Goal: Task Accomplishment & Management: Complete application form

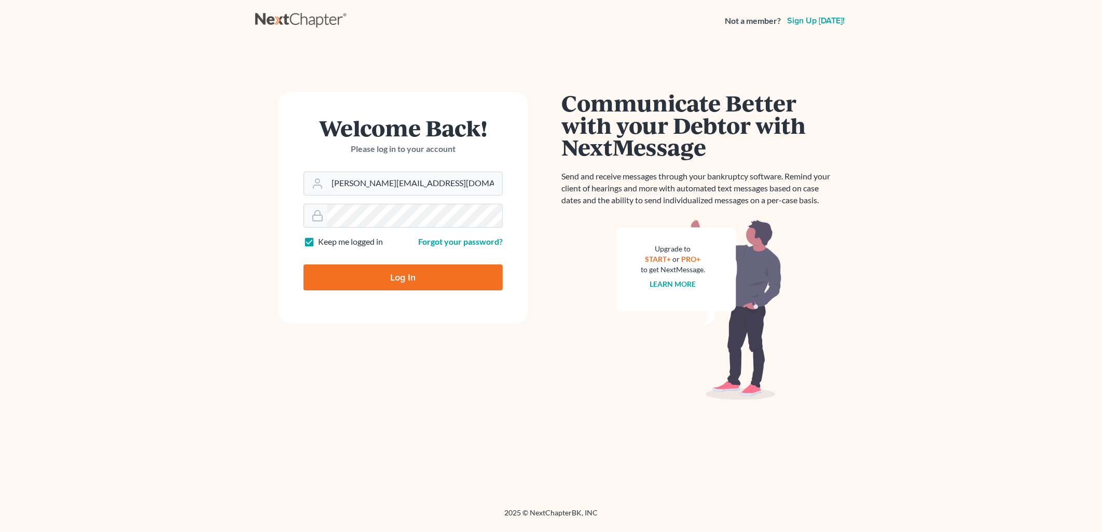
click at [432, 275] on input "Log In" at bounding box center [403, 278] width 199 height 26
type input "Thinking..."
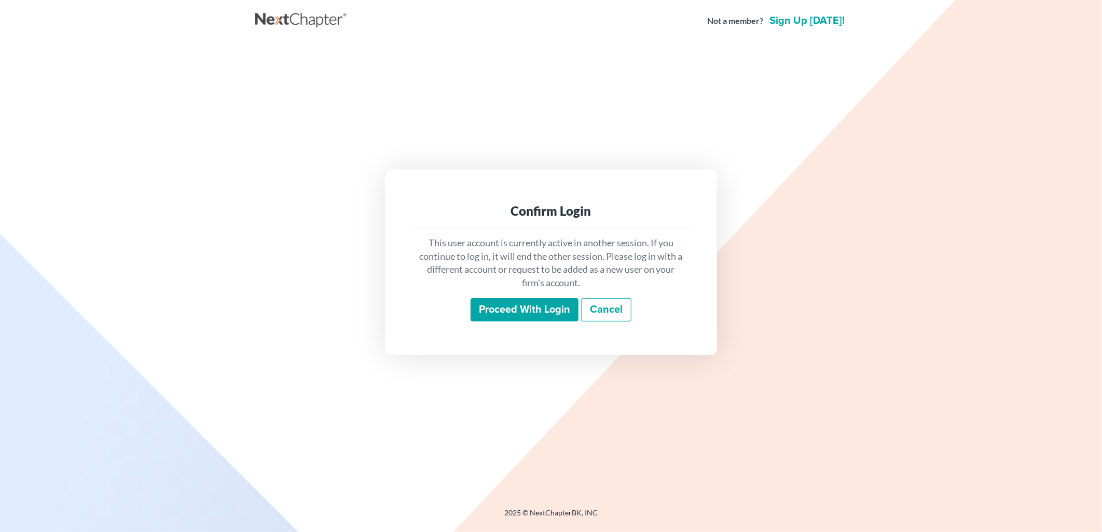
click at [501, 309] on input "Proceed with login" at bounding box center [525, 310] width 108 height 24
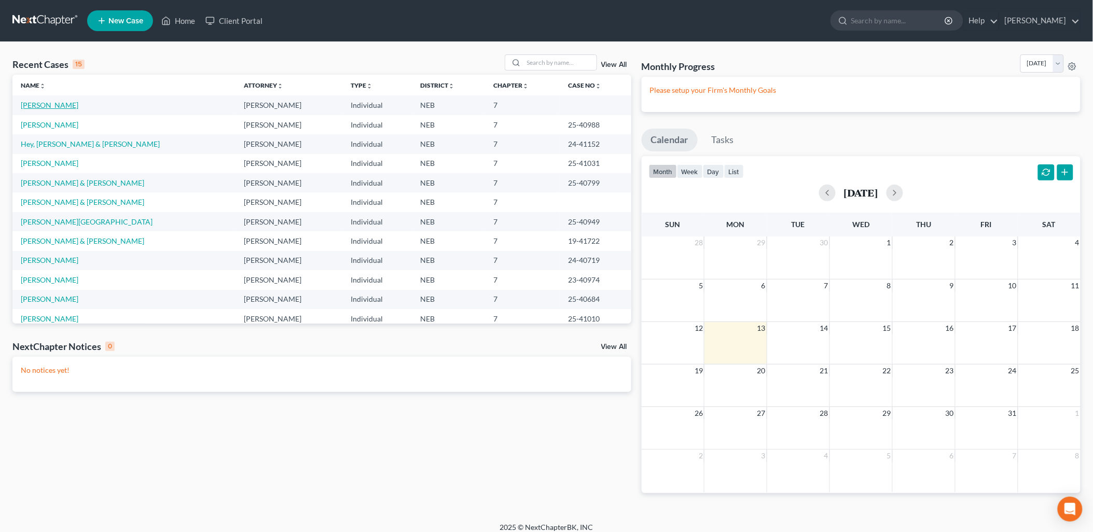
click at [60, 105] on link "Schadegg, Kara" at bounding box center [50, 105] width 58 height 9
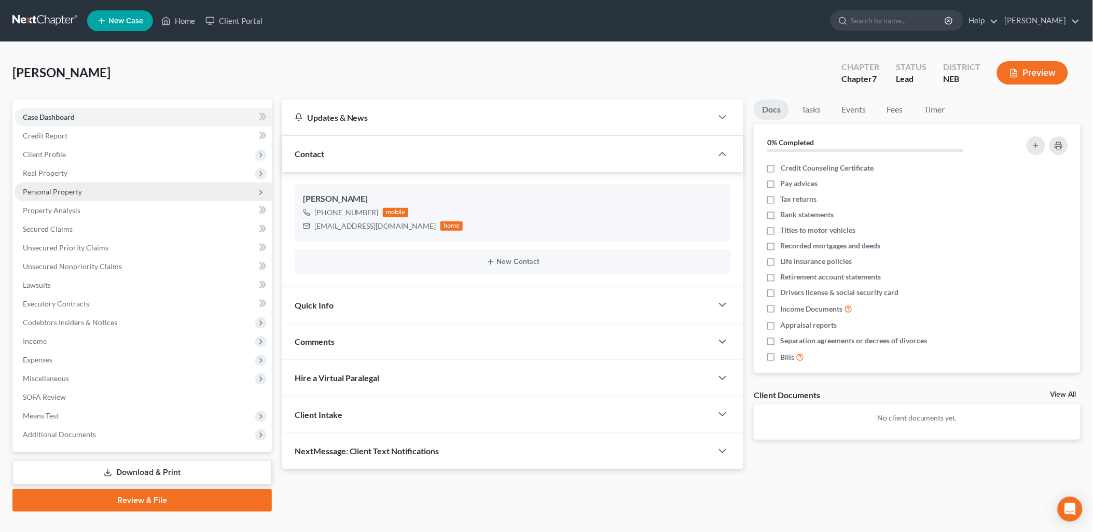
click at [80, 191] on span "Personal Property" at bounding box center [52, 191] width 59 height 9
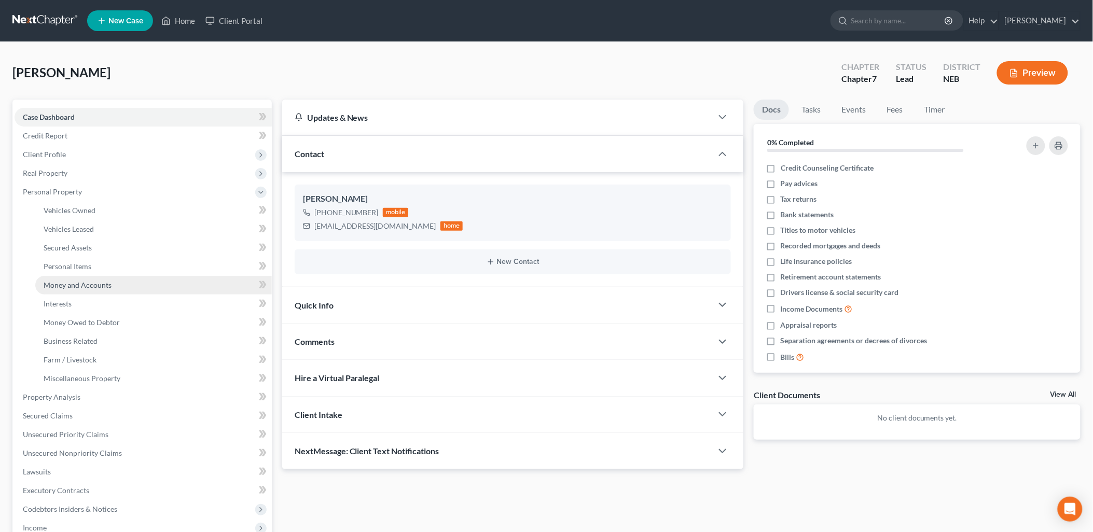
click at [101, 282] on span "Money and Accounts" at bounding box center [78, 285] width 68 height 9
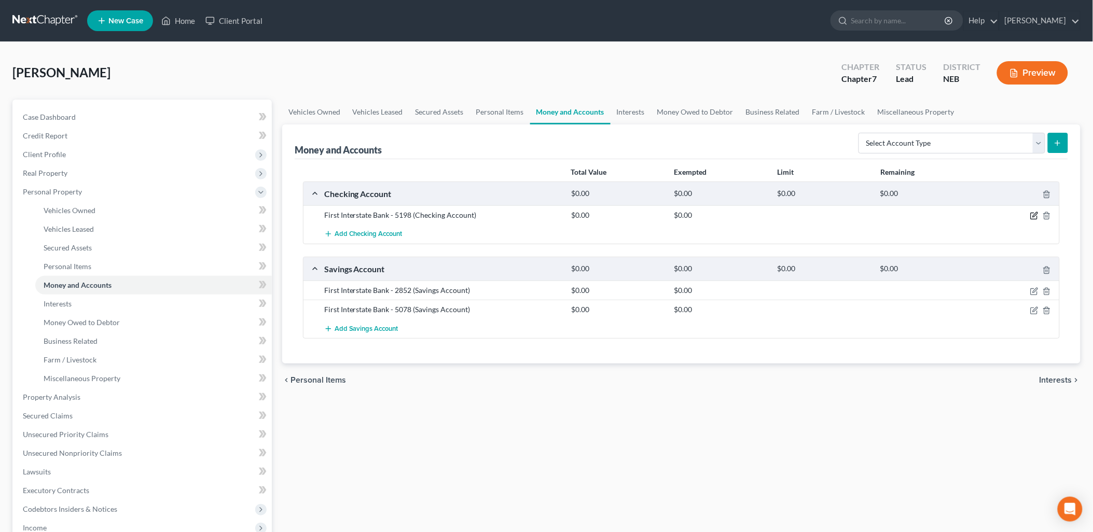
click at [1033, 214] on icon "button" at bounding box center [1035, 216] width 8 height 8
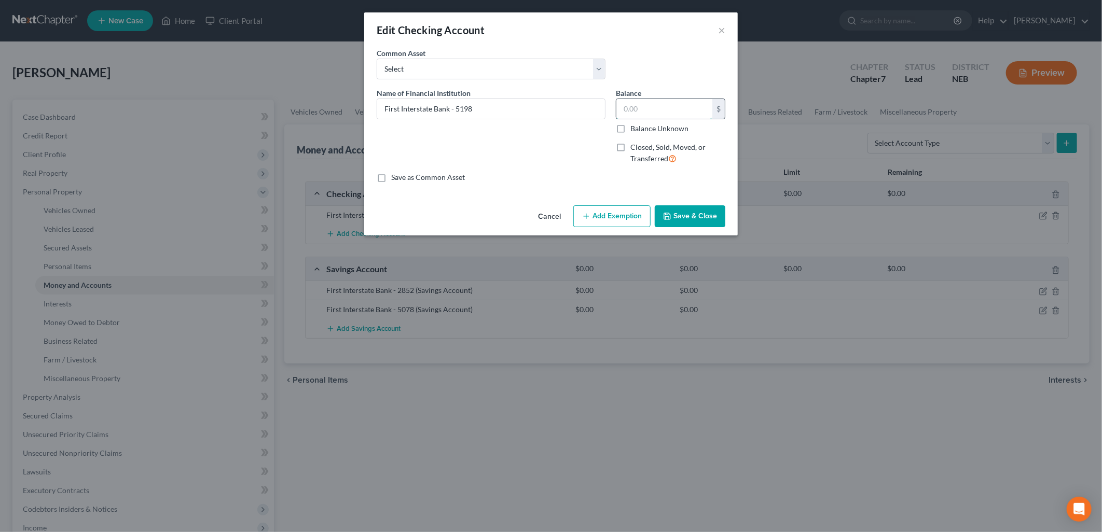
click at [663, 103] on input "text" at bounding box center [665, 109] width 96 height 20
type input "608.73"
click at [711, 213] on button "Save & Close" at bounding box center [690, 217] width 71 height 22
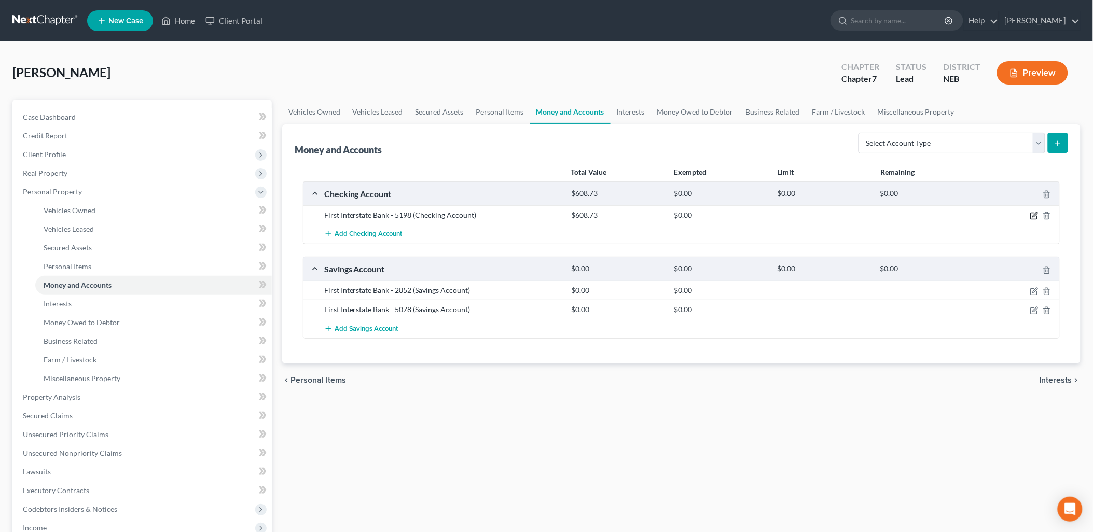
click at [1034, 218] on icon "button" at bounding box center [1035, 216] width 8 height 8
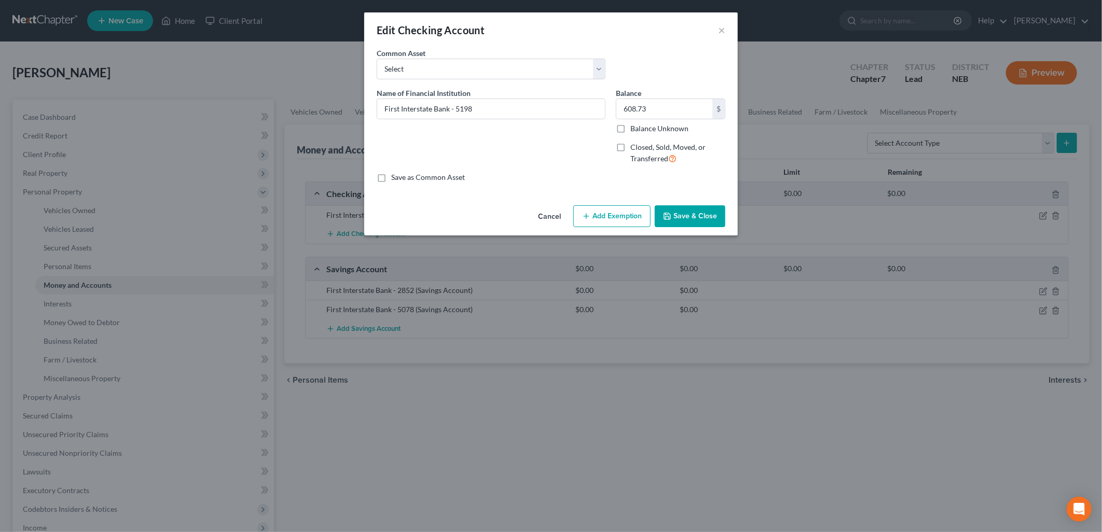
click at [613, 218] on button "Add Exemption" at bounding box center [611, 217] width 77 height 22
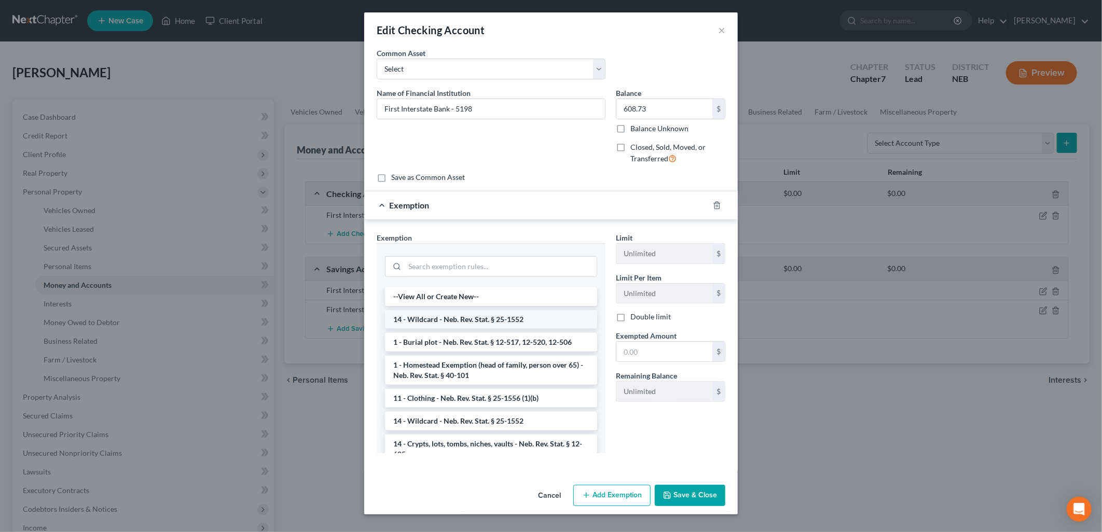
click at [434, 320] on li "14 - Wildcard - Neb. Rev. Stat. § 25-1552" at bounding box center [491, 319] width 212 height 19
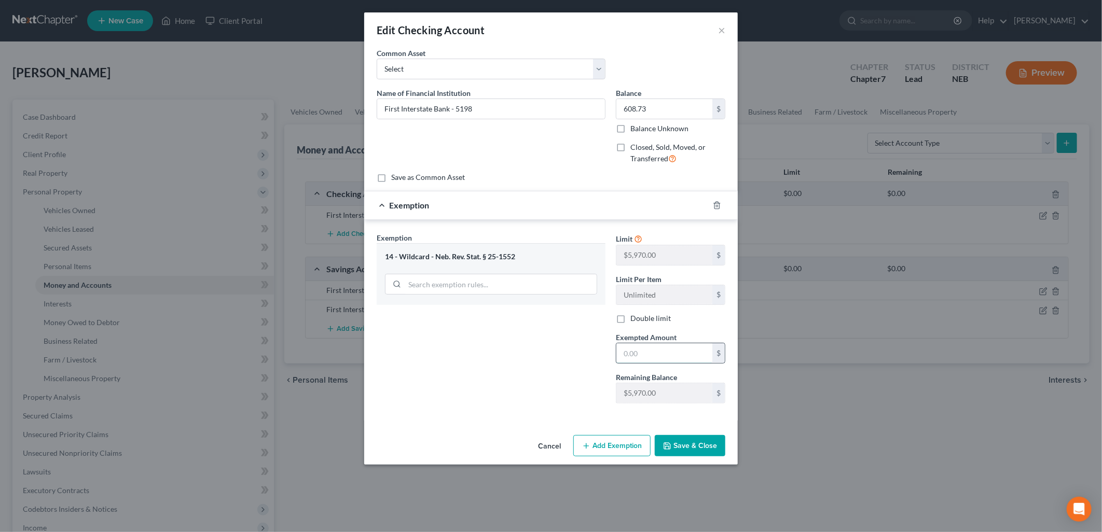
click at [651, 352] on input "text" at bounding box center [665, 354] width 96 height 20
type input "608.73"
click at [688, 444] on button "Save & Close" at bounding box center [690, 446] width 71 height 22
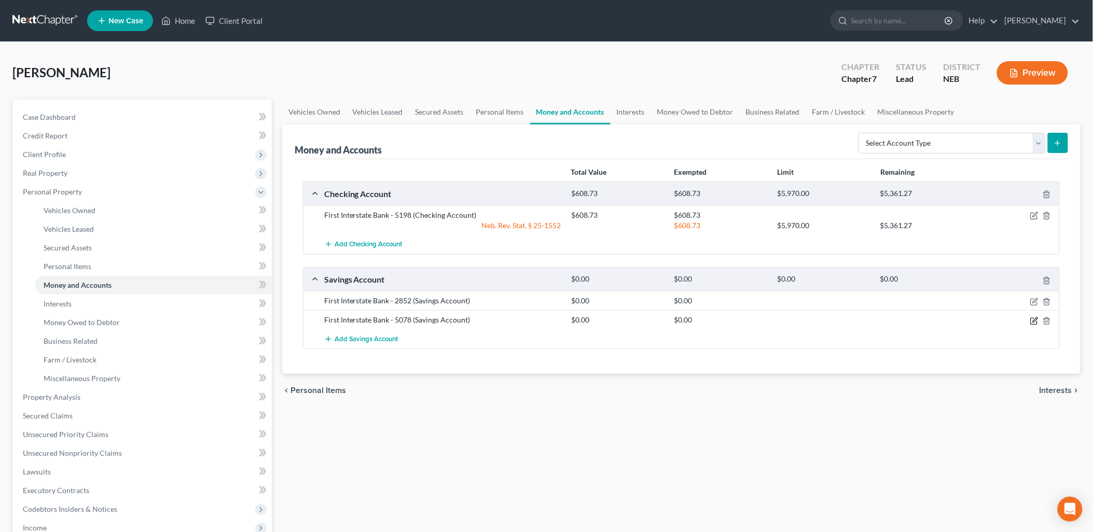
click at [1032, 319] on icon "button" at bounding box center [1035, 321] width 8 height 8
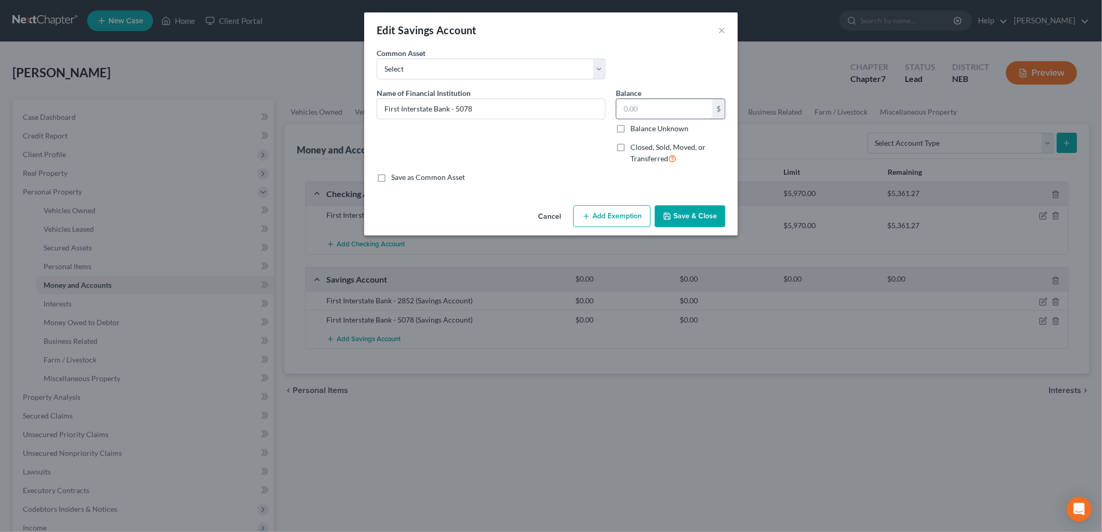
click at [630, 109] on input "text" at bounding box center [665, 109] width 96 height 20
type input "0.96"
click at [621, 210] on button "Add Exemption" at bounding box center [611, 217] width 77 height 22
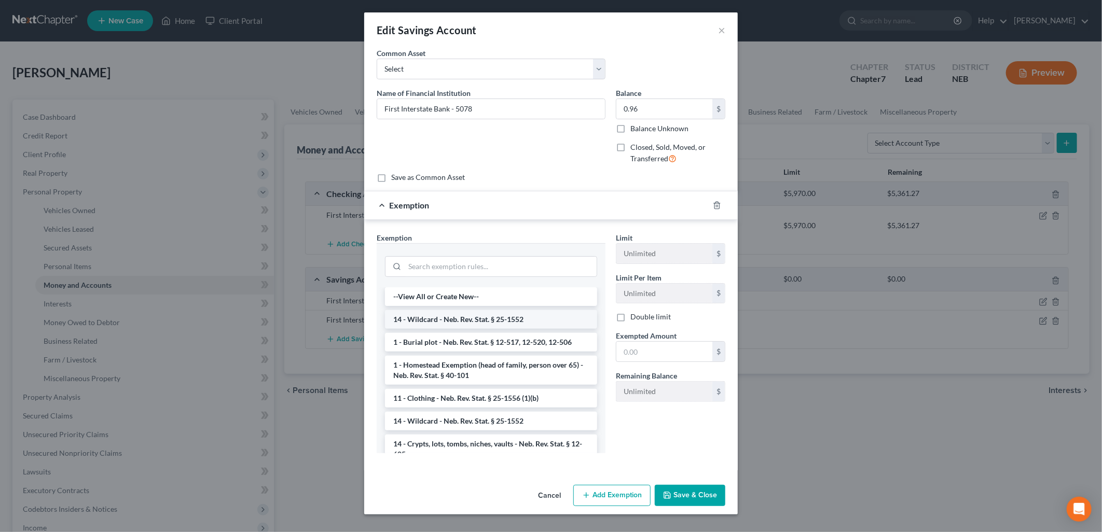
click at [507, 319] on li "14 - Wildcard - Neb. Rev. Stat. § 25-1552" at bounding box center [491, 319] width 212 height 19
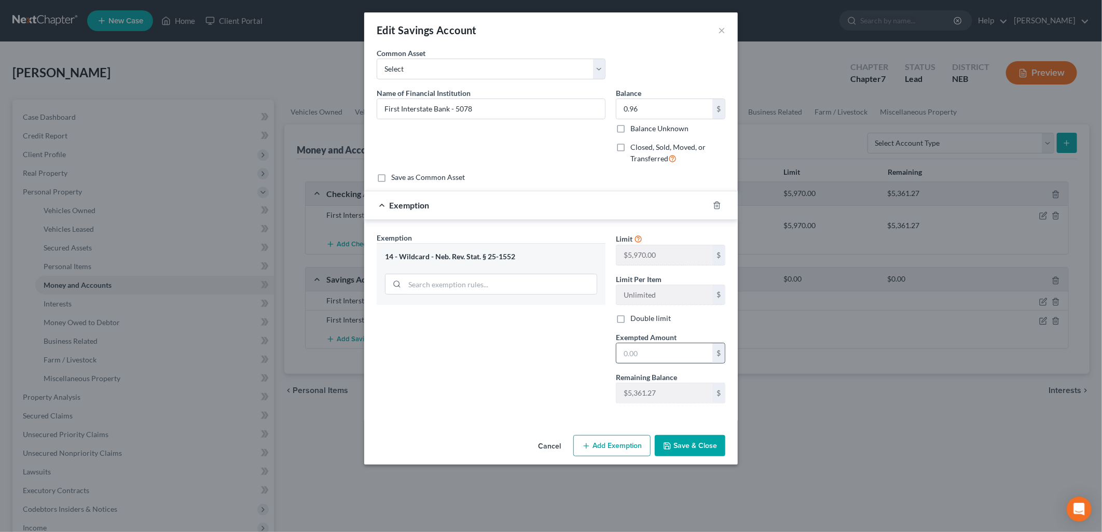
click at [651, 352] on input "text" at bounding box center [665, 354] width 96 height 20
type input "0.96"
click at [676, 452] on button "Save & Close" at bounding box center [690, 446] width 71 height 22
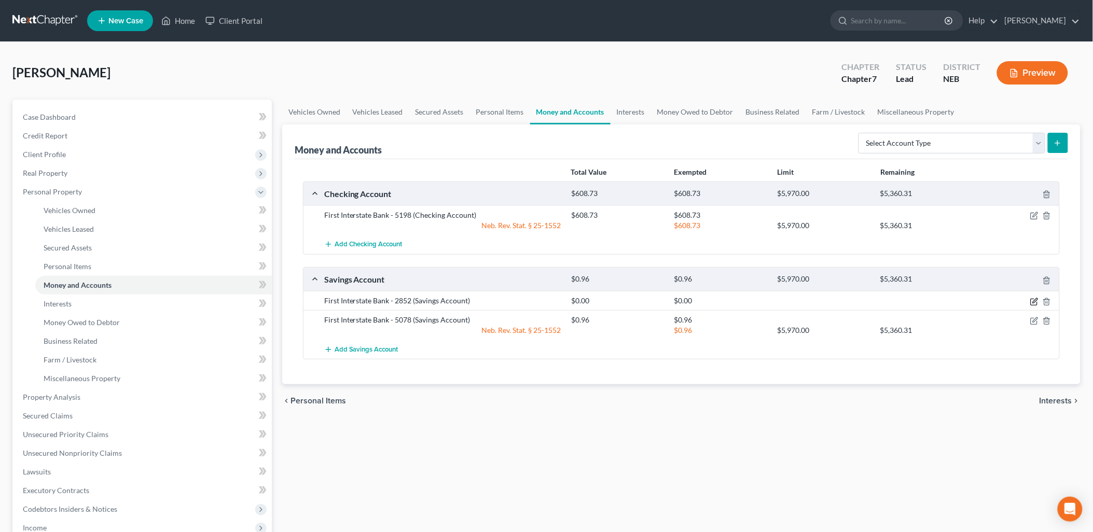
click at [1035, 301] on icon "button" at bounding box center [1035, 300] width 5 height 5
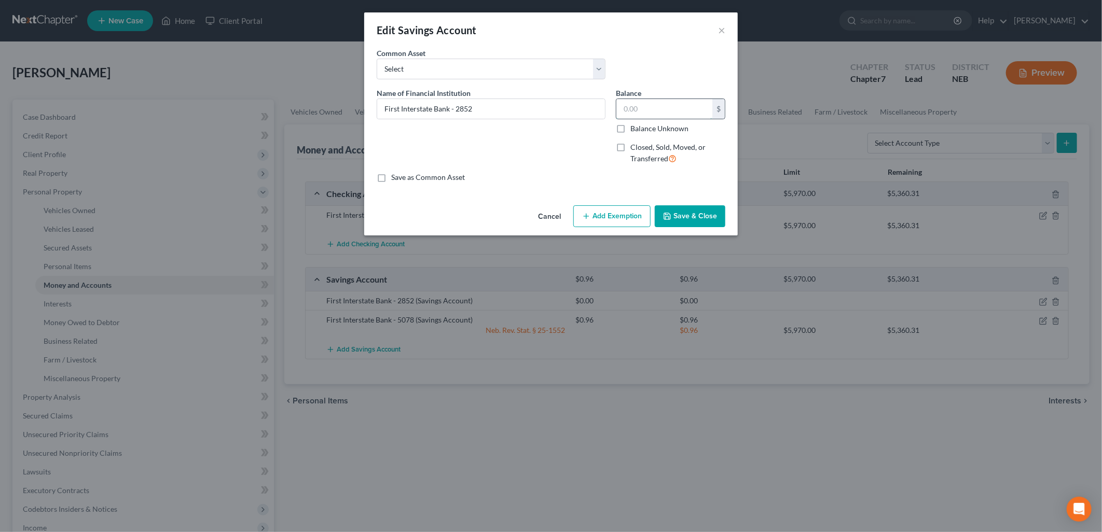
click at [684, 116] on input "text" at bounding box center [665, 109] width 96 height 20
type input "1,800.53"
click at [592, 214] on button "Add Exemption" at bounding box center [611, 217] width 77 height 22
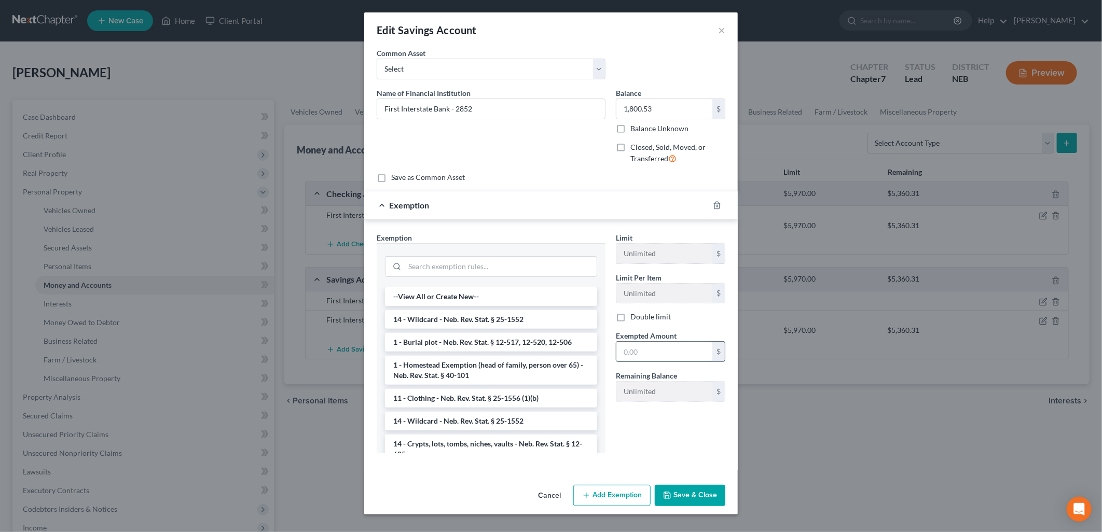
click at [673, 354] on input "text" at bounding box center [665, 352] width 96 height 20
type input "1,800.53"
click at [698, 494] on button "Save & Close" at bounding box center [690, 496] width 71 height 22
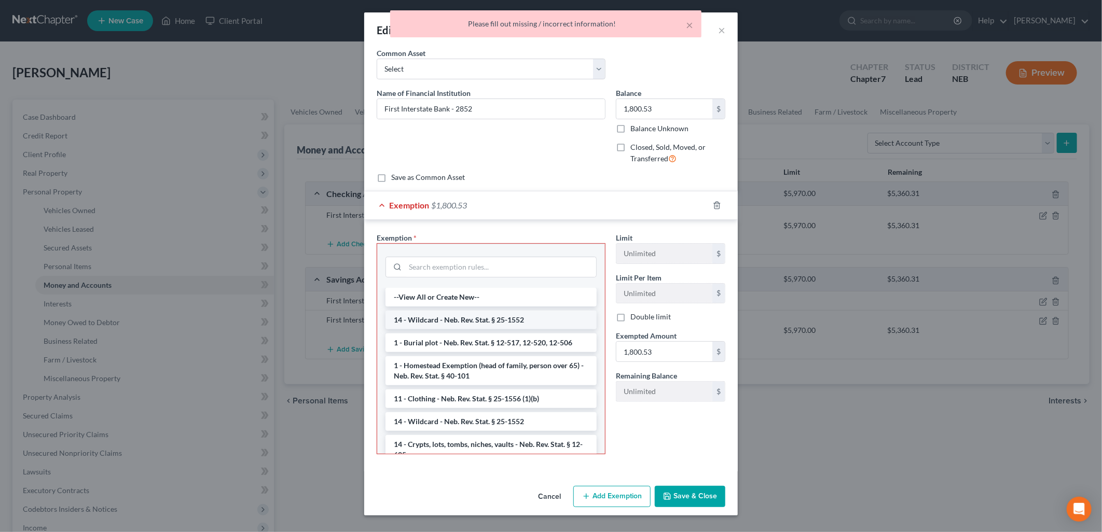
click at [455, 317] on li "14 - Wildcard - Neb. Rev. Stat. § 25-1552" at bounding box center [491, 320] width 211 height 19
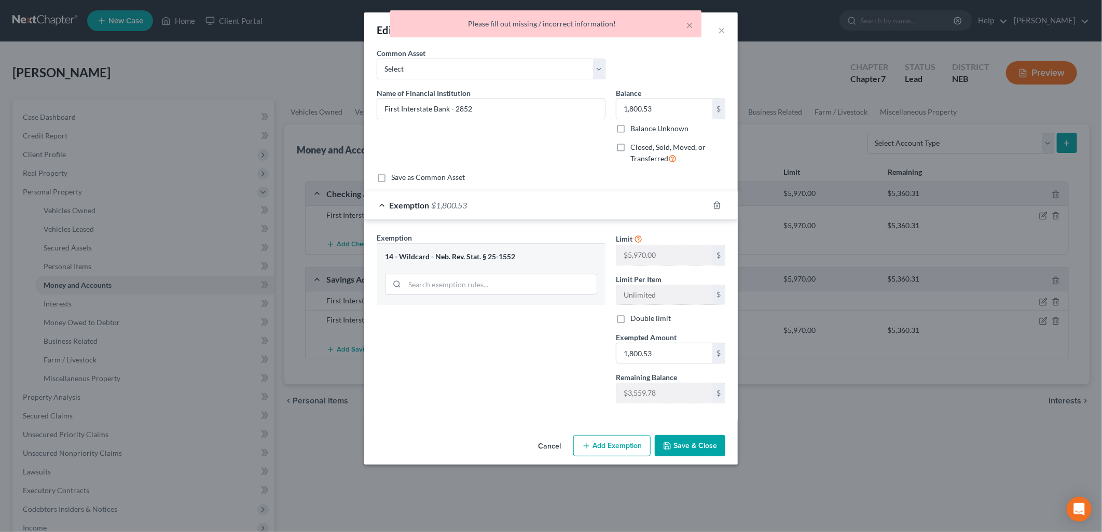
click at [694, 447] on button "Save & Close" at bounding box center [690, 446] width 71 height 22
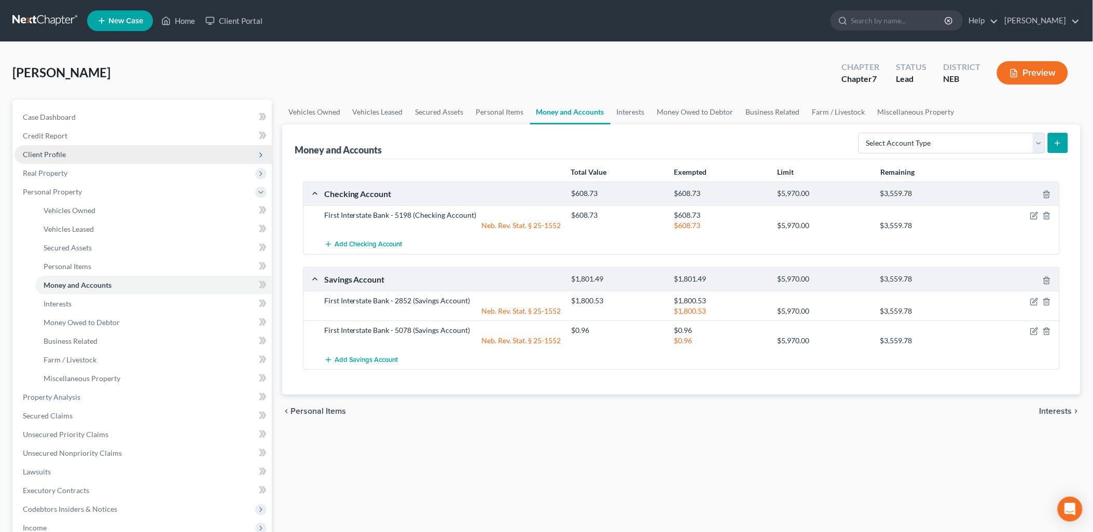
click at [44, 153] on span "Client Profile" at bounding box center [44, 154] width 43 height 9
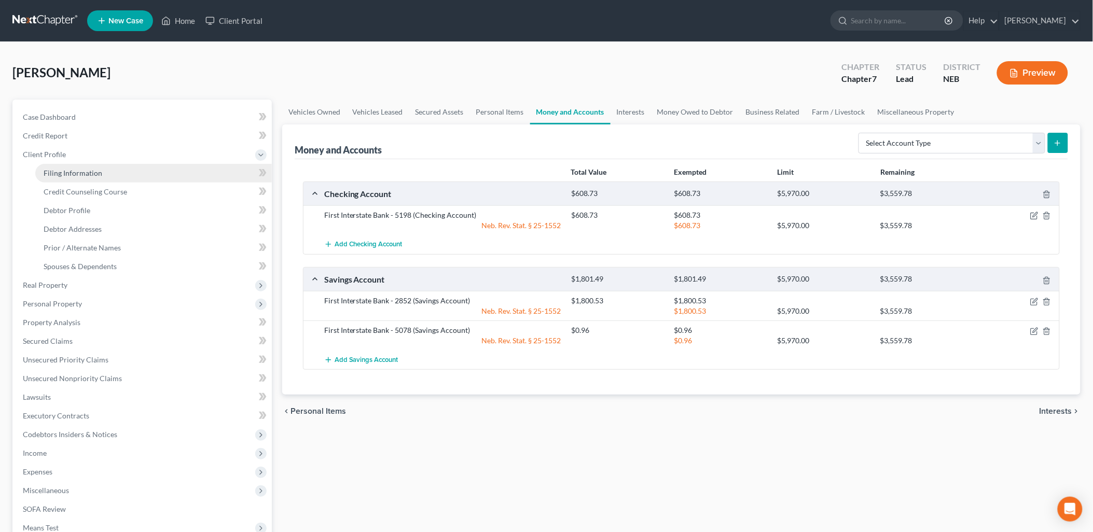
click at [63, 171] on span "Filing Information" at bounding box center [73, 173] width 59 height 9
select select "1"
select select "0"
select select "30"
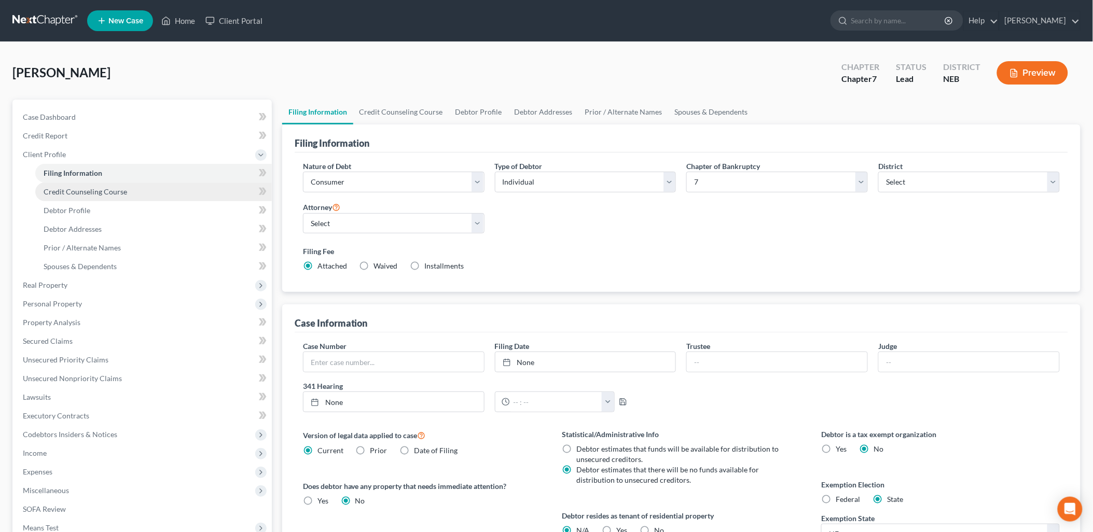
click at [94, 196] on link "Credit Counseling Course" at bounding box center [153, 192] width 237 height 19
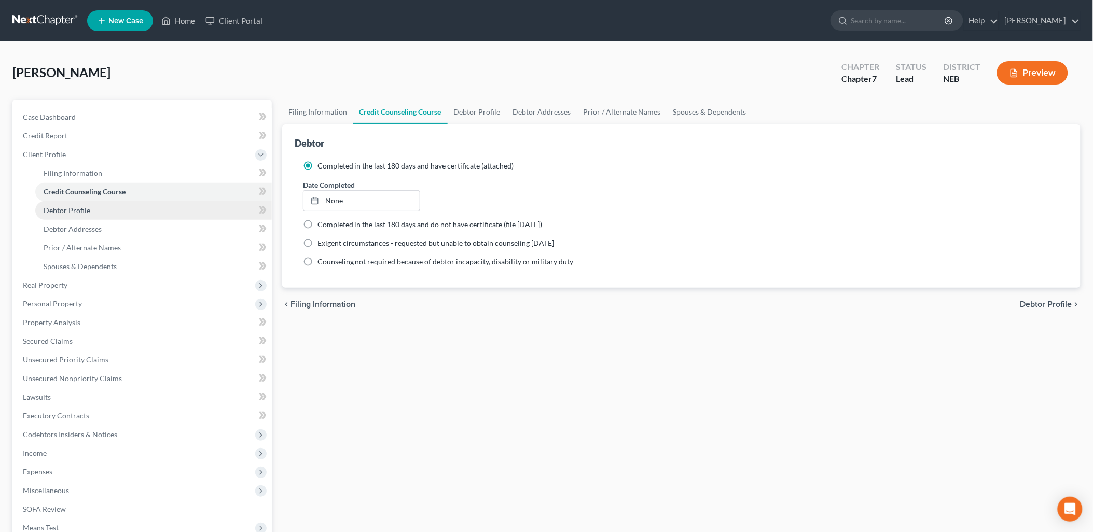
click at [89, 207] on span "Debtor Profile" at bounding box center [67, 210] width 47 height 9
select select "0"
select select "1"
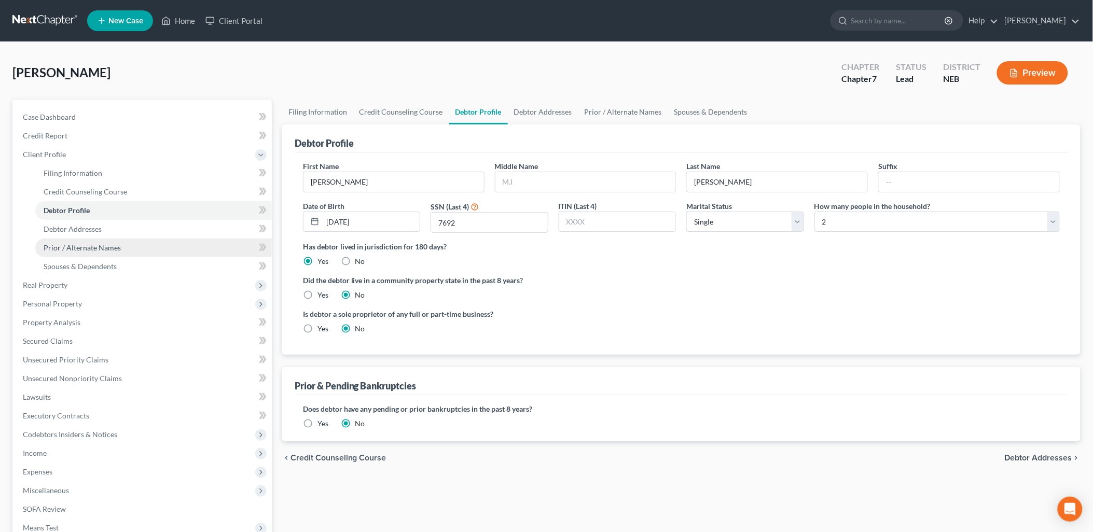
click at [95, 248] on span "Prior / Alternate Names" at bounding box center [82, 247] width 77 height 9
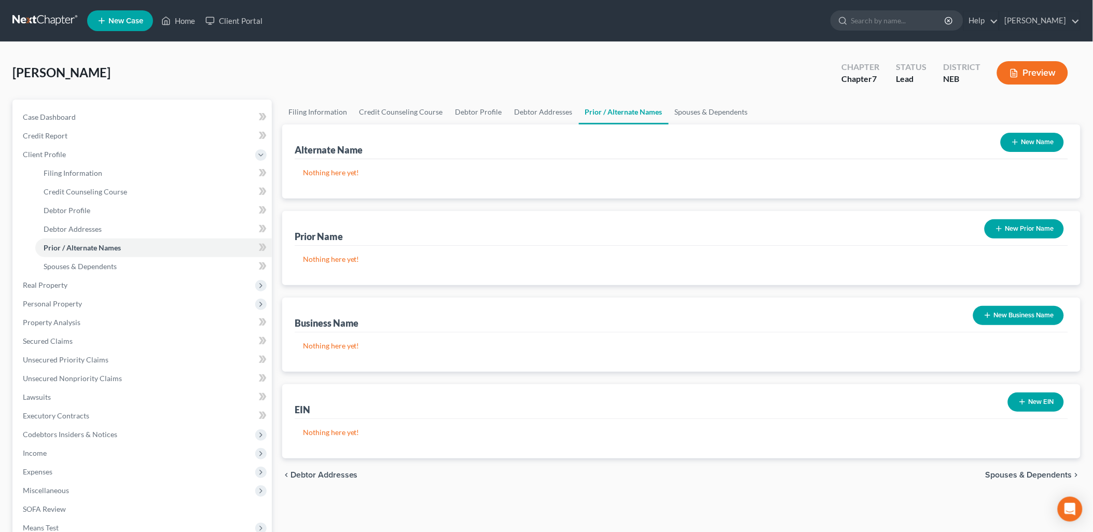
click at [1036, 139] on button "New Name" at bounding box center [1032, 142] width 63 height 19
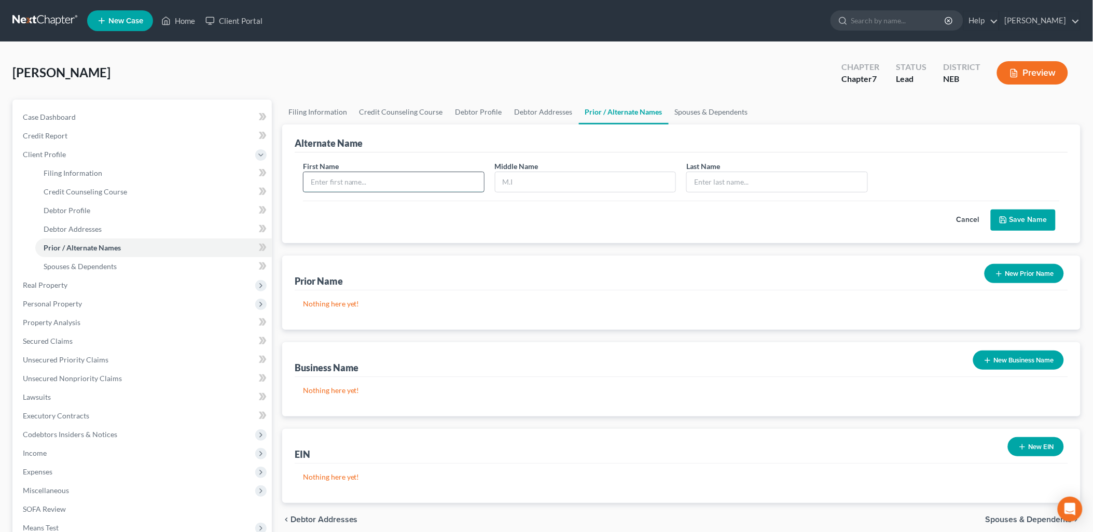
click at [366, 188] on input "text" at bounding box center [394, 182] width 181 height 20
type input "L"
type input "Kara"
type input "L"
type input "Schadegg"
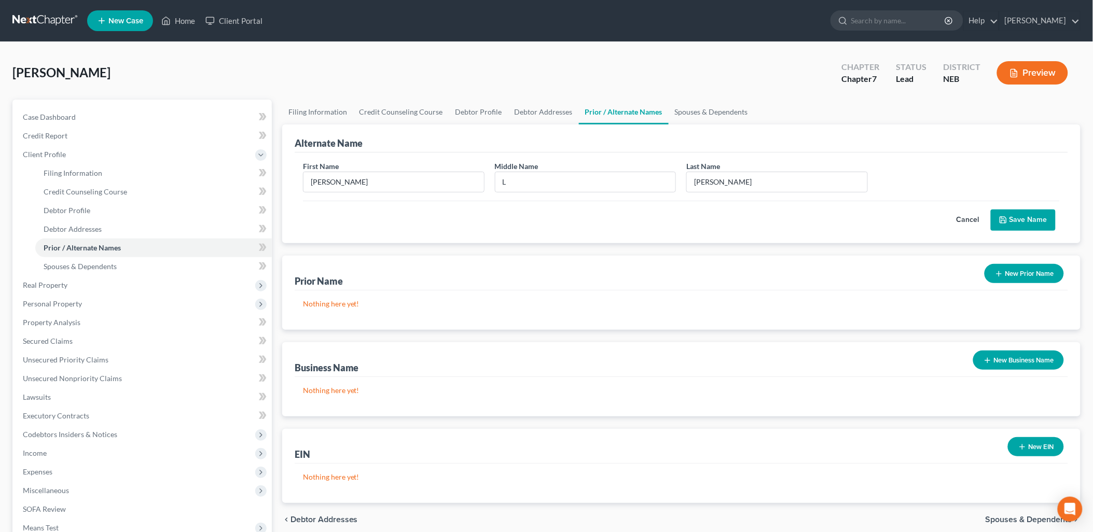
click at [1024, 220] on button "Save Name" at bounding box center [1023, 221] width 65 height 22
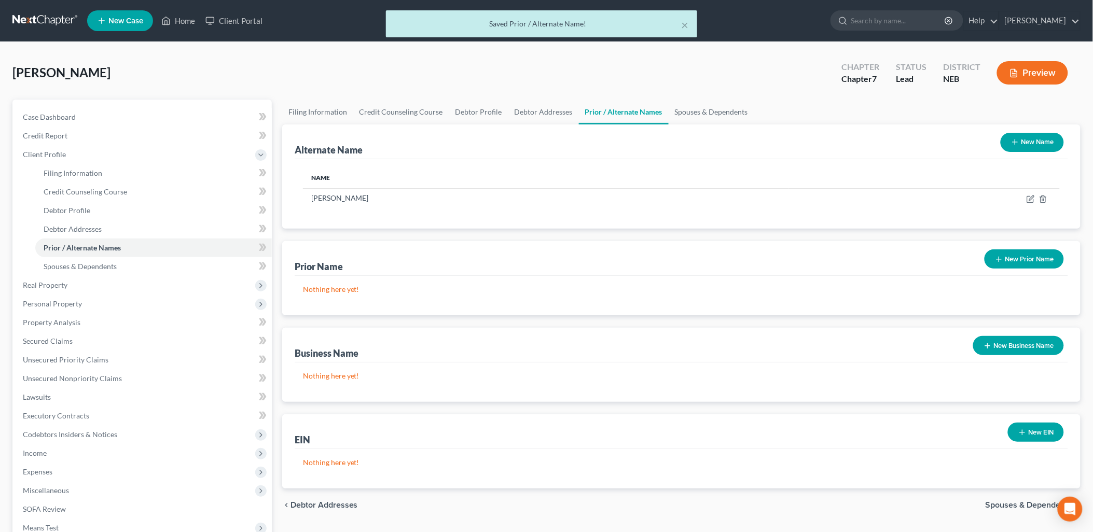
click at [1042, 139] on button "New Name" at bounding box center [1032, 142] width 63 height 19
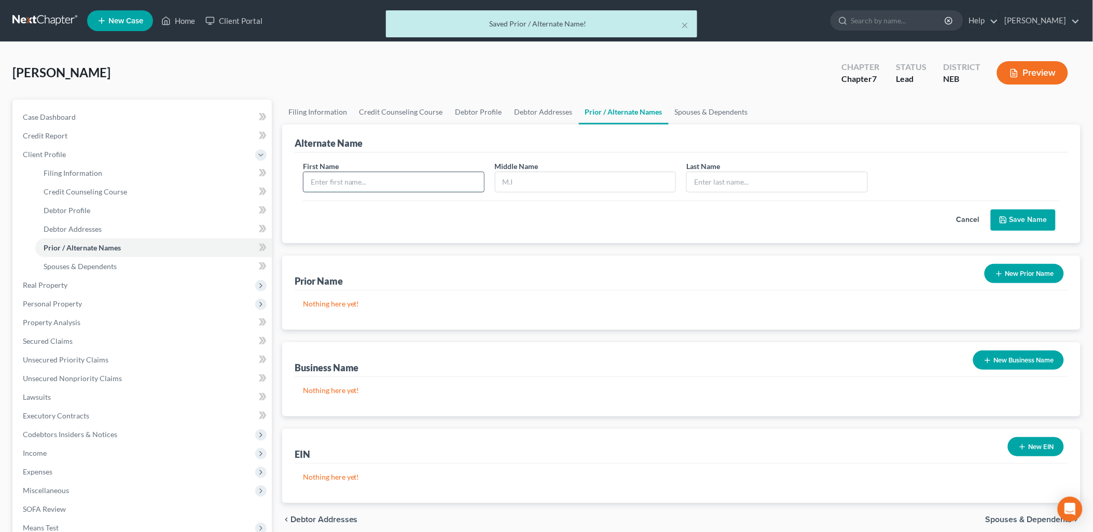
click at [345, 173] on input "text" at bounding box center [394, 182] width 181 height 20
type input "Kara"
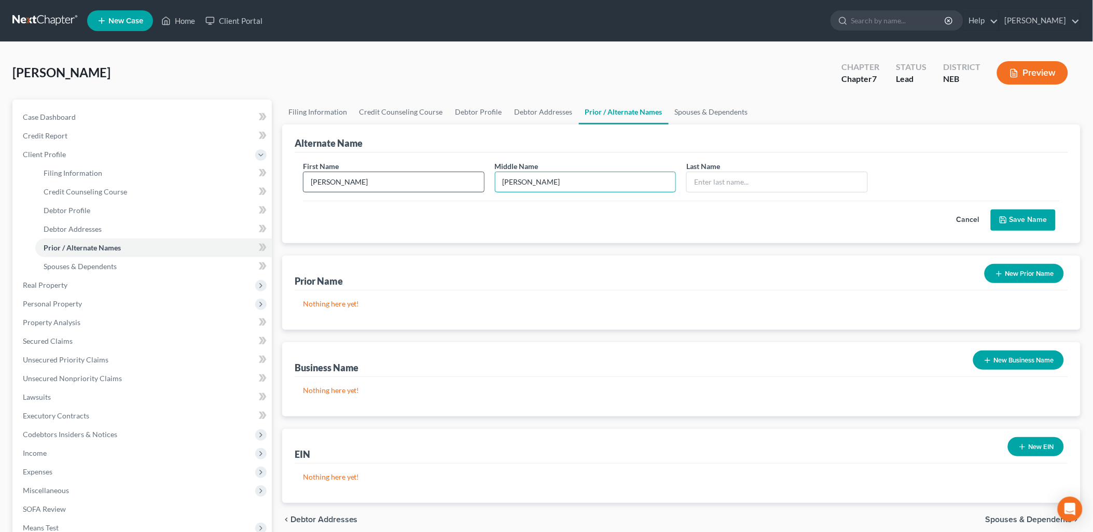
type input "Leann"
type input "Schadegg"
click at [1032, 216] on button "Save Name" at bounding box center [1023, 221] width 65 height 22
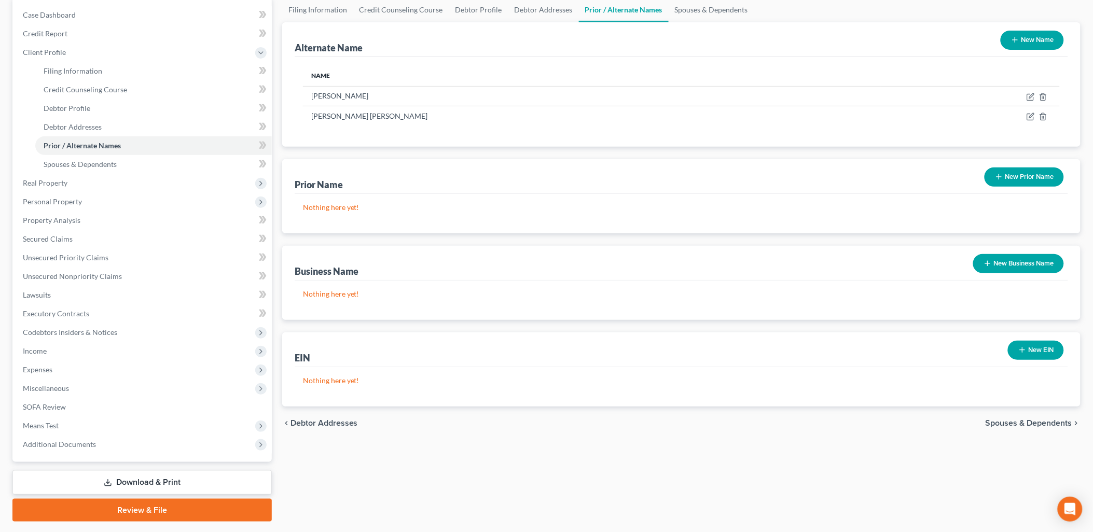
scroll to position [130, 0]
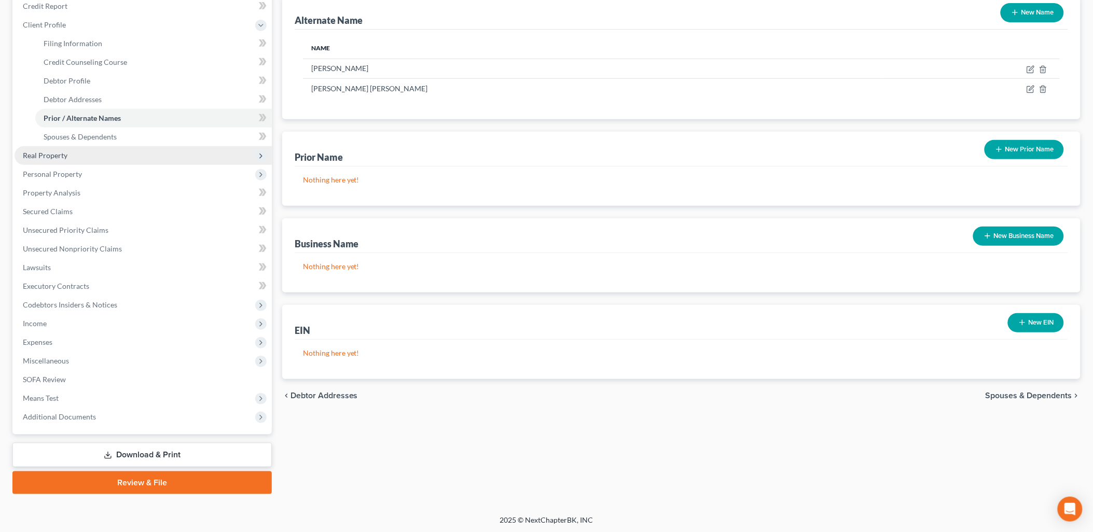
click at [77, 154] on span "Real Property" at bounding box center [143, 155] width 257 height 19
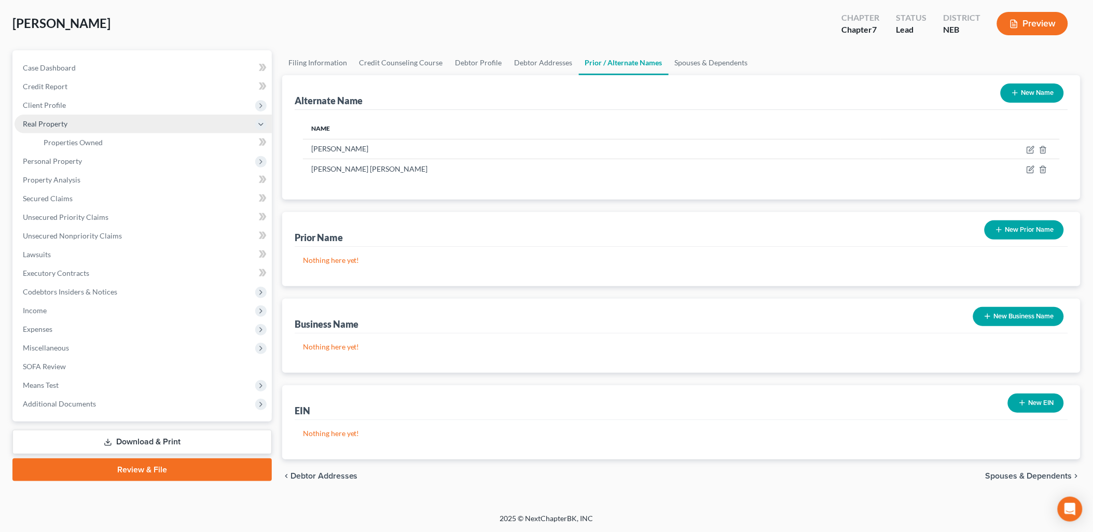
scroll to position [48, 0]
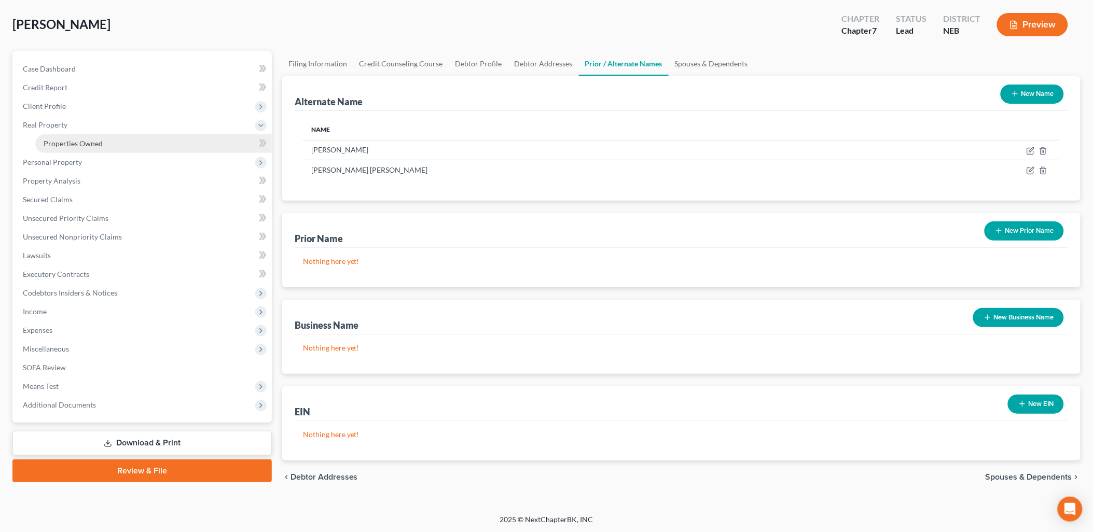
click at [89, 138] on link "Properties Owned" at bounding box center [153, 143] width 237 height 19
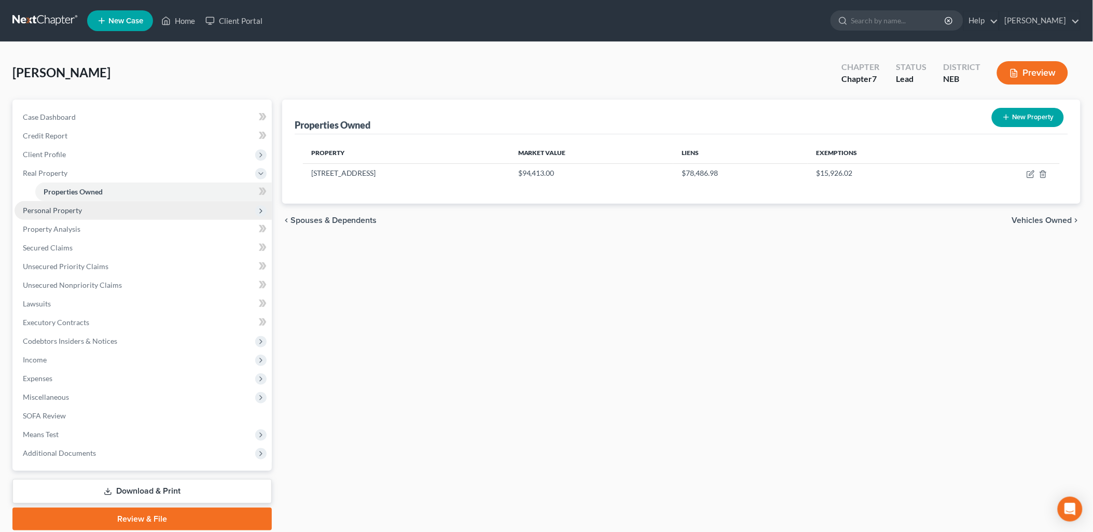
click at [75, 212] on span "Personal Property" at bounding box center [52, 210] width 59 height 9
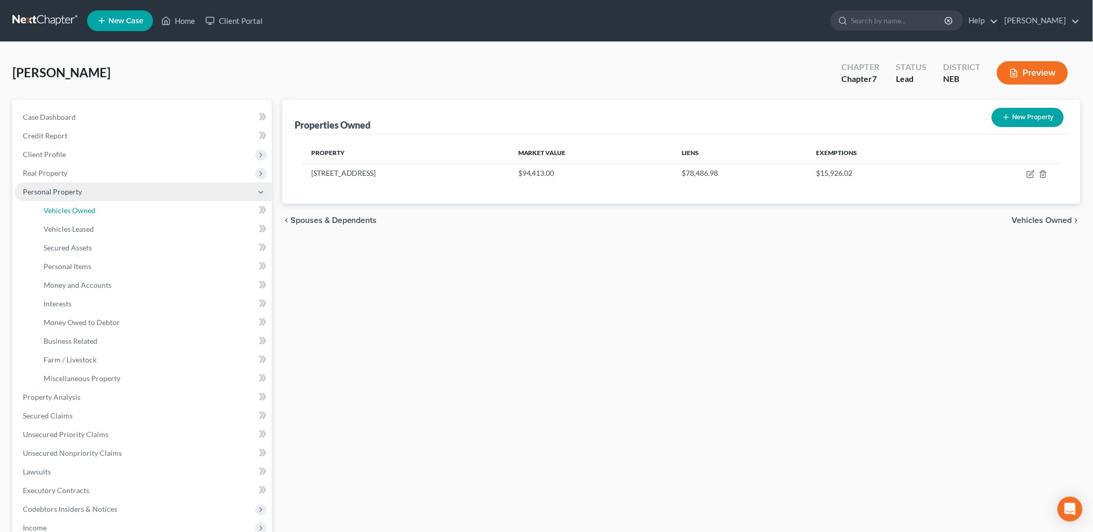
click at [75, 212] on span "Vehicles Owned" at bounding box center [70, 210] width 52 height 9
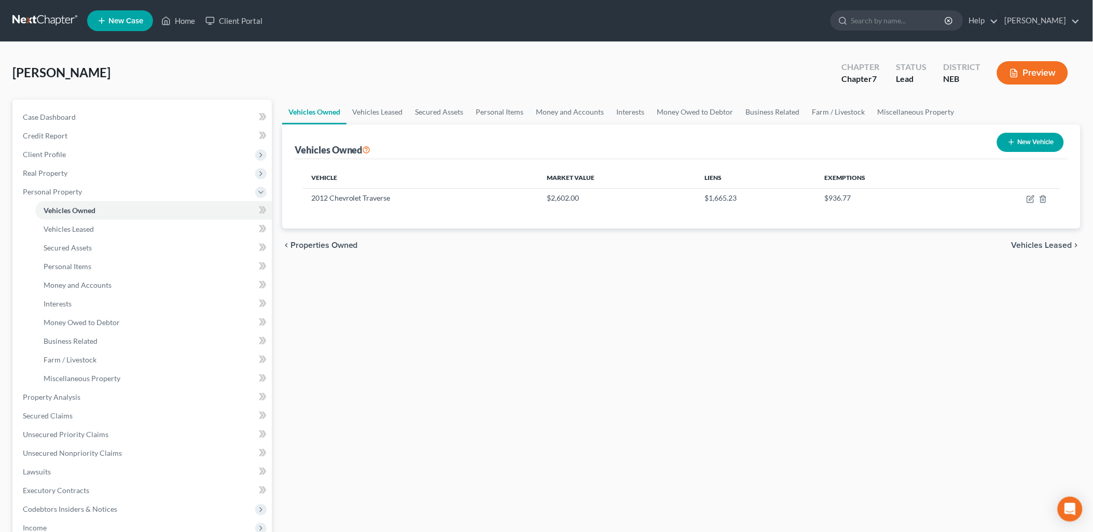
click at [1030, 244] on span "Vehicles Leased" at bounding box center [1042, 245] width 61 height 8
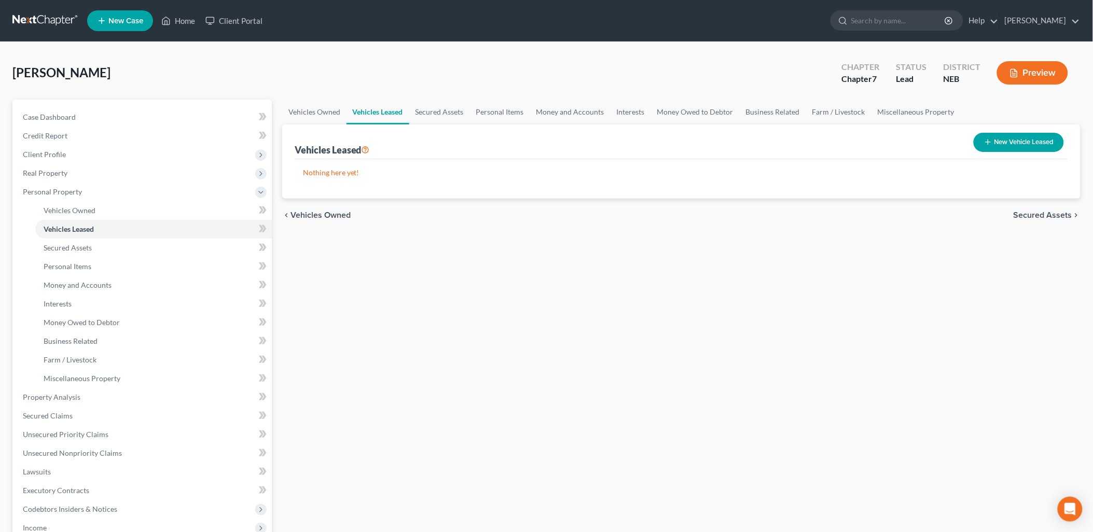
click at [1054, 215] on span "Secured Assets" at bounding box center [1043, 215] width 59 height 8
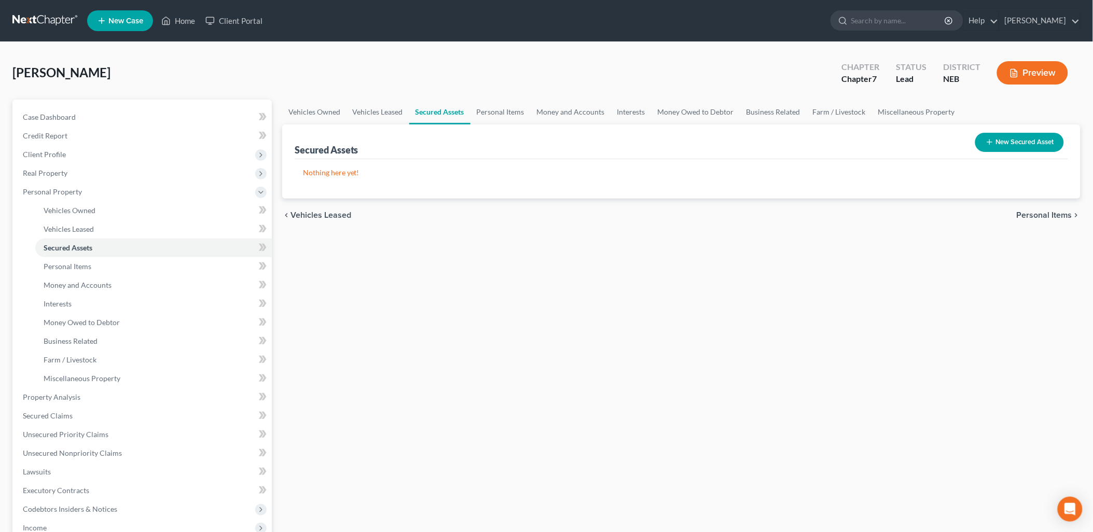
click at [1054, 215] on span "Personal Items" at bounding box center [1045, 215] width 56 height 8
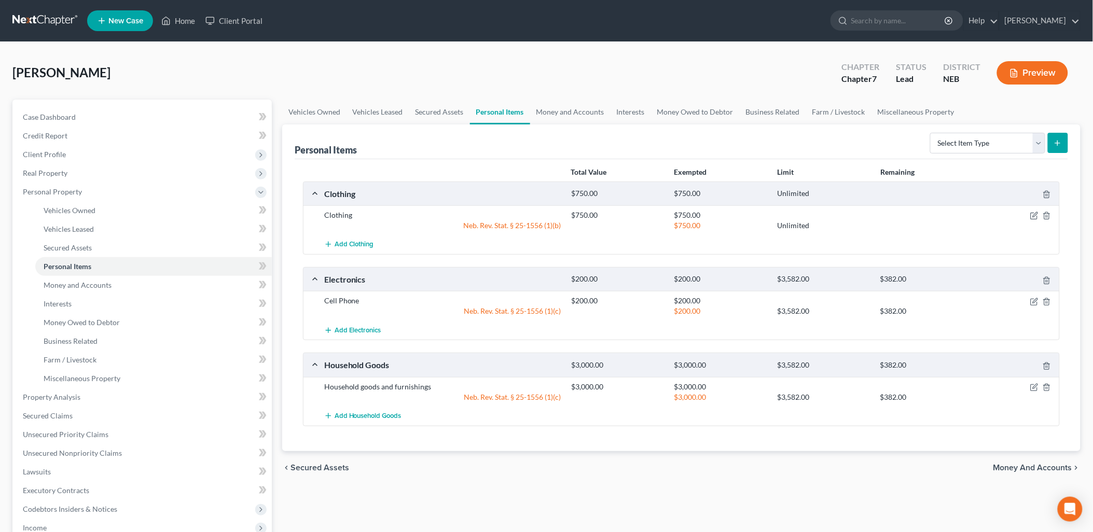
click at [1029, 472] on span "Money and Accounts" at bounding box center [1033, 468] width 79 height 8
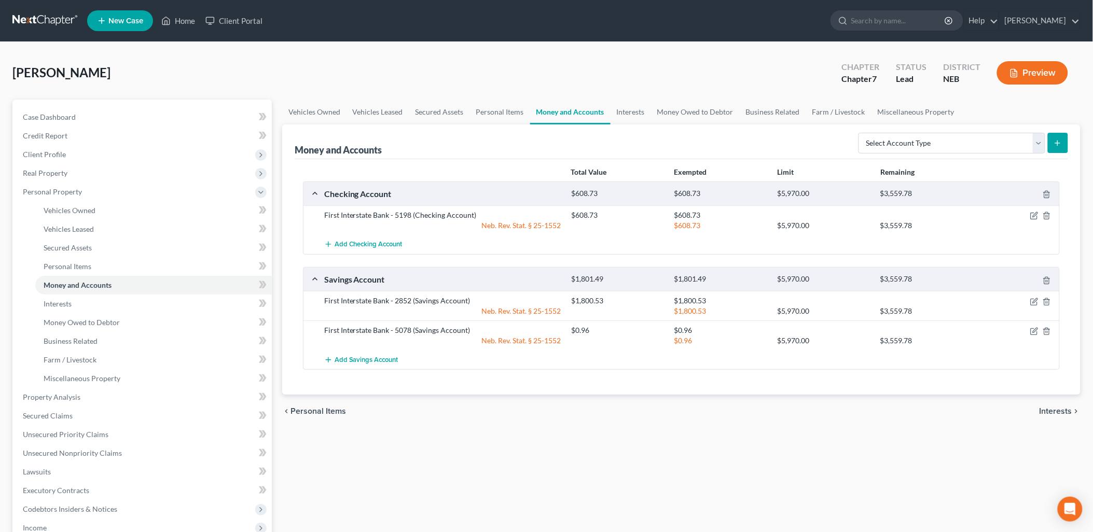
click at [1055, 409] on span "Interests" at bounding box center [1056, 411] width 33 height 8
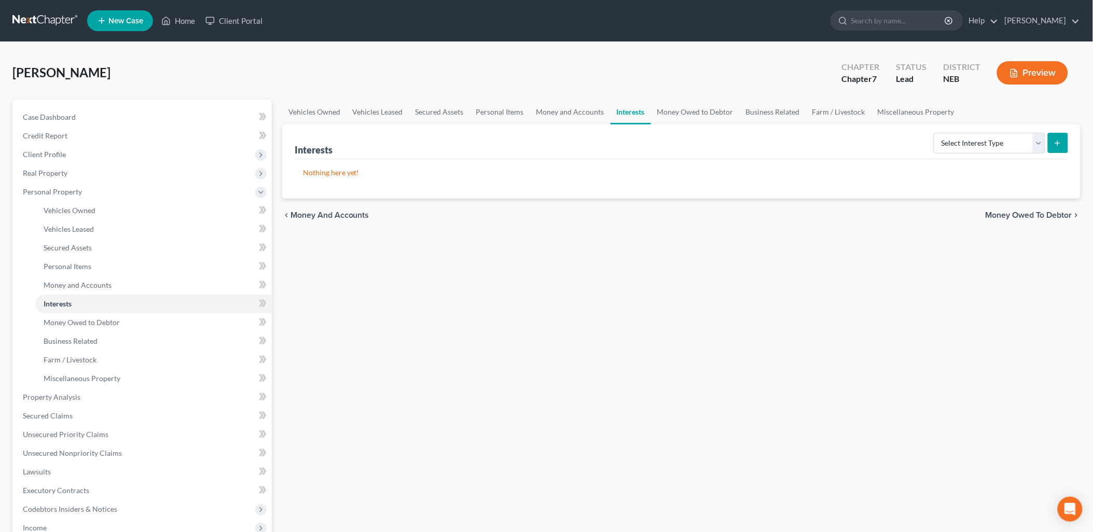
click at [1033, 216] on span "Money Owed to Debtor" at bounding box center [1029, 215] width 87 height 8
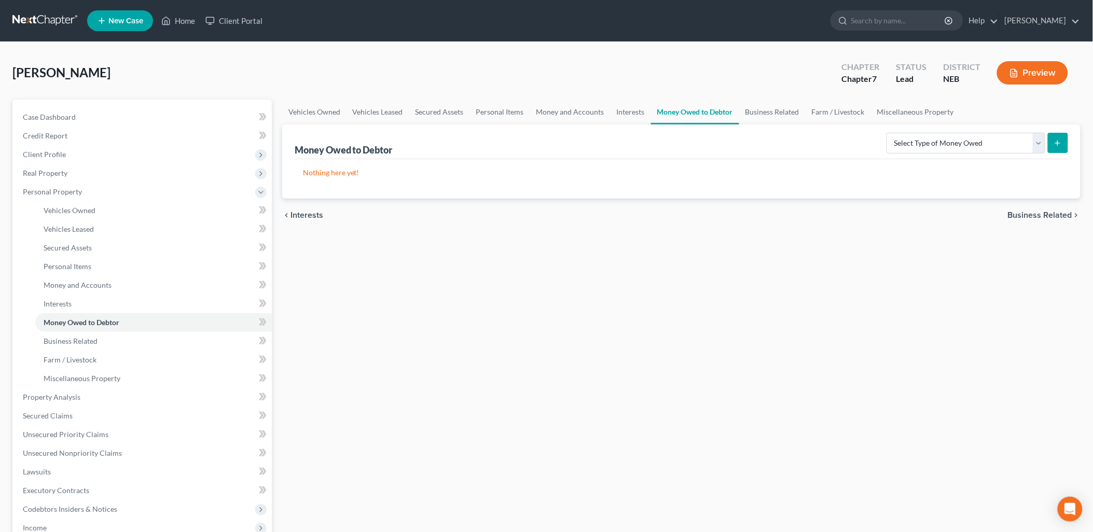
click at [1035, 216] on span "Business Related" at bounding box center [1040, 215] width 64 height 8
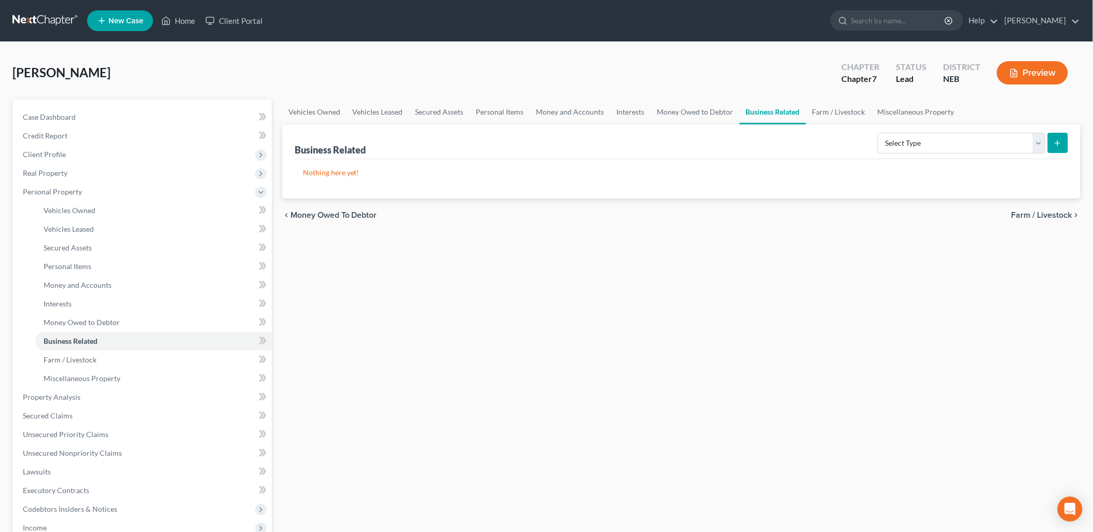
click at [1035, 211] on span "Farm / Livestock" at bounding box center [1042, 215] width 61 height 8
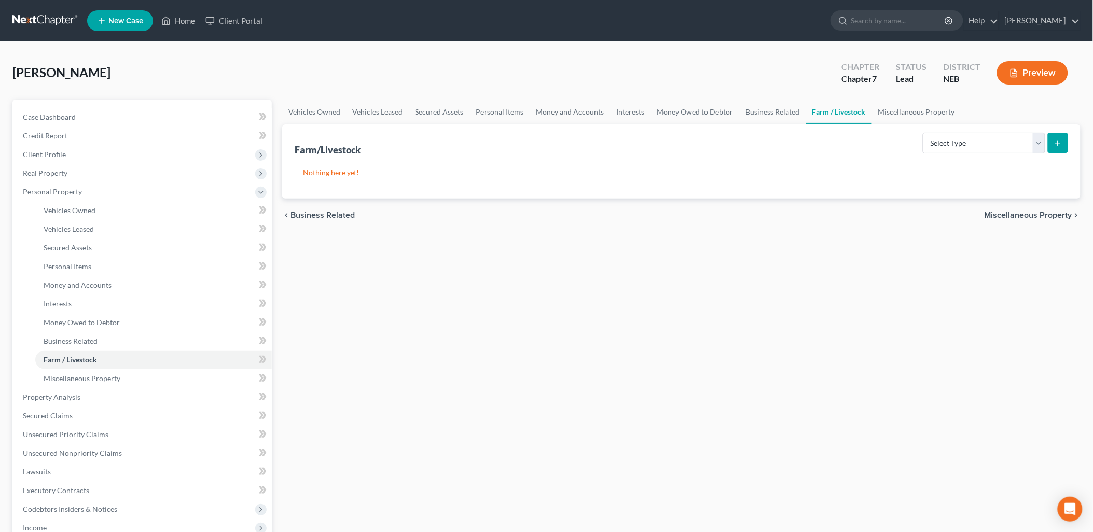
click at [1036, 216] on span "Miscellaneous Property" at bounding box center [1029, 215] width 88 height 8
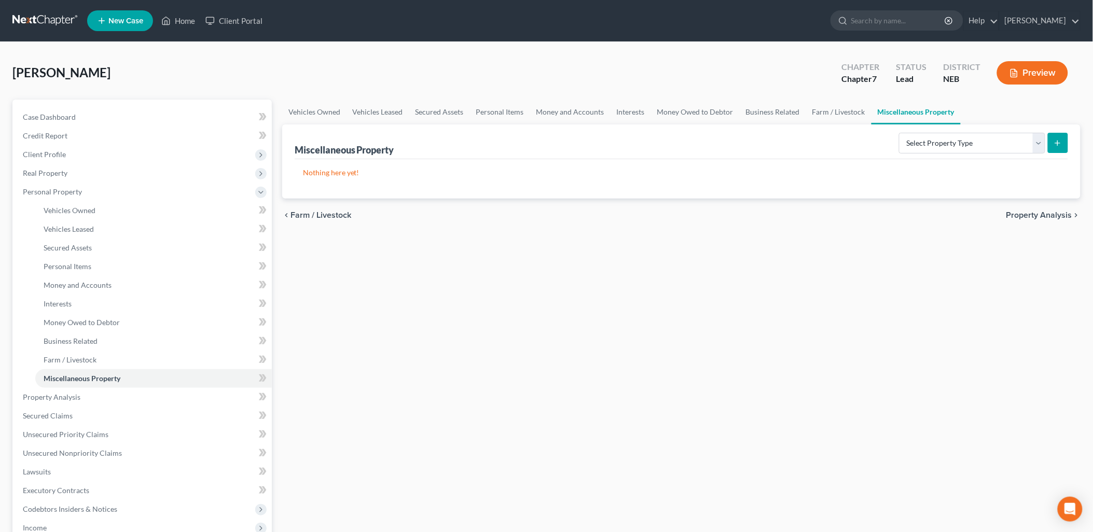
click at [1033, 219] on span "Property Analysis" at bounding box center [1040, 215] width 66 height 8
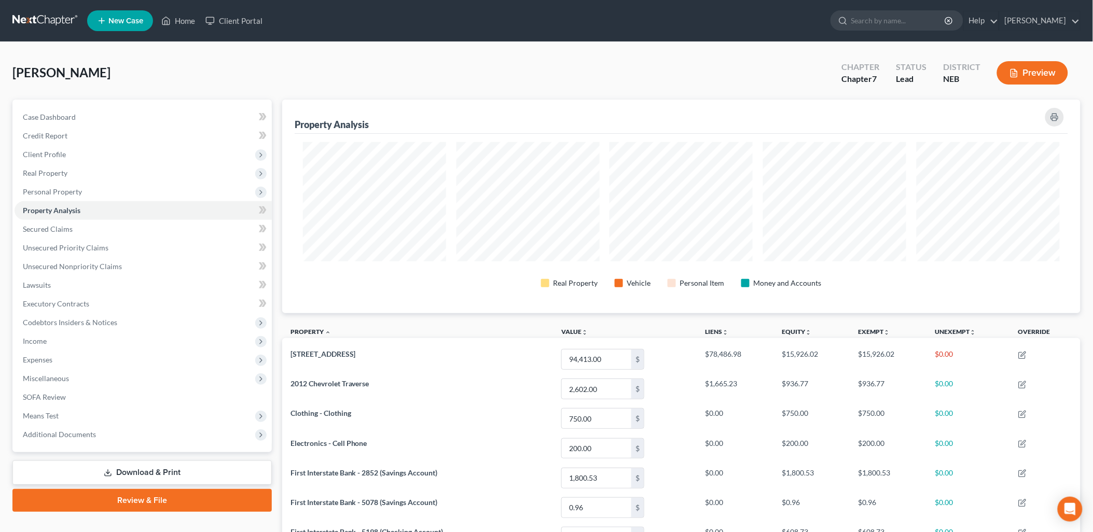
scroll to position [214, 799]
click at [62, 194] on span "Personal Property" at bounding box center [52, 191] width 59 height 9
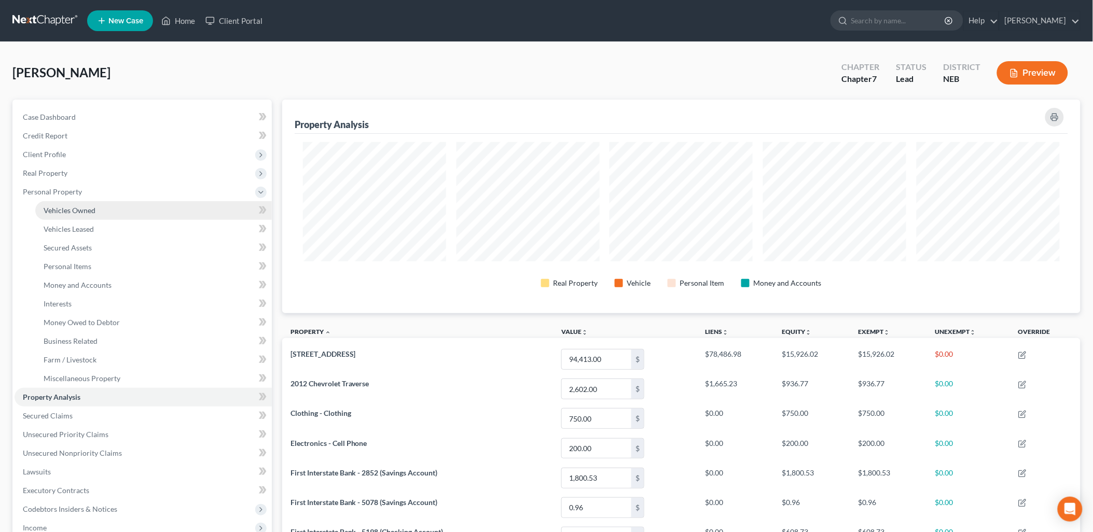
click at [63, 218] on link "Vehicles Owned" at bounding box center [153, 210] width 237 height 19
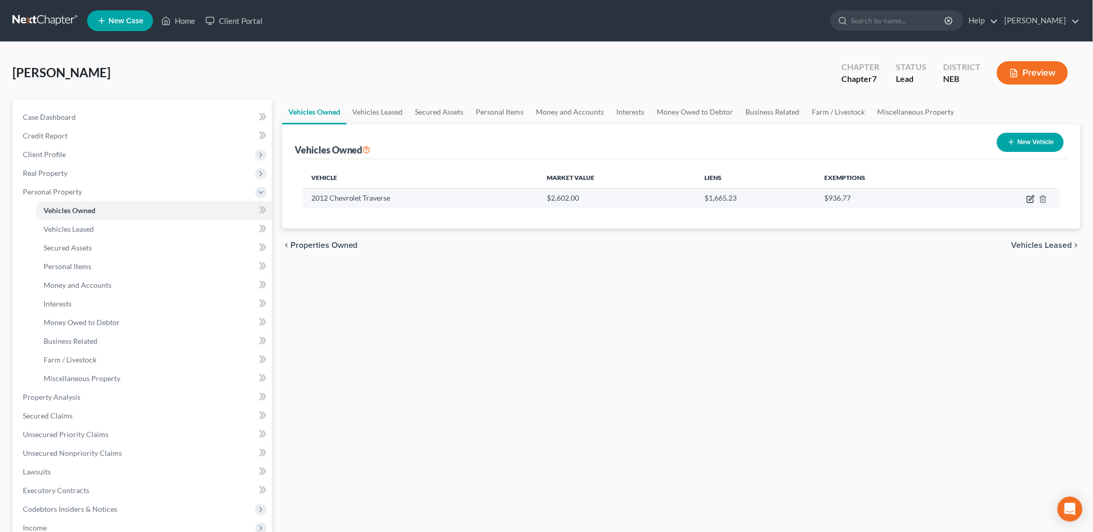
click at [1029, 198] on icon "button" at bounding box center [1031, 199] width 8 height 8
select select "0"
select select "14"
select select "2"
select select "0"
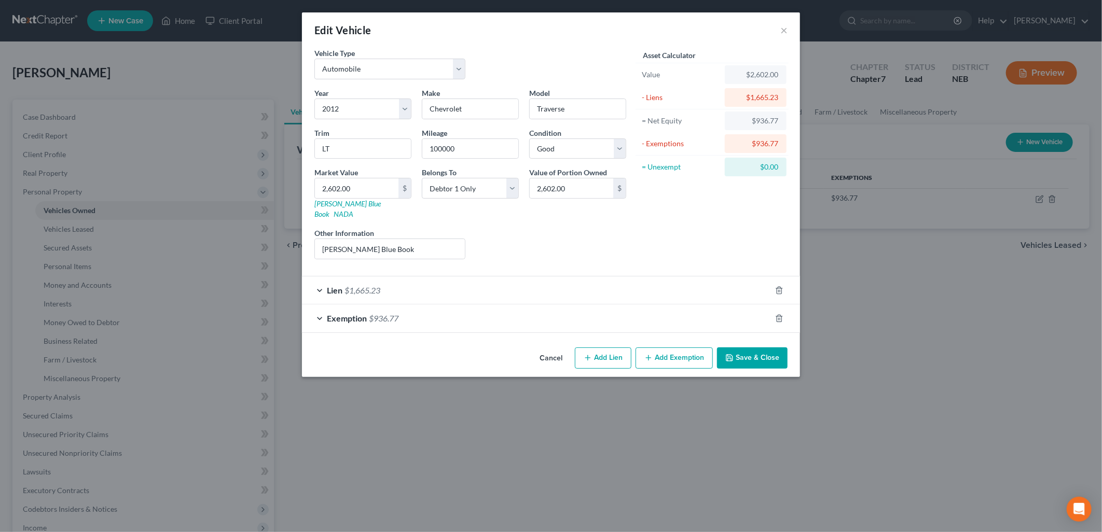
click at [404, 320] on div "Exemption $936.77" at bounding box center [536, 319] width 469 height 28
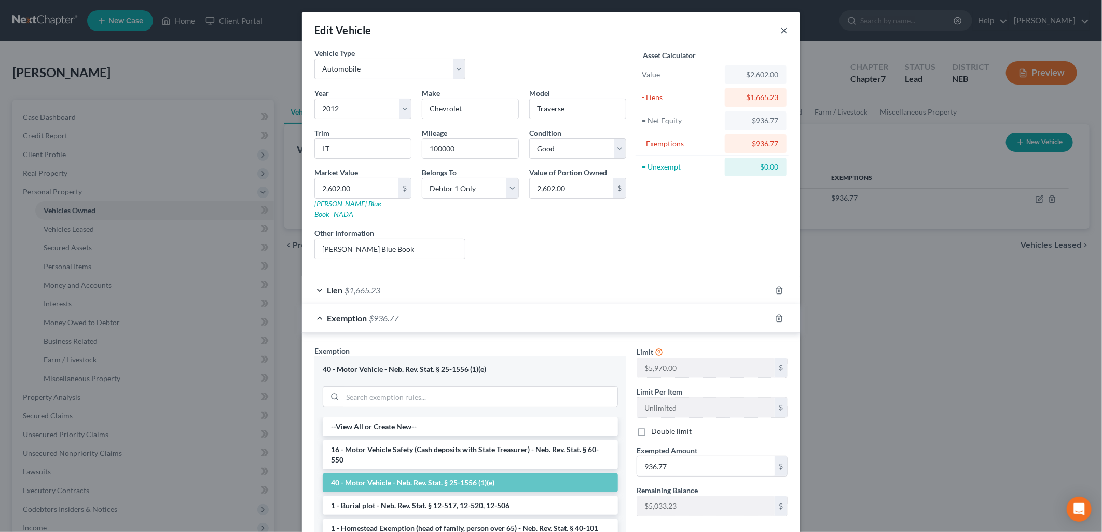
click at [781, 31] on button "×" at bounding box center [784, 30] width 7 height 12
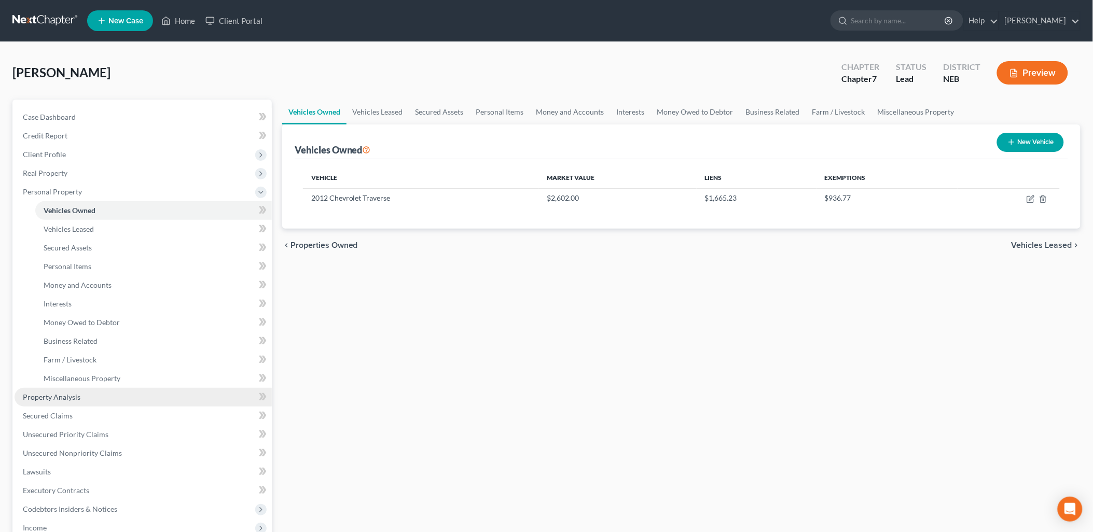
click at [66, 390] on link "Property Analysis" at bounding box center [143, 397] width 257 height 19
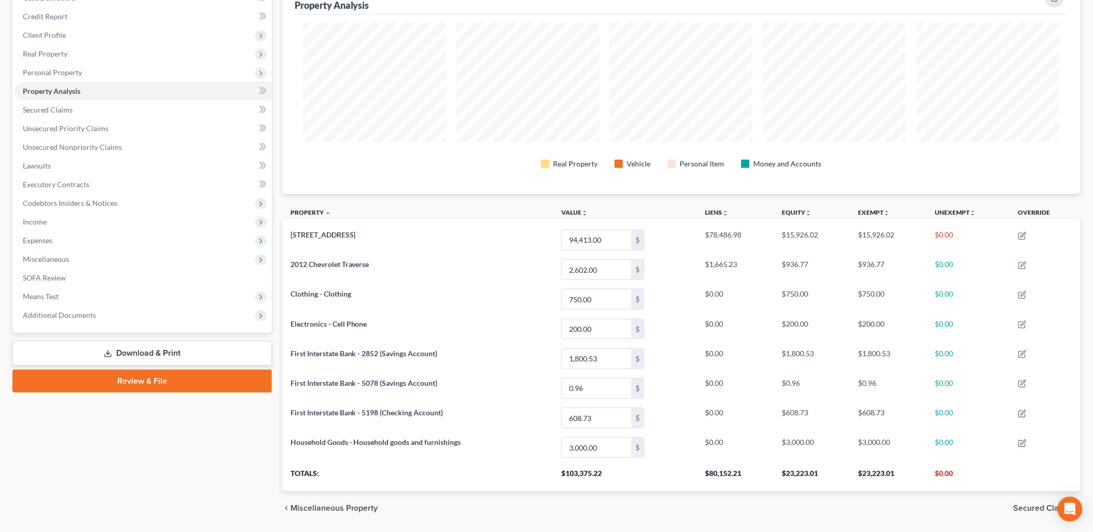
scroll to position [152, 0]
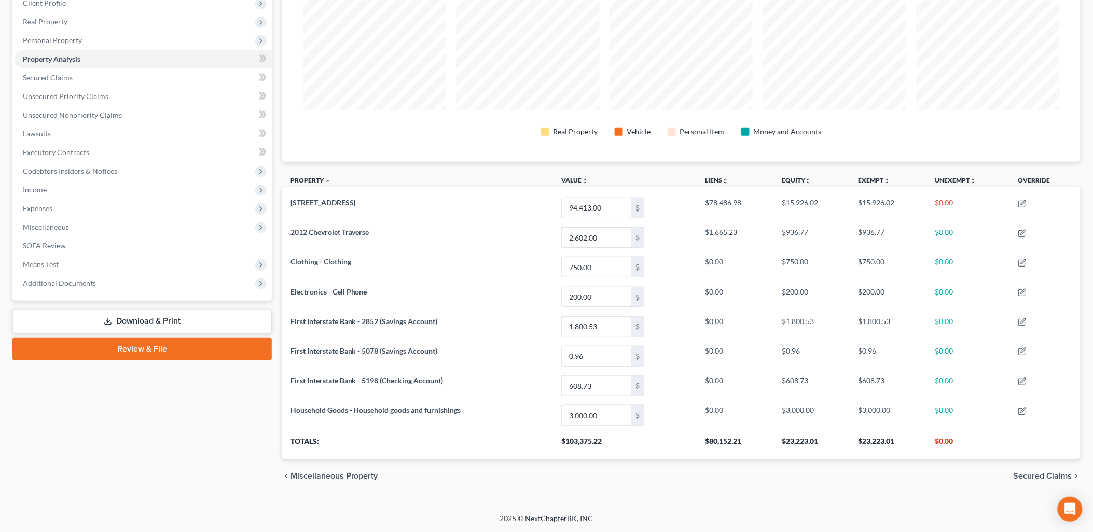
click at [1035, 474] on span "Secured Claims" at bounding box center [1043, 476] width 59 height 8
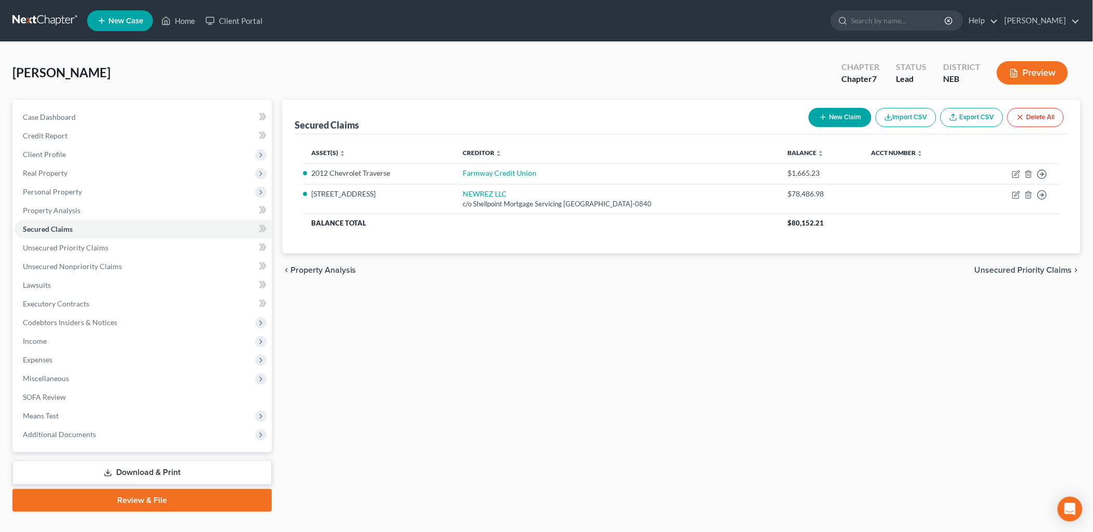
click at [1022, 267] on span "Unsecured Priority Claims" at bounding box center [1024, 270] width 98 height 8
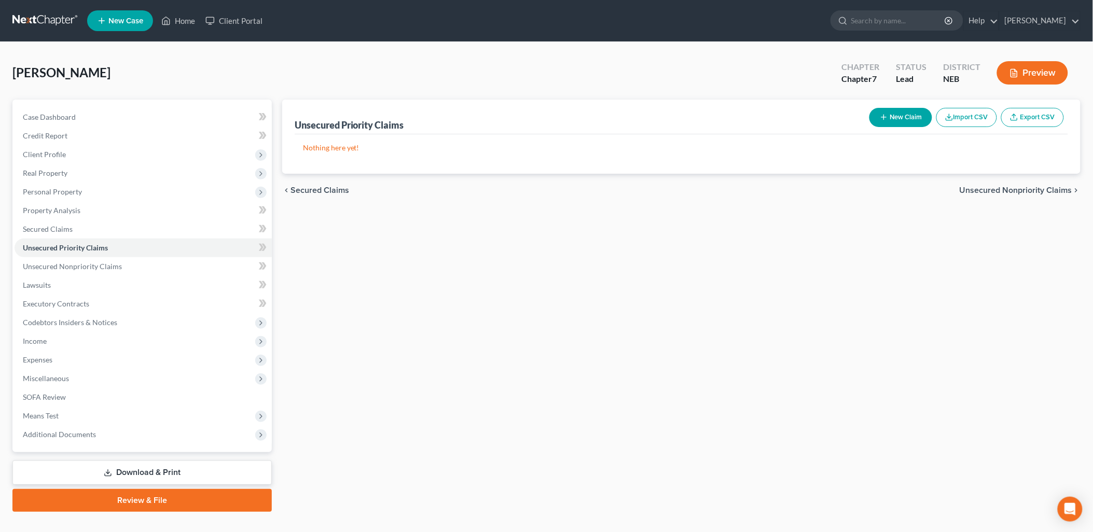
click at [1025, 187] on span "Unsecured Nonpriority Claims" at bounding box center [1016, 190] width 113 height 8
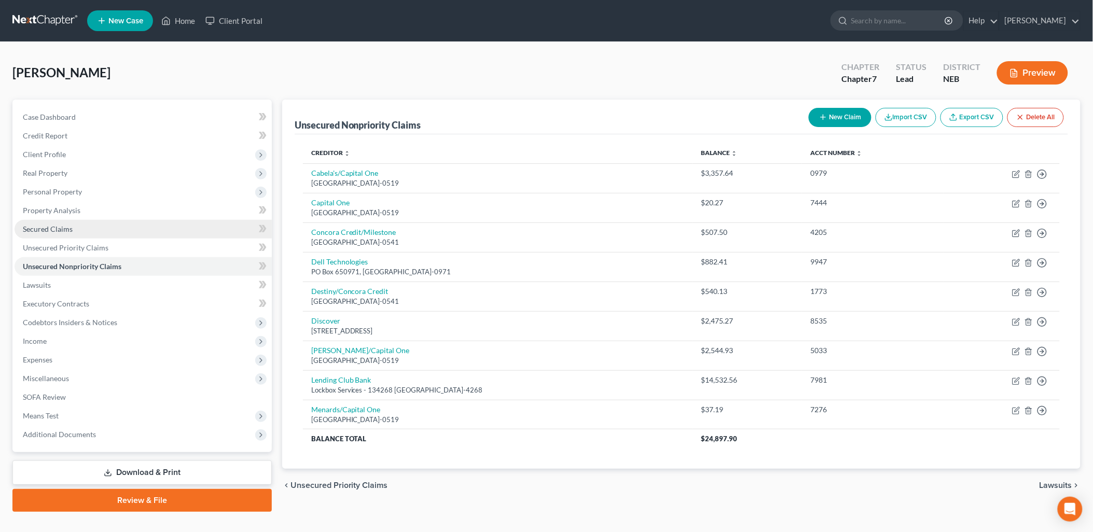
click at [64, 226] on span "Secured Claims" at bounding box center [48, 229] width 50 height 9
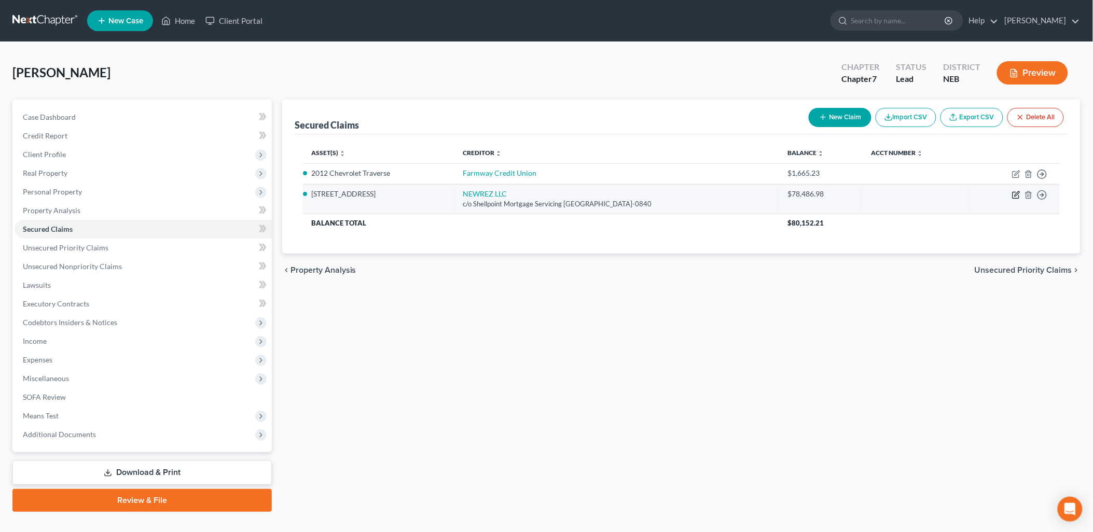
click at [1018, 195] on icon "button" at bounding box center [1017, 195] width 8 height 8
select select "45"
select select "2"
select select "0"
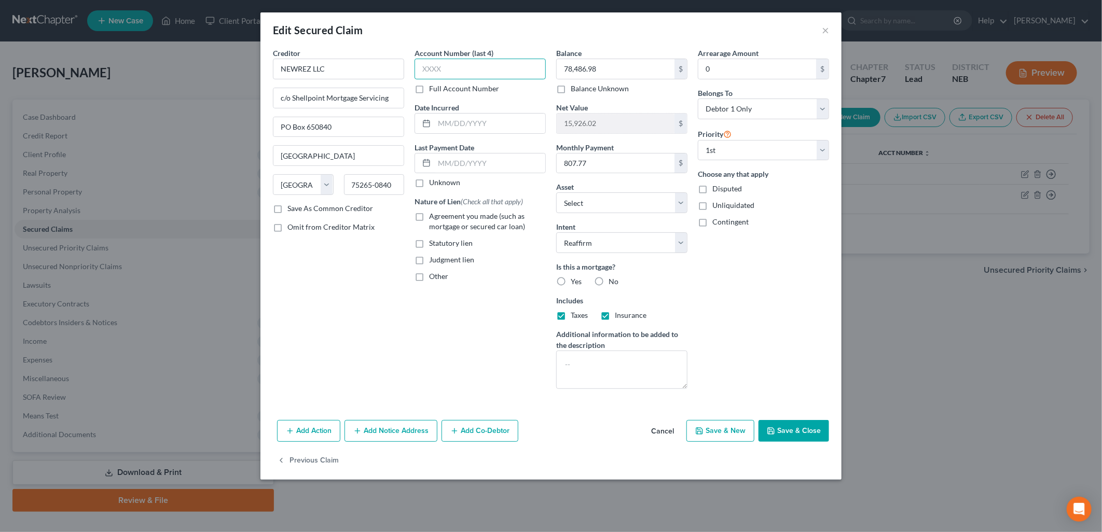
click at [471, 71] on input "text" at bounding box center [480, 69] width 131 height 21
type input "2501"
click at [447, 157] on input "text" at bounding box center [489, 164] width 111 height 20
type input "0"
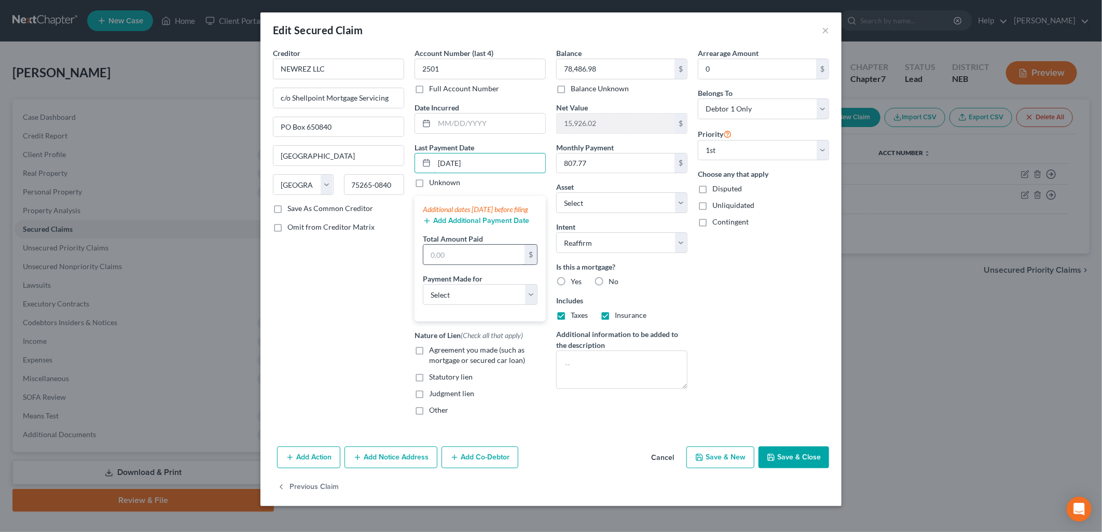
type input "10/01/2025"
click at [452, 265] on input "text" at bounding box center [473, 255] width 101 height 20
type input "09,012,025"
click at [478, 225] on button "Add Additional Payment Date" at bounding box center [476, 221] width 106 height 8
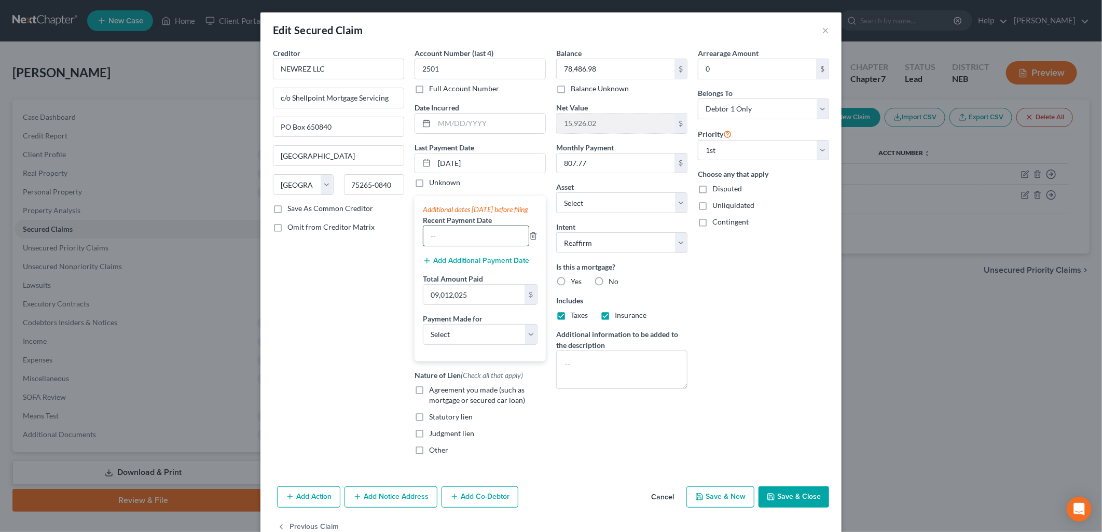
click at [437, 245] on input "text" at bounding box center [475, 236] width 105 height 20
type input "08/01/2025"
click at [441, 341] on select "Select Car Credit Card Loan Repayment Mortgage Other Suppliers Or Vendors" at bounding box center [480, 334] width 115 height 21
select select "3"
click at [423, 335] on select "Select Car Credit Card Loan Repayment Mortgage Other Suppliers Or Vendors" at bounding box center [480, 334] width 115 height 21
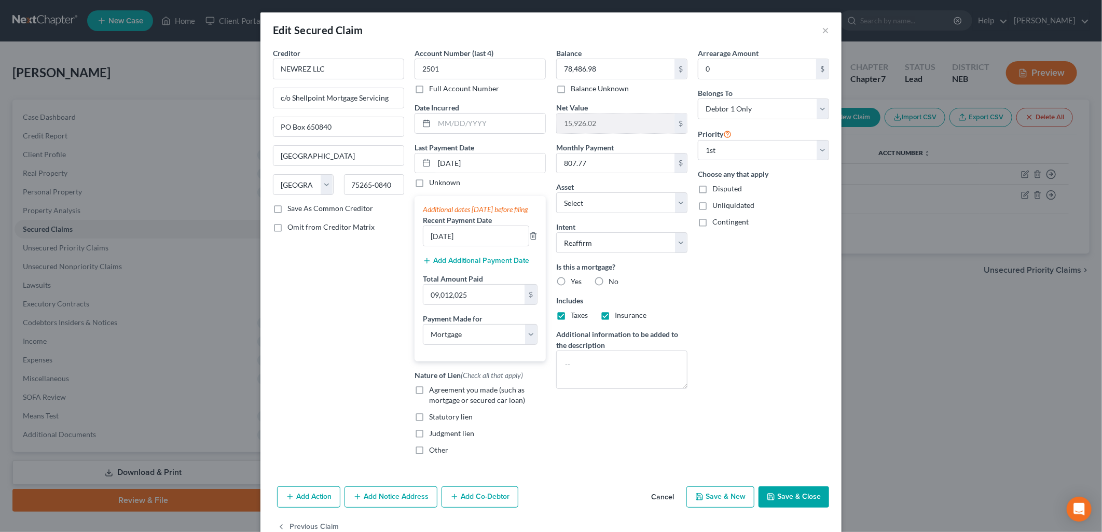
click at [472, 265] on button "Add Additional Payment Date" at bounding box center [476, 261] width 106 height 8
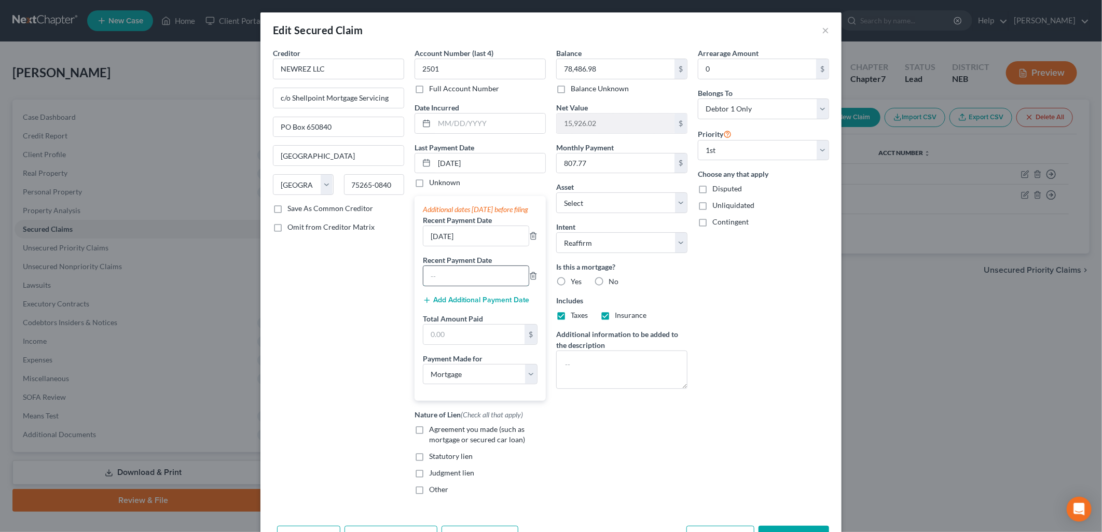
click at [458, 283] on input "text" at bounding box center [475, 276] width 105 height 20
type input "08/01/2025"
click at [436, 245] on input "08/01/2025" at bounding box center [475, 236] width 105 height 20
type input "09/01/2025"
click at [463, 339] on input "text" at bounding box center [473, 335] width 101 height 20
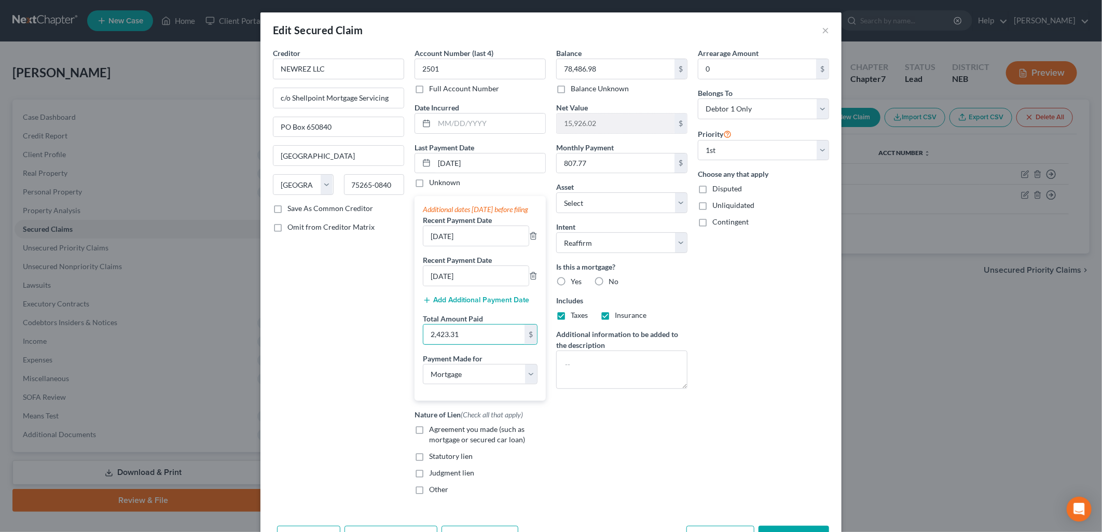
type input "2,423.31"
click at [376, 375] on div "Creditor * NEWREZ LLC c/o Shellpoint Mortgage Servicing PO Box 650840 Dallas St…" at bounding box center [339, 276] width 142 height 456
click at [571, 279] on label "Yes" at bounding box center [576, 282] width 11 height 10
click at [575, 279] on input "Yes" at bounding box center [578, 280] width 7 height 7
radio input "true"
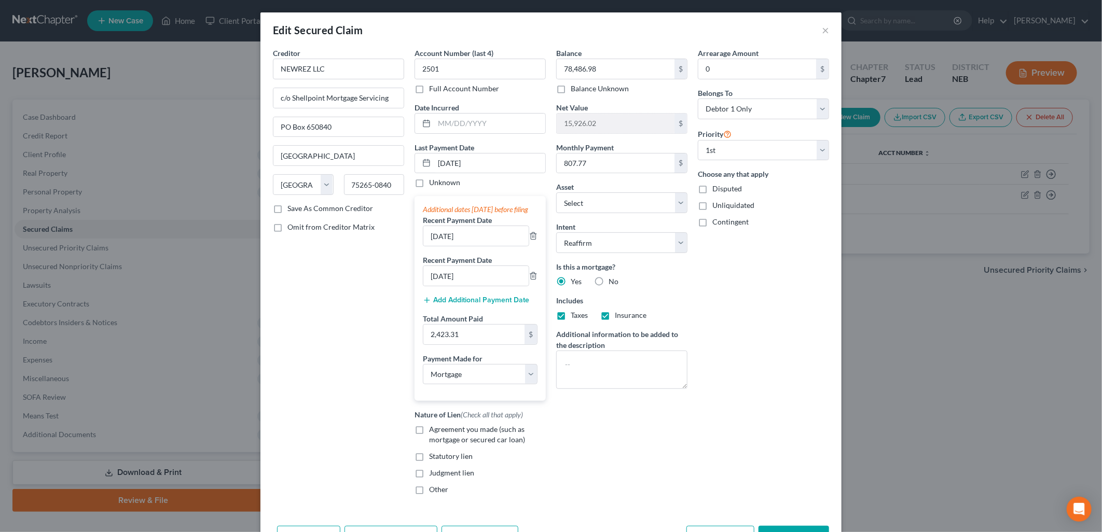
click at [757, 360] on div "Arrearage Amount 0 $ Belongs To * Select Debtor 1 Only Debtor 2 Only Debtor 1 A…" at bounding box center [764, 276] width 142 height 456
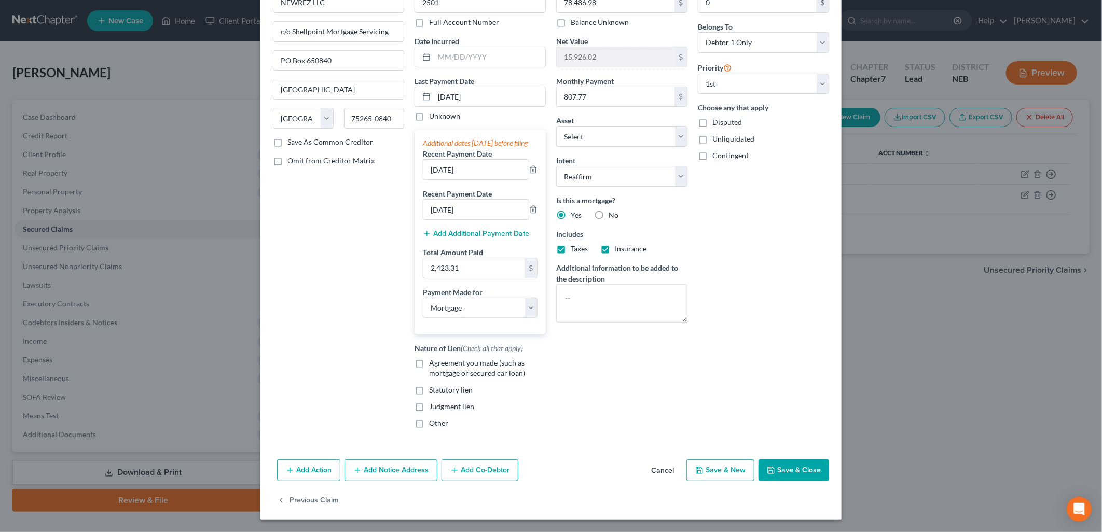
scroll to position [76, 0]
click at [793, 475] on button "Save & Close" at bounding box center [794, 471] width 71 height 22
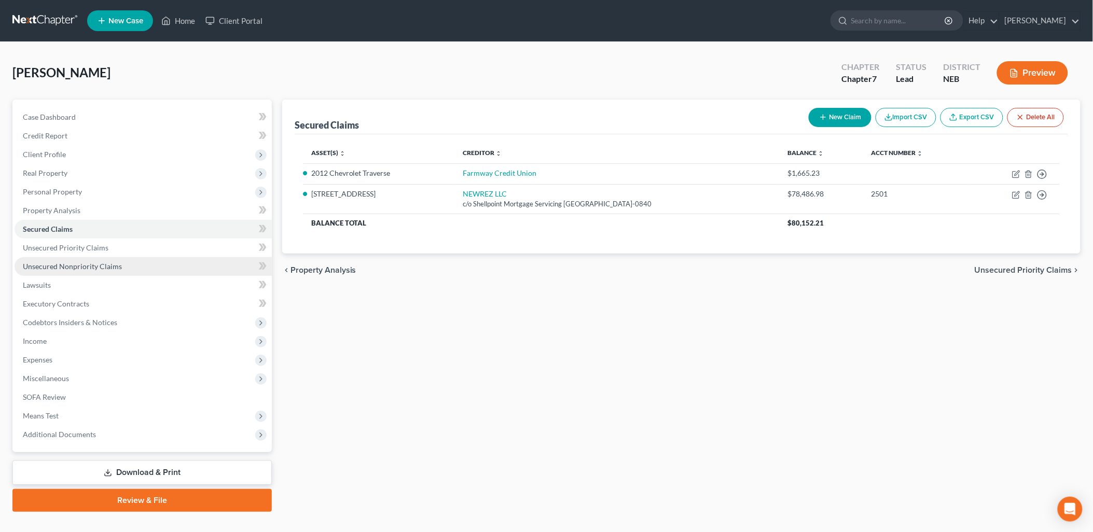
click at [97, 266] on span "Unsecured Nonpriority Claims" at bounding box center [72, 266] width 99 height 9
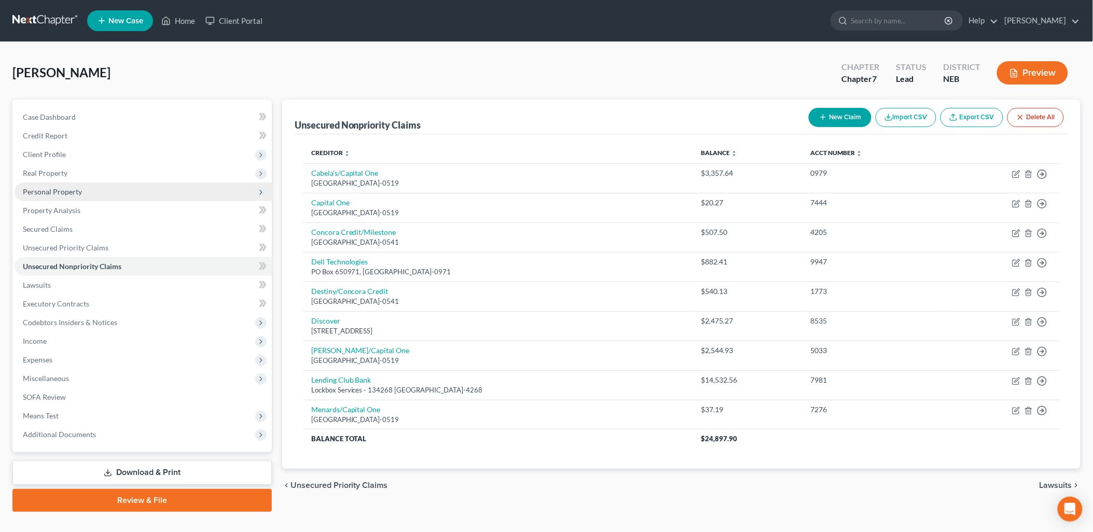
click at [75, 188] on span "Personal Property" at bounding box center [52, 191] width 59 height 9
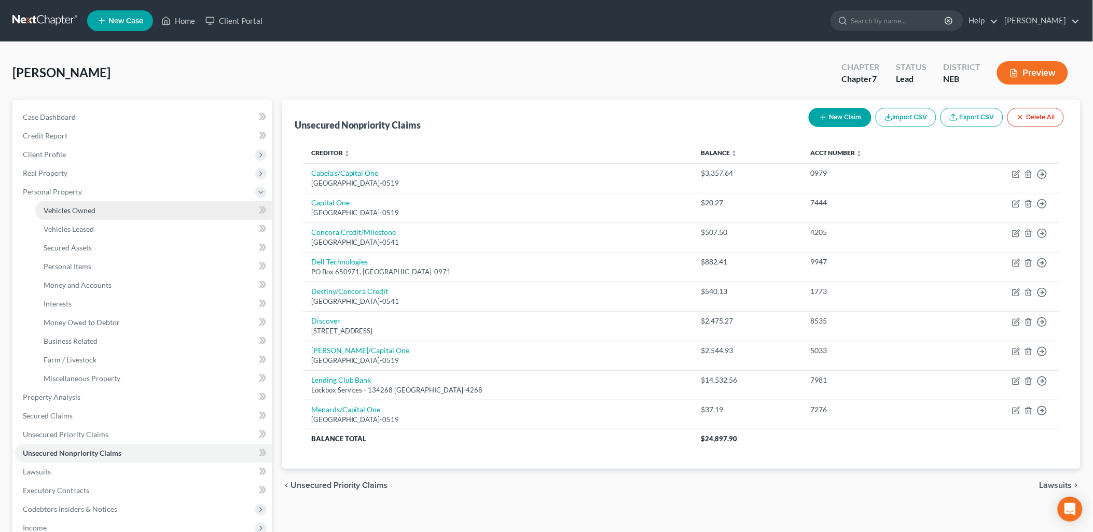
click at [79, 209] on span "Vehicles Owned" at bounding box center [70, 210] width 52 height 9
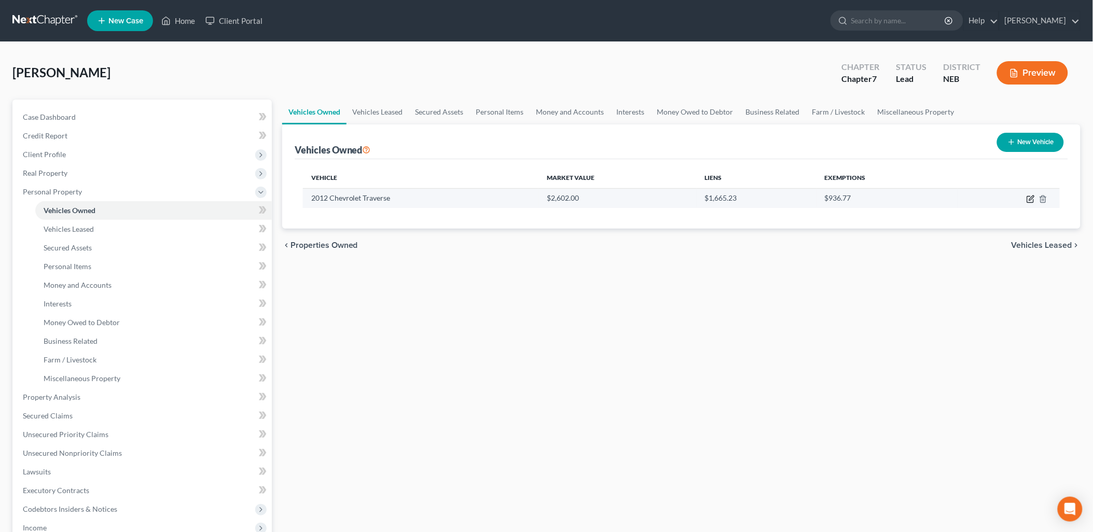
click at [1028, 200] on icon "button" at bounding box center [1031, 199] width 8 height 8
select select "0"
select select "14"
select select "2"
select select "0"
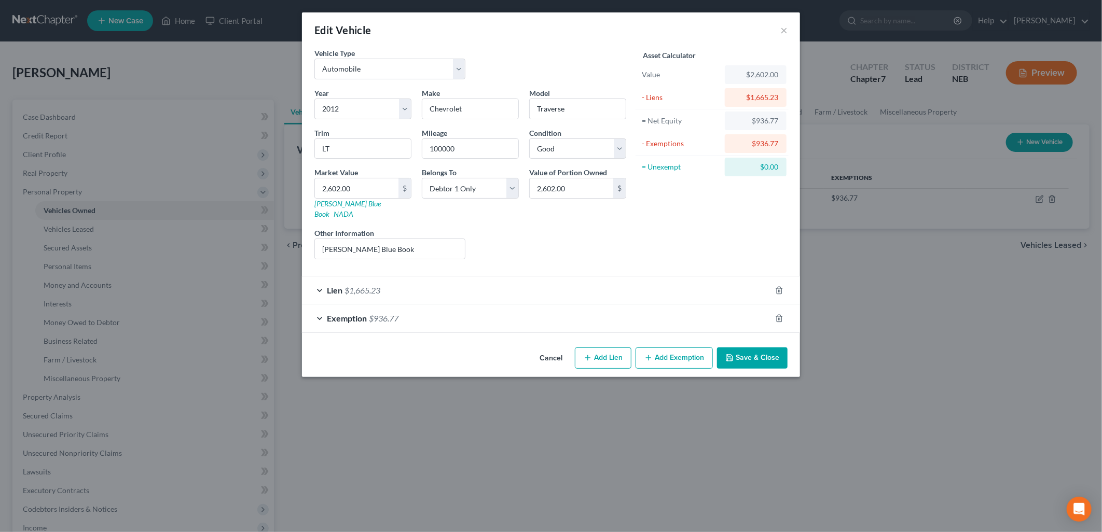
click at [676, 277] on div "Lien $1,665.23" at bounding box center [536, 291] width 469 height 28
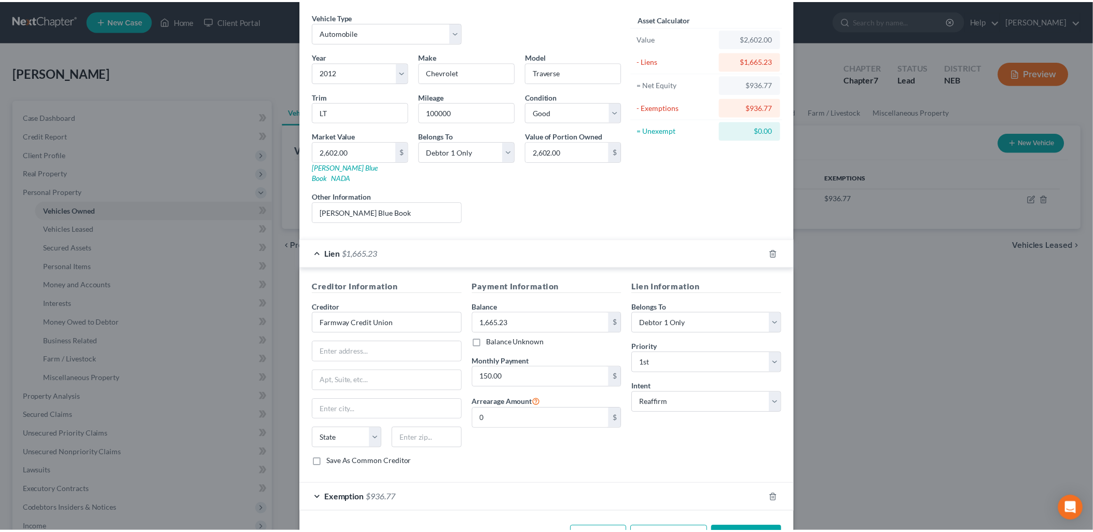
scroll to position [64, 0]
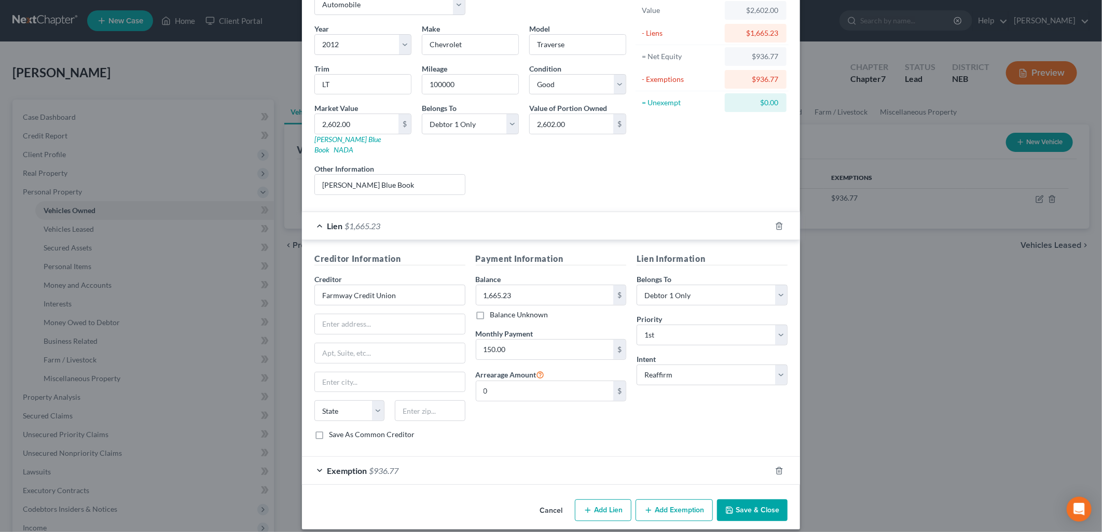
click at [541, 501] on button "Cancel" at bounding box center [550, 511] width 39 height 21
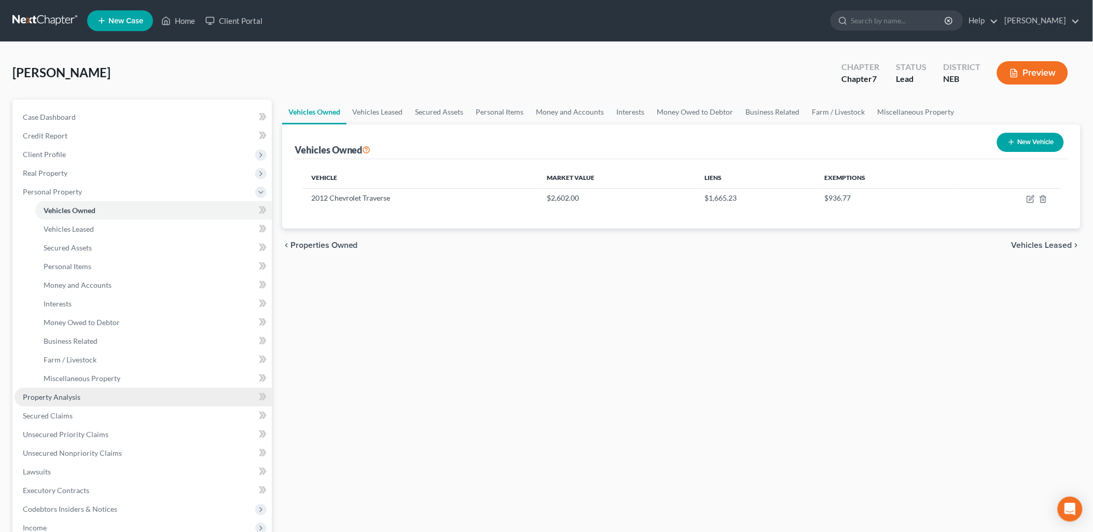
click at [69, 397] on span "Property Analysis" at bounding box center [52, 397] width 58 height 9
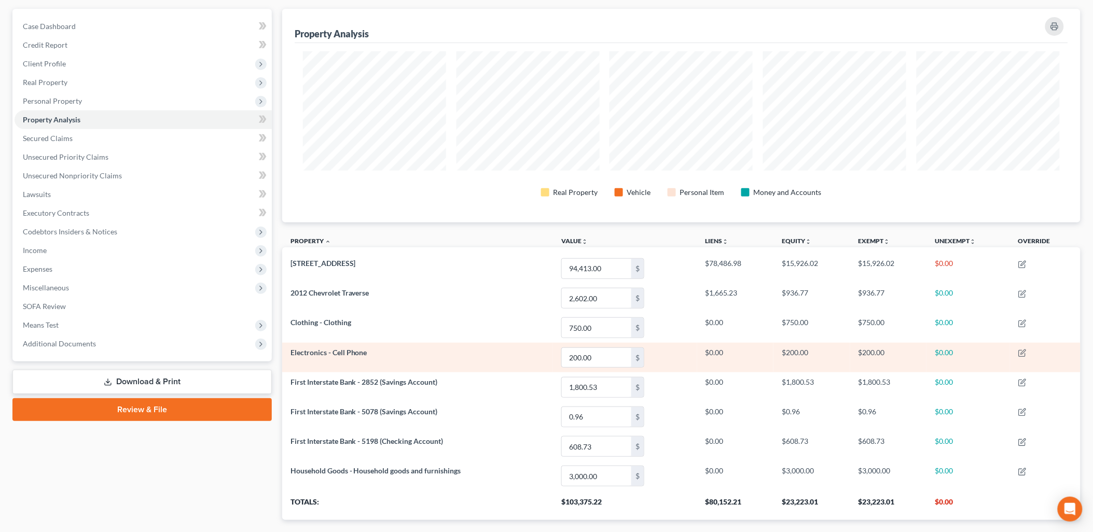
scroll to position [152, 0]
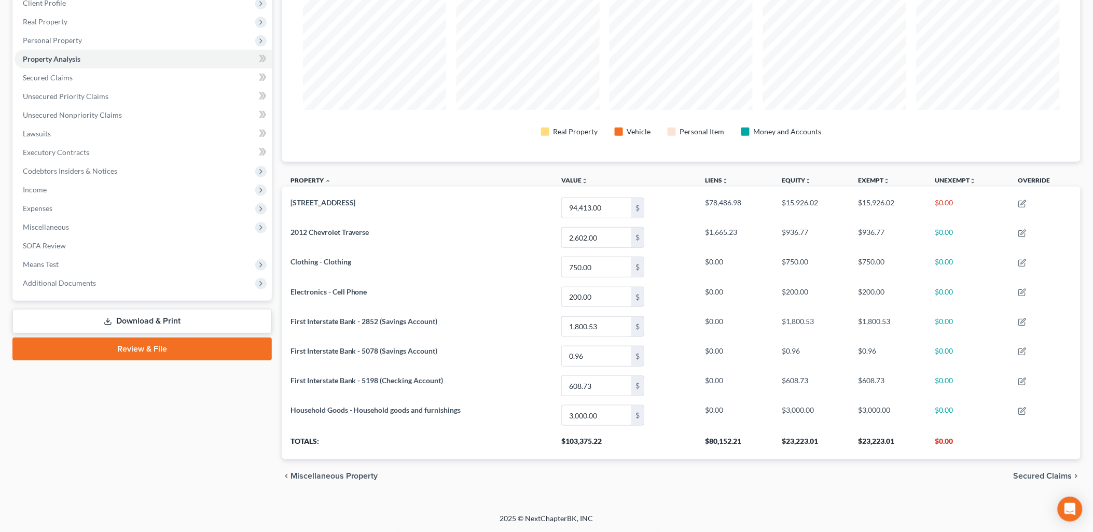
click at [1042, 480] on span "Secured Claims" at bounding box center [1043, 476] width 59 height 8
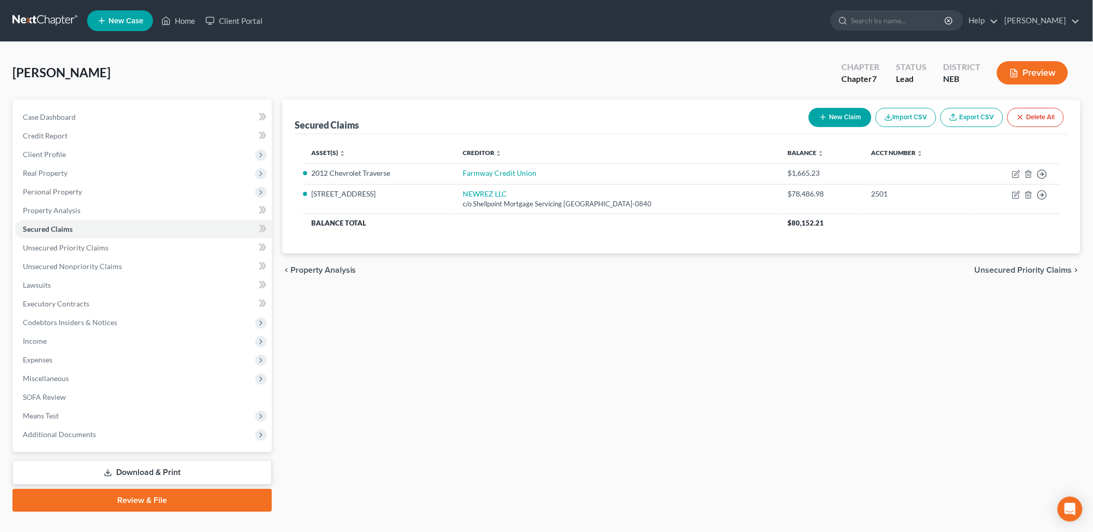
click at [1014, 272] on span "Unsecured Priority Claims" at bounding box center [1024, 270] width 98 height 8
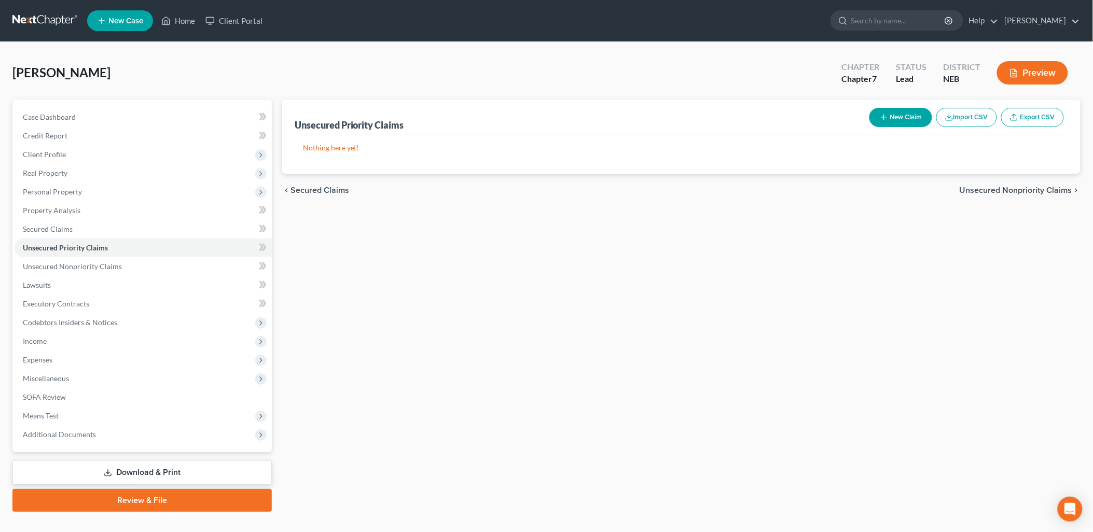
click at [991, 190] on span "Unsecured Nonpriority Claims" at bounding box center [1016, 190] width 113 height 8
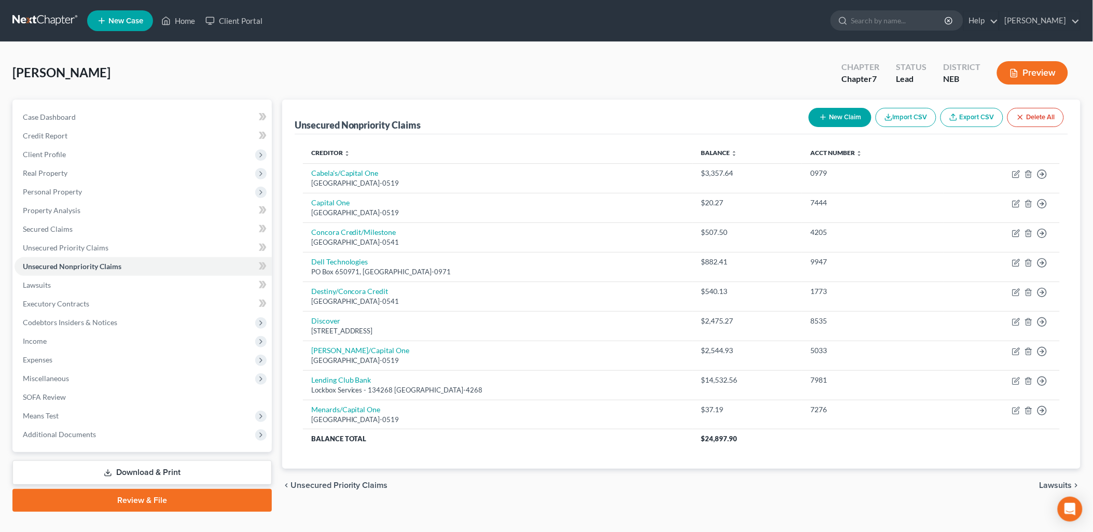
click at [1047, 484] on span "Lawsuits" at bounding box center [1056, 486] width 33 height 8
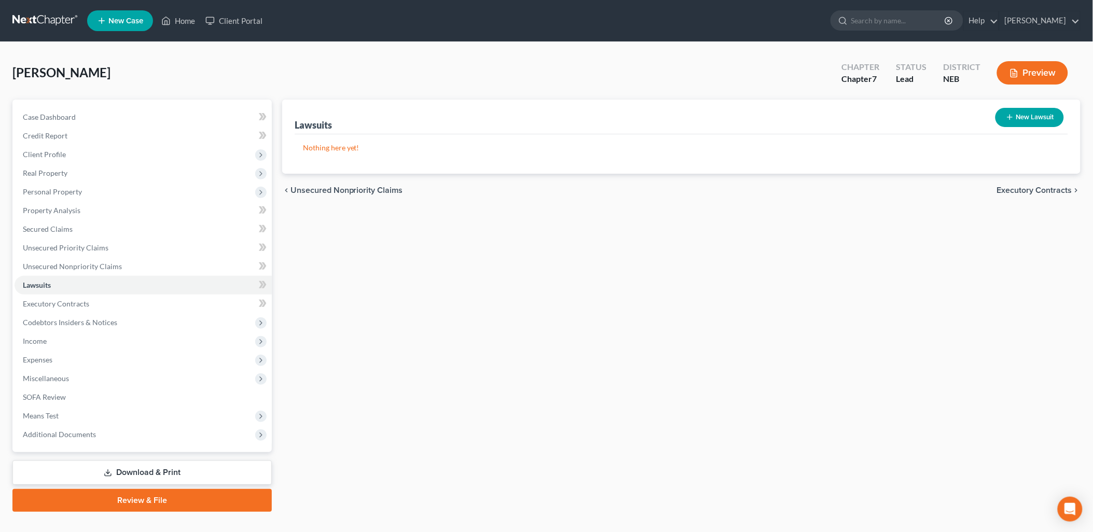
click at [1056, 187] on span "Executory Contracts" at bounding box center [1034, 190] width 75 height 8
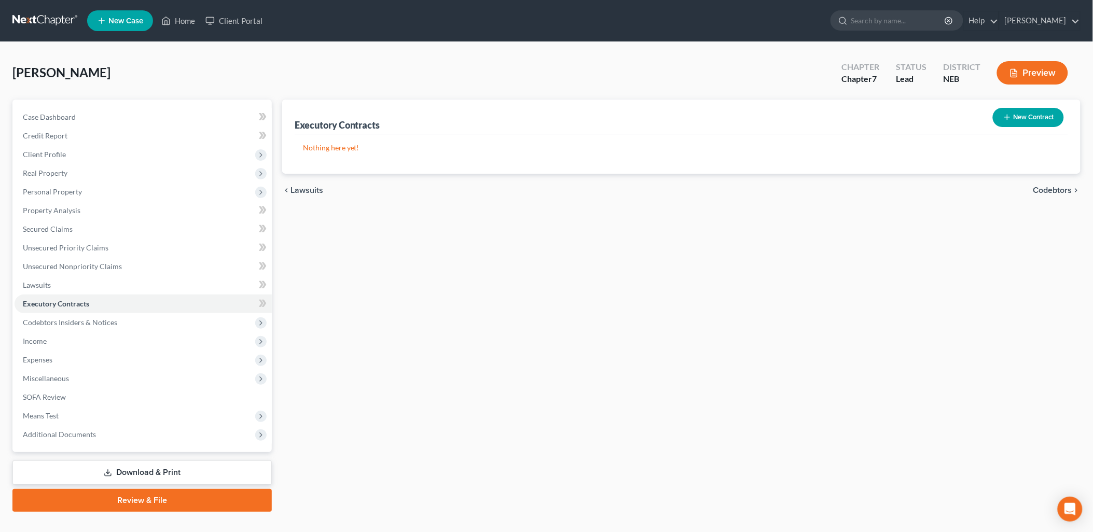
click at [1056, 187] on span "Codebtors" at bounding box center [1053, 190] width 39 height 8
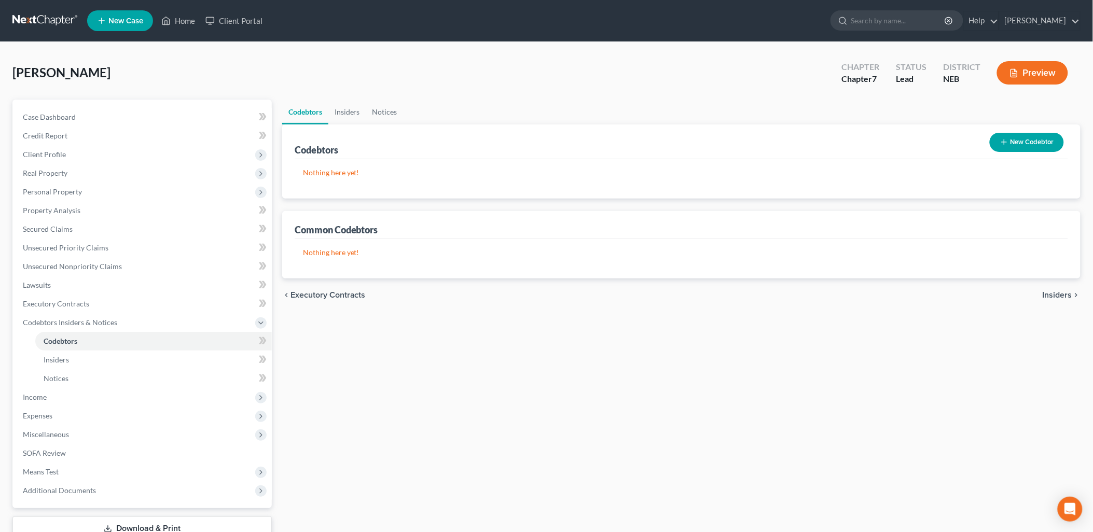
click at [1050, 293] on span "Insiders" at bounding box center [1058, 295] width 30 height 8
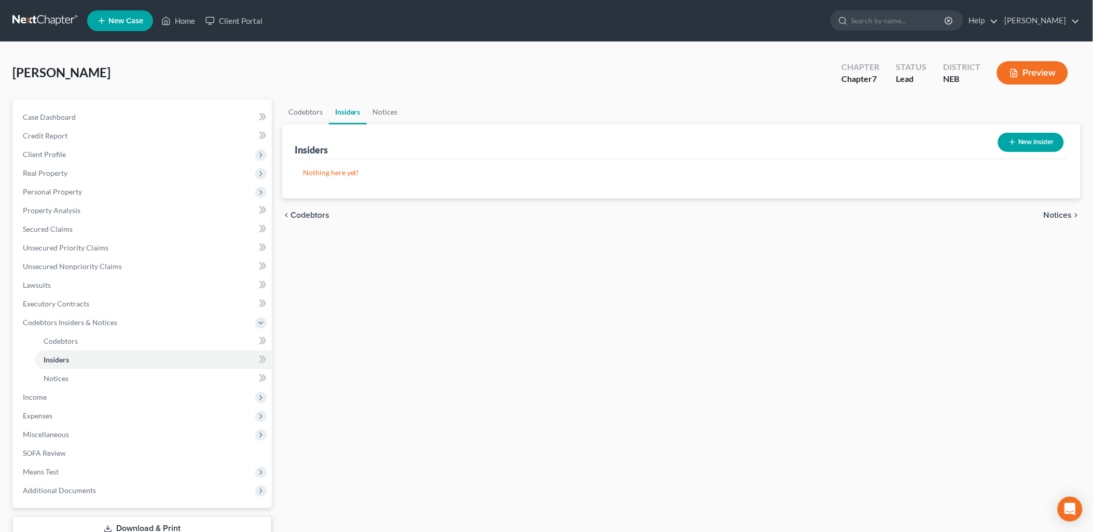
click at [1054, 214] on span "Notices" at bounding box center [1058, 215] width 29 height 8
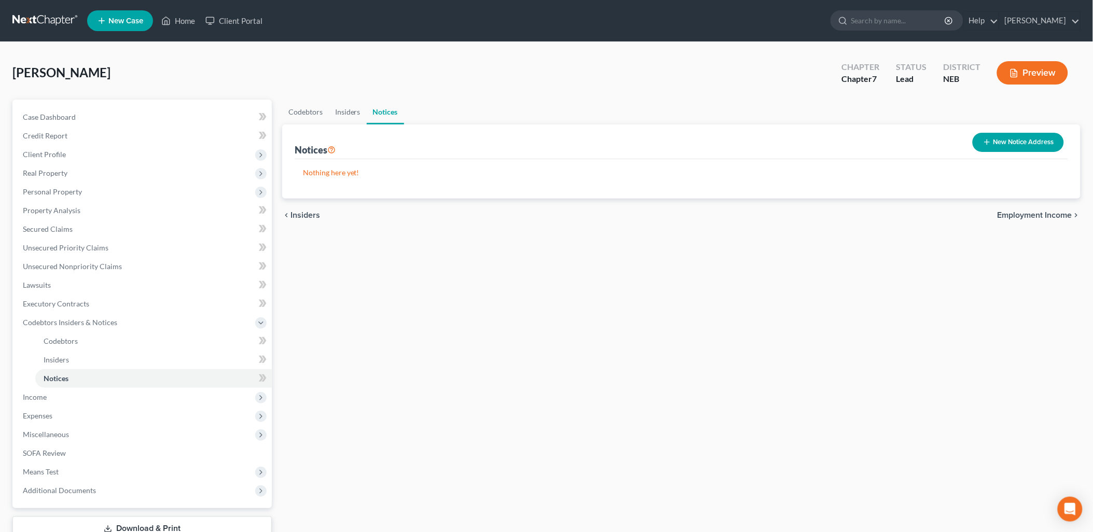
click at [1054, 214] on span "Employment Income" at bounding box center [1035, 215] width 75 height 8
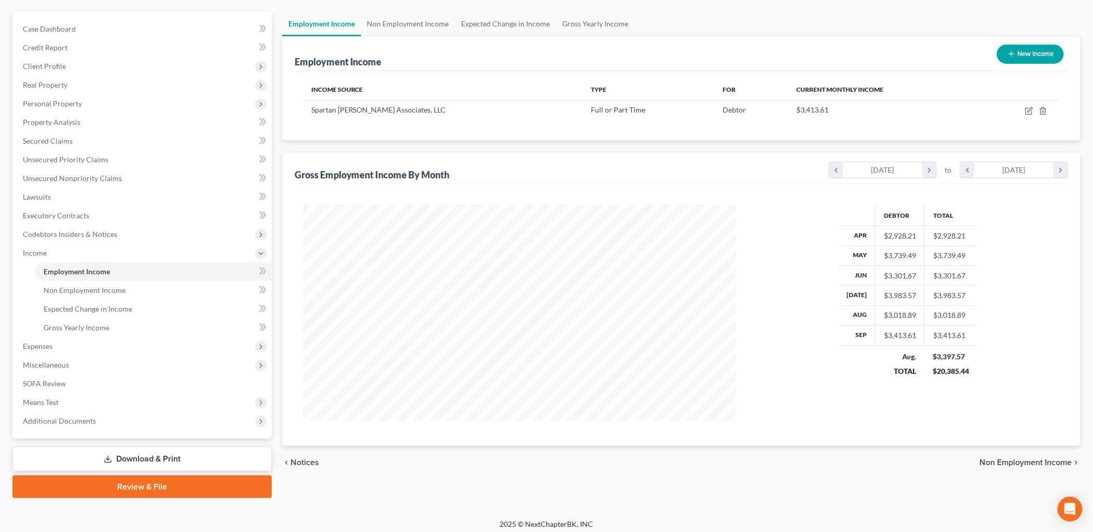
scroll to position [92, 0]
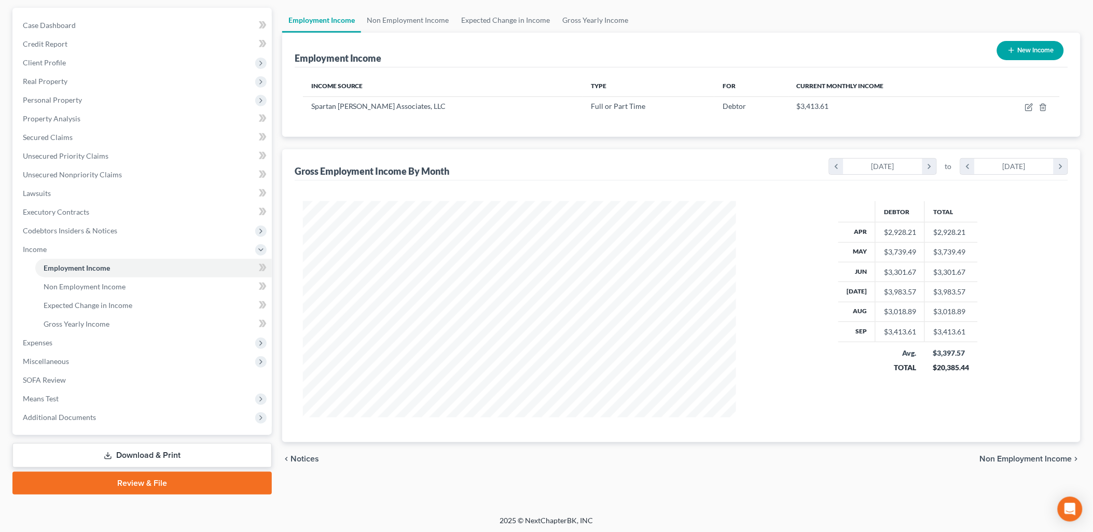
click at [1010, 455] on span "Non Employment Income" at bounding box center [1026, 459] width 92 height 8
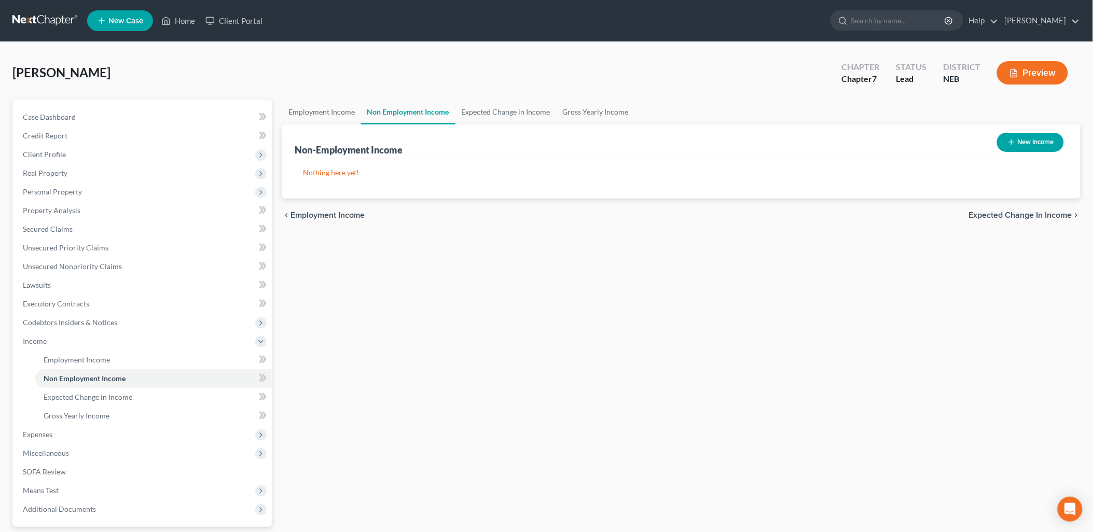
click at [1030, 214] on span "Expected Change in Income" at bounding box center [1020, 215] width 103 height 8
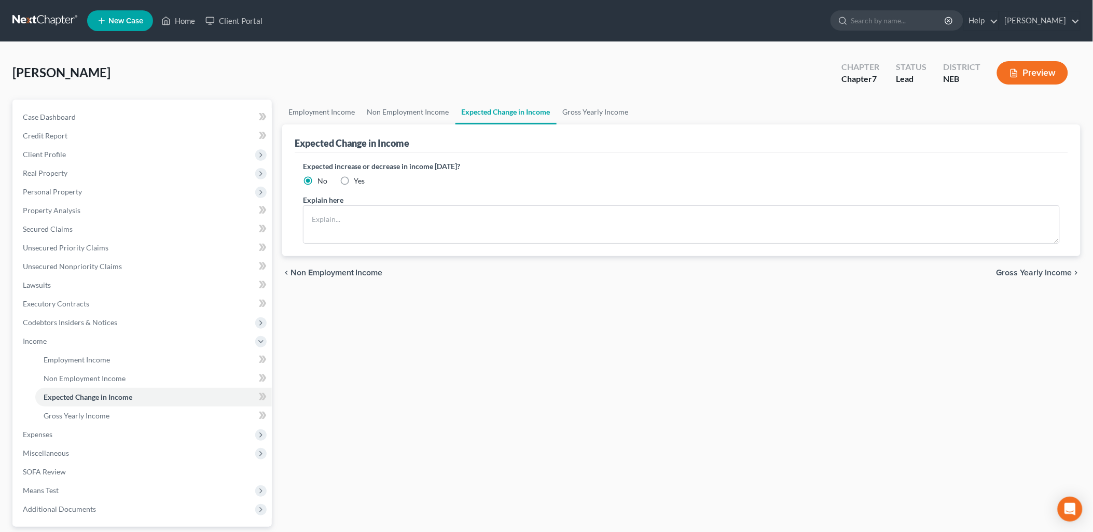
click at [1029, 269] on span "Gross Yearly Income" at bounding box center [1035, 273] width 76 height 8
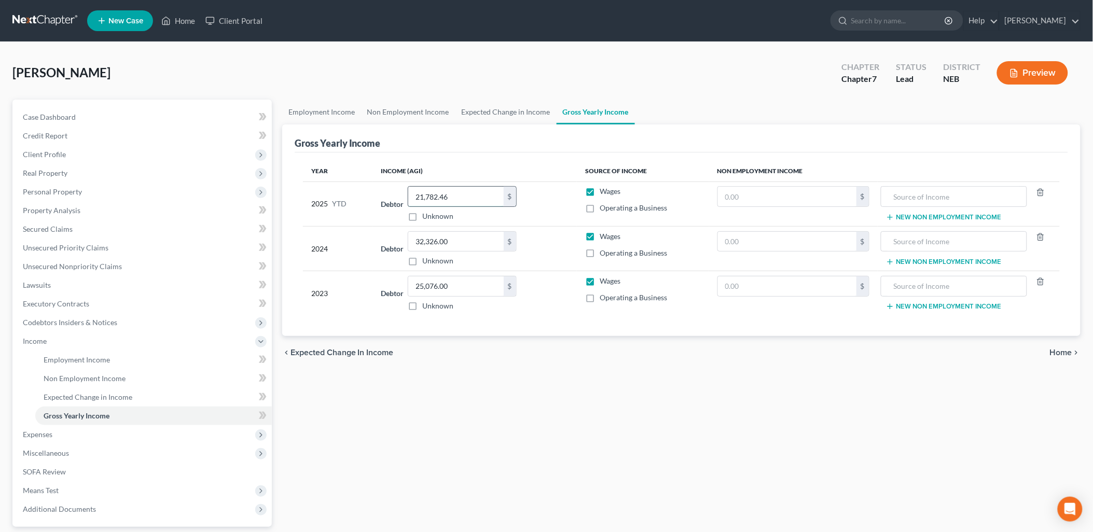
click at [470, 189] on input "21,782.46" at bounding box center [455, 197] width 95 height 20
type input "33,079.65"
click at [549, 312] on td "Debtor 25,076.00 $ Unknown Balance Undetermined 25,076.00 $ Unknown" at bounding box center [475, 293] width 204 height 45
click at [1071, 352] on span "Home" at bounding box center [1061, 353] width 22 height 8
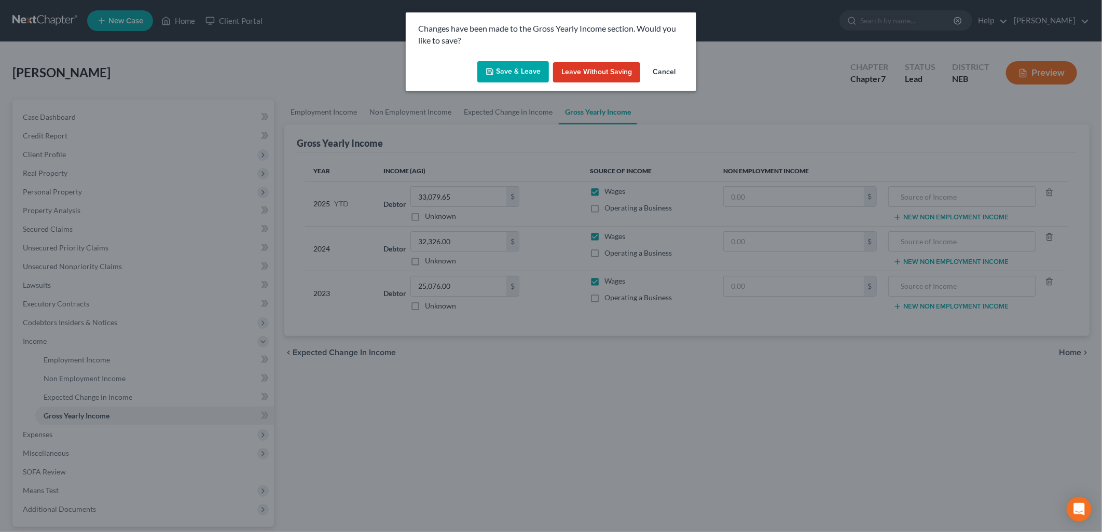
click at [509, 70] on button "Save & Leave" at bounding box center [513, 72] width 72 height 22
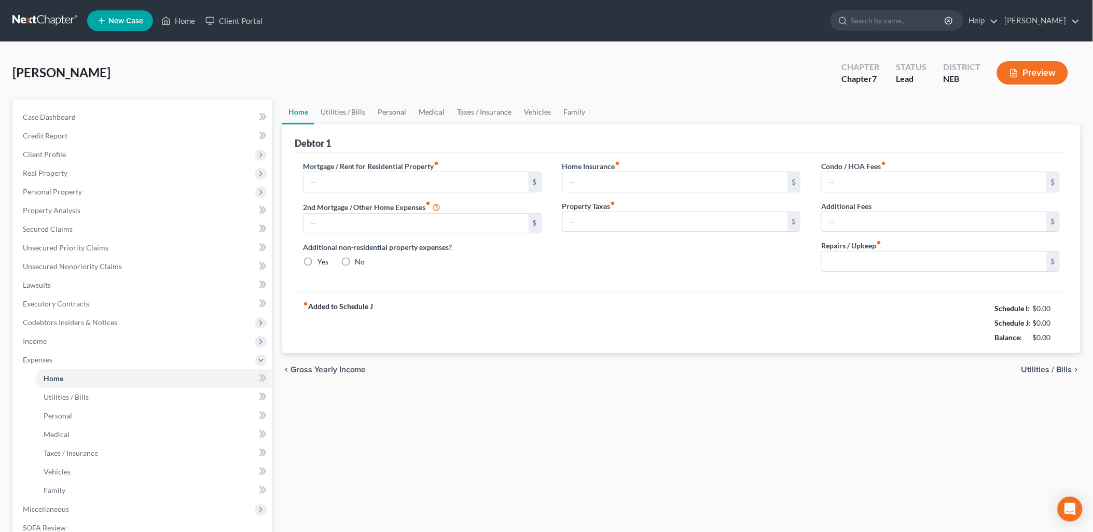
type input "807.77"
type input "0.00"
radio input "true"
type input "0.00"
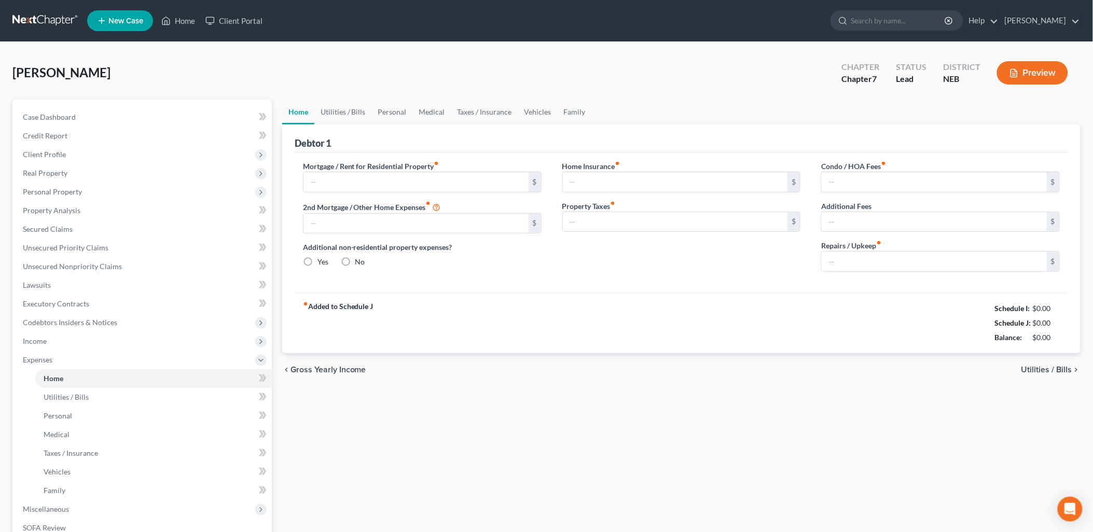
type input "0.00"
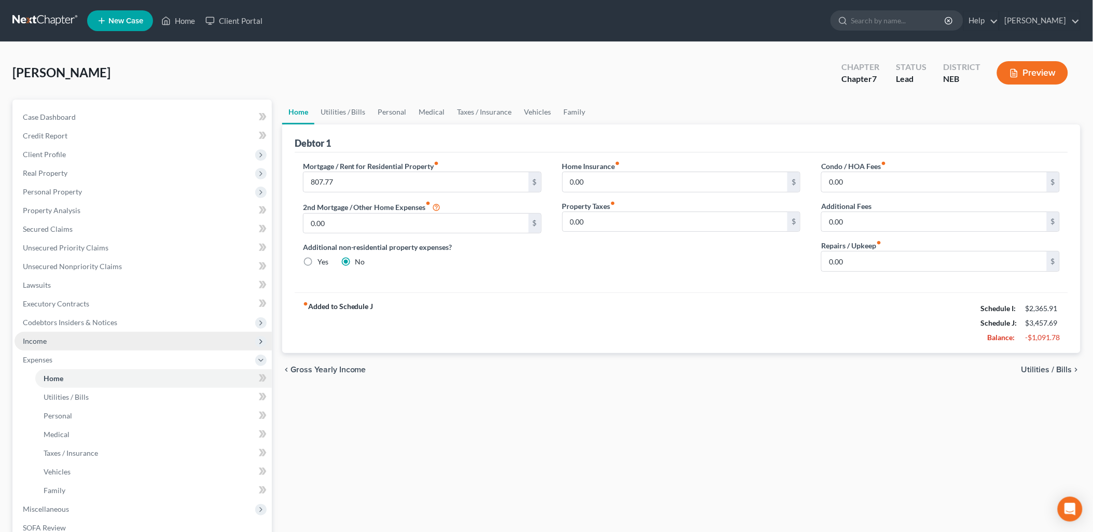
click at [40, 339] on span "Income" at bounding box center [35, 341] width 24 height 9
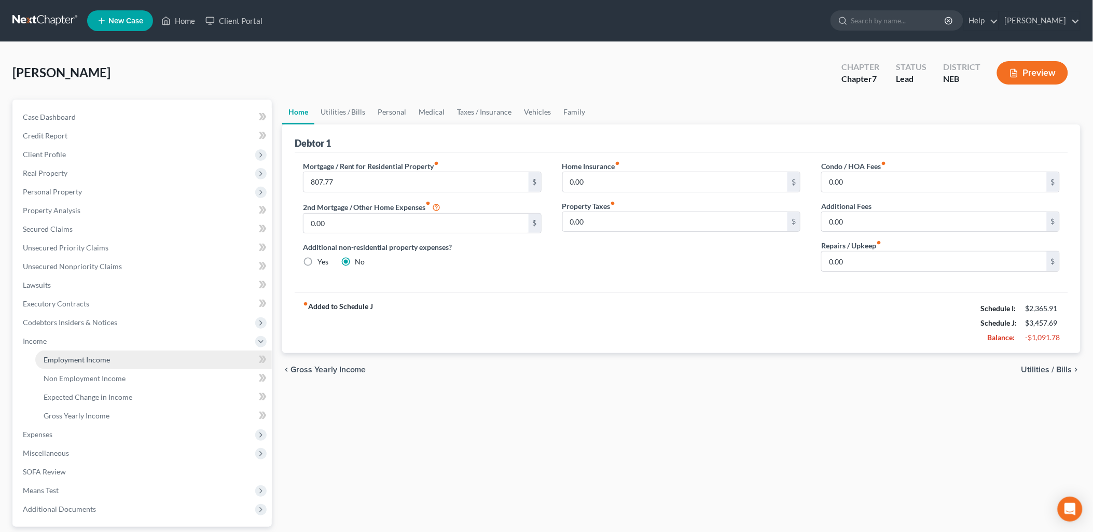
click at [102, 361] on span "Employment Income" at bounding box center [77, 359] width 66 height 9
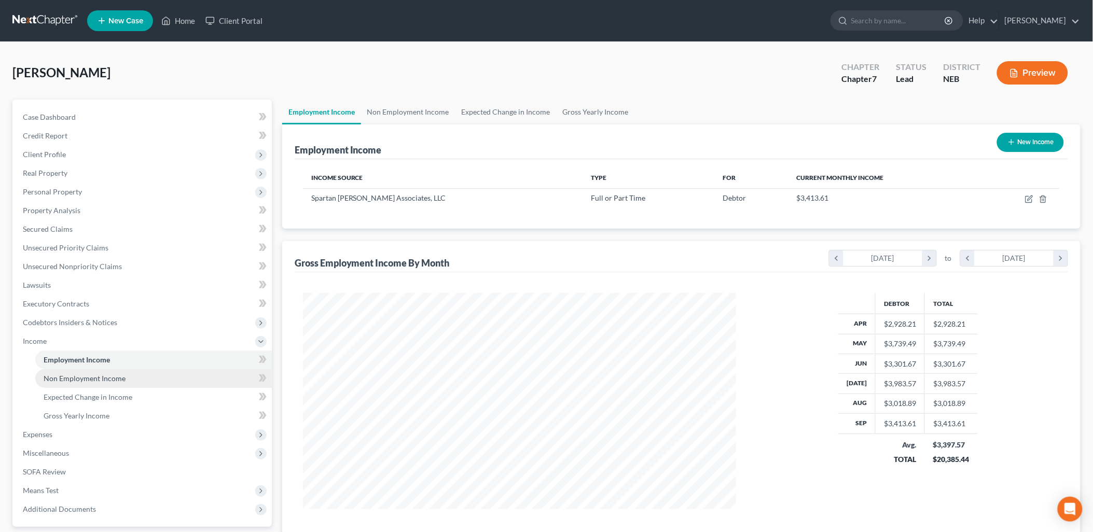
scroll to position [216, 454]
click at [99, 377] on span "Non Employment Income" at bounding box center [85, 378] width 82 height 9
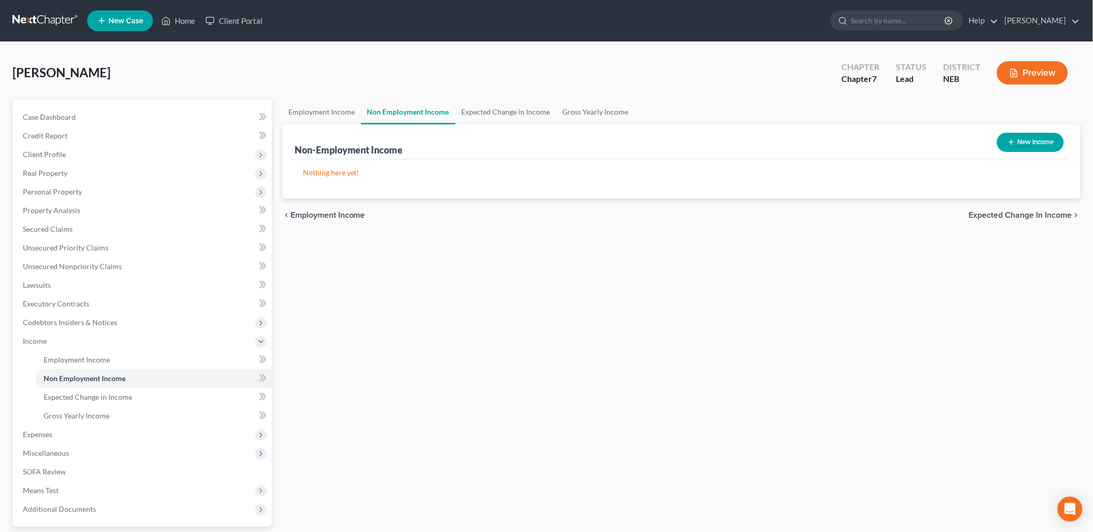
click at [1040, 142] on button "New Income" at bounding box center [1030, 142] width 67 height 19
select select "0"
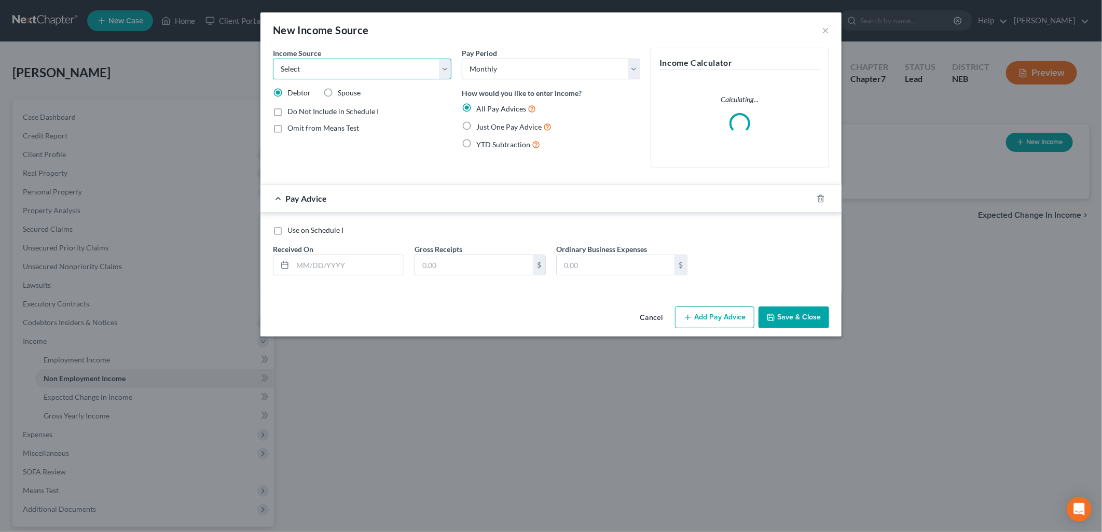
click at [313, 68] on select "Select Unemployment Disability (from employer) Pension Retirement Social Securi…" at bounding box center [362, 69] width 179 height 21
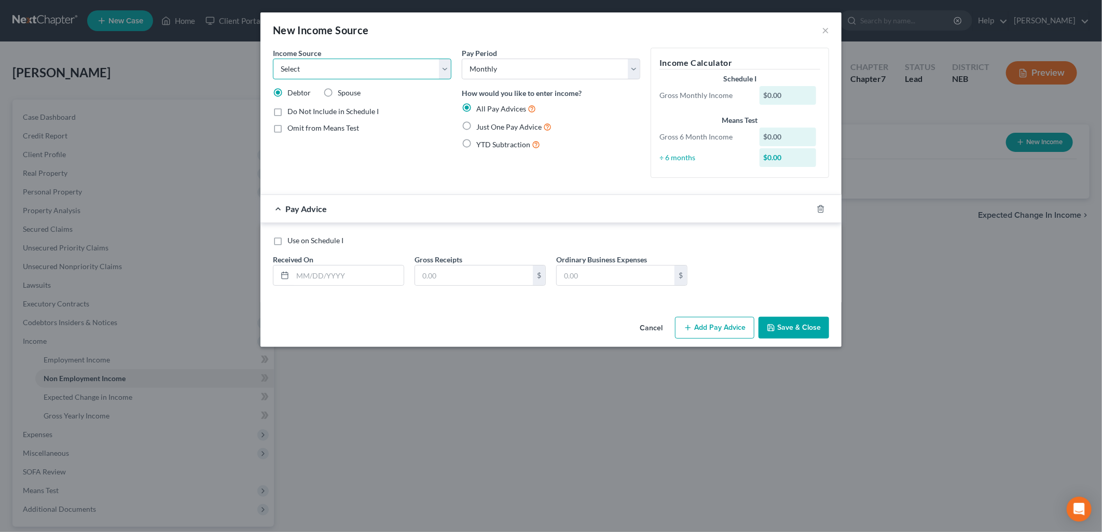
select select "4"
click at [273, 59] on select "Select Unemployment Disability (from employer) Pension Retirement Social Securi…" at bounding box center [362, 69] width 179 height 21
click at [288, 241] on label "Use on Schedule I" at bounding box center [316, 241] width 56 height 10
click at [292, 241] on input "Use on Schedule I" at bounding box center [295, 239] width 7 height 7
checkbox input "true"
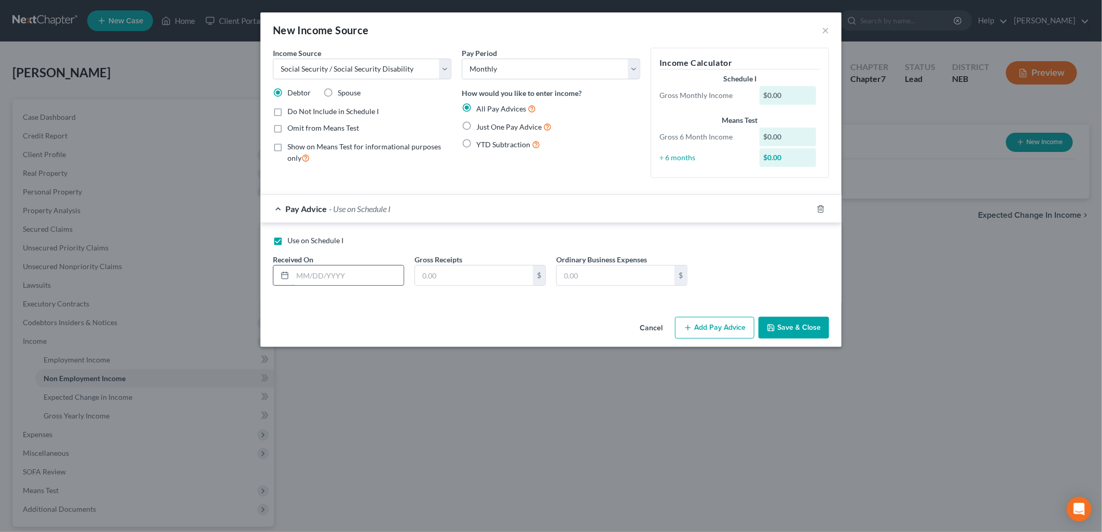
click at [318, 276] on input "text" at bounding box center [348, 276] width 111 height 20
click at [696, 422] on div "New Income Source × Income Source * Select Unemployment Disability (from employ…" at bounding box center [551, 266] width 1102 height 532
click at [648, 328] on button "Cancel" at bounding box center [651, 328] width 39 height 21
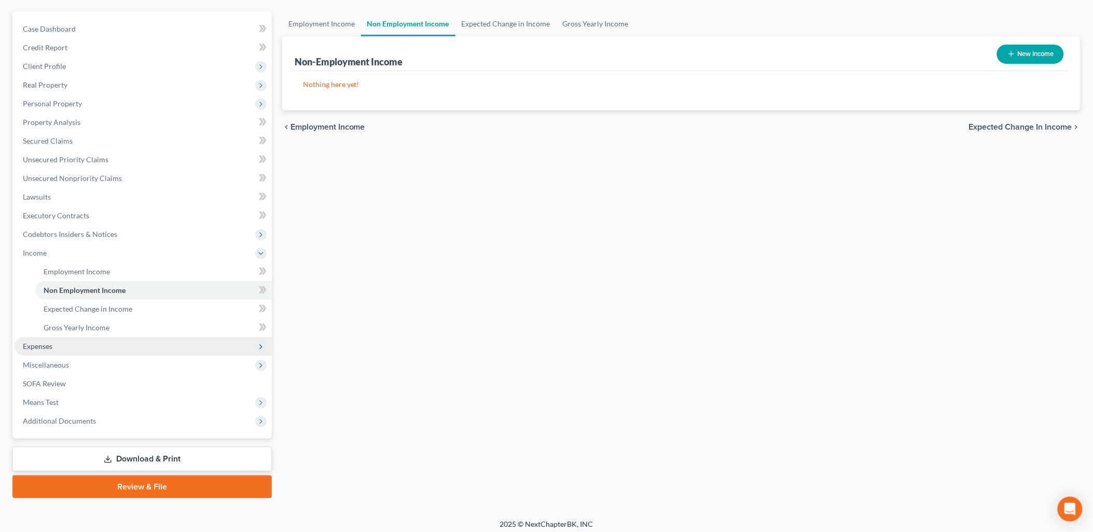
scroll to position [92, 0]
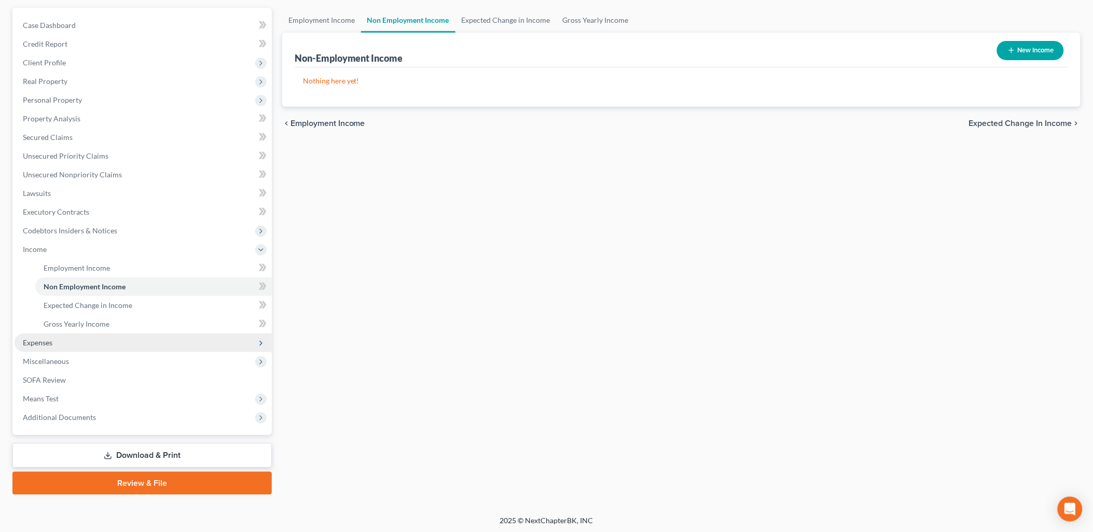
click at [47, 345] on span "Expenses" at bounding box center [38, 342] width 30 height 9
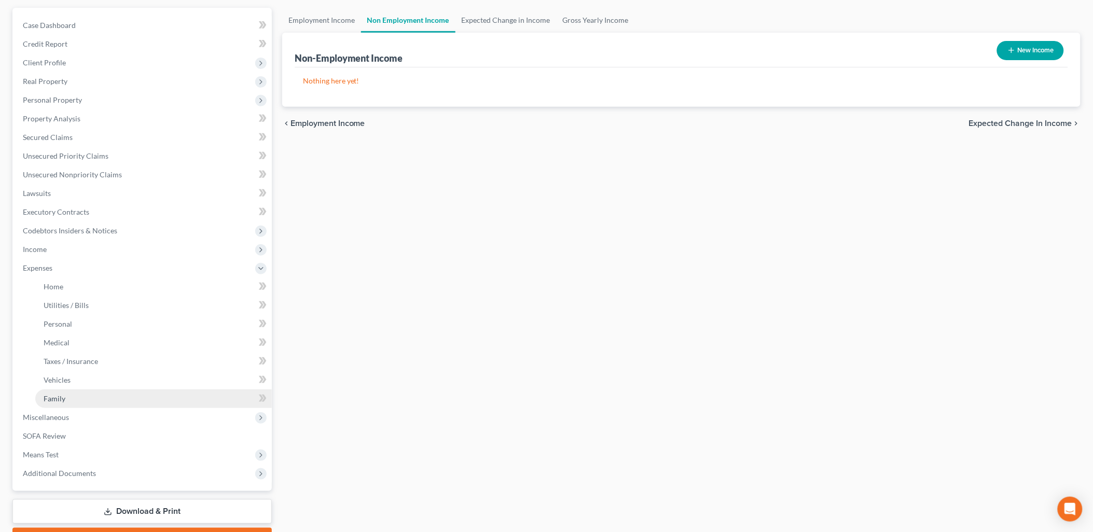
click at [46, 402] on link "Family" at bounding box center [153, 399] width 237 height 19
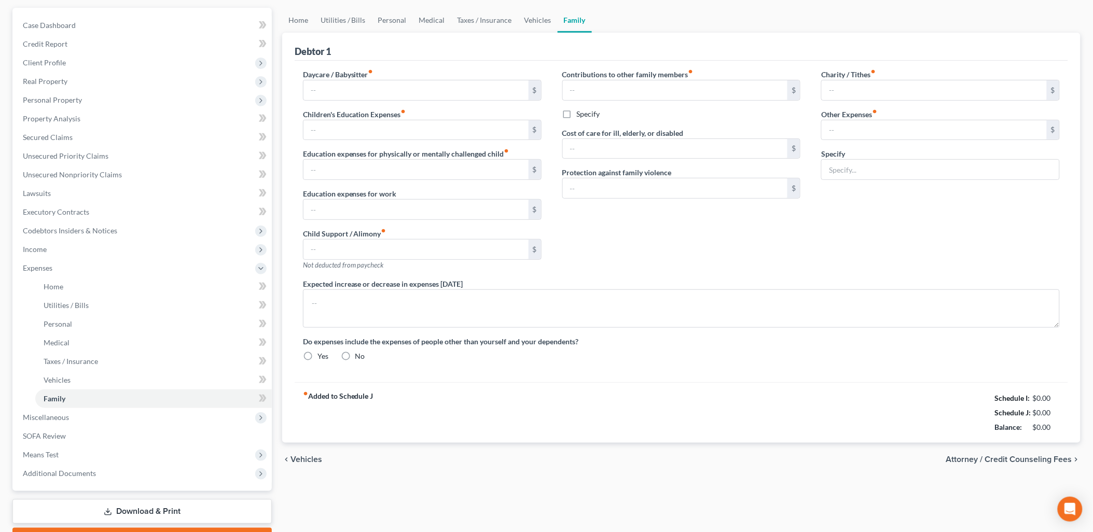
scroll to position [26, 0]
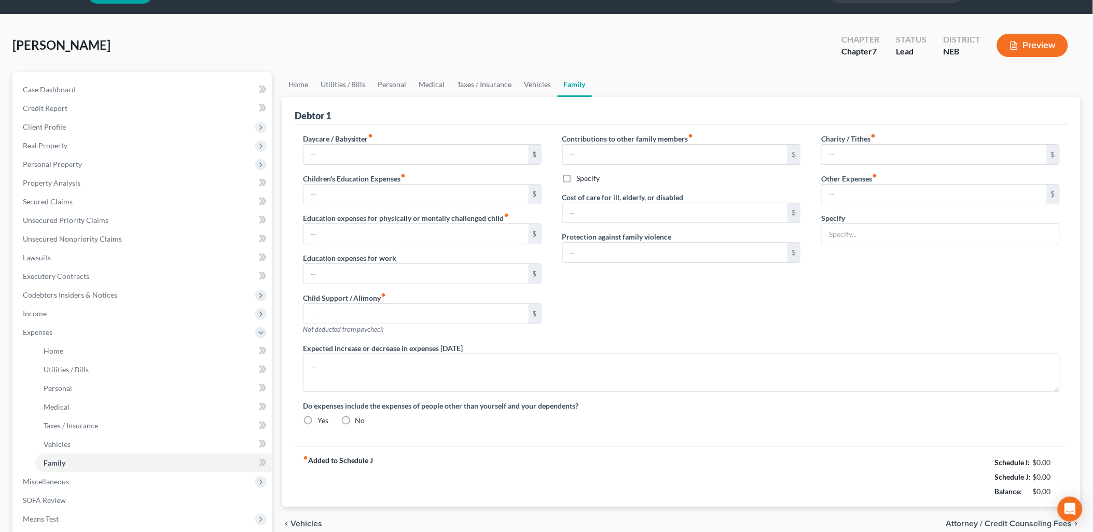
type input "0.00"
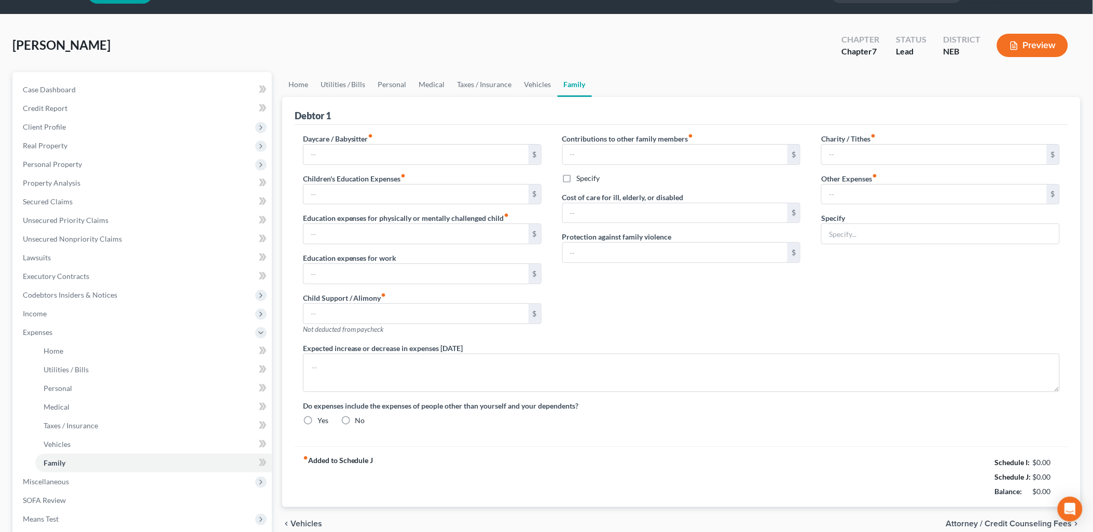
type input "0.00"
type input "72.00"
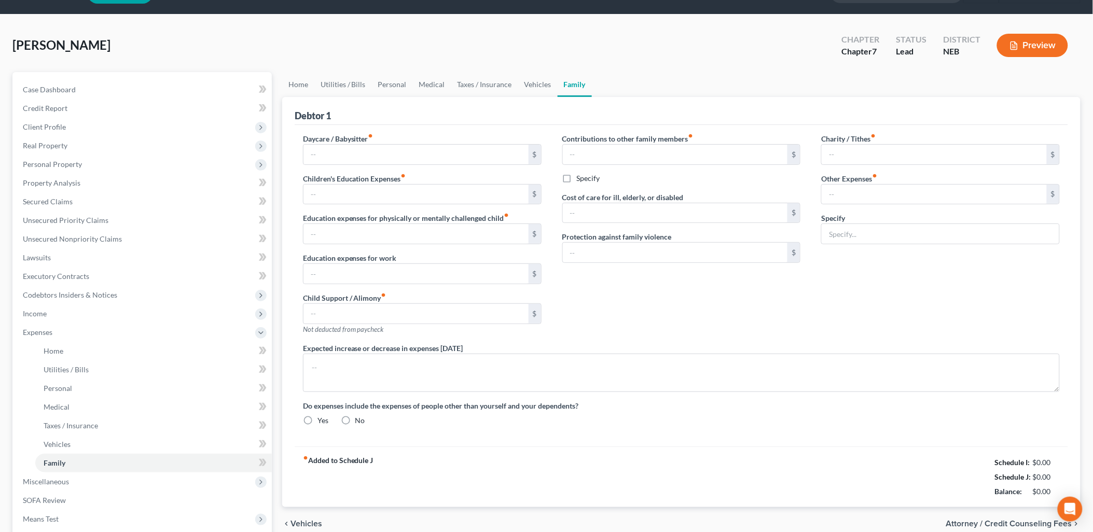
type input "YMCA membership"
radio input "true"
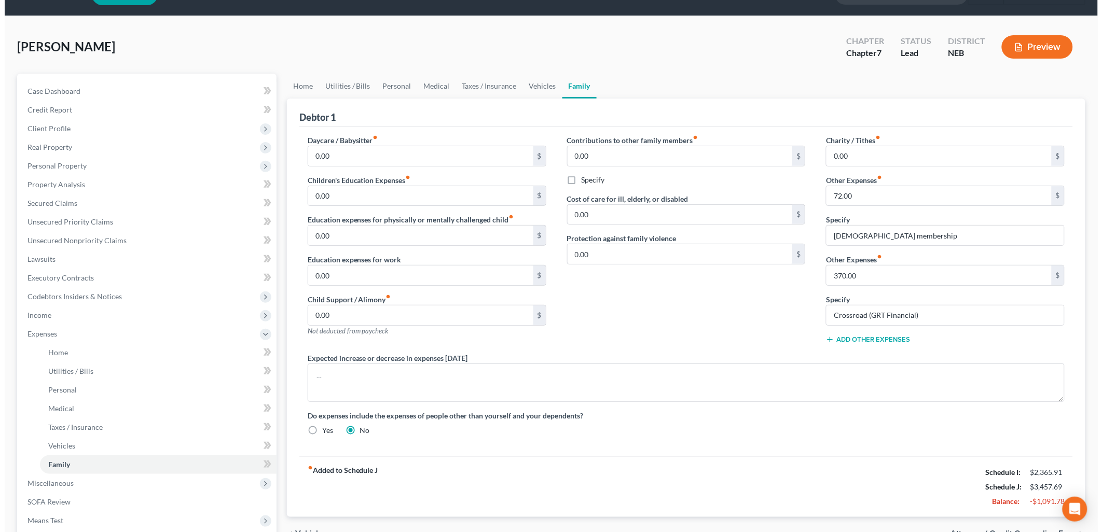
scroll to position [0, 0]
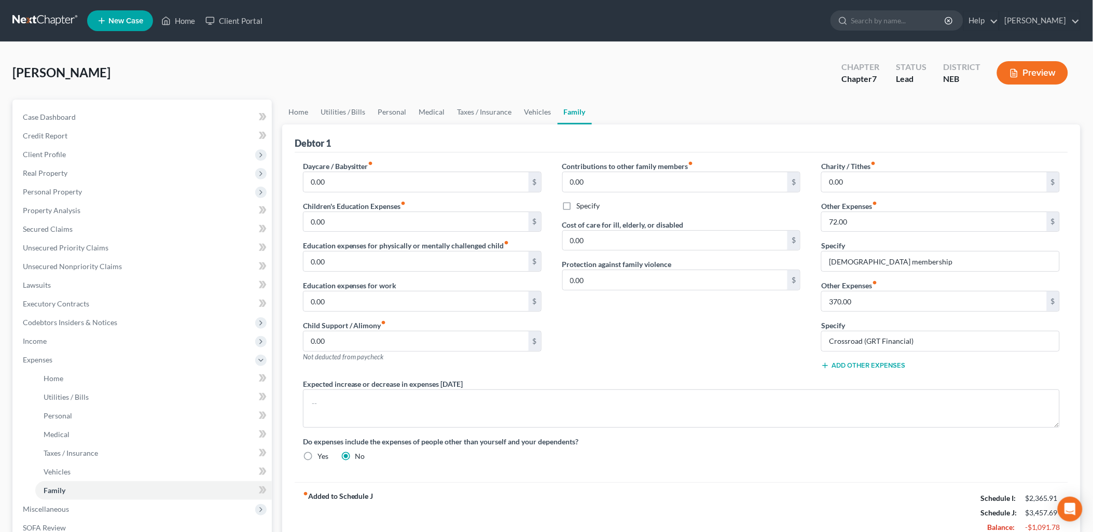
click at [606, 338] on div "Contributions to other family members fiber_manual_record 0.00 $ Specify Cost o…" at bounding box center [681, 270] width 259 height 218
click at [31, 358] on span "Expenses" at bounding box center [38, 359] width 30 height 9
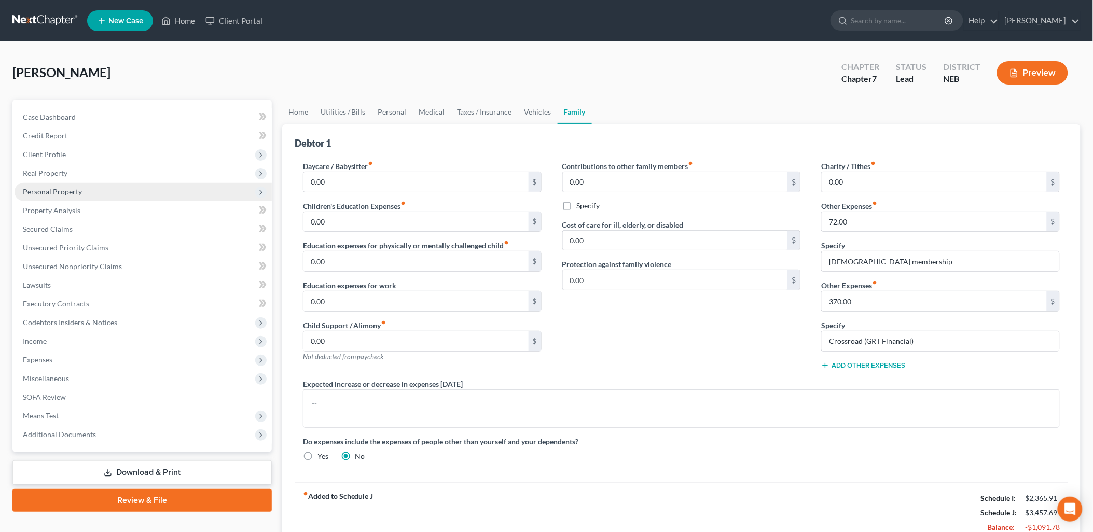
click at [79, 193] on span "Personal Property" at bounding box center [52, 191] width 59 height 9
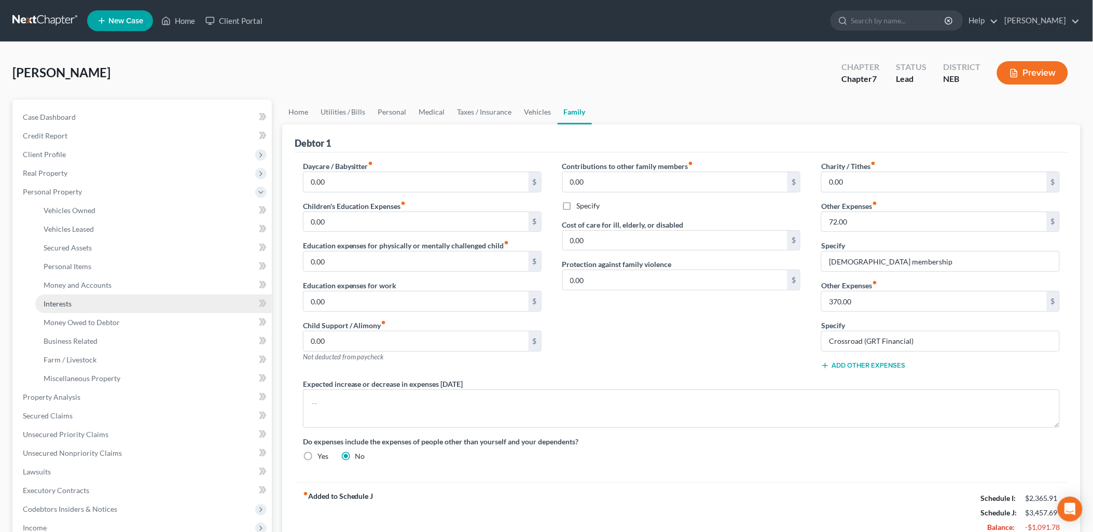
click at [76, 300] on link "Interests" at bounding box center [153, 304] width 237 height 19
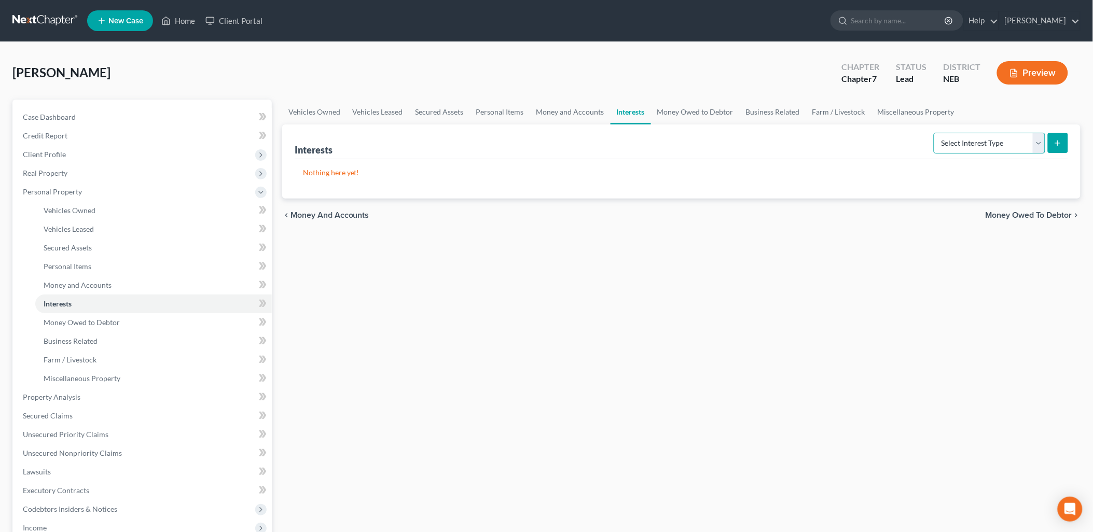
click at [987, 146] on select "Select Interest Type 401K Annuity Bond Education IRA Government Bond Government…" at bounding box center [990, 143] width 112 height 21
select select "401k"
click at [936, 133] on select "Select Interest Type 401K Annuity Bond Education IRA Government Bond Government…" at bounding box center [990, 143] width 112 height 21
click at [1057, 145] on icon "submit" at bounding box center [1058, 143] width 8 height 8
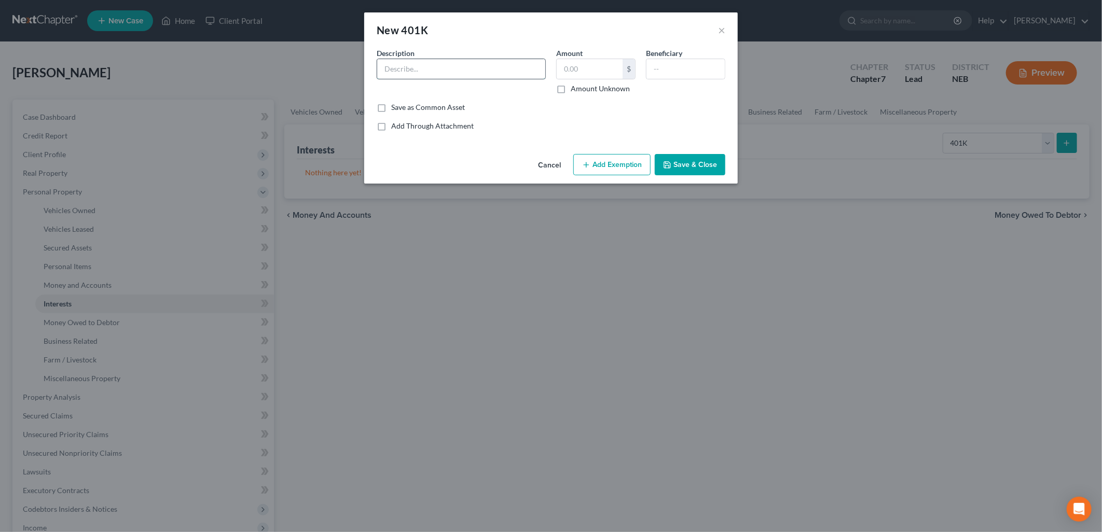
click at [453, 65] on input "text" at bounding box center [461, 69] width 168 height 20
type input "401(k)"
type input "4,824.00"
click at [603, 163] on button "Add Exemption" at bounding box center [611, 165] width 77 height 22
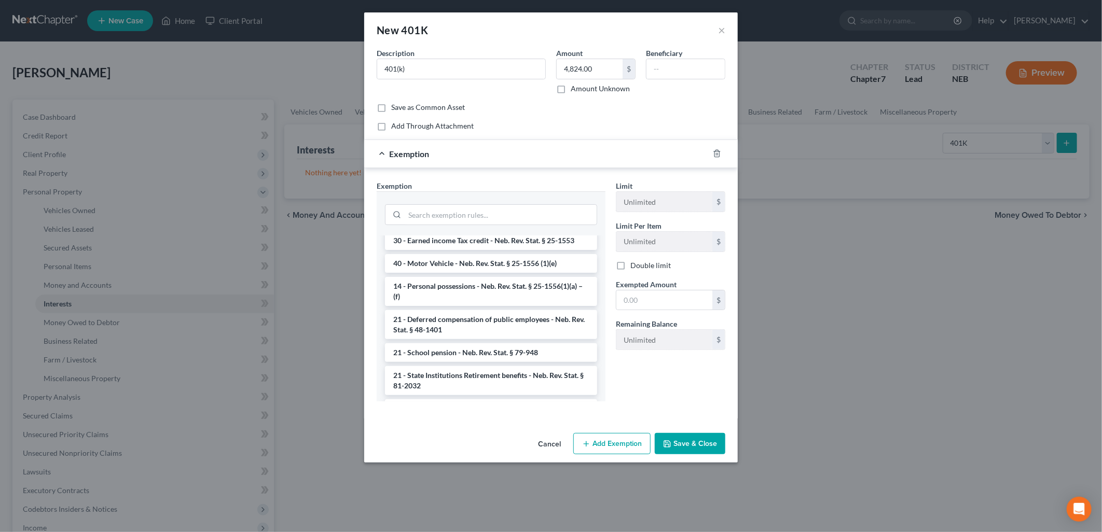
scroll to position [577, 0]
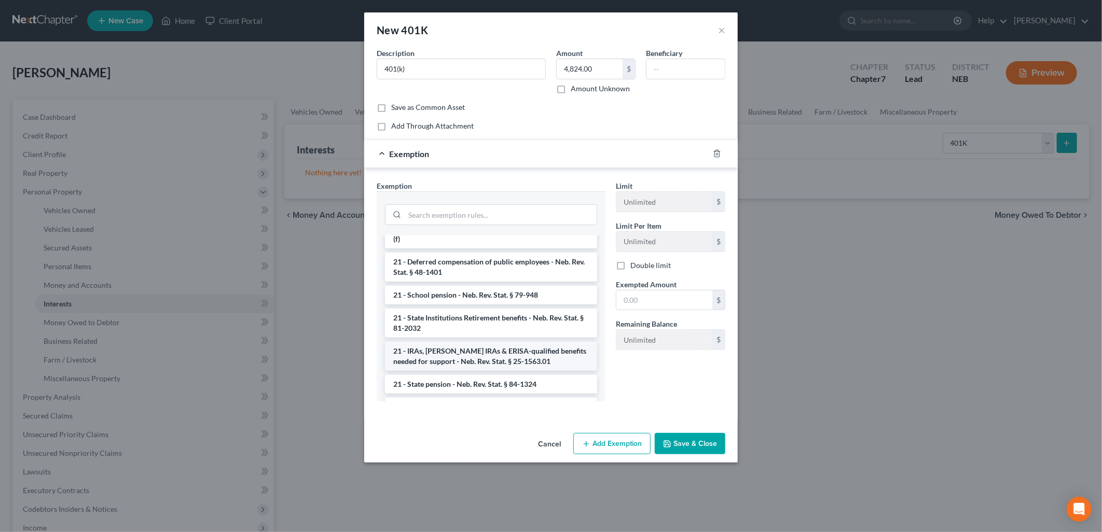
click at [495, 351] on li "21 - IRAs, Roth IRAs & ERISA-qualified benefits needed for support - Neb. Rev. …" at bounding box center [491, 356] width 212 height 29
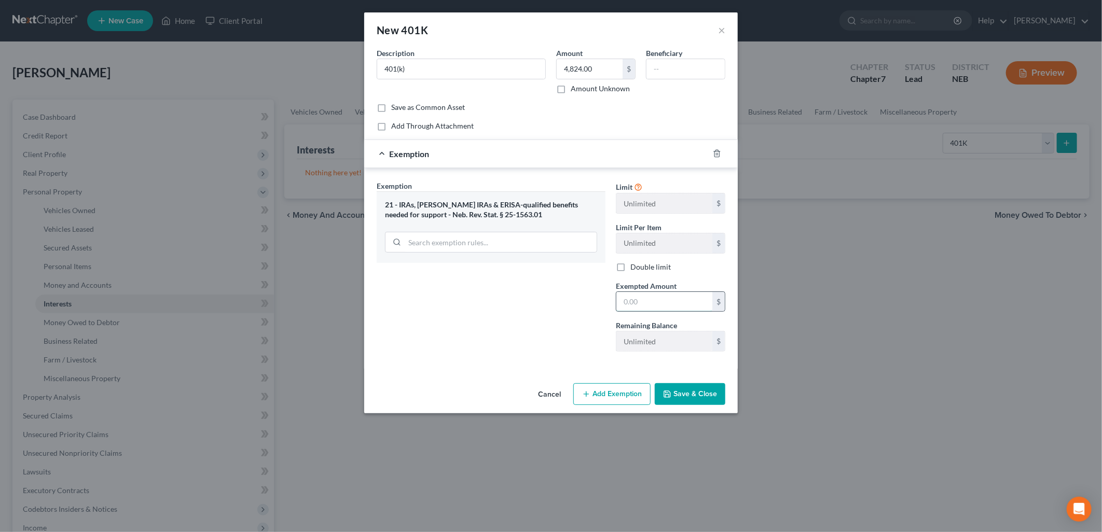
click at [628, 303] on input "text" at bounding box center [665, 302] width 96 height 20
type input "4,824.00"
click at [486, 350] on div "Exemption Set must be selected for CA. Exemption * 21 - IRAs, Roth IRAs & ERISA…" at bounding box center [491, 271] width 239 height 180
click at [675, 391] on button "Save & Close" at bounding box center [690, 395] width 71 height 22
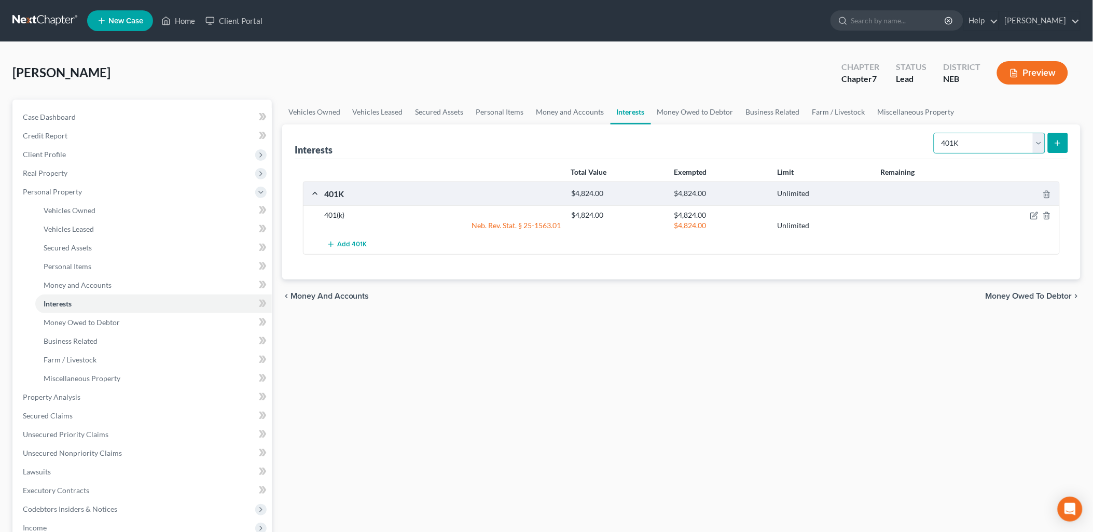
click at [1039, 142] on select "Select Interest Type 401K Annuity Bond Education IRA Government Bond Government…" at bounding box center [990, 143] width 112 height 21
select select "stock"
click at [936, 133] on select "Select Interest Type 401K Annuity Bond Education IRA Government Bond Government…" at bounding box center [990, 143] width 112 height 21
click at [1058, 149] on button "submit" at bounding box center [1058, 143] width 20 height 20
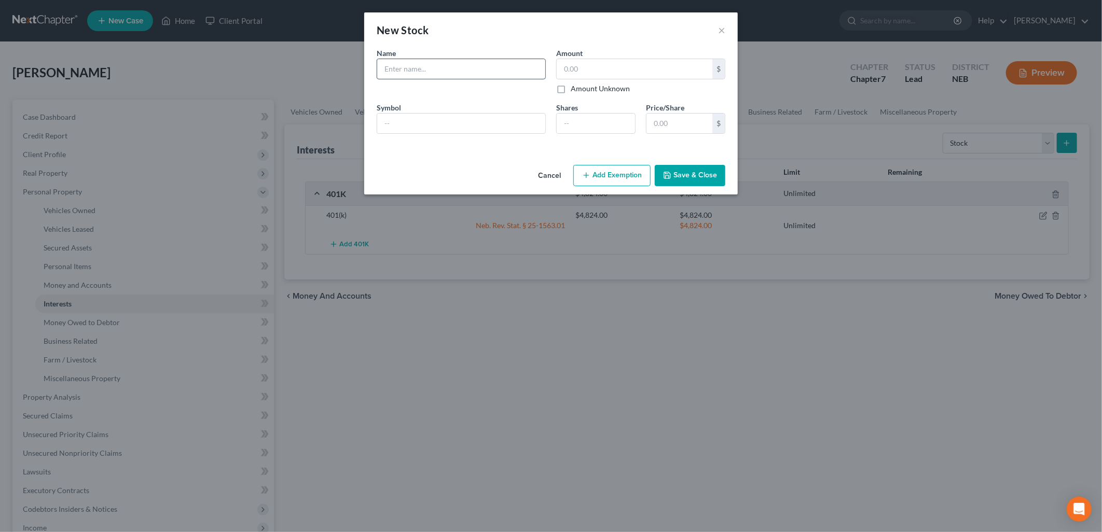
click at [462, 65] on input "text" at bounding box center [461, 69] width 168 height 20
type input "1158.81"
drag, startPoint x: 413, startPoint y: 66, endPoint x: 353, endPoint y: 69, distance: 59.7
click at [353, 69] on div "New Stock × An exemption set must first be selected from the Filing Information…" at bounding box center [551, 266] width 1102 height 532
type input "Stocks"
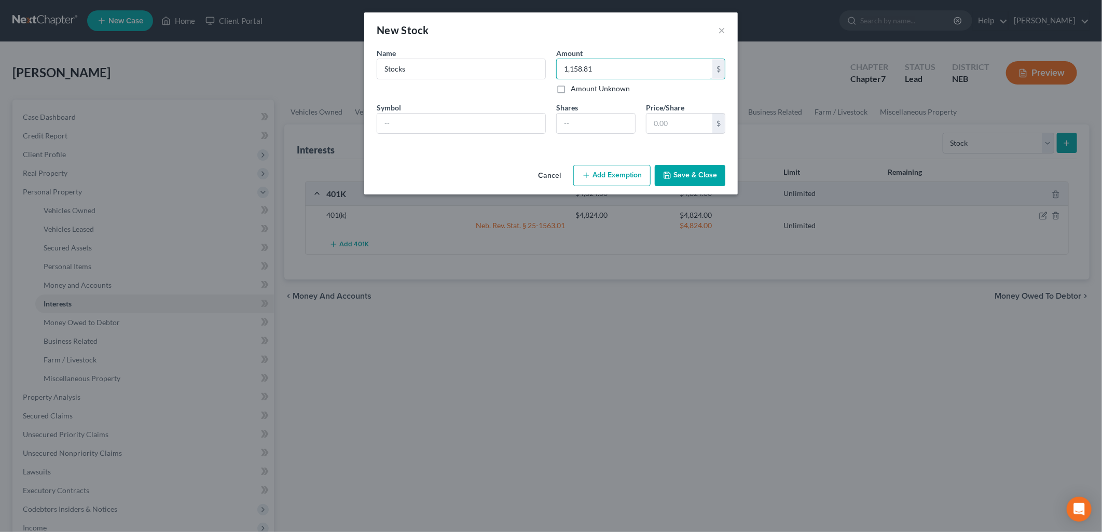
type input "1,158.81"
click at [613, 178] on button "Add Exemption" at bounding box center [611, 176] width 77 height 22
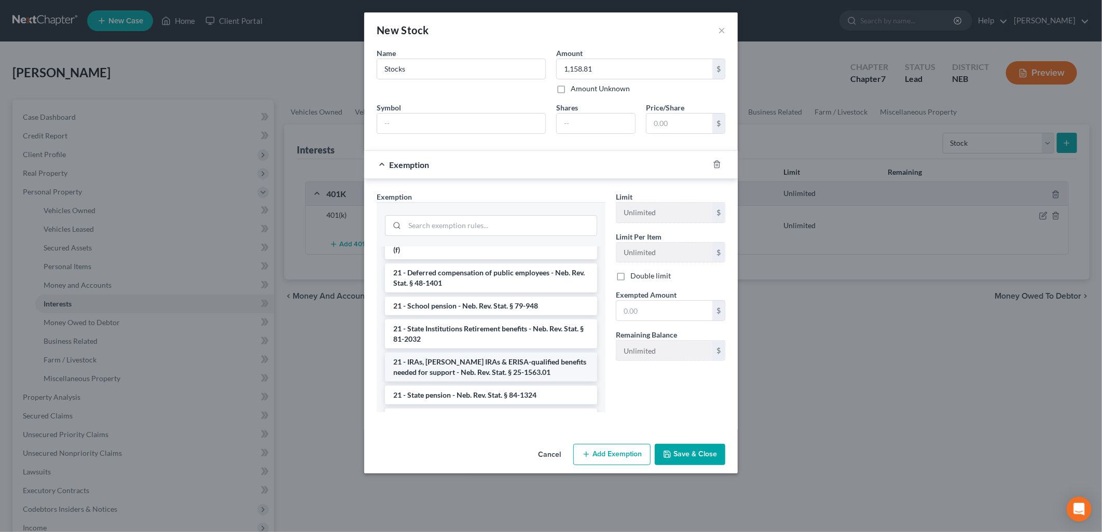
click at [519, 367] on li "21 - IRAs, Roth IRAs & ERISA-qualified benefits needed for support - Neb. Rev. …" at bounding box center [491, 367] width 212 height 29
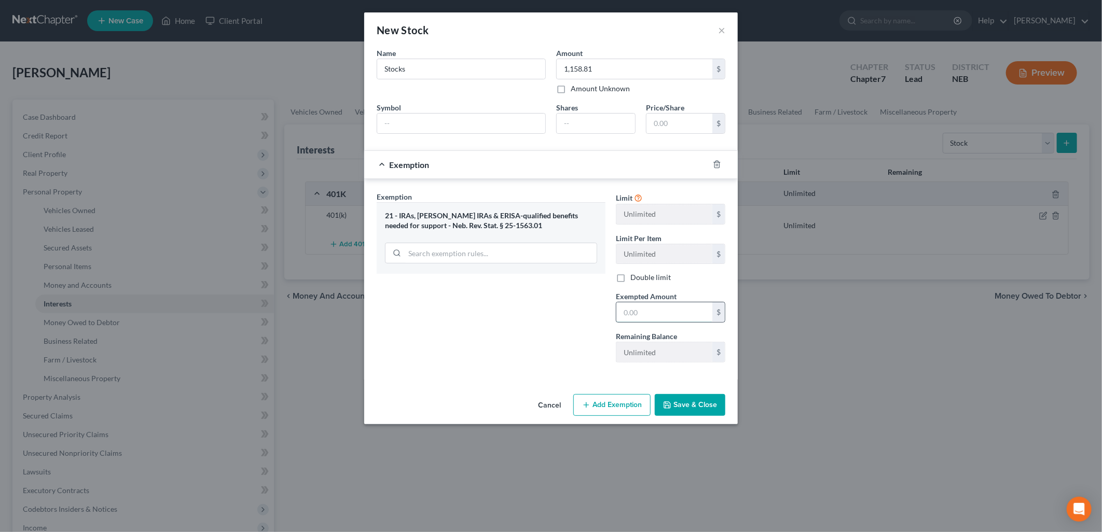
click at [620, 319] on input "text" at bounding box center [665, 313] width 96 height 20
type input "1,158.81"
click at [527, 344] on div "Exemption Set must be selected for CA. Exemption * 21 - IRAs, Roth IRAs & ERISA…" at bounding box center [491, 282] width 239 height 180
click at [681, 406] on button "Save & Close" at bounding box center [690, 405] width 71 height 22
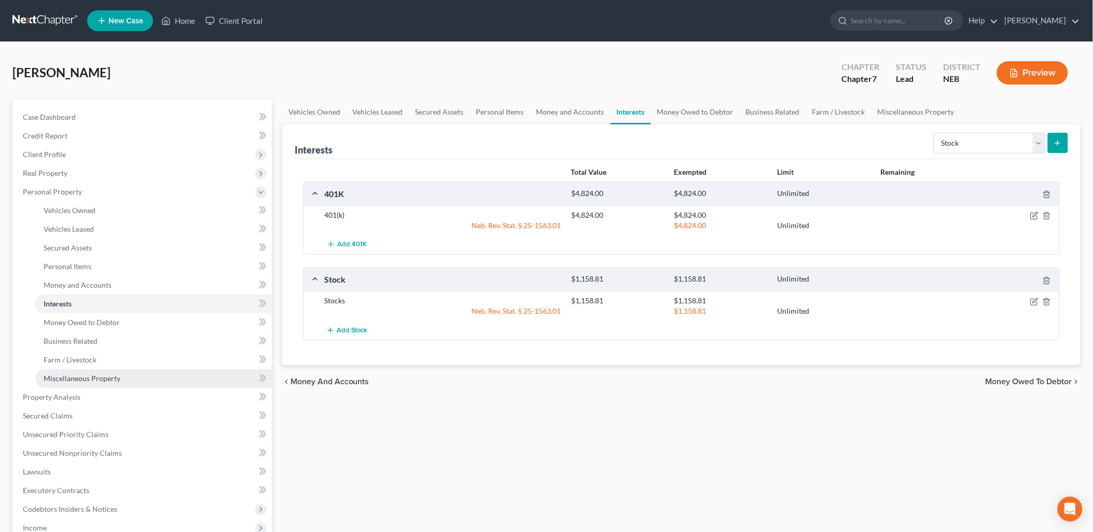
click at [116, 374] on span "Miscellaneous Property" at bounding box center [82, 378] width 77 height 9
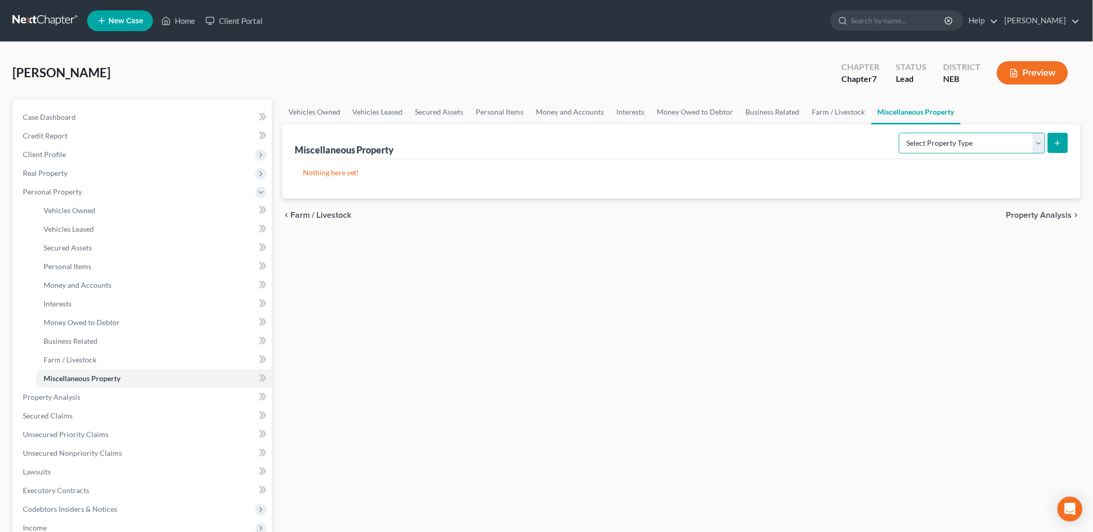
click at [951, 136] on select "Select Property Type Assigned for Creditor Benefit Within 1 Year Holding for An…" at bounding box center [972, 143] width 146 height 21
select select "not_yet_listed"
click at [899, 133] on select "Select Property Type Assigned for Creditor Benefit Within 1 Year Holding for An…" at bounding box center [972, 143] width 146 height 21
click at [1059, 135] on button "submit" at bounding box center [1058, 143] width 20 height 20
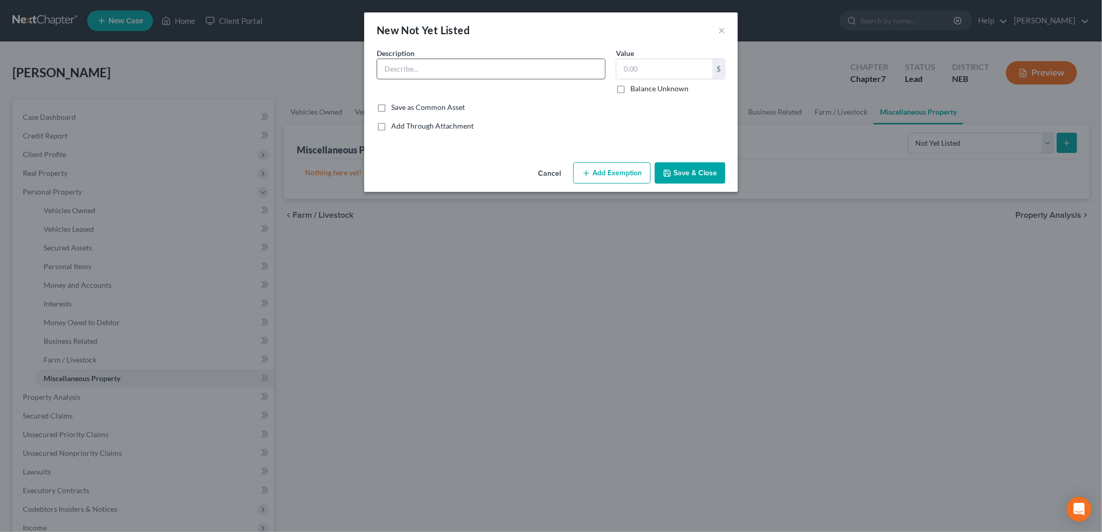
click at [449, 75] on input "text" at bounding box center [491, 69] width 228 height 20
type input "Firearms"
click at [640, 68] on input "text" at bounding box center [665, 69] width 96 height 20
type input "300.00"
click at [618, 177] on button "Add Exemption" at bounding box center [611, 173] width 77 height 22
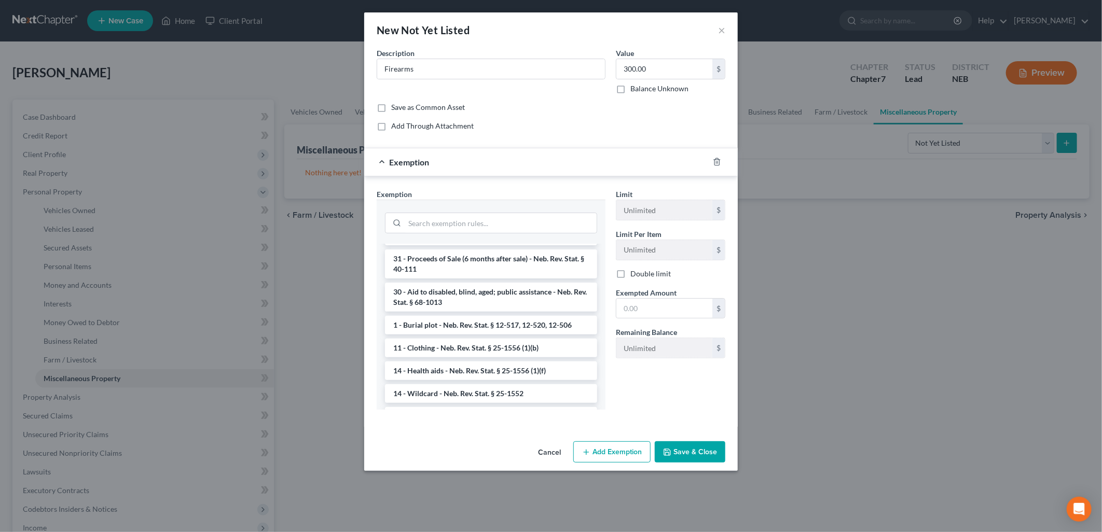
scroll to position [346, 0]
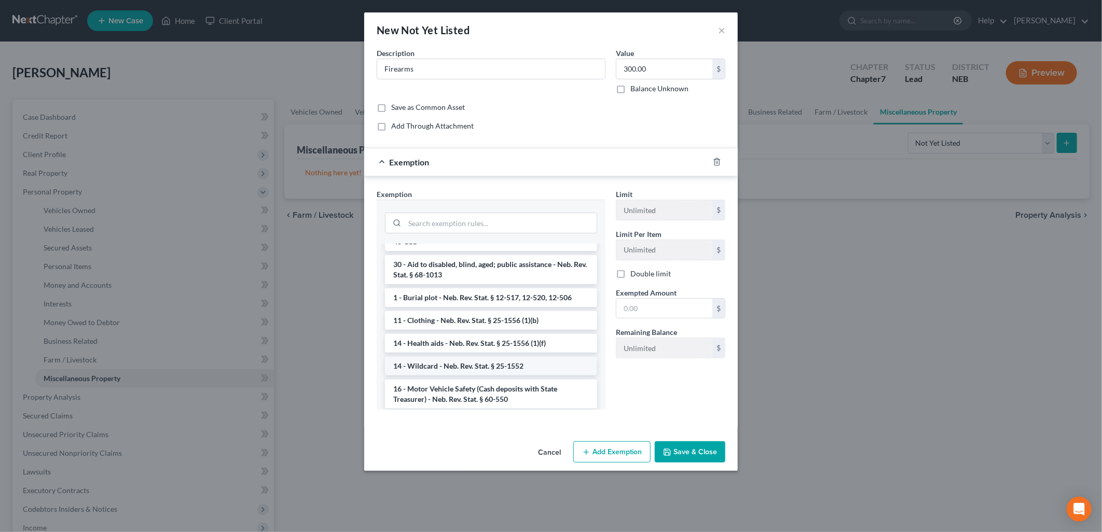
click at [483, 362] on li "14 - Wildcard - Neb. Rev. Stat. § 25-1552" at bounding box center [491, 366] width 212 height 19
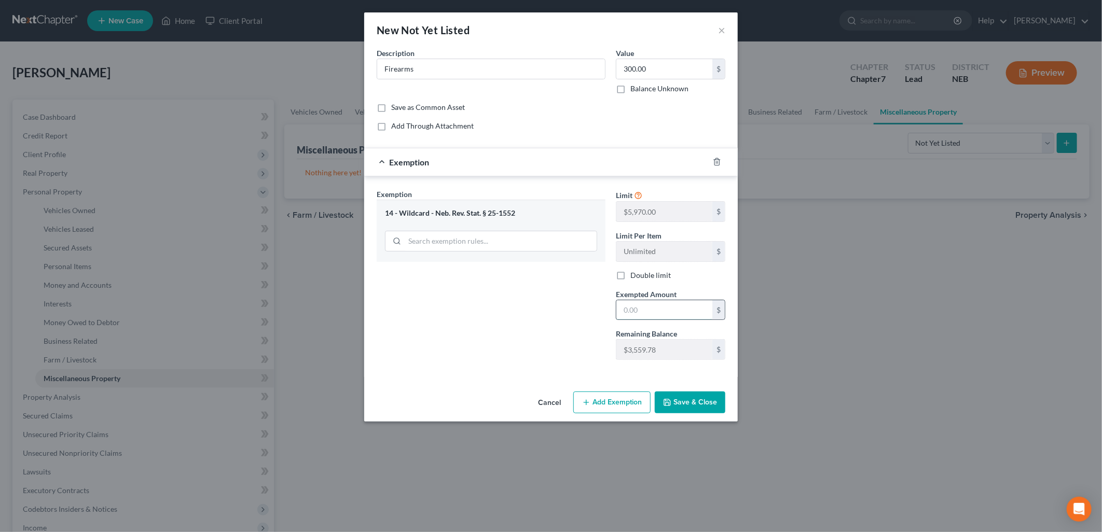
click at [650, 310] on input "text" at bounding box center [665, 310] width 96 height 20
type input "300.00"
click at [573, 318] on div "Exemption Set must be selected for CA. Exemption * 14 - Wildcard - Neb. Rev. St…" at bounding box center [491, 279] width 239 height 180
click at [683, 404] on button "Save & Close" at bounding box center [690, 403] width 71 height 22
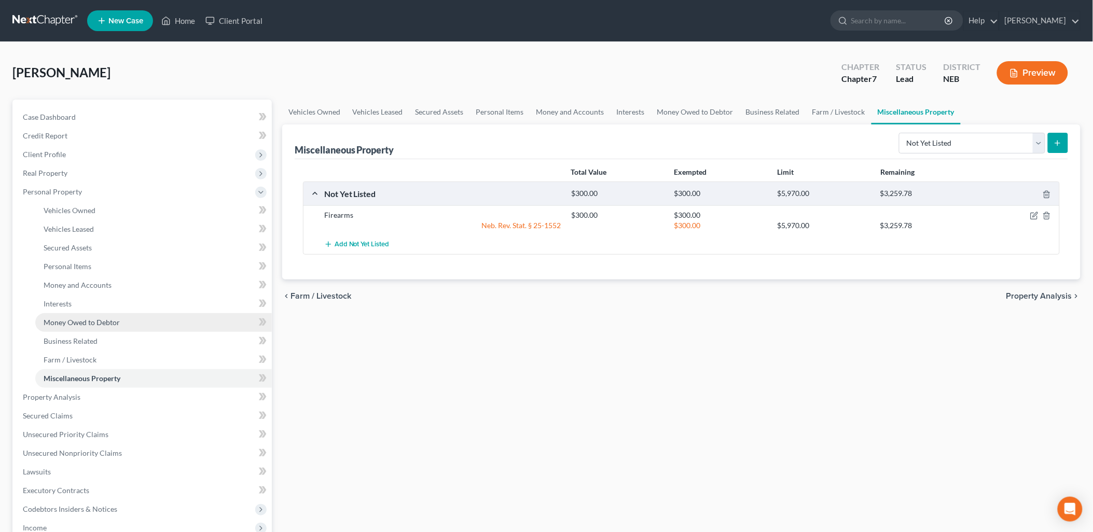
click at [73, 314] on link "Money Owed to Debtor" at bounding box center [153, 322] width 237 height 19
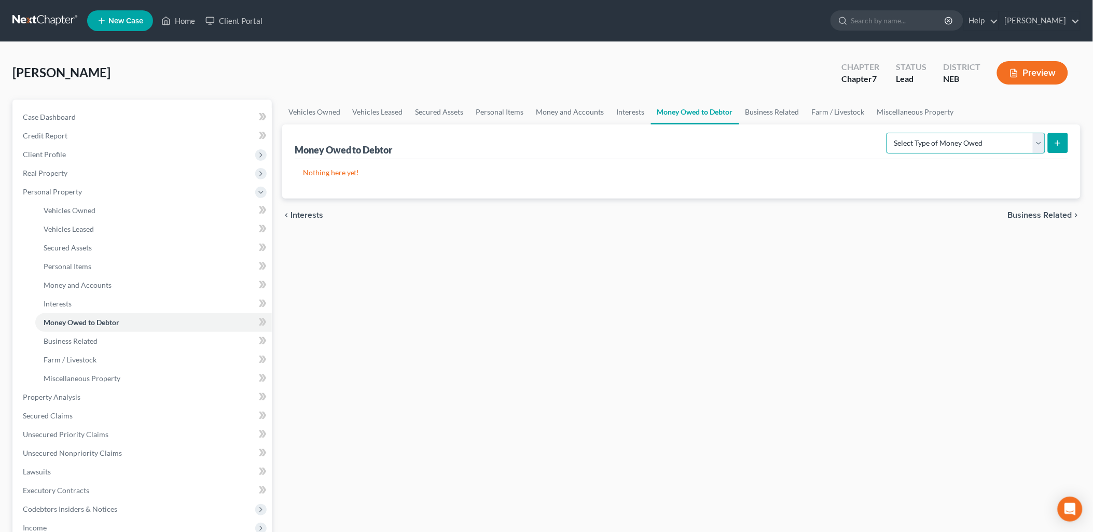
click at [966, 145] on select "Select Type of Money Owed Accounts Receivable Alimony Child Support Claims Agai…" at bounding box center [966, 143] width 159 height 21
select select "expected_tax_refund"
click at [889, 133] on select "Select Type of Money Owed Accounts Receivable Alimony Child Support Claims Agai…" at bounding box center [966, 143] width 159 height 21
click at [1062, 145] on icon "submit" at bounding box center [1058, 143] width 8 height 8
select select "0"
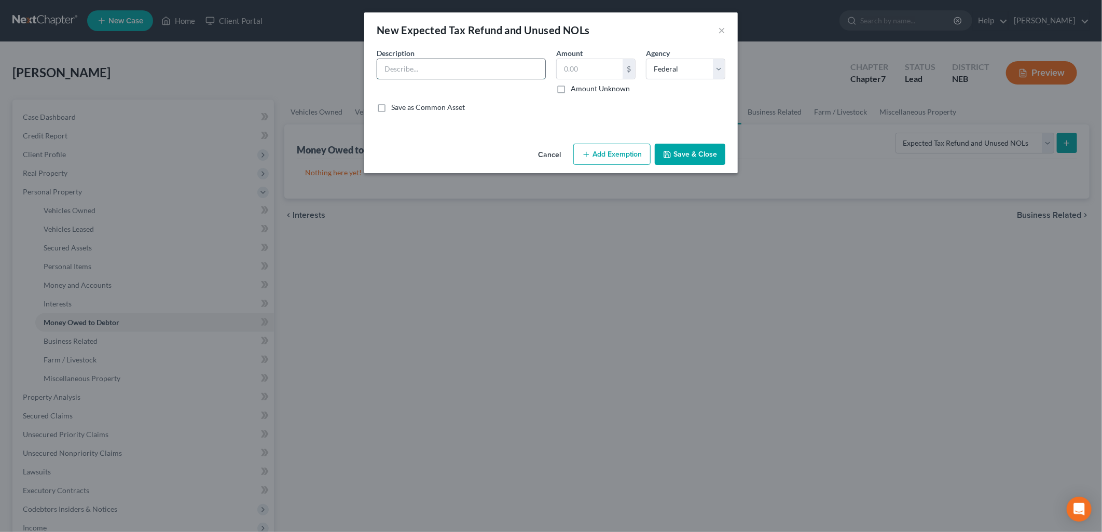
click at [418, 73] on input "text" at bounding box center [461, 69] width 168 height 20
type input "2024 Tax Refund"
click at [601, 74] on input "text" at bounding box center [590, 69] width 66 height 20
type input "1,149.00"
click at [608, 152] on button "Add Exemption" at bounding box center [611, 155] width 77 height 22
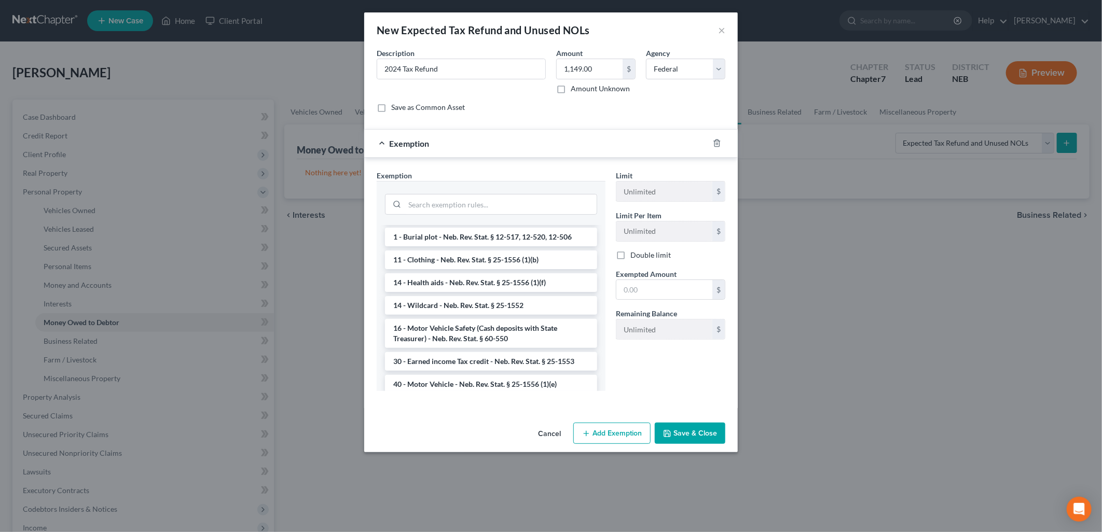
scroll to position [408, 0]
click at [491, 287] on li "14 - Wildcard - Neb. Rev. Stat. § 25-1552" at bounding box center [491, 285] width 212 height 19
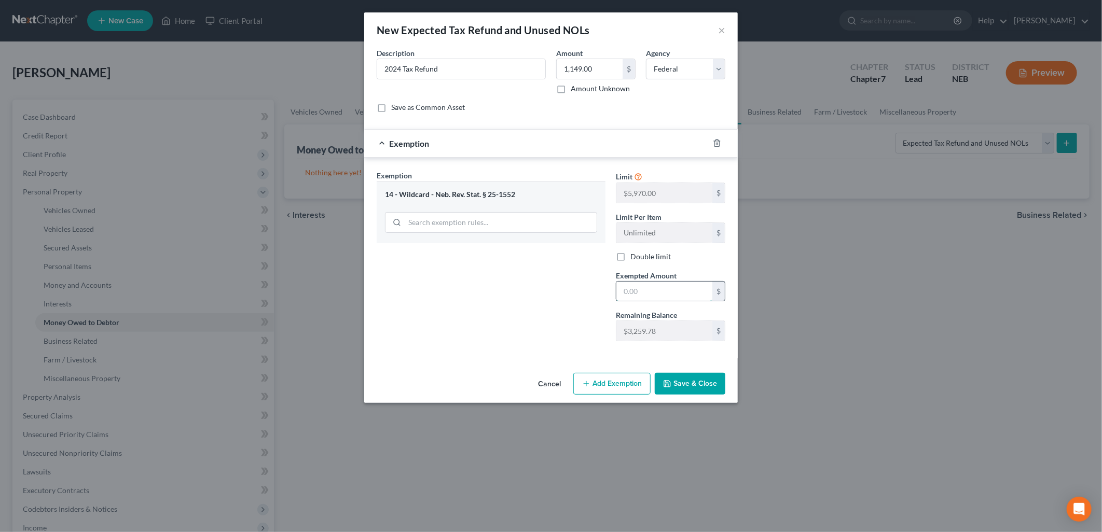
click at [664, 294] on input "text" at bounding box center [665, 292] width 96 height 20
type input "1,149.00"
click at [501, 268] on div "Exemption Set must be selected for CA. Exemption * 14 - Wildcard - Neb. Rev. St…" at bounding box center [491, 260] width 239 height 180
click at [695, 385] on button "Save & Close" at bounding box center [690, 384] width 71 height 22
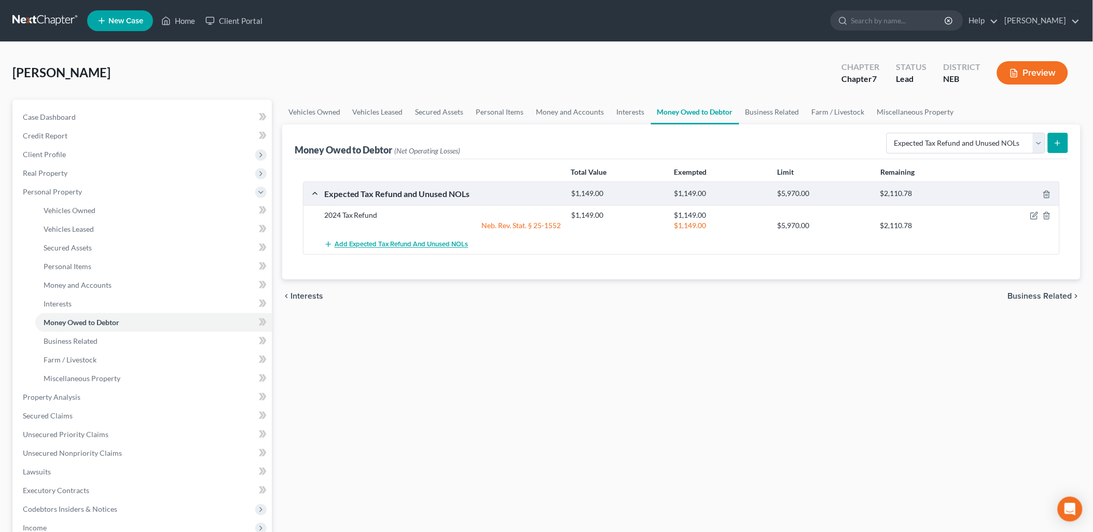
click at [430, 245] on span "Add Expected Tax Refund and Unused NOLs" at bounding box center [402, 245] width 134 height 8
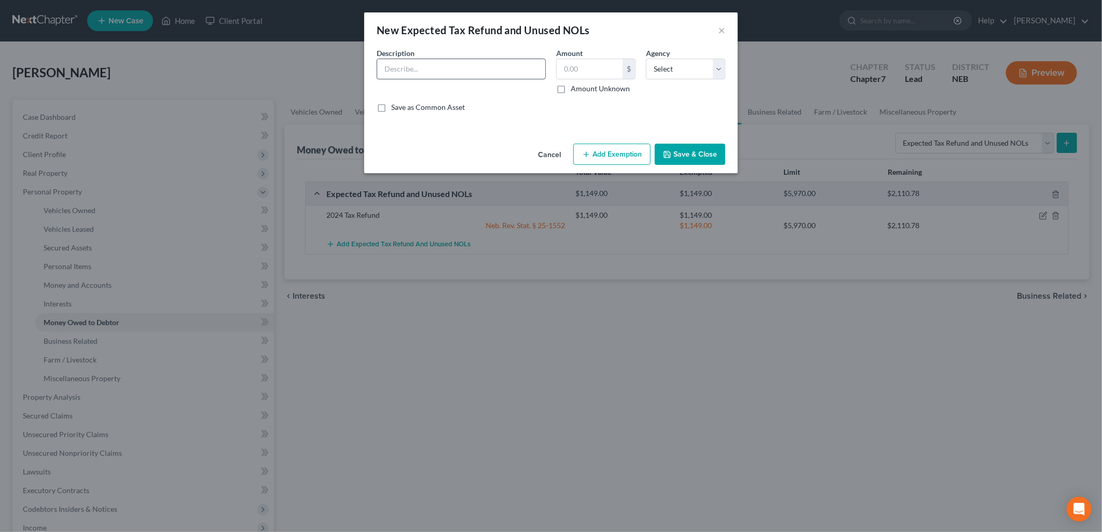
click at [492, 70] on input "text" at bounding box center [461, 69] width 168 height 20
type input "2024 Tax Refund"
drag, startPoint x: 699, startPoint y: 75, endPoint x: 693, endPoint y: 81, distance: 8.1
click at [699, 75] on select "Select Federal State Local" at bounding box center [685, 69] width 79 height 21
select select "1"
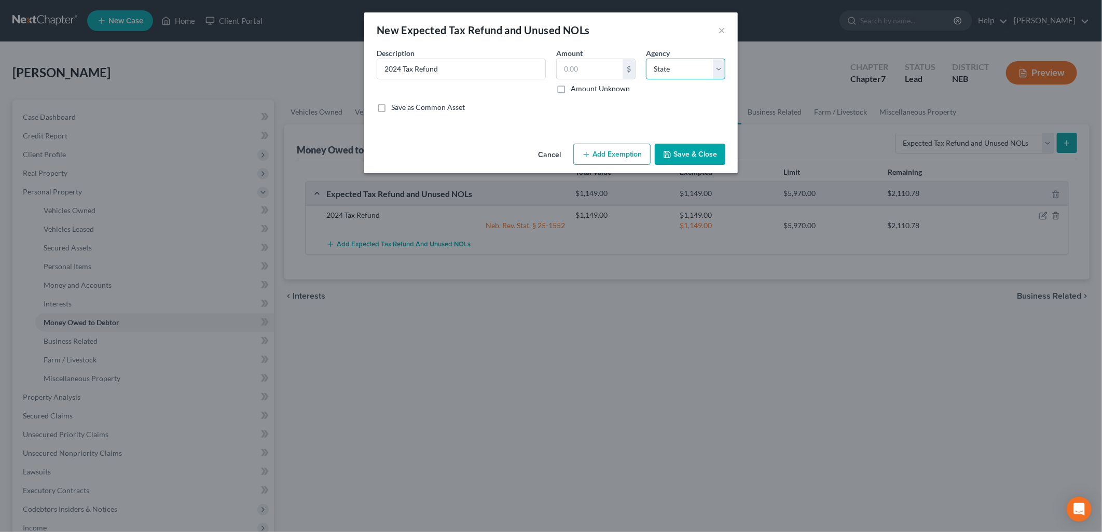
click at [646, 59] on select "Select Federal State Local" at bounding box center [685, 69] width 79 height 21
click at [573, 67] on input "text" at bounding box center [590, 69] width 66 height 20
type input "833.00"
click at [611, 165] on div "Cancel Add Exemption Save & Close" at bounding box center [551, 157] width 374 height 34
click at [610, 158] on button "Add Exemption" at bounding box center [611, 155] width 77 height 22
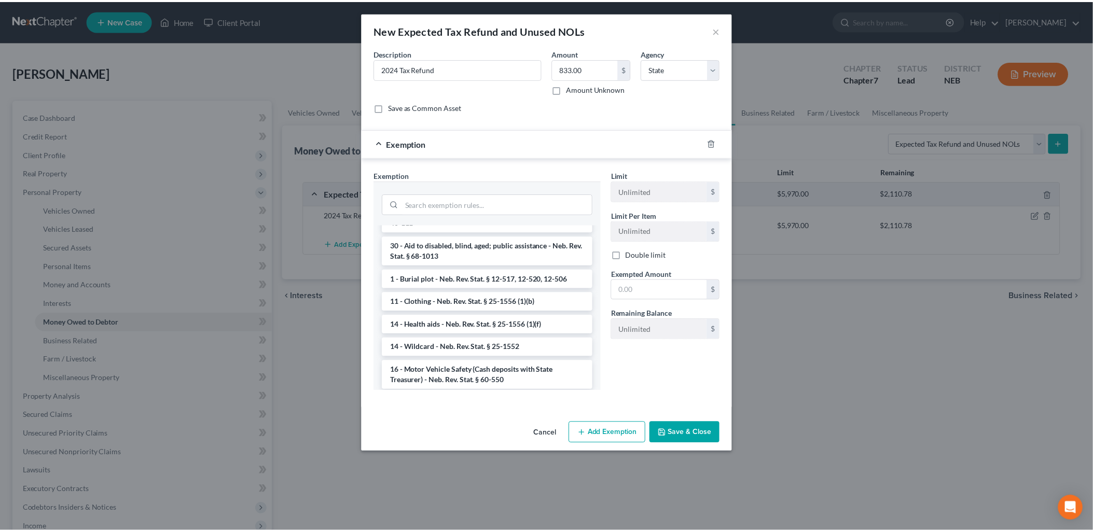
scroll to position [403, 0]
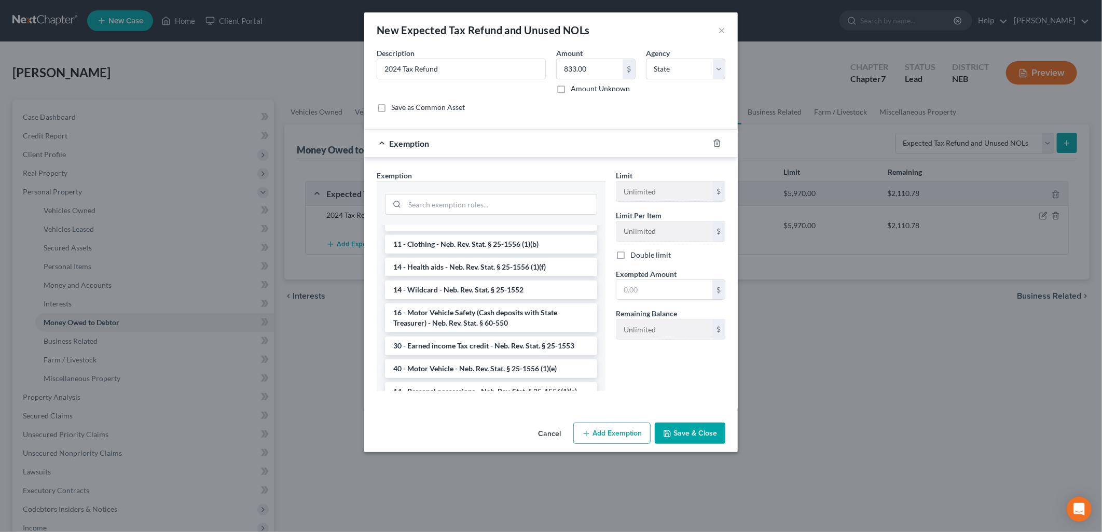
click at [462, 293] on li "14 - Wildcard - Neb. Rev. Stat. § 25-1552" at bounding box center [491, 290] width 212 height 19
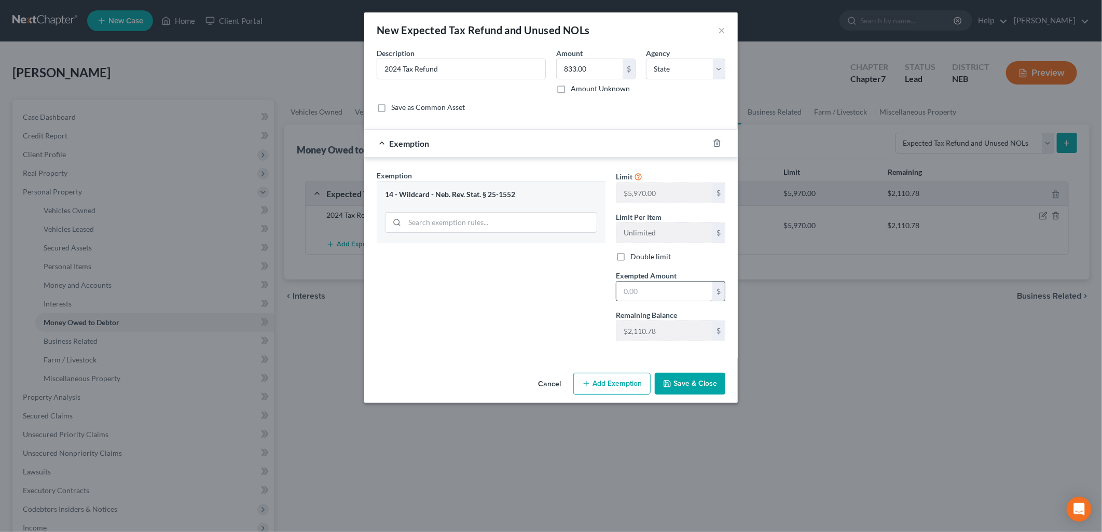
click at [669, 296] on input "text" at bounding box center [665, 292] width 96 height 20
type input "833.00"
click at [565, 324] on div "Exemption Set must be selected for CA. Exemption * 14 - Wildcard - Neb. Rev. St…" at bounding box center [491, 260] width 239 height 180
click at [704, 387] on button "Save & Close" at bounding box center [690, 384] width 71 height 22
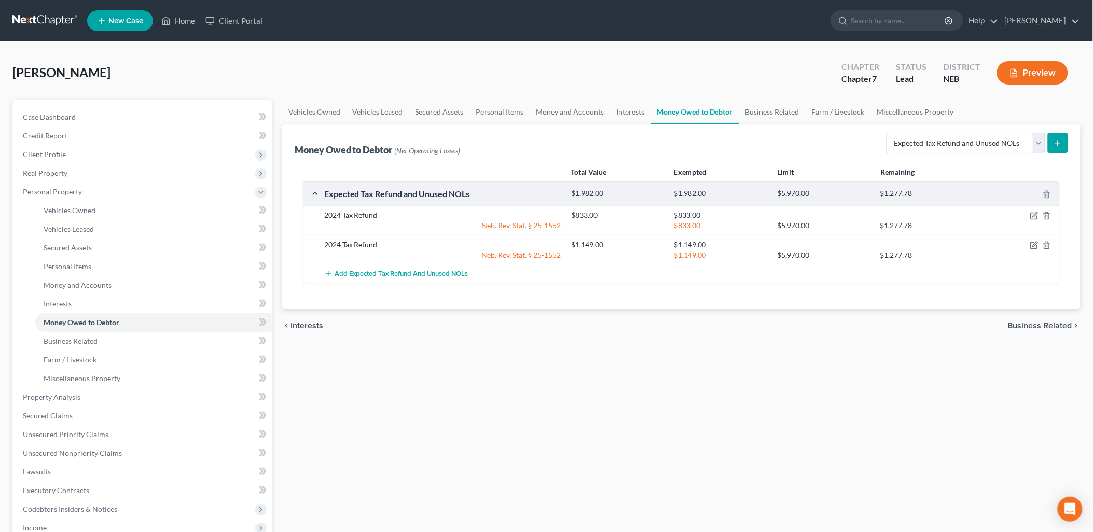
click at [868, 408] on div "Vehicles Owned Vehicles Leased Secured Assets Personal Items Money and Accounts…" at bounding box center [681, 399] width 809 height 599
click at [603, 382] on div "Vehicles Owned Vehicles Leased Secured Assets Personal Items Money and Accounts…" at bounding box center [681, 399] width 809 height 599
click at [1050, 328] on span "Business Related" at bounding box center [1040, 326] width 64 height 8
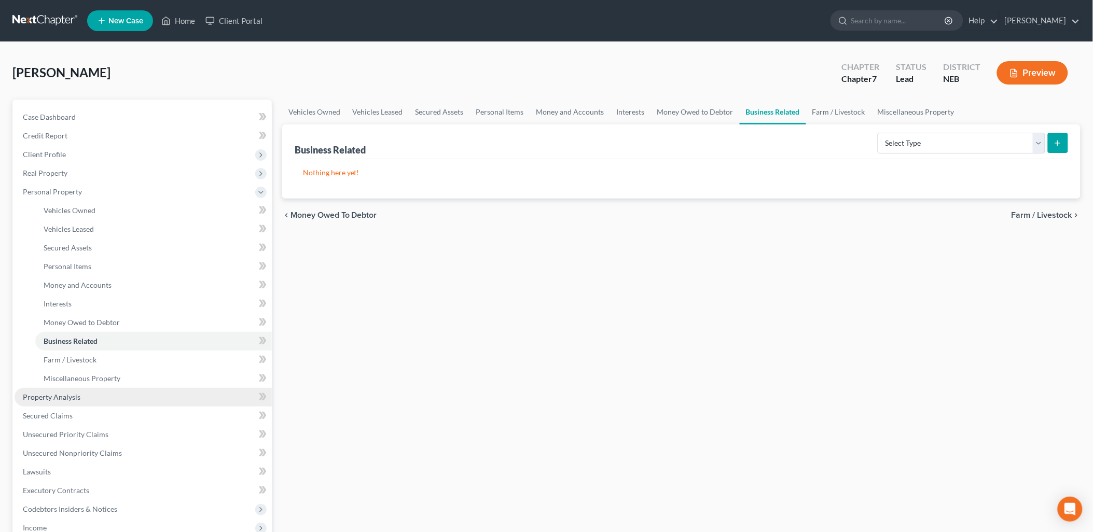
click at [42, 393] on span "Property Analysis" at bounding box center [52, 397] width 58 height 9
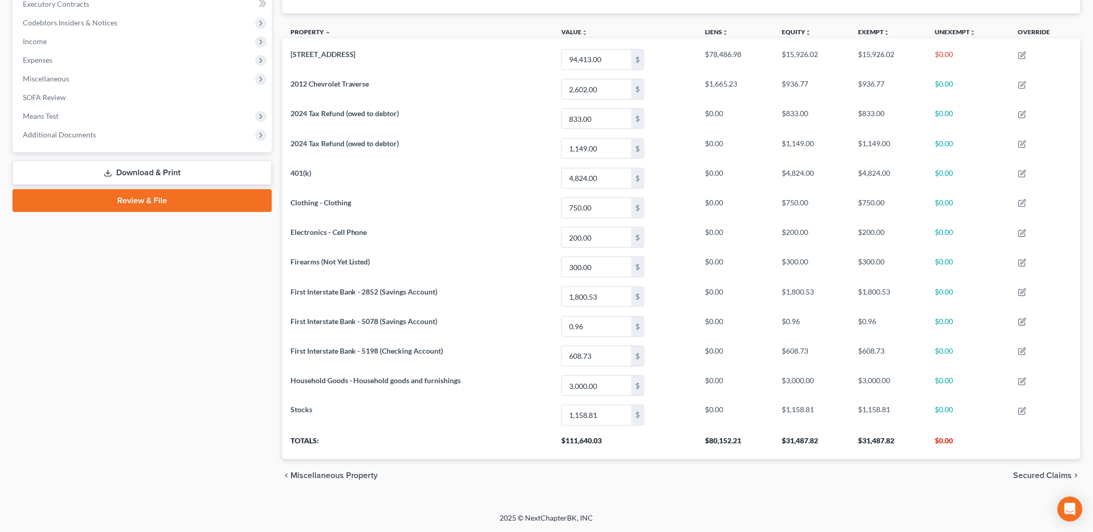
click at [1054, 478] on span "Secured Claims" at bounding box center [1043, 476] width 59 height 8
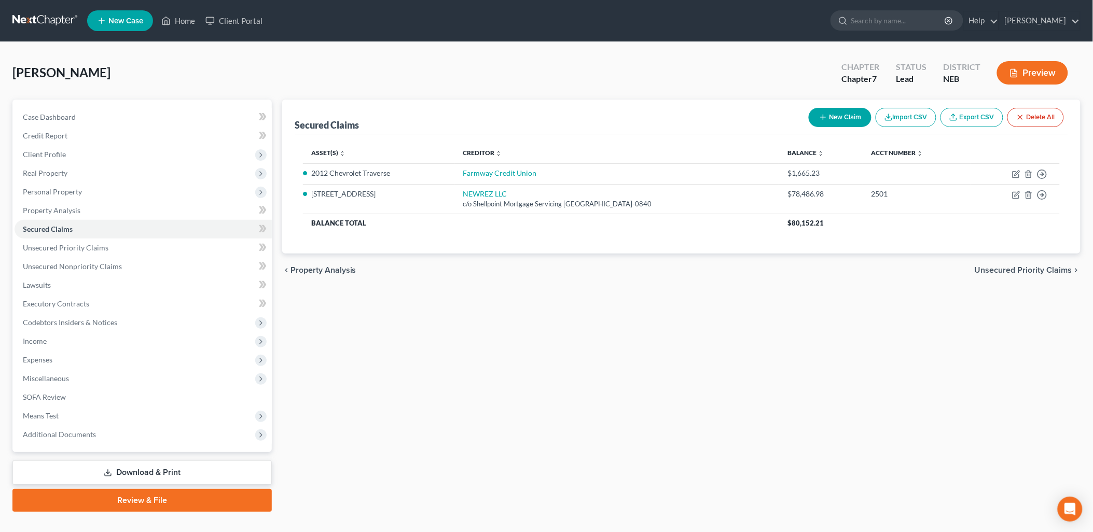
click at [1015, 266] on span "Unsecured Priority Claims" at bounding box center [1024, 270] width 98 height 8
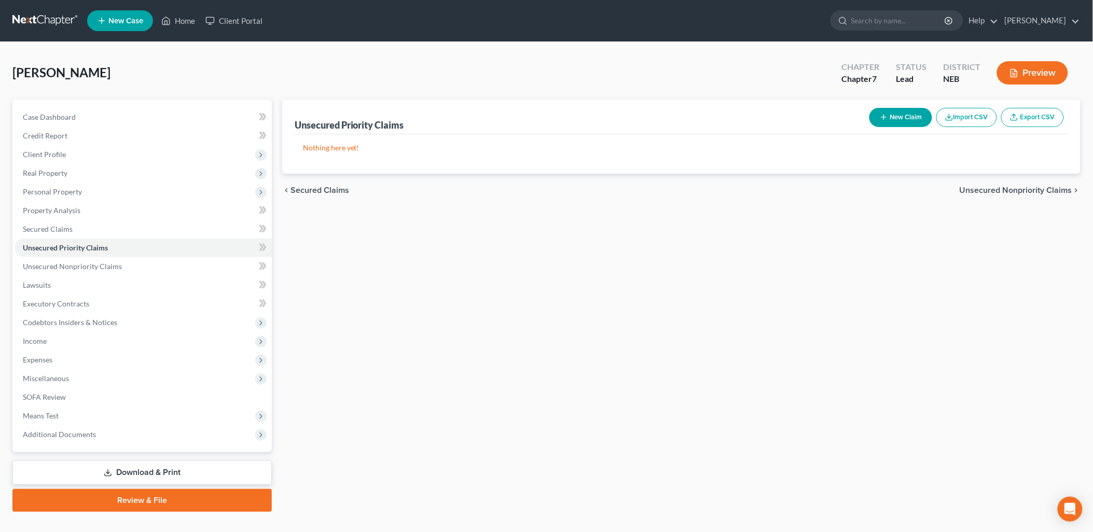
click at [324, 186] on span "Secured Claims" at bounding box center [320, 190] width 59 height 8
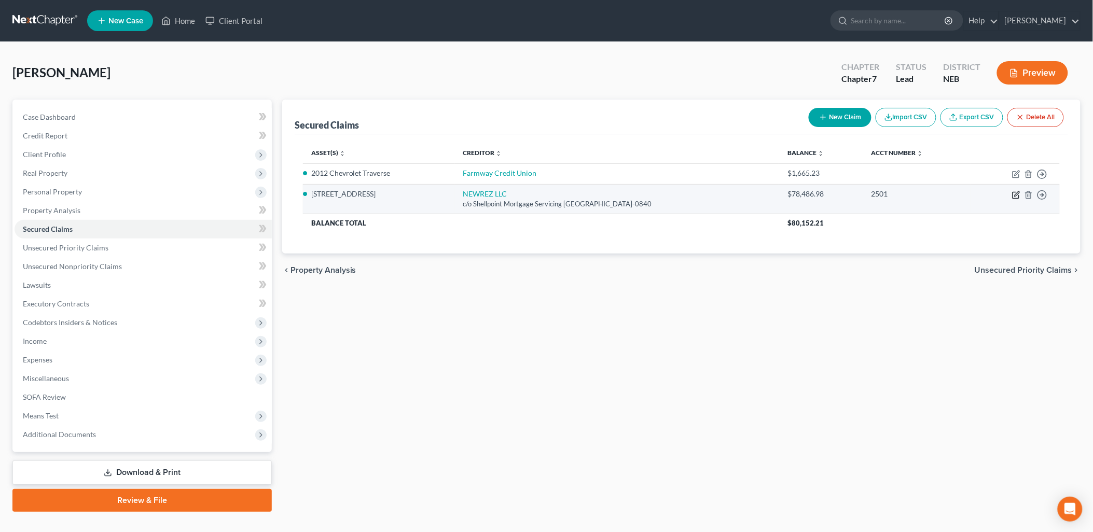
click at [1017, 195] on icon "button" at bounding box center [1017, 195] width 8 height 8
select select "45"
select select "3"
select select "2"
select select "0"
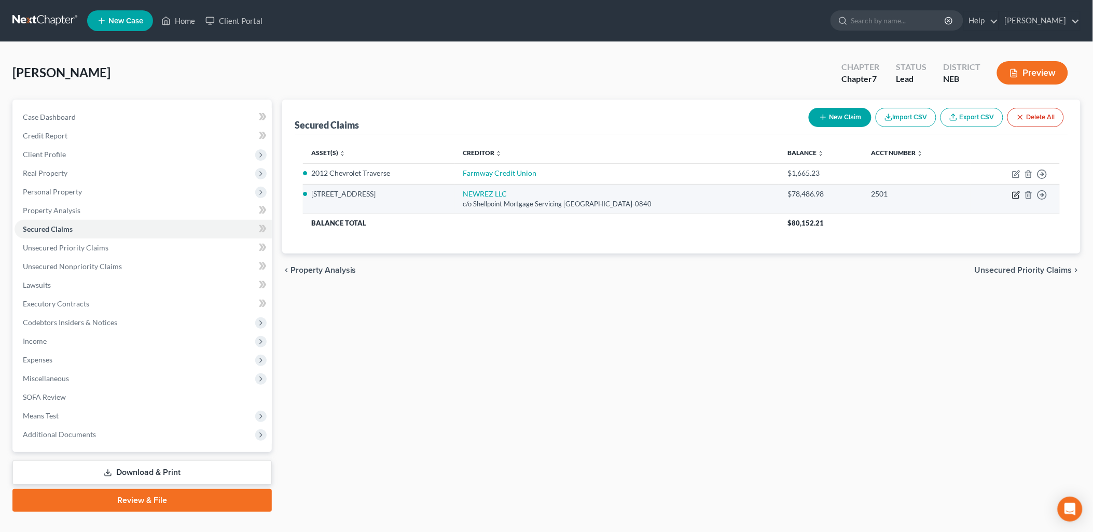
select select "0"
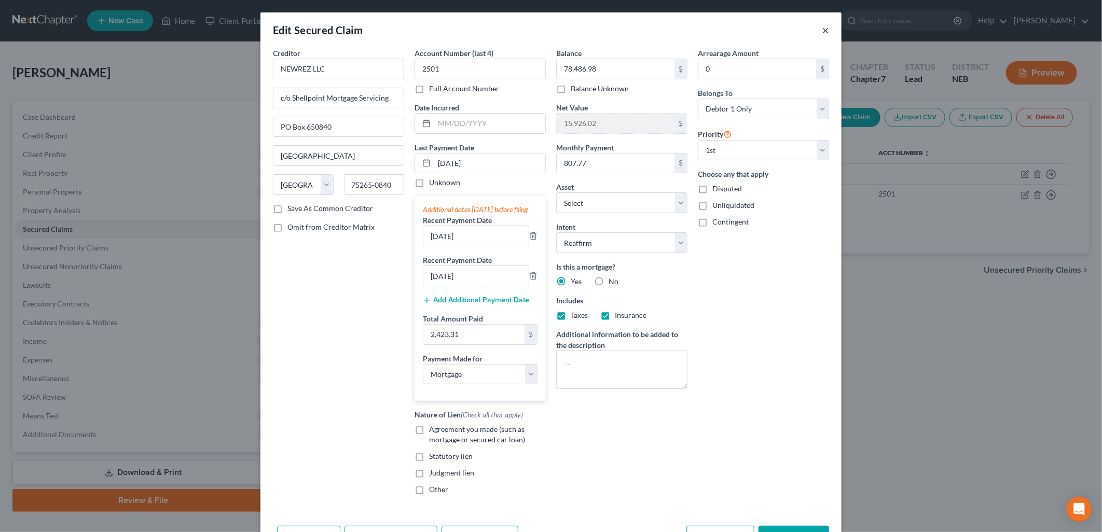
click at [822, 31] on button "×" at bounding box center [825, 30] width 7 height 12
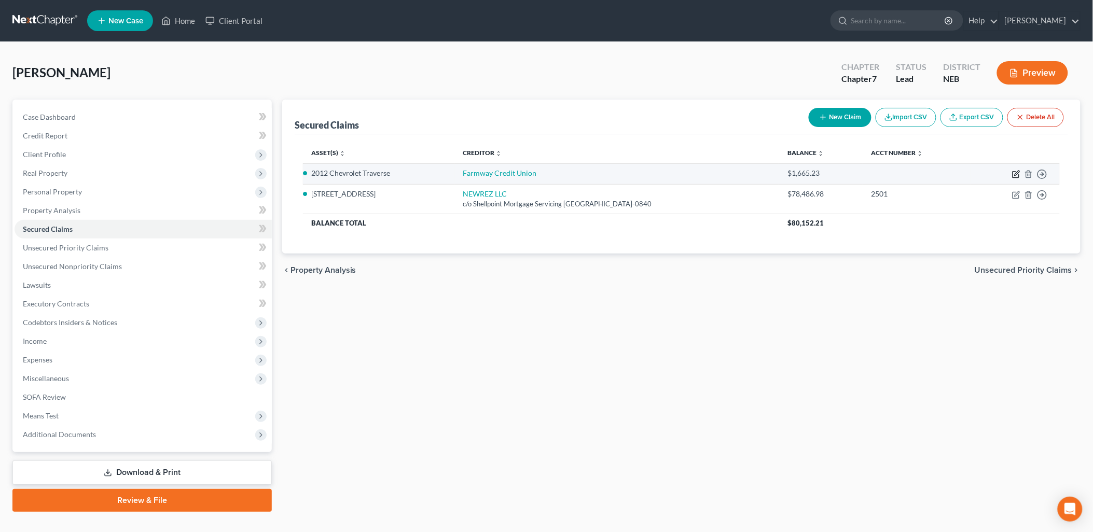
click at [1013, 172] on icon "button" at bounding box center [1017, 174] width 8 height 8
select select "3"
select select "2"
select select "0"
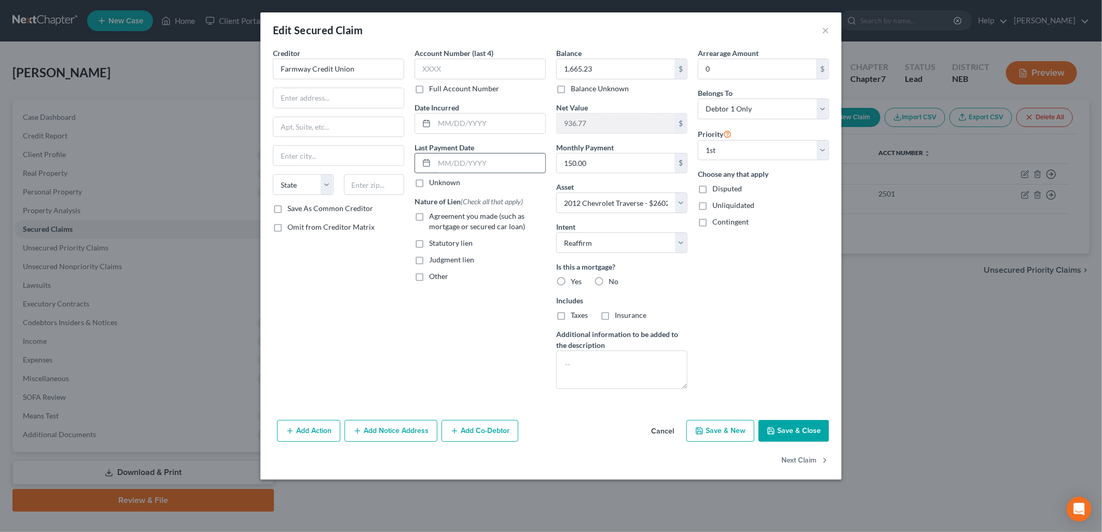
click at [445, 160] on input "text" at bounding box center [489, 164] width 111 height 20
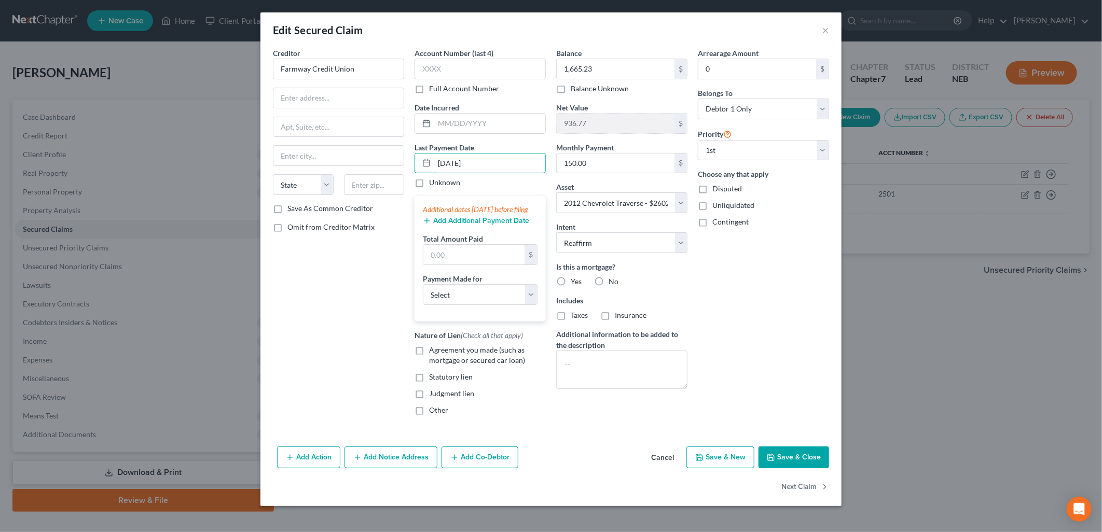
type input "10/01/2025"
click at [438, 225] on button "Add Additional Payment Date" at bounding box center [476, 221] width 106 height 8
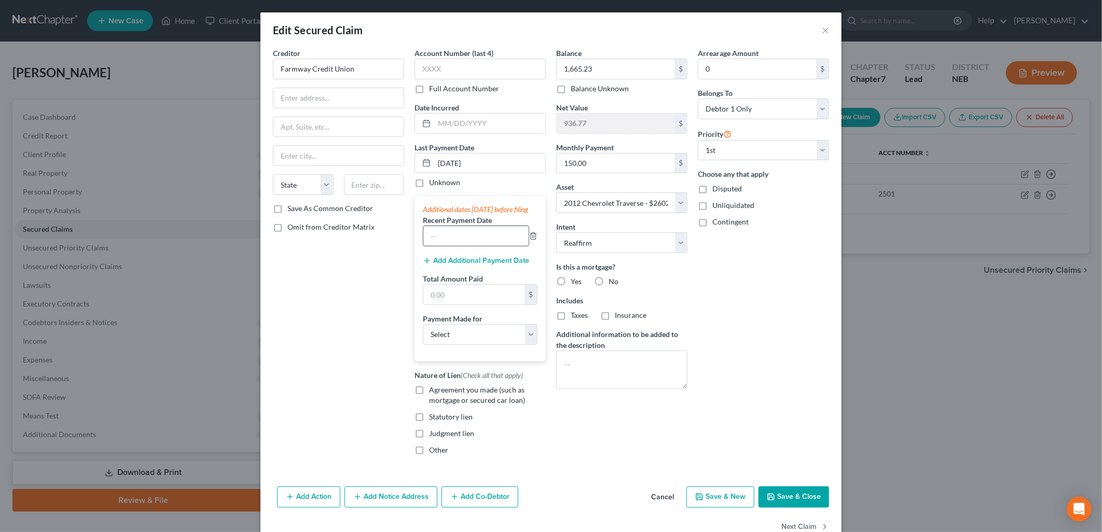
click at [465, 244] on input "text" at bounding box center [475, 236] width 105 height 20
drag, startPoint x: 429, startPoint y: 286, endPoint x: 445, endPoint y: 267, distance: 24.3
click at [429, 284] on label "Total Amount Paid" at bounding box center [453, 279] width 60 height 11
click at [458, 242] on input "09/" at bounding box center [475, 236] width 105 height 20
type input "09/01/2025"
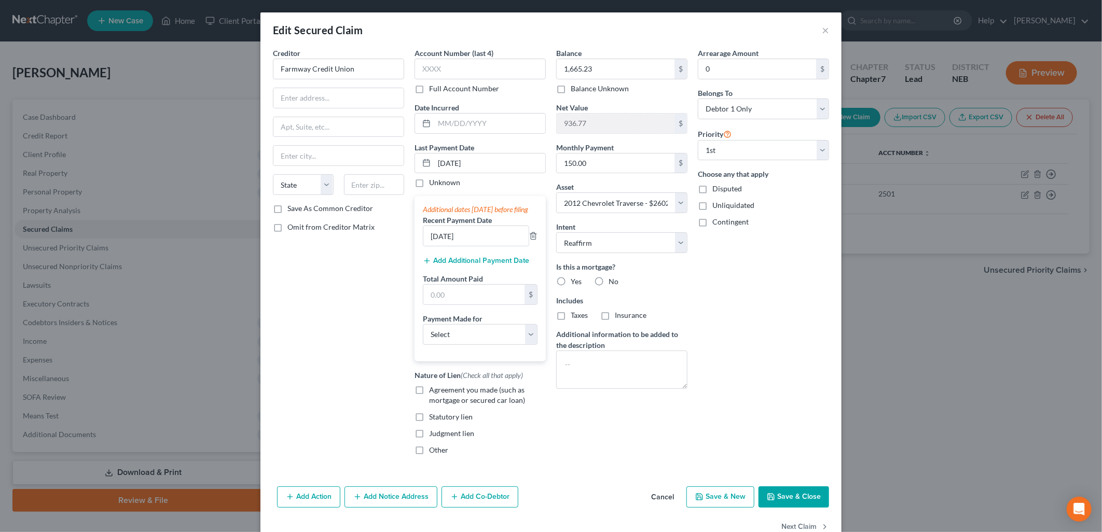
click at [433, 265] on div "Add Additional Payment Date" at bounding box center [480, 260] width 115 height 10
click at [440, 265] on button "Add Additional Payment Date" at bounding box center [476, 261] width 106 height 8
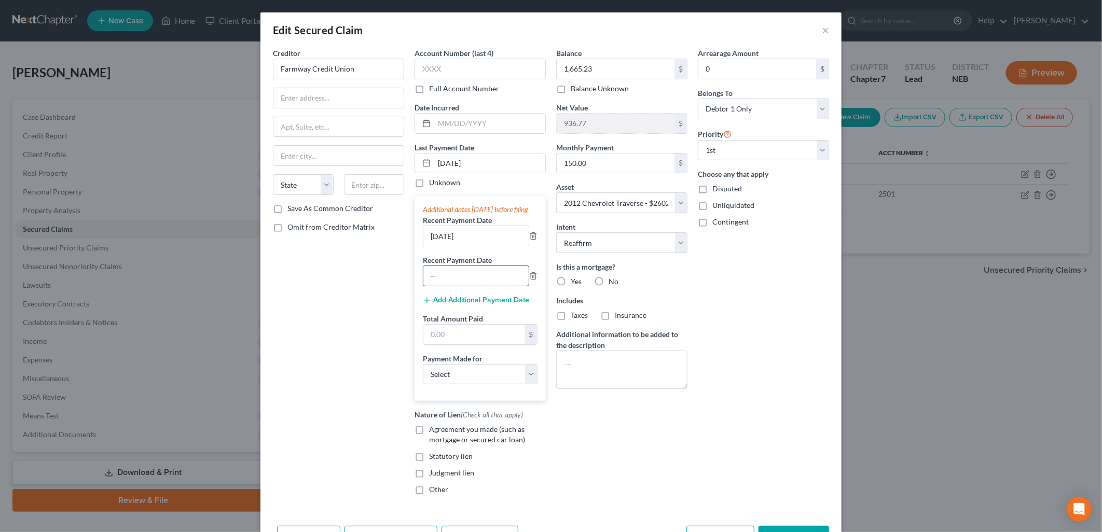
click at [438, 280] on input "text" at bounding box center [475, 276] width 105 height 20
type input "08/01/2025"
click at [495, 382] on select "Select Car Credit Card Loan Repayment Mortgage Other Suppliers Or Vendors" at bounding box center [480, 374] width 115 height 21
select select "0"
click at [423, 375] on select "Select Car Credit Card Loan Repayment Mortgage Other Suppliers Or Vendors" at bounding box center [480, 374] width 115 height 21
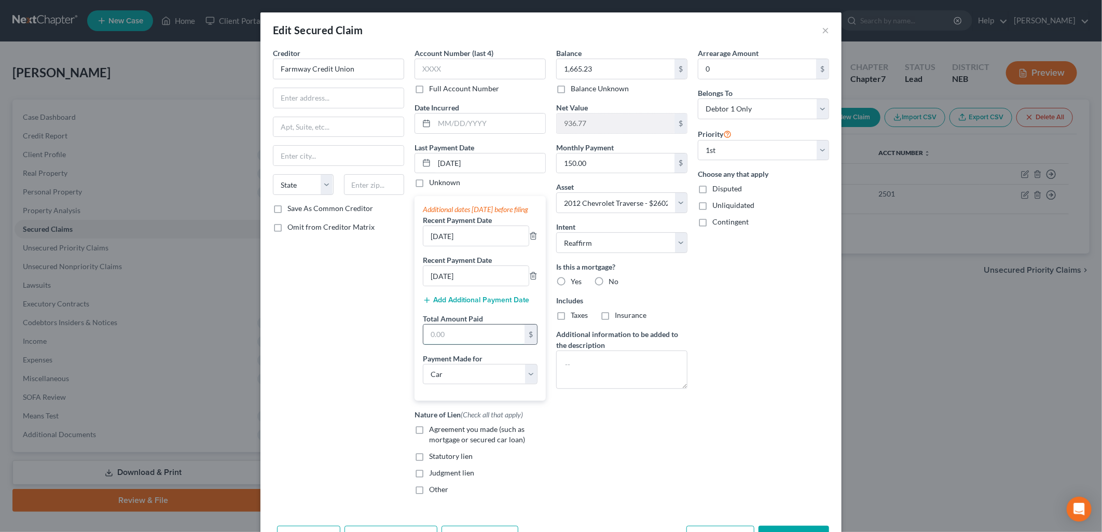
click at [462, 338] on input "text" at bounding box center [473, 335] width 101 height 20
type input "450.00"
click at [334, 380] on div "Creditor * Farmway Credit Union State AL AK AR AZ CA CO CT DE DC FL GA GU HI ID…" at bounding box center [339, 276] width 142 height 456
click at [609, 283] on label "No" at bounding box center [614, 282] width 10 height 10
click at [613, 283] on input "No" at bounding box center [616, 280] width 7 height 7
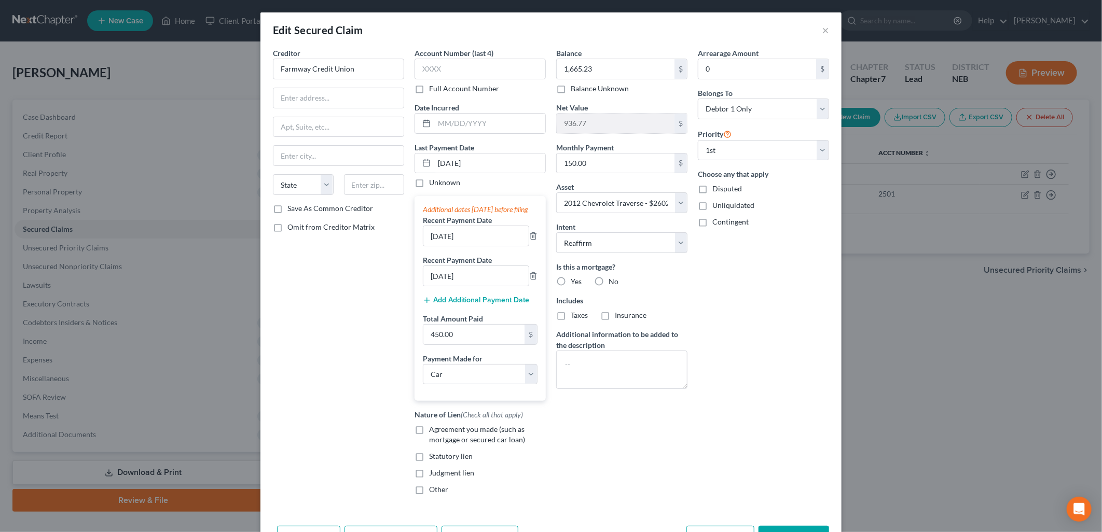
radio input "true"
click at [609, 313] on label "No" at bounding box center [614, 315] width 10 height 10
click at [613, 313] on input "No" at bounding box center [616, 313] width 7 height 7
radio input "true"
click at [429, 442] on label "Agreement you made (such as mortgage or secured car loan)" at bounding box center [487, 435] width 117 height 21
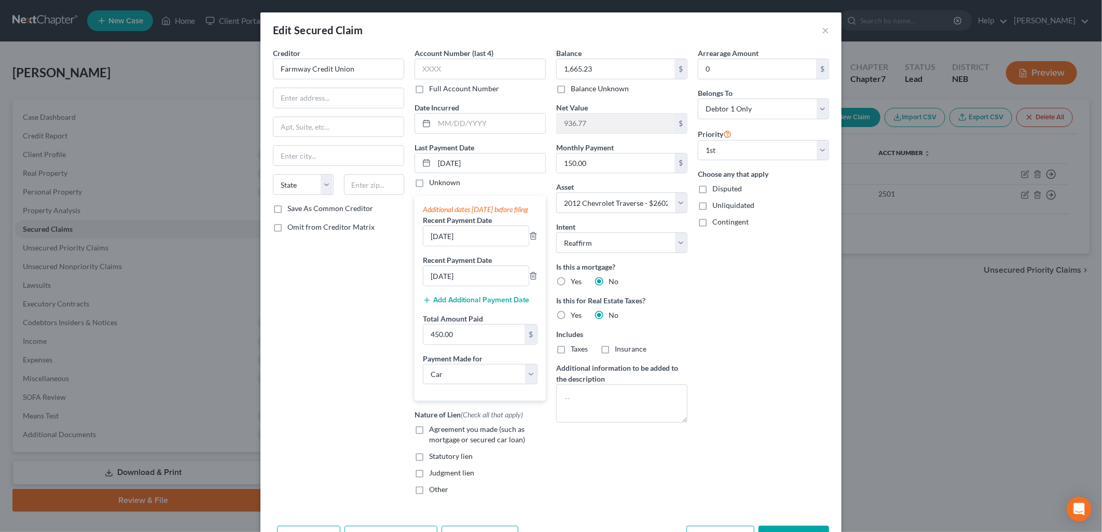
click at [433, 431] on input "Agreement you made (such as mortgage or secured car loan)" at bounding box center [436, 428] width 7 height 7
checkbox input "true"
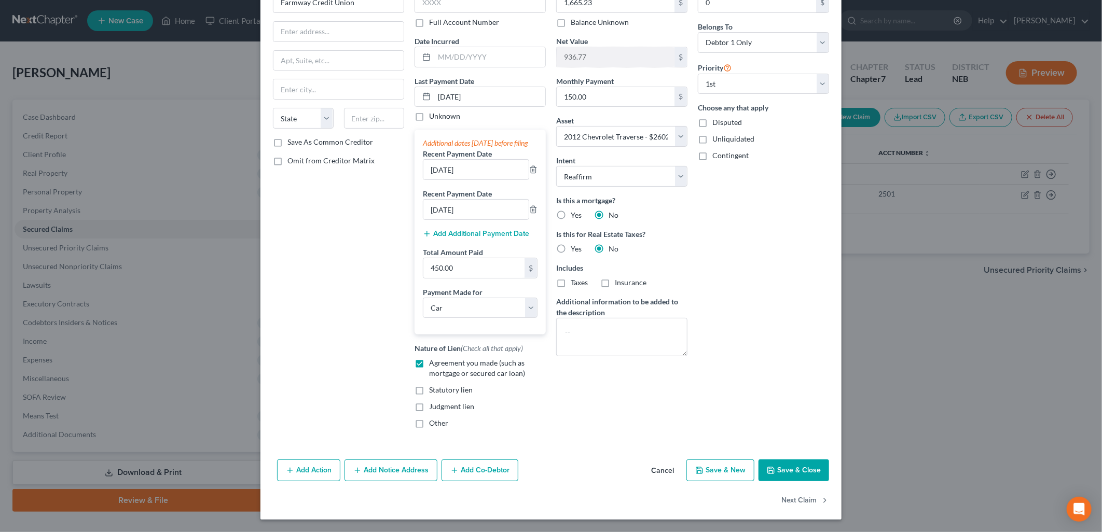
scroll to position [76, 0]
click at [791, 468] on button "Save & Close" at bounding box center [794, 471] width 71 height 22
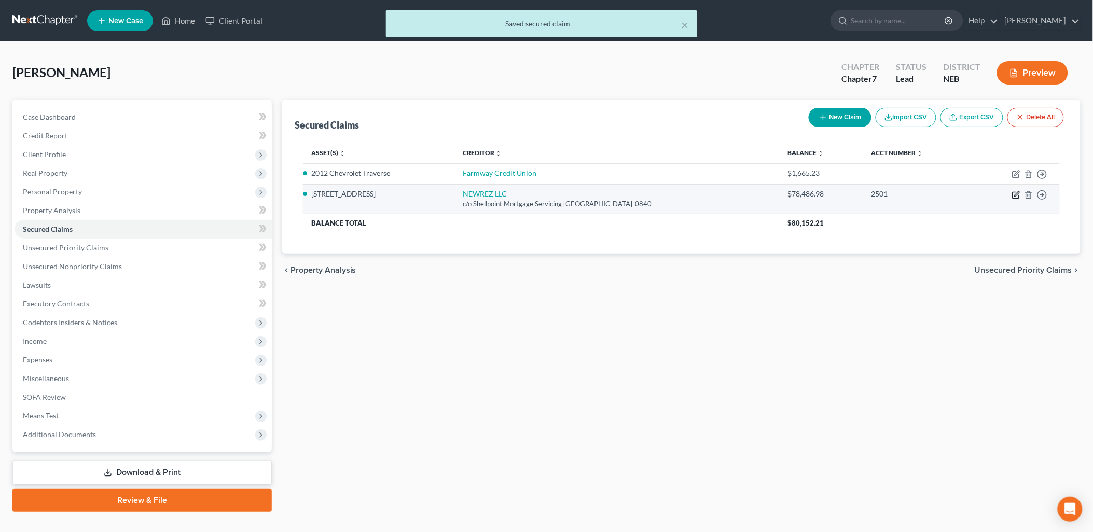
click at [1017, 193] on icon "button" at bounding box center [1017, 195] width 8 height 8
select select "45"
select select "3"
select select "2"
select select "0"
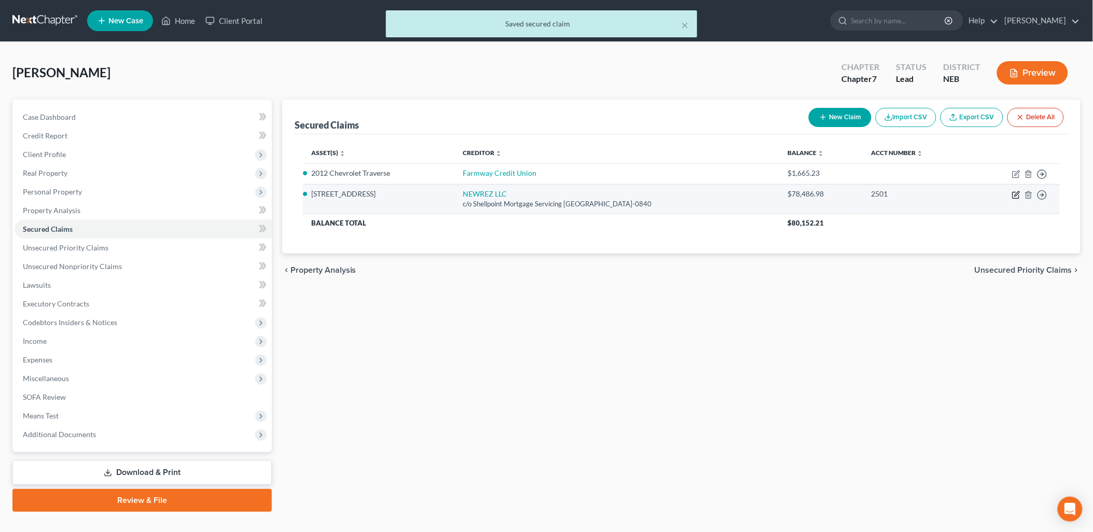
select select "0"
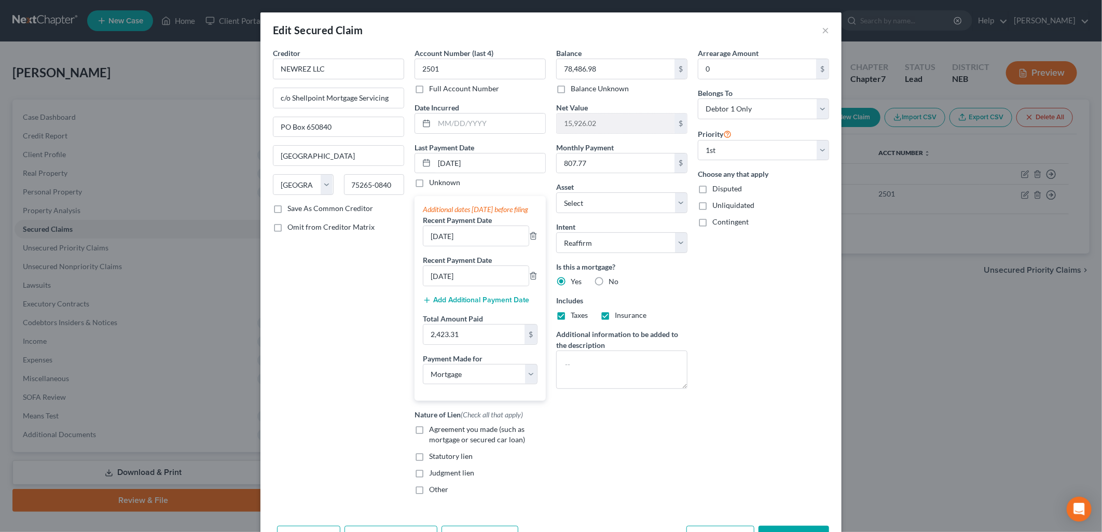
click at [429, 440] on label "Agreement you made (such as mortgage or secured car loan)" at bounding box center [487, 435] width 117 height 21
click at [433, 431] on input "Agreement you made (such as mortgage or secured car loan)" at bounding box center [436, 428] width 7 height 7
checkbox input "true"
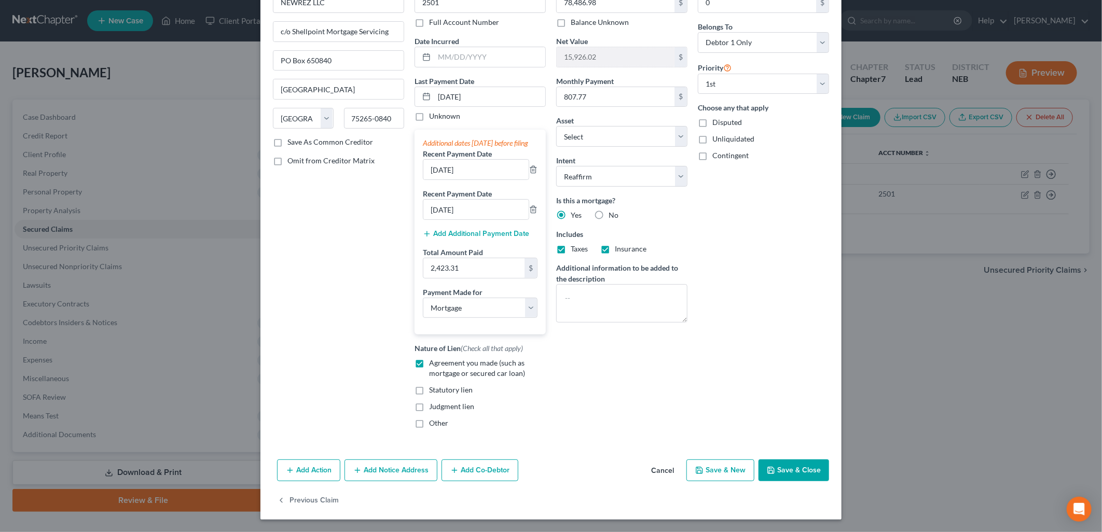
click at [801, 475] on button "Save & Close" at bounding box center [794, 471] width 71 height 22
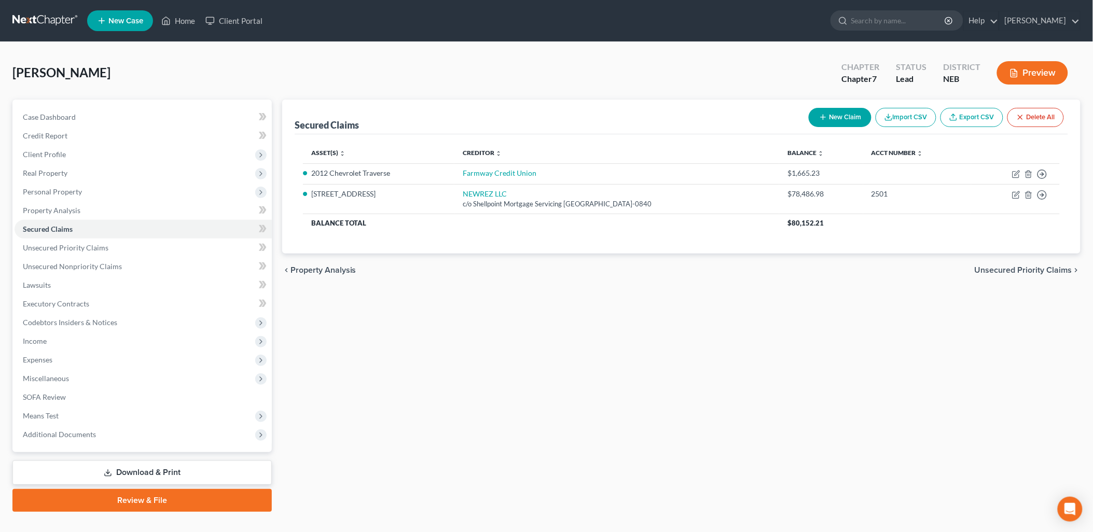
click at [999, 266] on span "Unsecured Priority Claims" at bounding box center [1024, 270] width 98 height 8
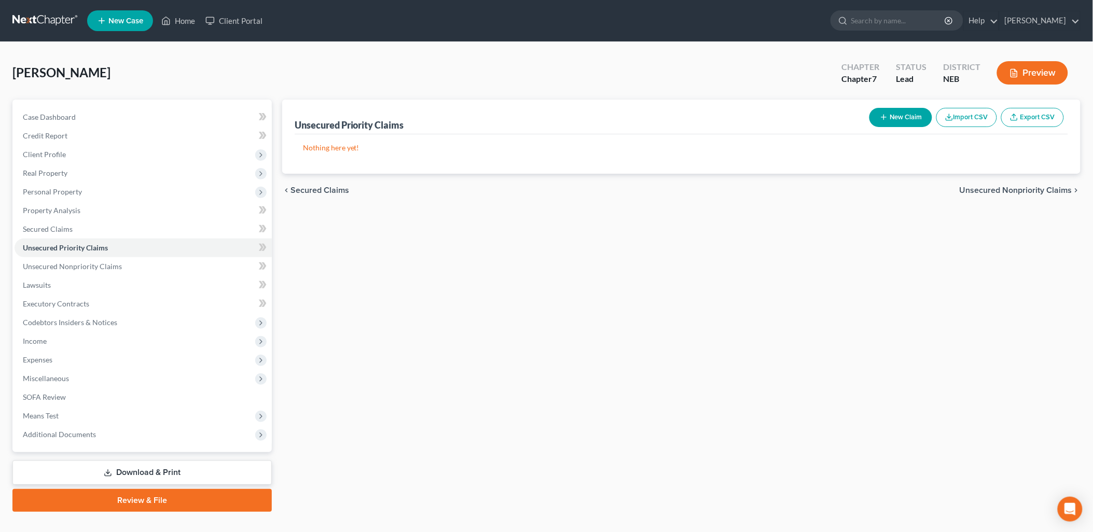
click at [1032, 187] on span "Unsecured Nonpriority Claims" at bounding box center [1016, 190] width 113 height 8
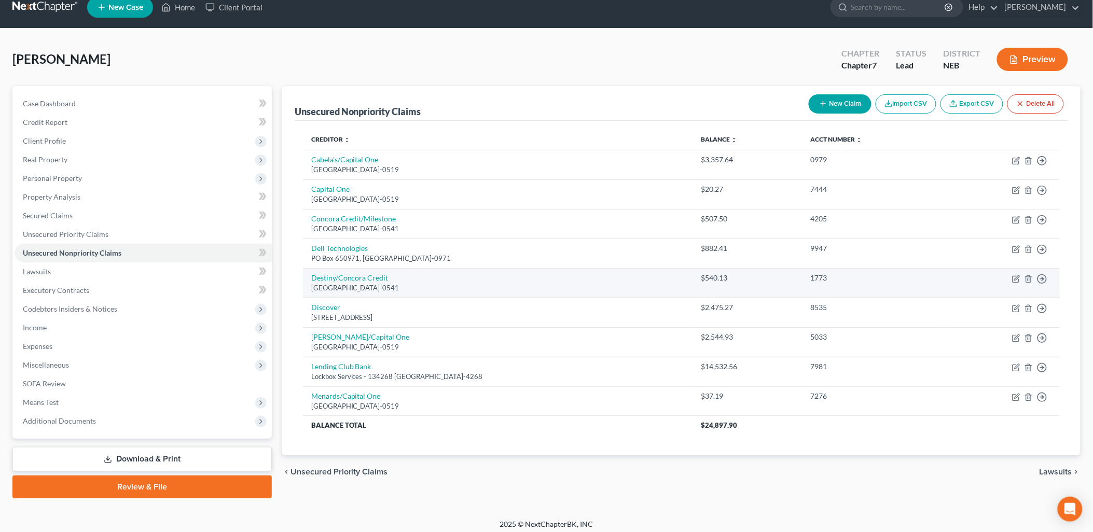
scroll to position [18, 0]
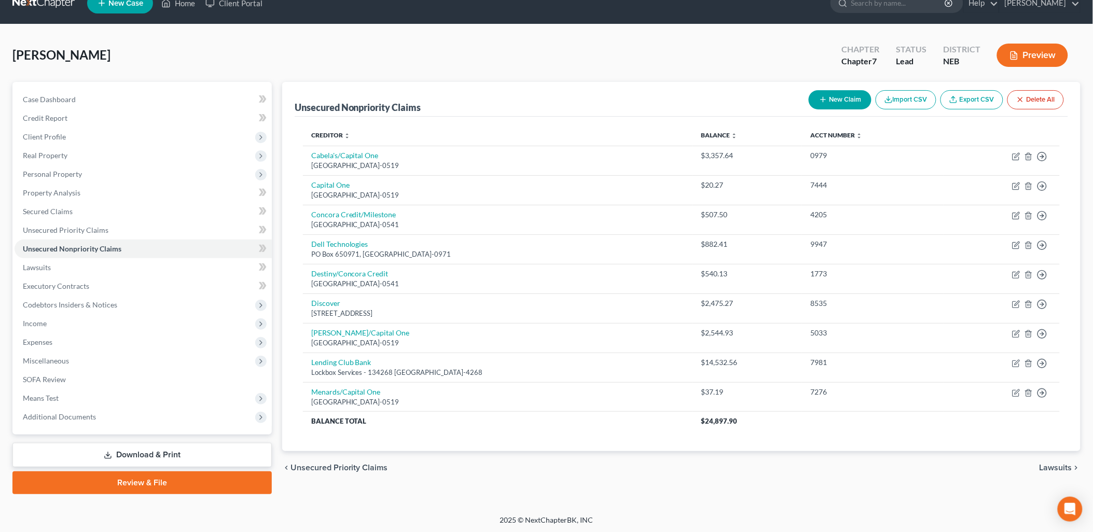
click at [1059, 464] on span "Lawsuits" at bounding box center [1056, 468] width 33 height 8
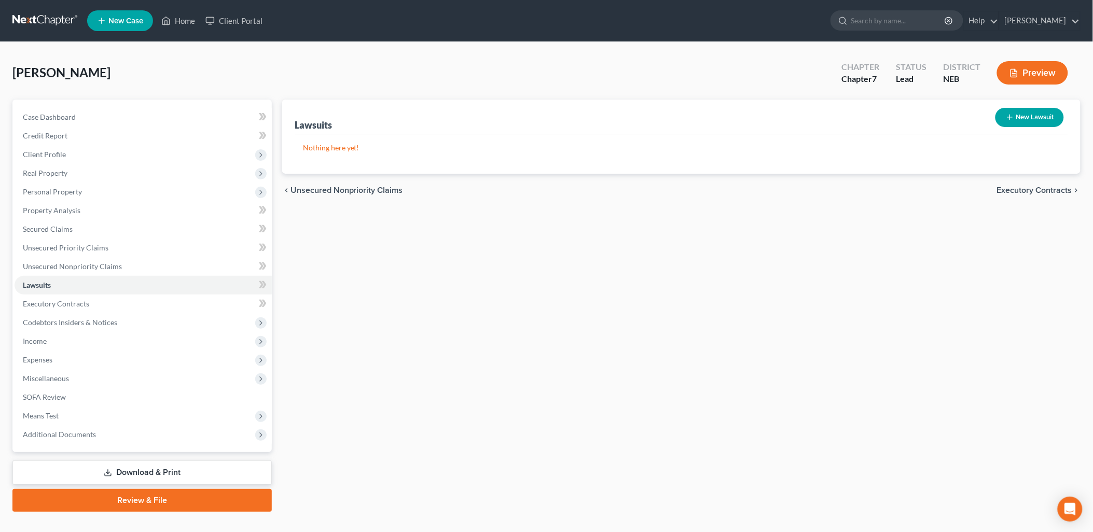
click at [1030, 193] on span "Executory Contracts" at bounding box center [1034, 190] width 75 height 8
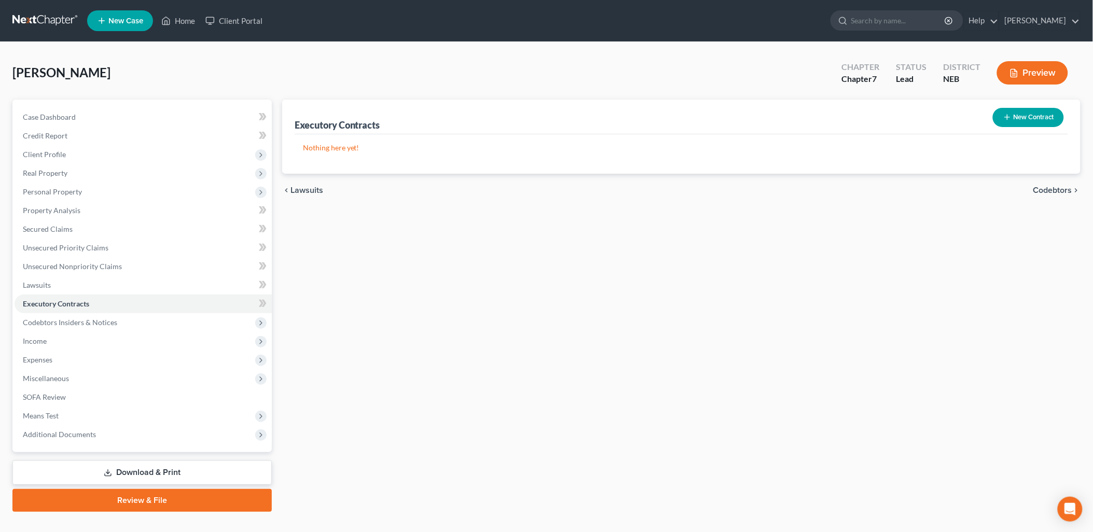
click at [1042, 188] on span "Codebtors" at bounding box center [1053, 190] width 39 height 8
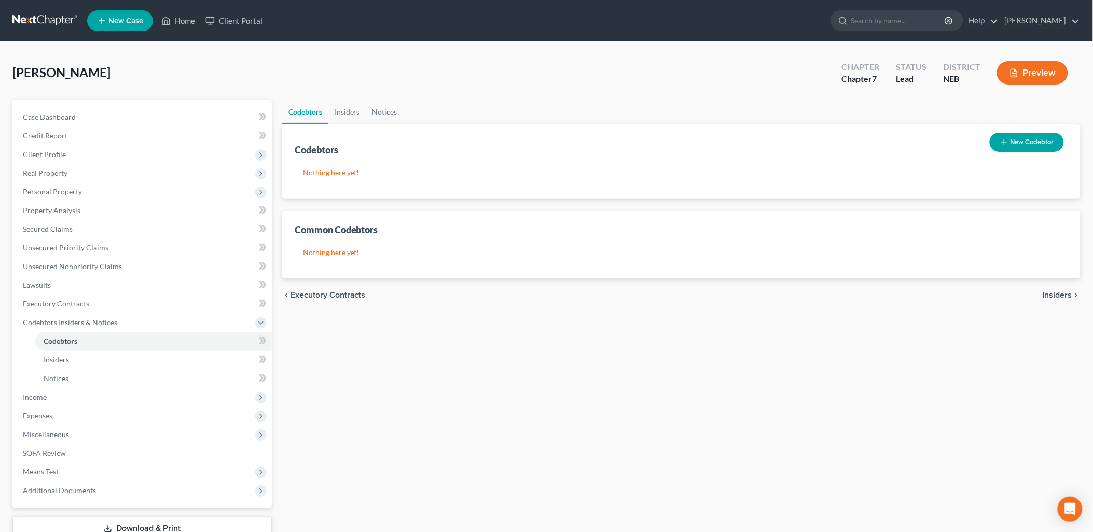
click at [1065, 296] on span "Insiders" at bounding box center [1058, 295] width 30 height 8
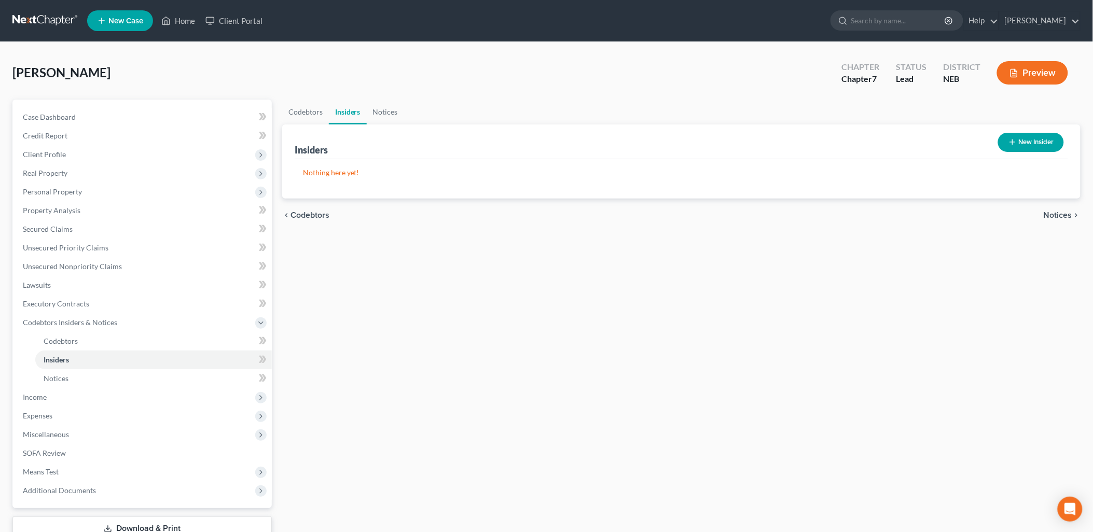
click at [1051, 214] on span "Notices" at bounding box center [1058, 215] width 29 height 8
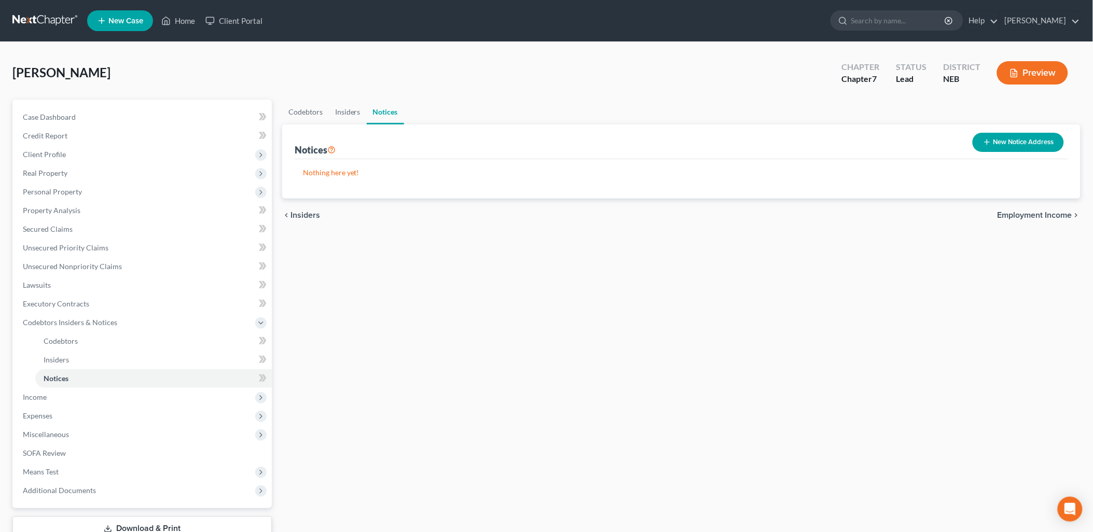
click at [1057, 213] on span "Employment Income" at bounding box center [1035, 215] width 75 height 8
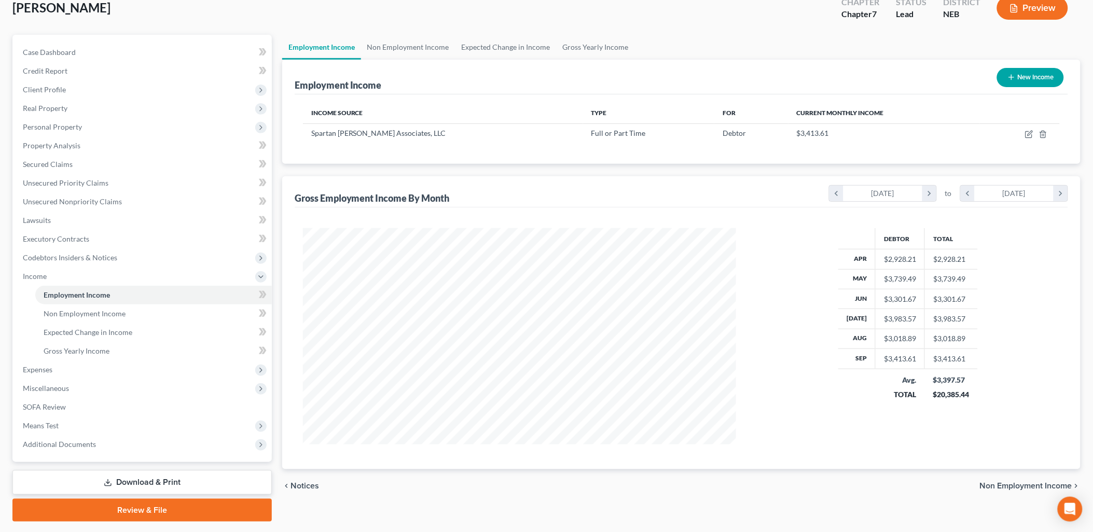
scroll to position [92, 0]
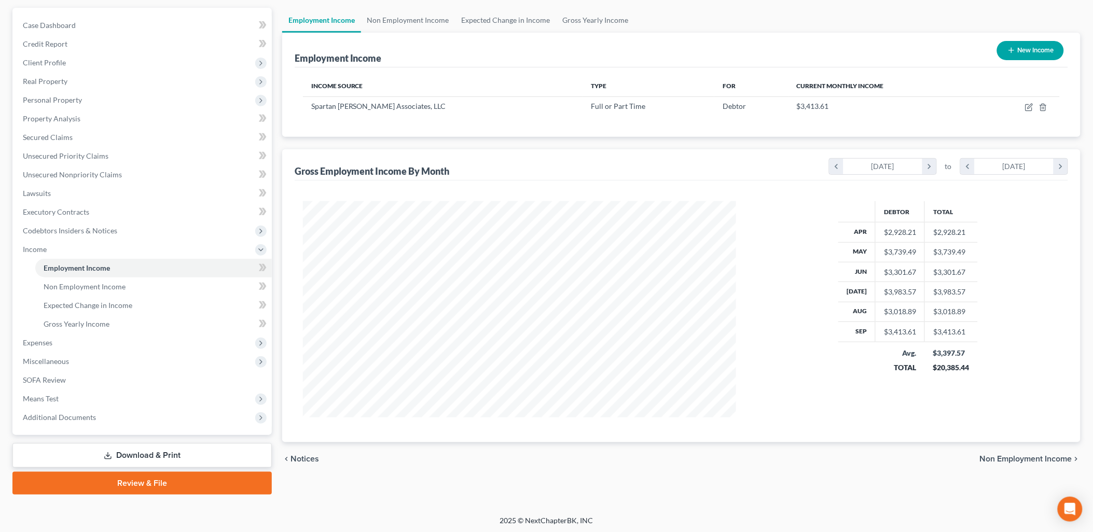
click at [1008, 458] on span "Non Employment Income" at bounding box center [1026, 459] width 92 height 8
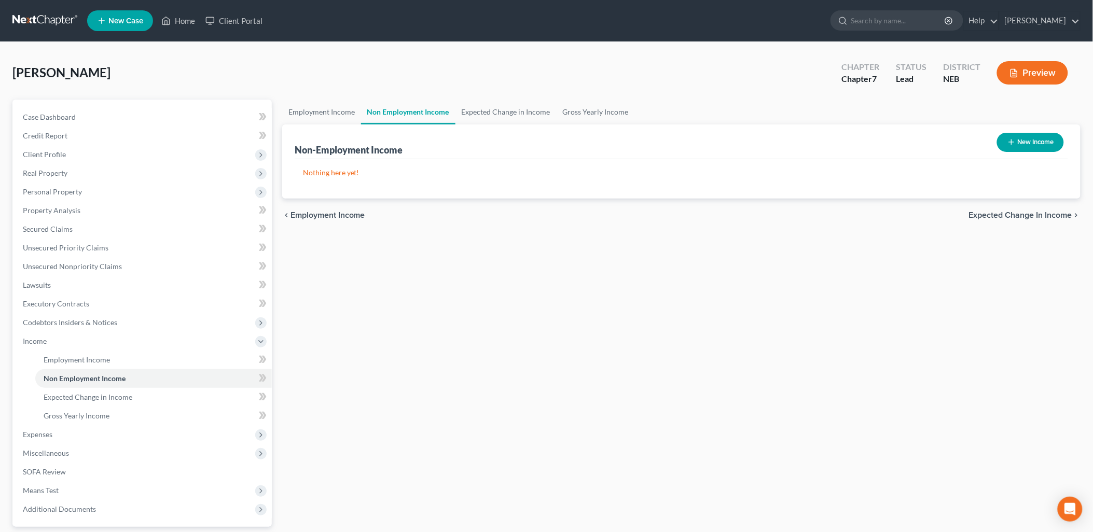
click at [1003, 207] on div "chevron_left Employment Income Expected Change in Income chevron_right" at bounding box center [681, 215] width 799 height 33
click at [1001, 214] on span "Expected Change in Income" at bounding box center [1020, 215] width 103 height 8
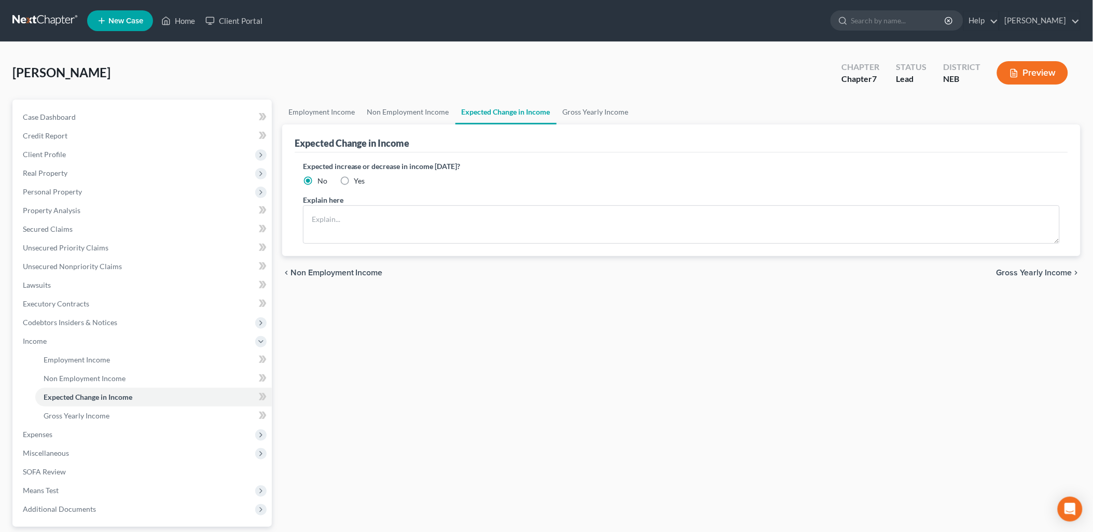
click at [1024, 276] on span "Gross Yearly Income" at bounding box center [1035, 273] width 76 height 8
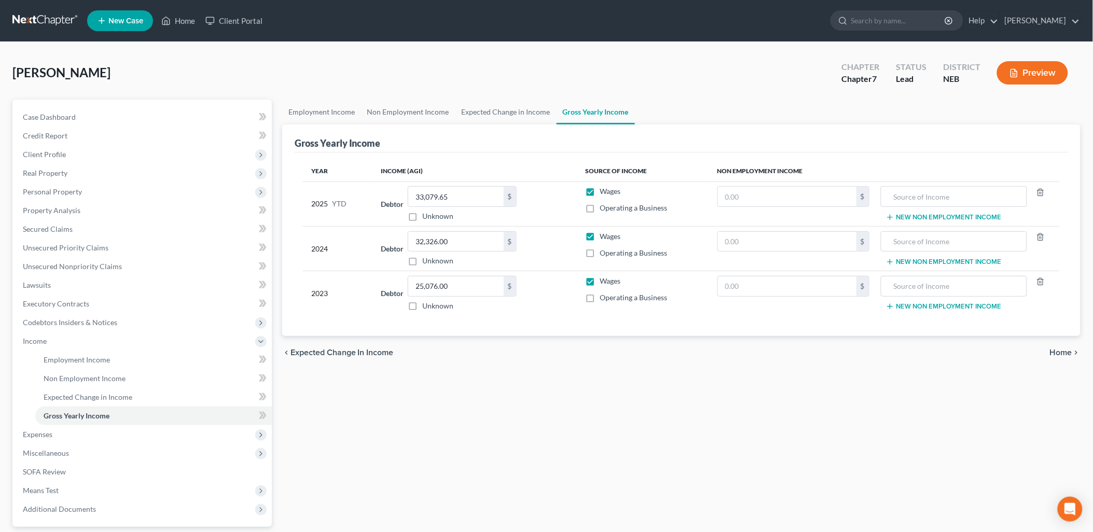
click at [1064, 353] on span "Home" at bounding box center [1061, 353] width 22 height 8
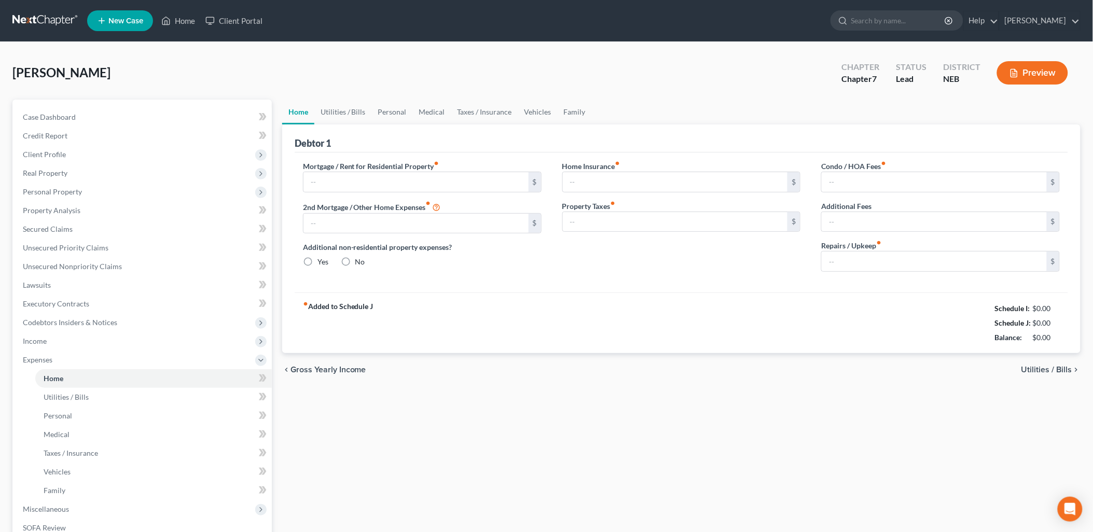
type input "807.77"
type input "0.00"
radio input "true"
type input "0.00"
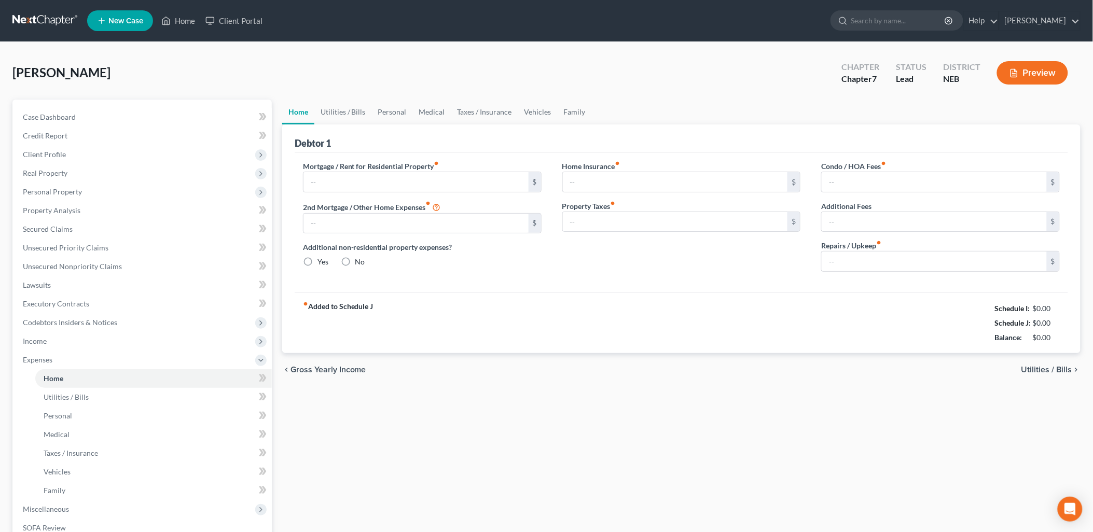
type input "0.00"
click at [1038, 368] on span "Utilities / Bills" at bounding box center [1047, 370] width 51 height 8
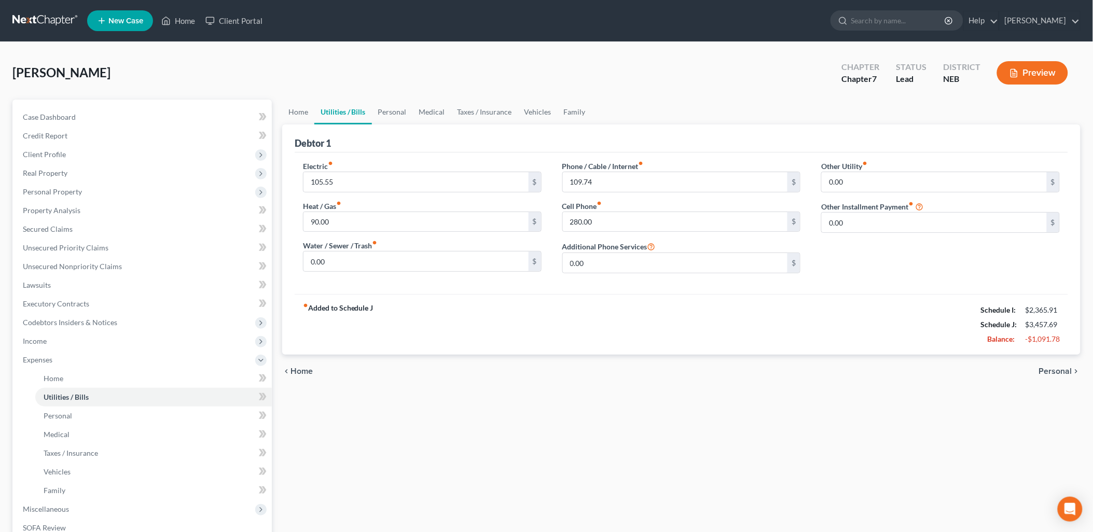
click at [1055, 368] on span "Personal" at bounding box center [1056, 371] width 33 height 8
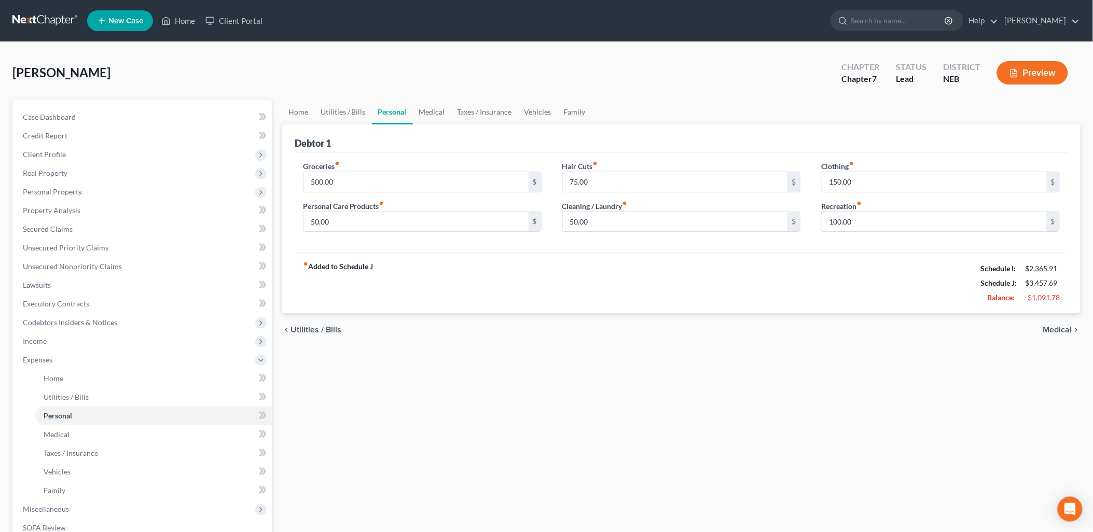
click at [1062, 326] on span "Medical" at bounding box center [1058, 330] width 29 height 8
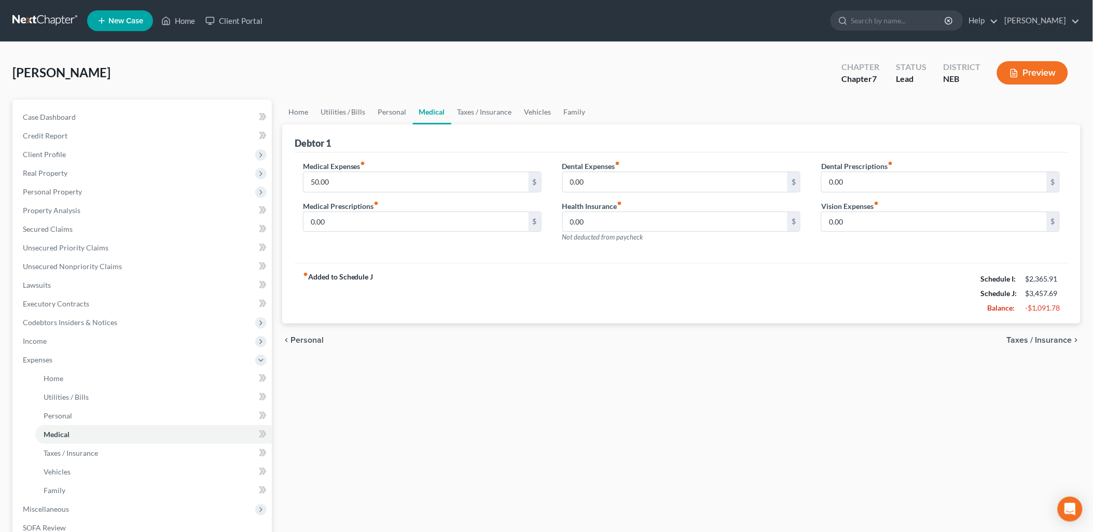
click at [1059, 340] on span "Taxes / Insurance" at bounding box center [1039, 340] width 65 height 8
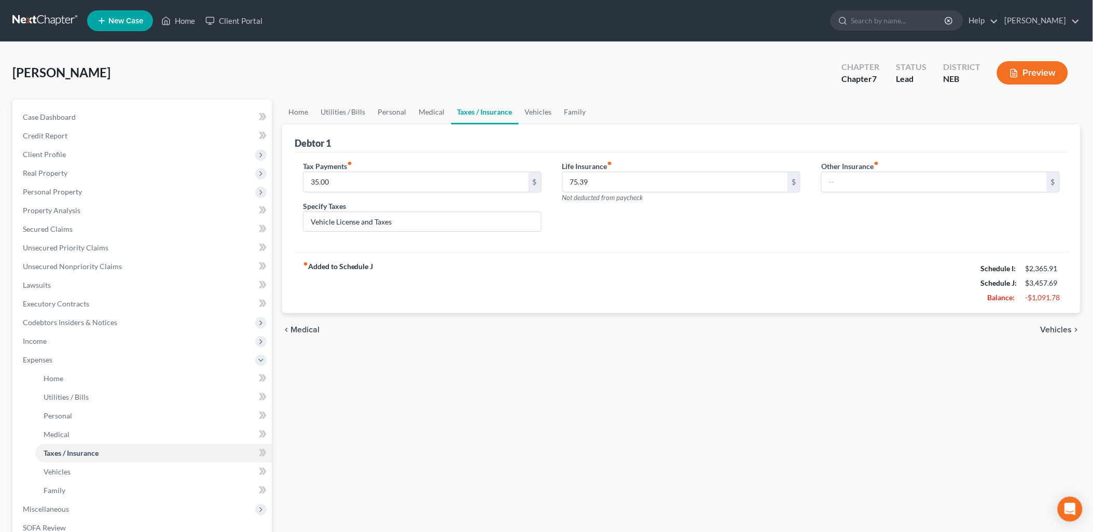
click at [1059, 327] on span "Vehicles" at bounding box center [1057, 330] width 32 height 8
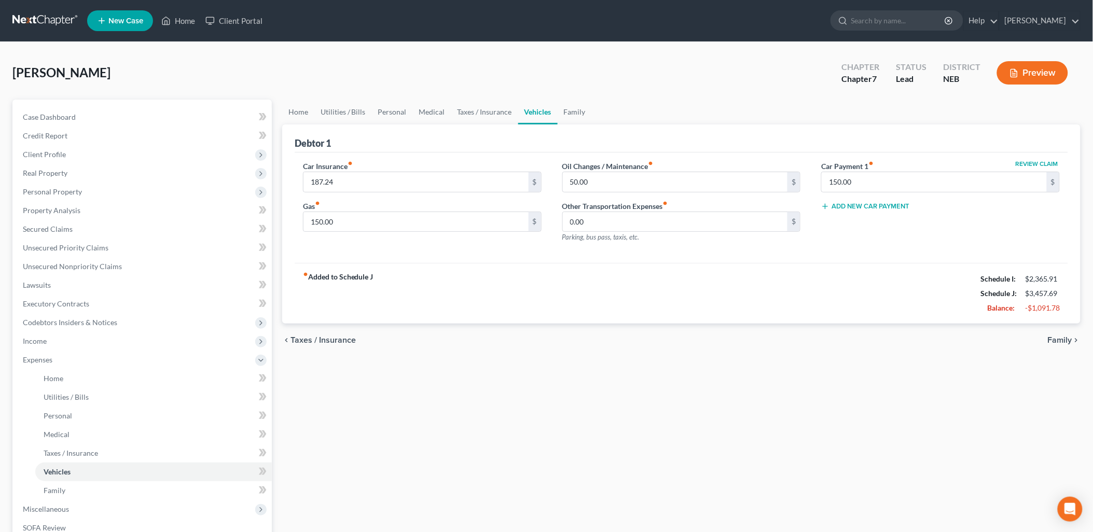
click at [1059, 327] on div "chevron_left Taxes / Insurance Family chevron_right" at bounding box center [681, 340] width 799 height 33
click at [1060, 336] on span "Family" at bounding box center [1060, 340] width 24 height 8
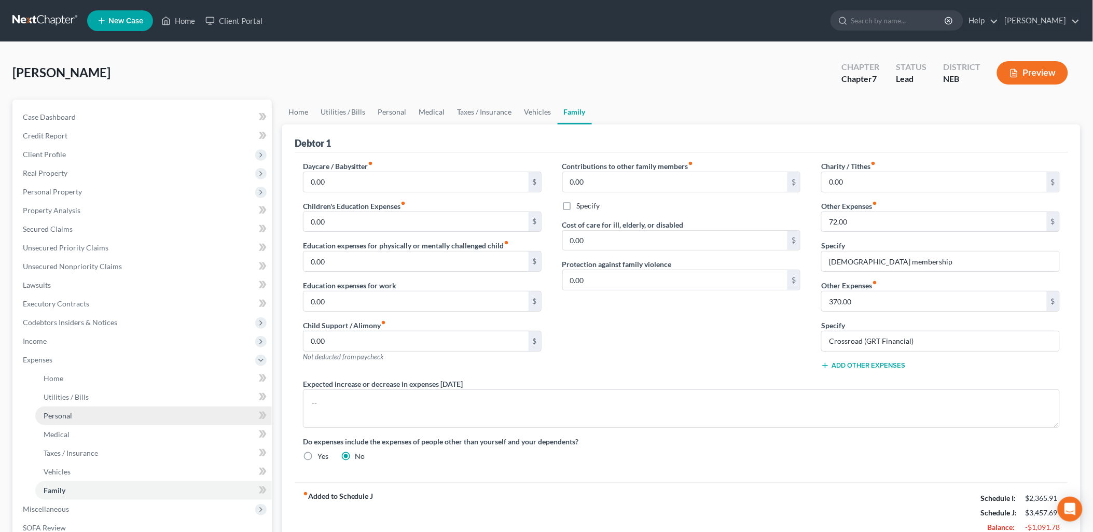
drag, startPoint x: 45, startPoint y: 340, endPoint x: 236, endPoint y: 417, distance: 206.3
click at [45, 340] on span "Income" at bounding box center [35, 341] width 24 height 9
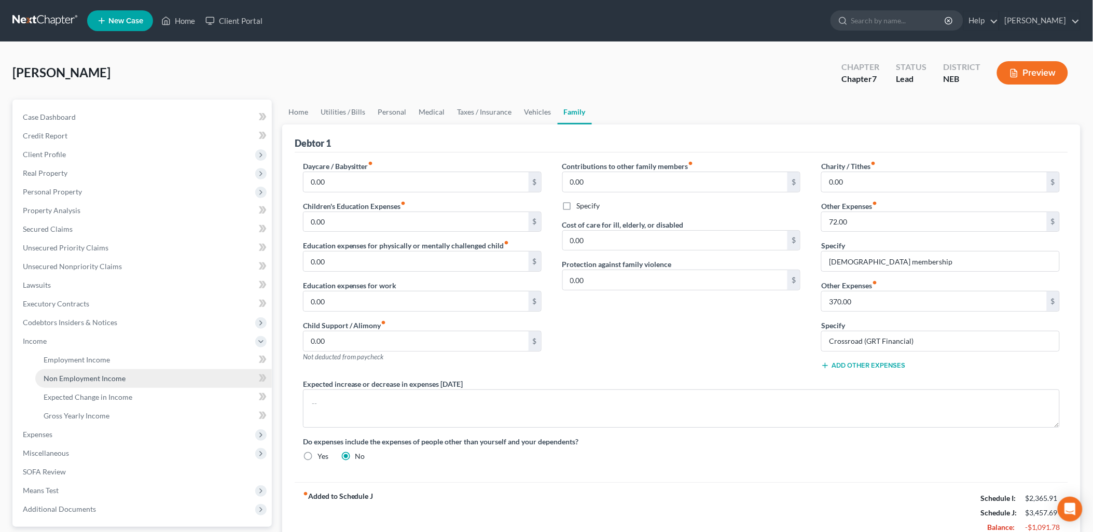
click at [152, 373] on link "Non Employment Income" at bounding box center [153, 379] width 237 height 19
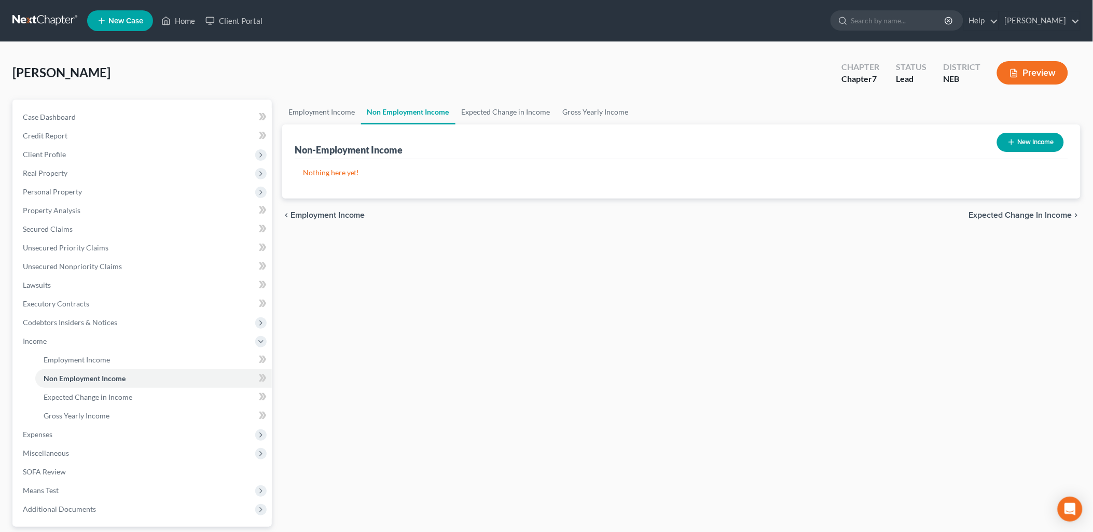
click at [1025, 143] on button "New Income" at bounding box center [1030, 142] width 67 height 19
select select "0"
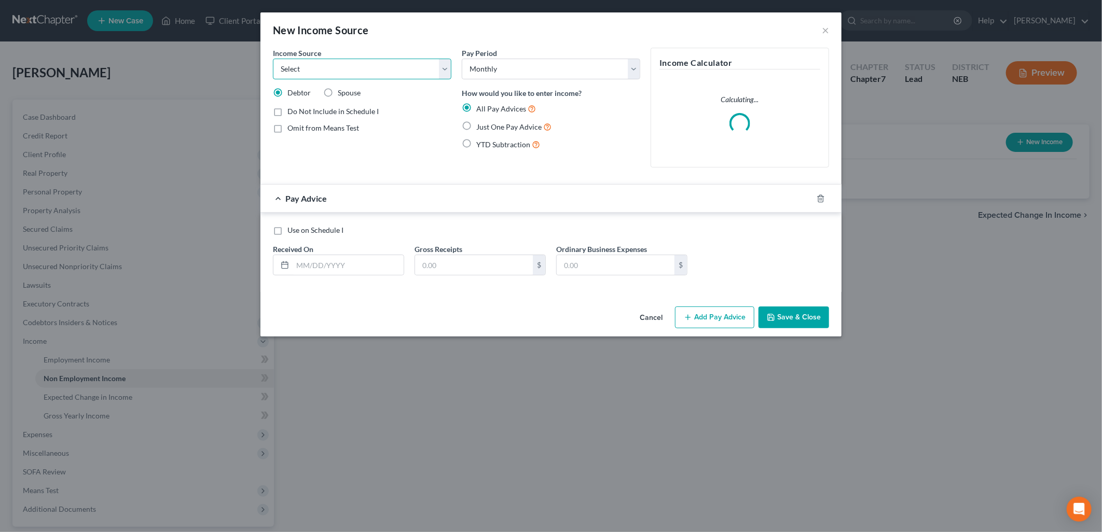
click at [354, 60] on select "Select Unemployment Disability (from employer) Pension Retirement Social Securi…" at bounding box center [362, 69] width 179 height 21
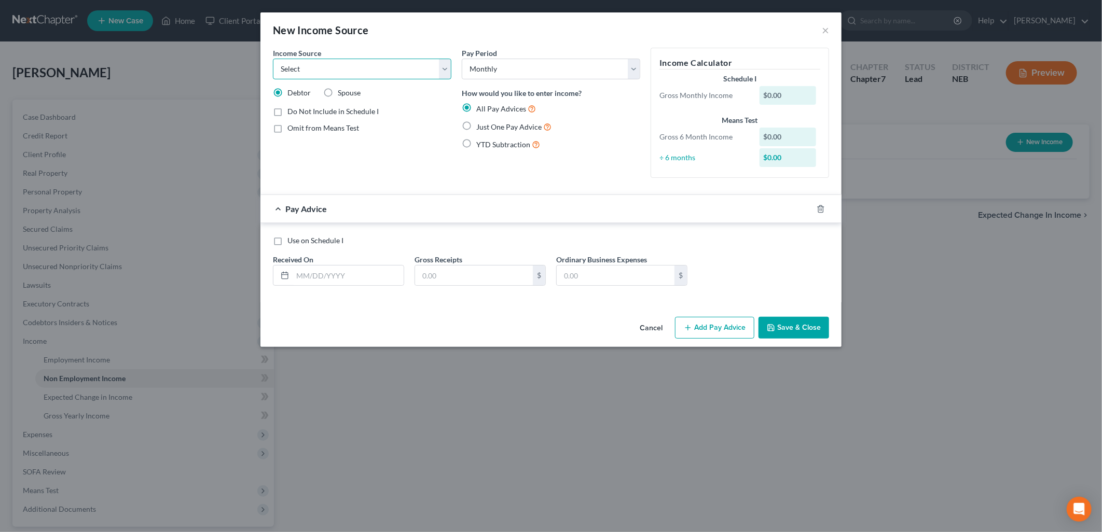
select select "4"
click at [273, 59] on select "Select Unemployment Disability (from employer) Pension Retirement Social Securi…" at bounding box center [362, 69] width 179 height 21
click at [378, 279] on input "text" at bounding box center [348, 276] width 111 height 20
type input "1371.00"
click at [471, 313] on div "Income Source * Select Unemployment Disability (from employer) Pension Retireme…" at bounding box center [551, 180] width 581 height 265
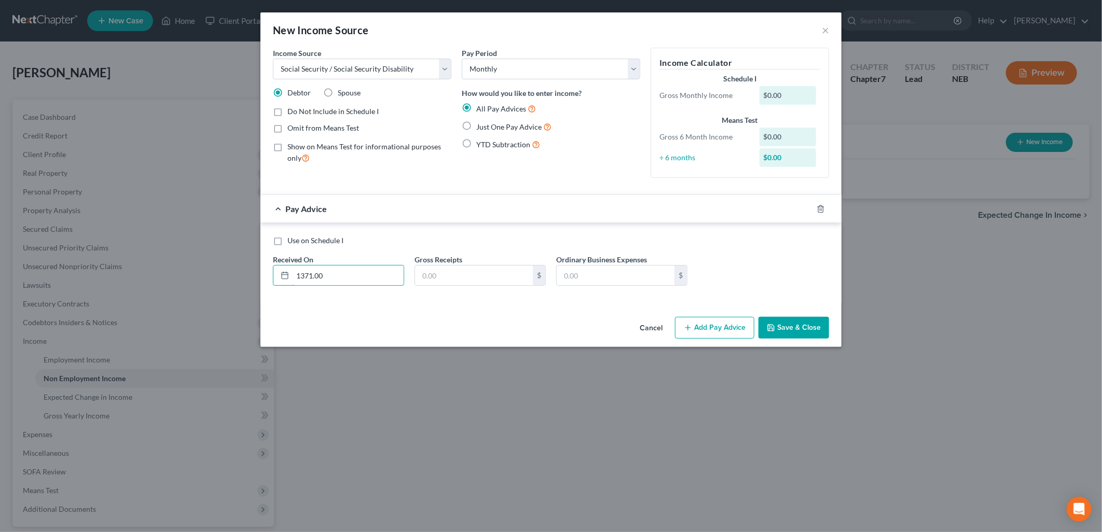
drag, startPoint x: 334, startPoint y: 278, endPoint x: 210, endPoint y: 276, distance: 124.1
click at [210, 276] on div "New Income Source × Income Source * Select Unemployment Disability (from employ…" at bounding box center [551, 266] width 1102 height 532
click at [308, 270] on input "text" at bounding box center [348, 276] width 111 height 20
drag, startPoint x: 303, startPoint y: 276, endPoint x: 290, endPoint y: 274, distance: 13.6
click at [290, 274] on div "10/03/2025" at bounding box center [338, 275] width 131 height 21
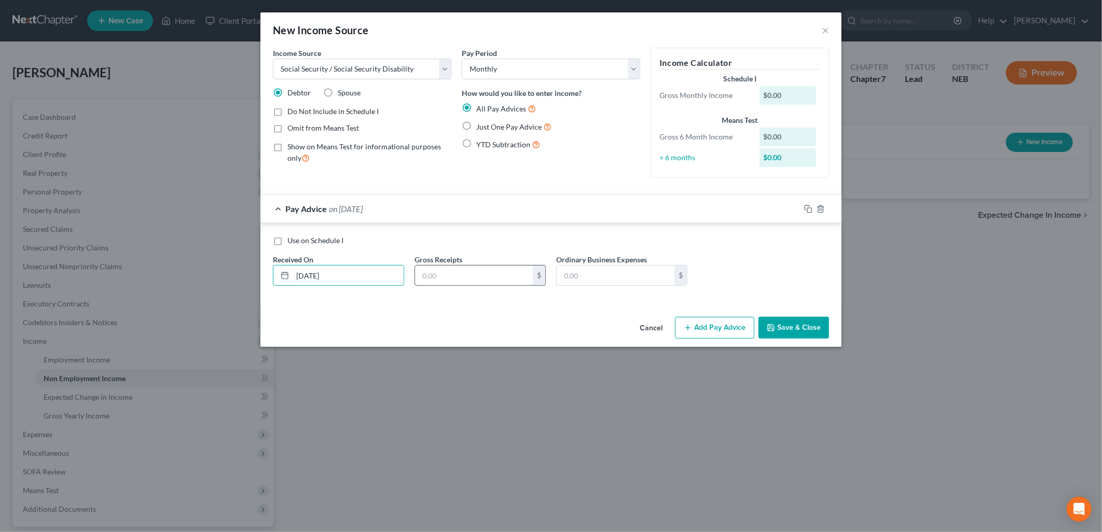
type input "08/03/2025"
click at [458, 271] on input "text" at bounding box center [474, 276] width 118 height 20
type input "1,371.00"
click at [434, 327] on div "Cancel Add Pay Advice Save & Close" at bounding box center [551, 330] width 581 height 34
click at [304, 270] on input "08/03/2025" at bounding box center [348, 276] width 111 height 20
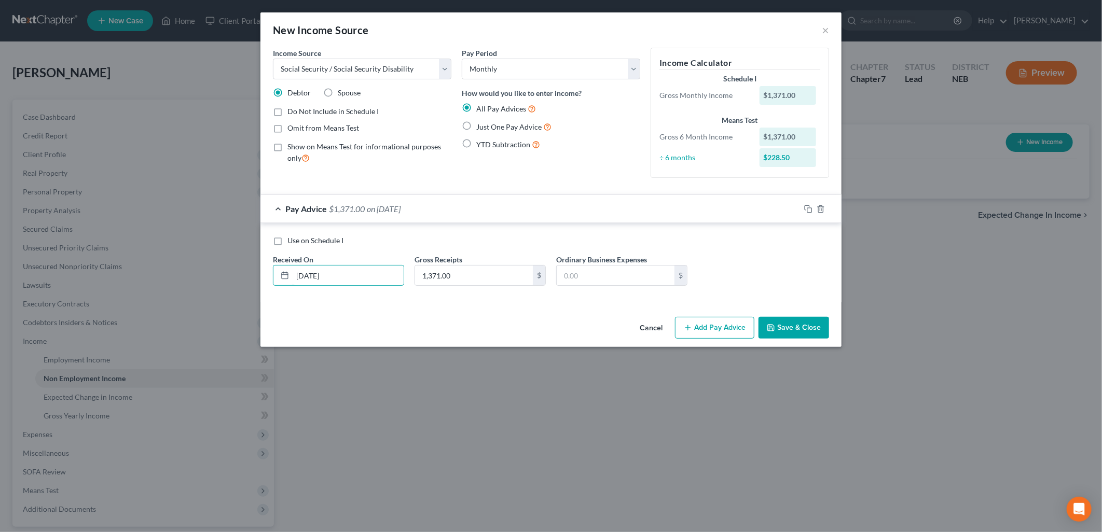
type input "04/03/2025"
click at [733, 330] on button "Add Pay Advice" at bounding box center [714, 328] width 79 height 22
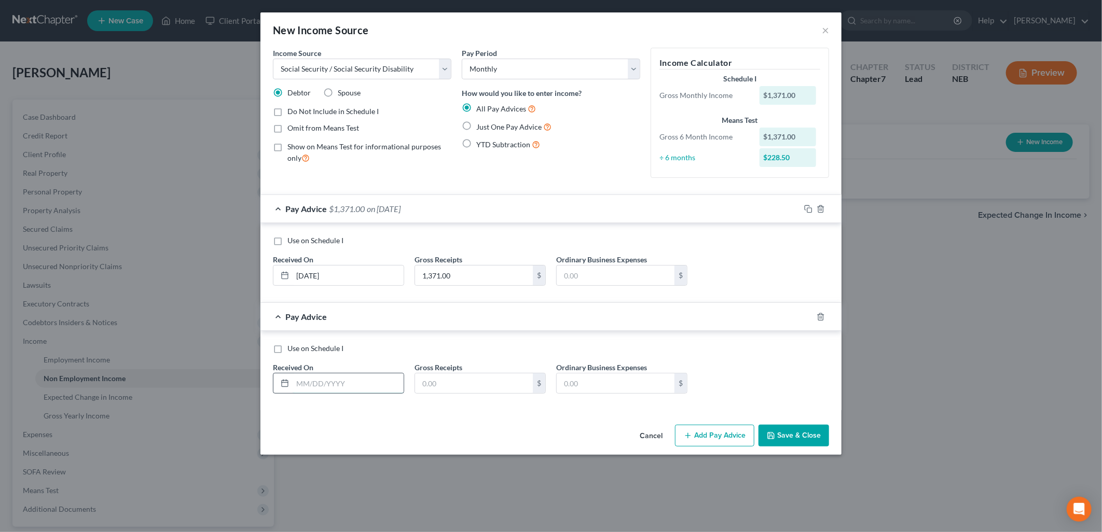
click at [297, 391] on input "text" at bounding box center [348, 384] width 111 height 20
type input "05/03/2025"
click at [432, 386] on input "text" at bounding box center [474, 384] width 118 height 20
type input "2"
type input "1,371.00"
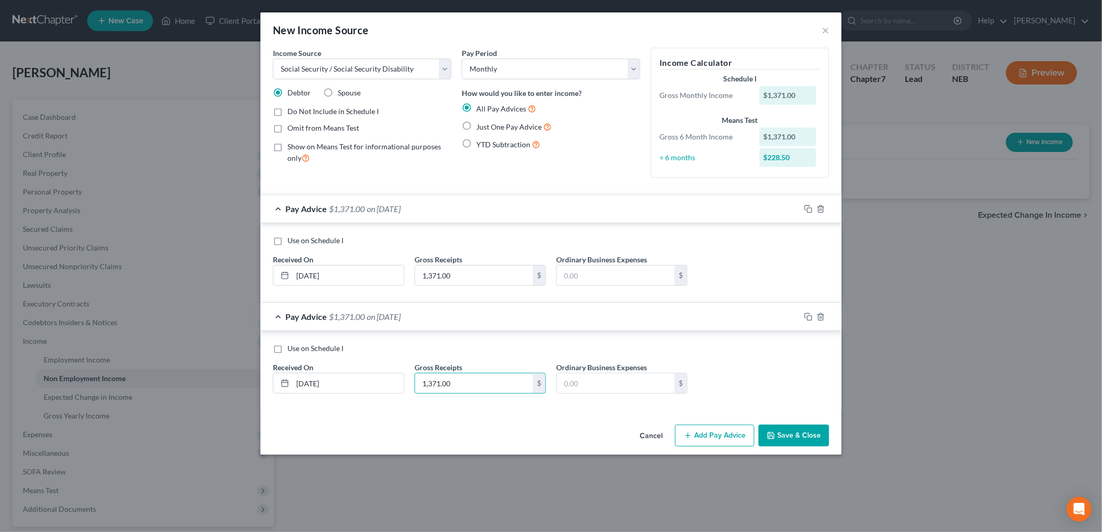
click at [733, 433] on button "Add Pay Advice" at bounding box center [714, 436] width 79 height 22
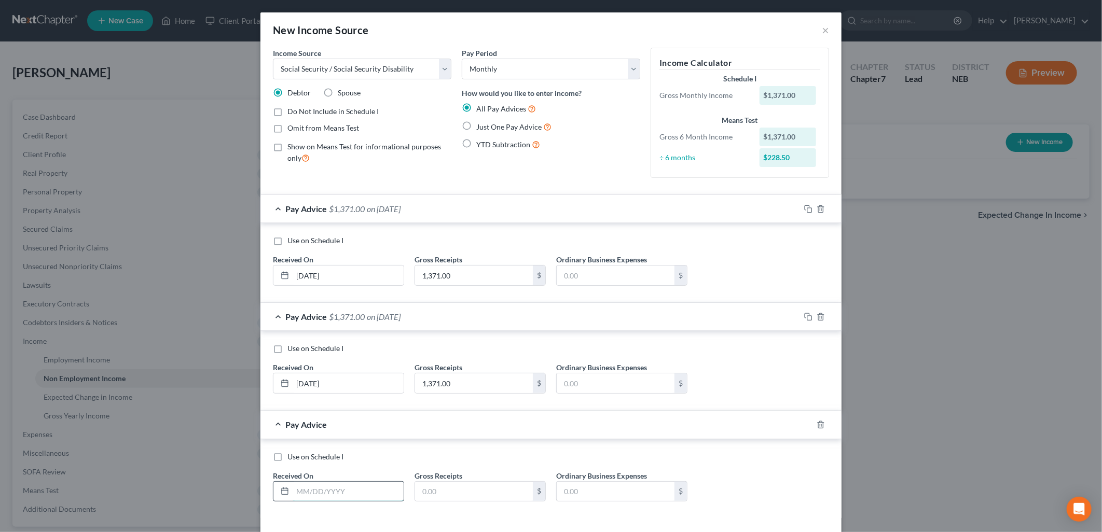
click at [308, 493] on input "text" at bounding box center [348, 492] width 111 height 20
type input "06/03/2025"
click at [464, 500] on input "text" at bounding box center [474, 492] width 118 height 20
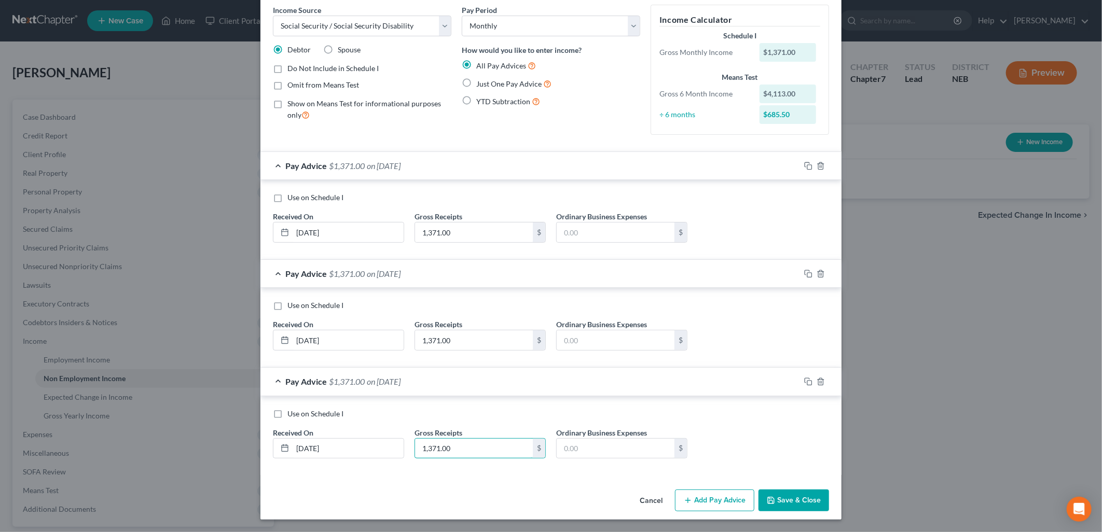
type input "1,371.00"
click at [704, 500] on button "Add Pay Advice" at bounding box center [714, 501] width 79 height 22
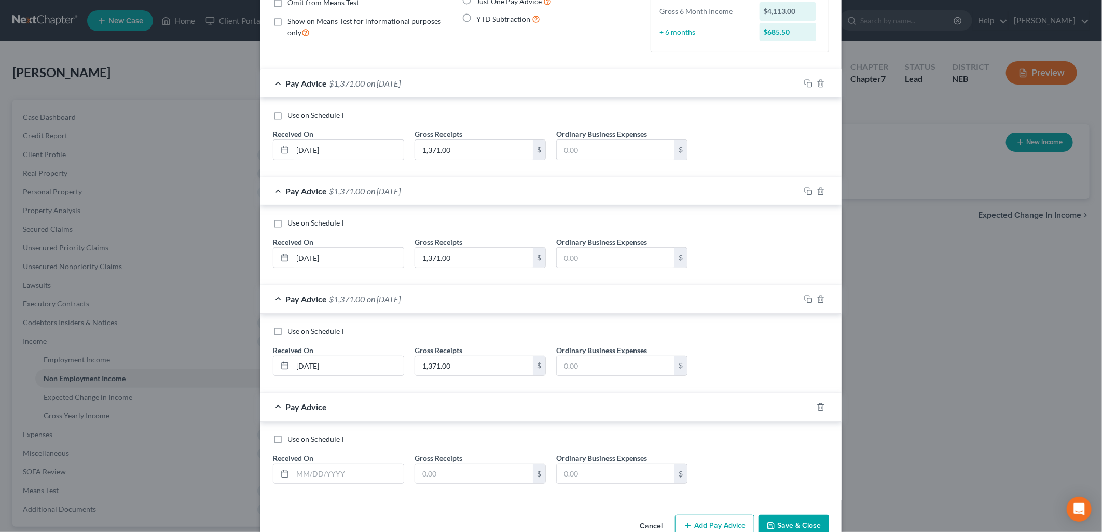
scroll to position [152, 0]
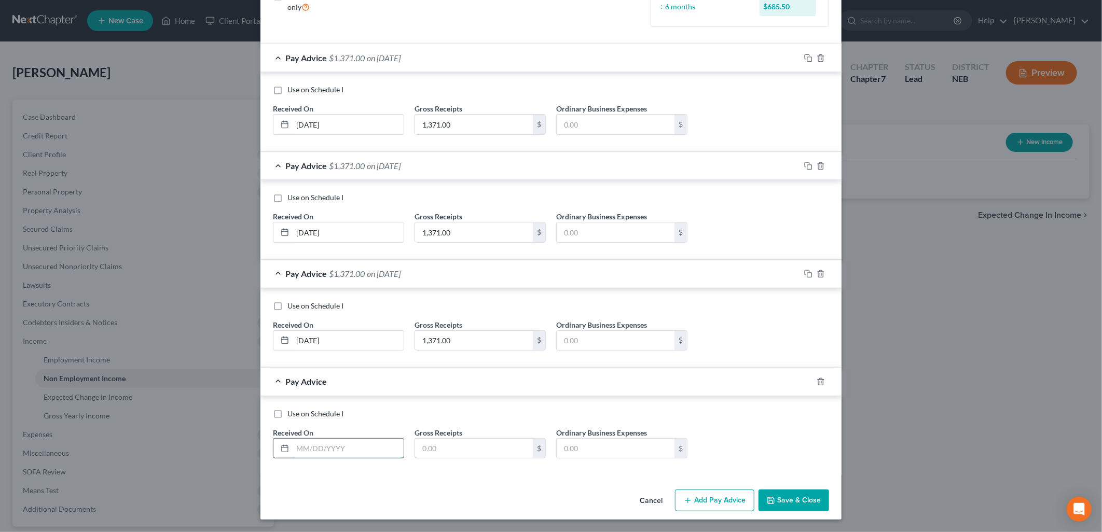
click at [313, 445] on input "text" at bounding box center [348, 449] width 111 height 20
type input "07/03/2025"
click at [452, 450] on input "text" at bounding box center [474, 449] width 118 height 20
type input "1,371.00"
click at [740, 502] on button "Add Pay Advice" at bounding box center [714, 501] width 79 height 22
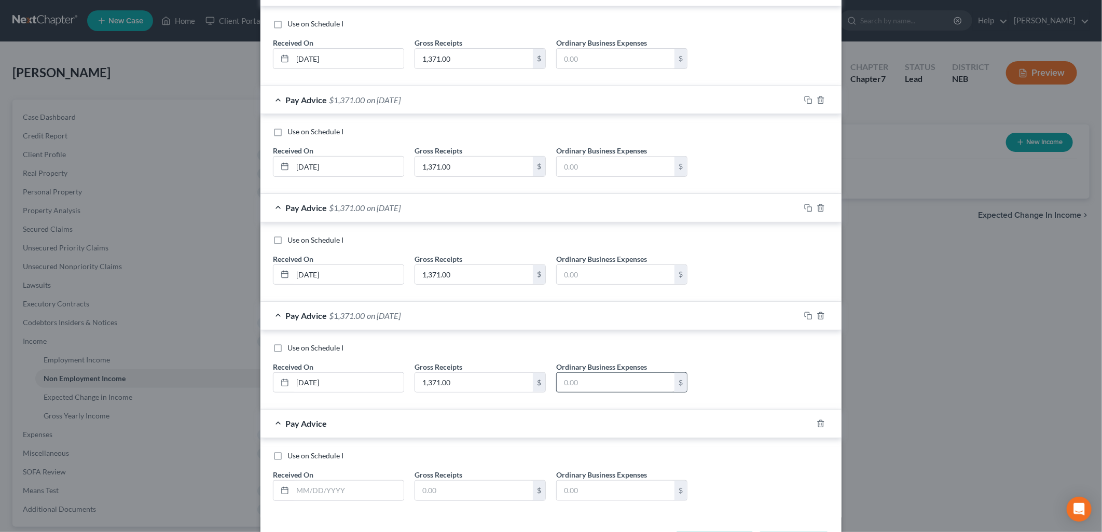
scroll to position [259, 0]
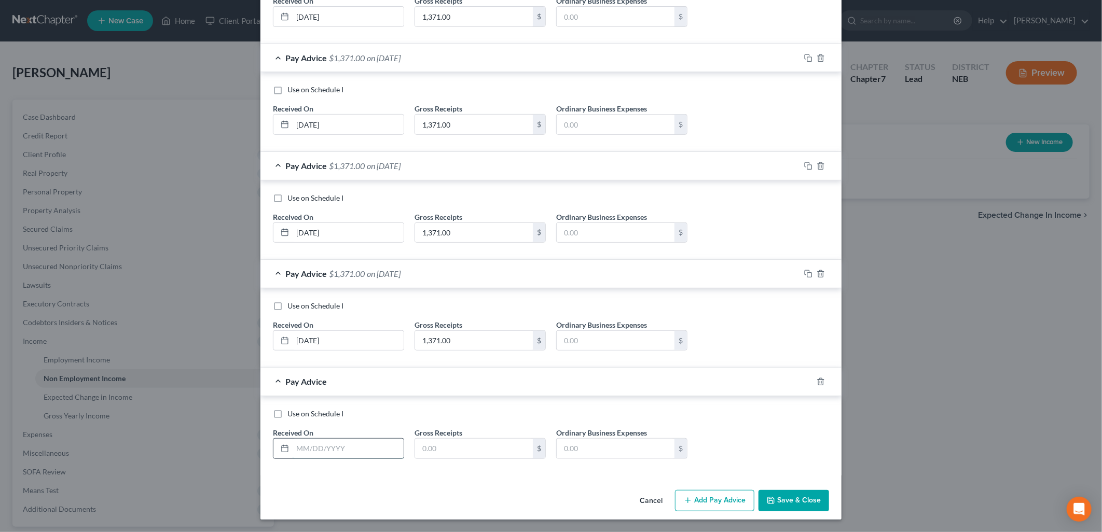
click at [301, 450] on input "text" at bounding box center [348, 449] width 111 height 20
type input "08/03/2025"
click at [486, 455] on input "text" at bounding box center [474, 449] width 118 height 20
type input "1,371.00"
click at [708, 506] on button "Add Pay Advice" at bounding box center [714, 501] width 79 height 22
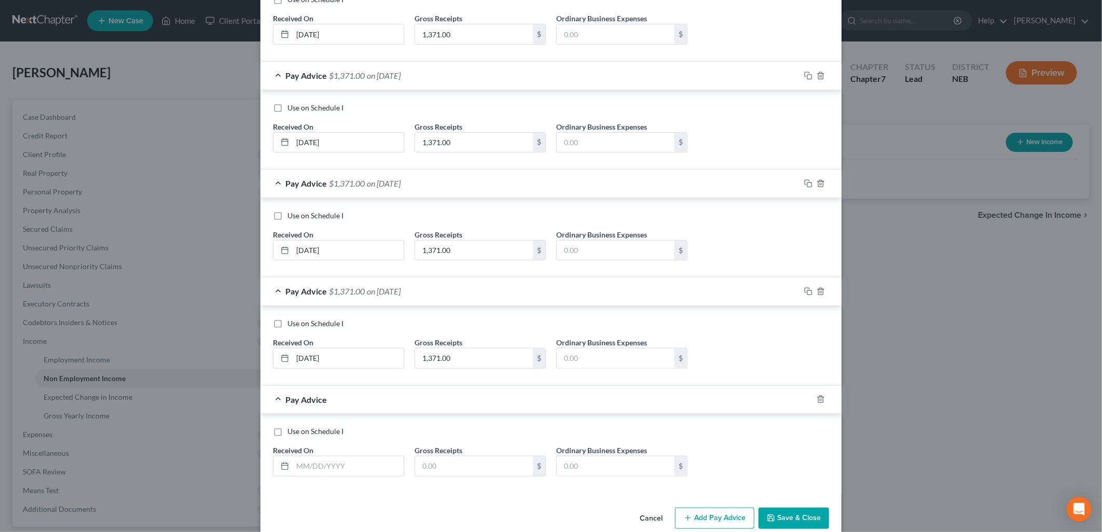
scroll to position [367, 0]
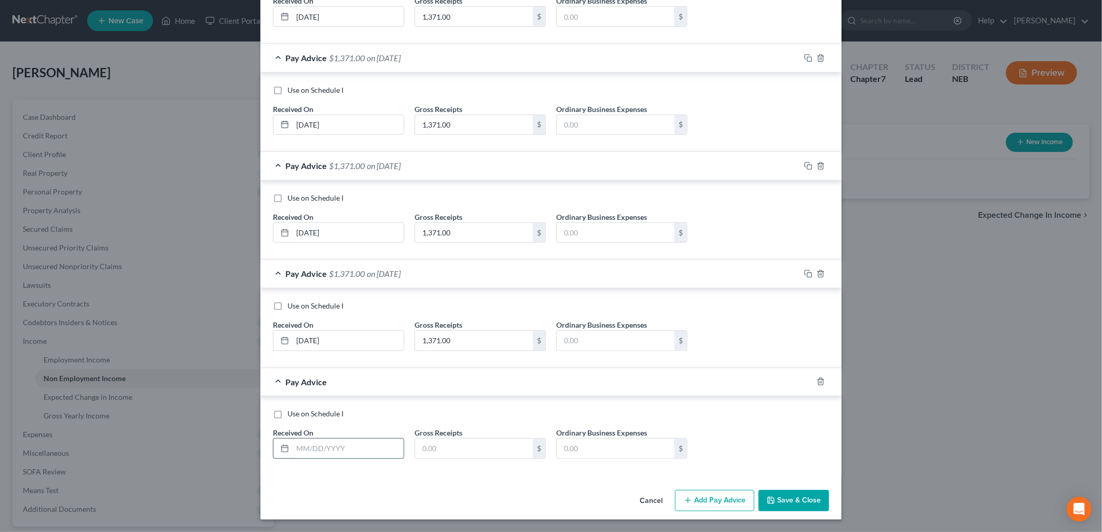
click at [309, 445] on input "text" at bounding box center [348, 449] width 111 height 20
type input "09/03/2025"
click at [495, 445] on input "text" at bounding box center [474, 449] width 118 height 20
type input "1,371.00"
click at [358, 473] on div "Use on Schedule I Received On * 09/03/2025 Gross Receipts 1,371.00 $ Ordinary B…" at bounding box center [551, 435] width 581 height 79
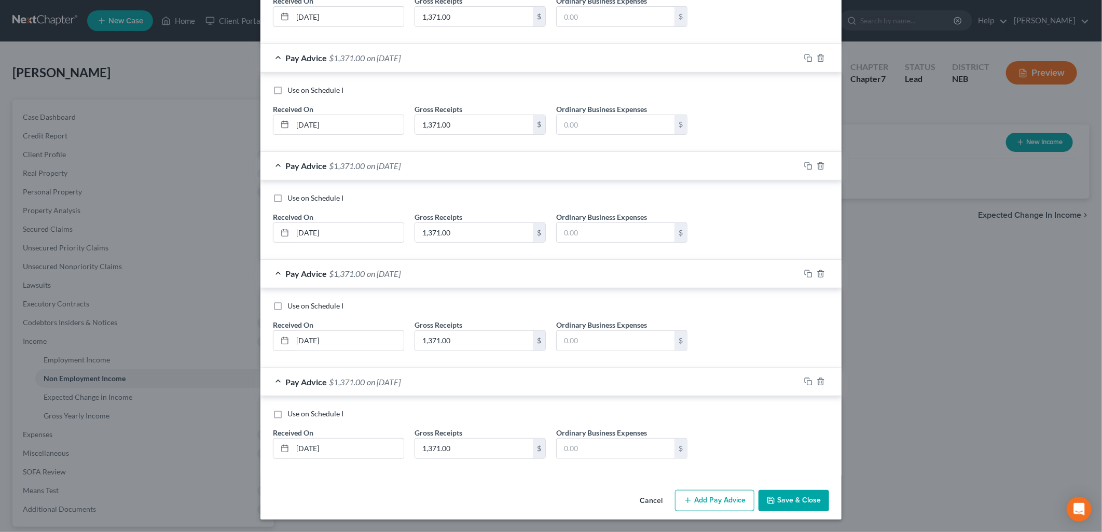
click at [716, 507] on button "Add Pay Advice" at bounding box center [714, 501] width 79 height 22
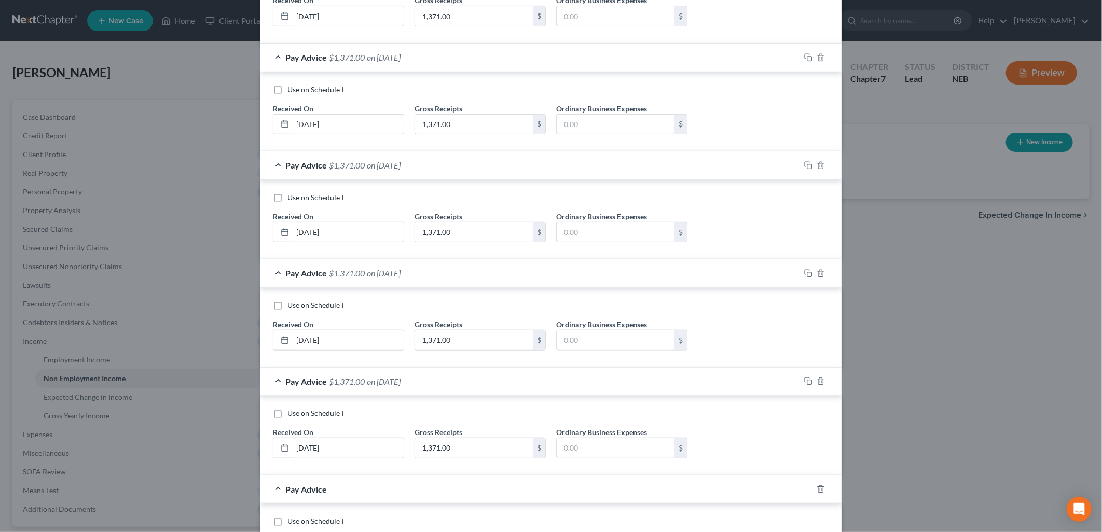
scroll to position [476, 0]
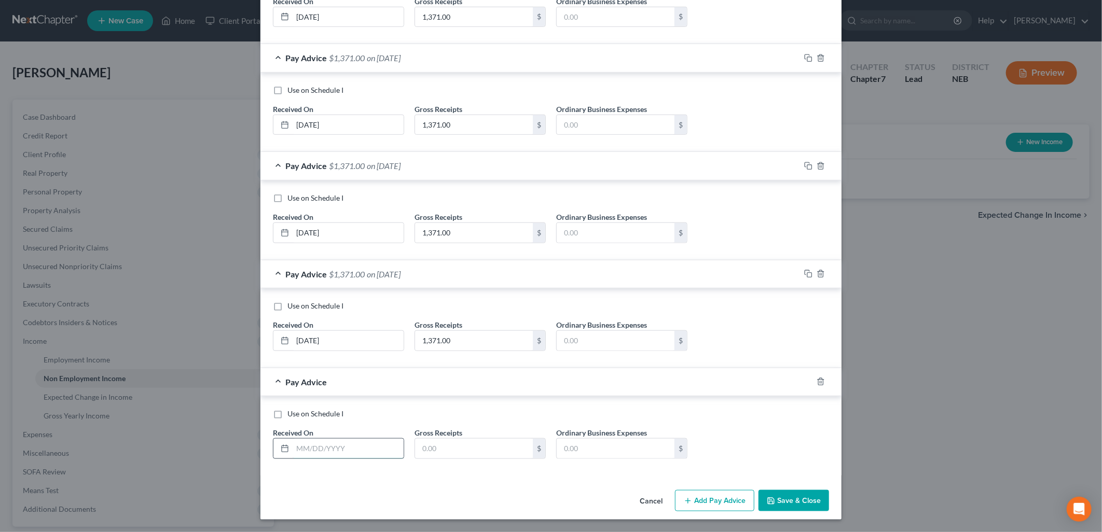
click at [353, 450] on input "text" at bounding box center [348, 449] width 111 height 20
type input "10/03/2025"
click at [450, 439] on input "text" at bounding box center [474, 449] width 118 height 20
type input "1,371.00"
click at [450, 481] on div "Income Source * Select Unemployment Disability (from employer) Pension Retireme…" at bounding box center [551, 29] width 581 height 913
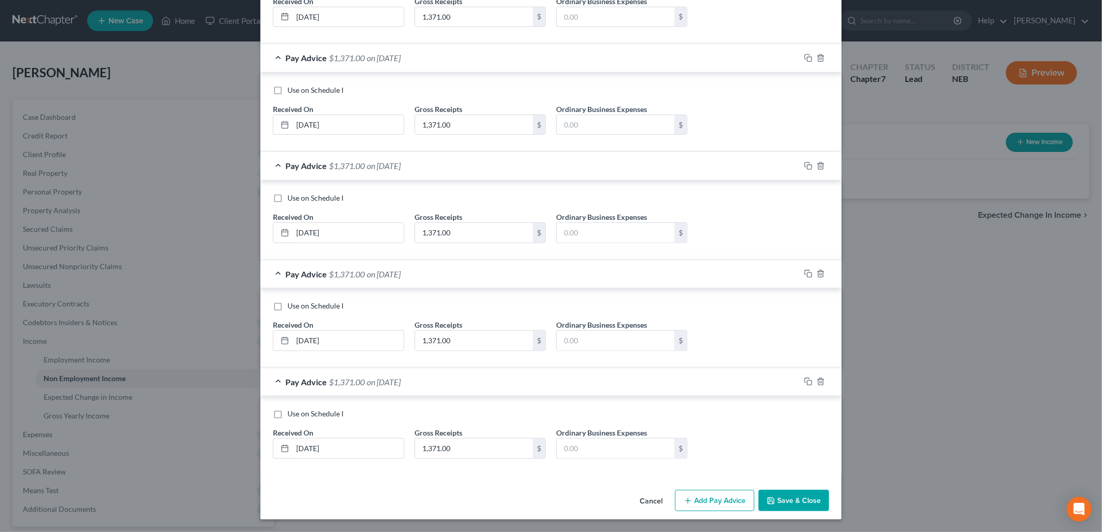
click at [710, 504] on button "Add Pay Advice" at bounding box center [714, 501] width 79 height 22
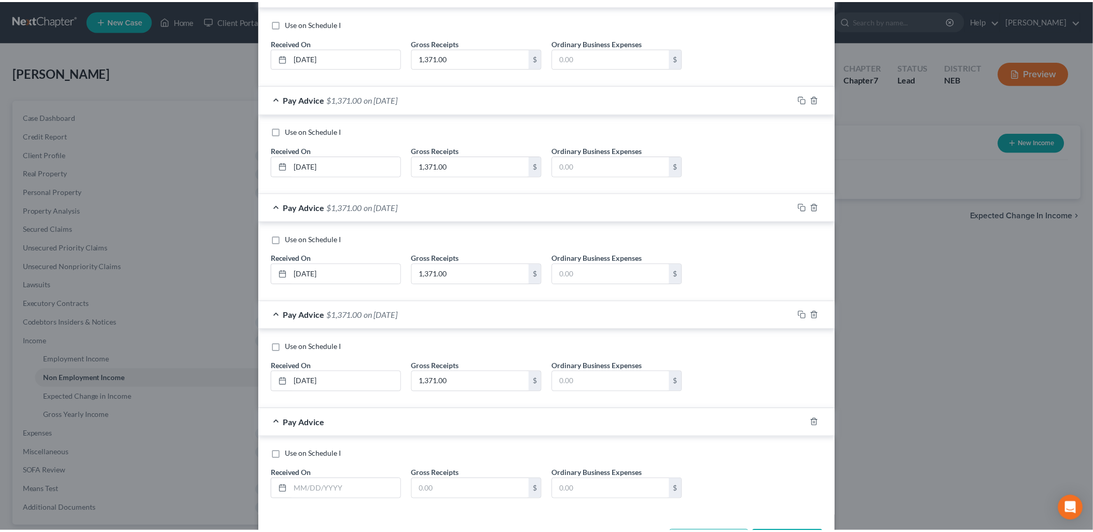
scroll to position [584, 0]
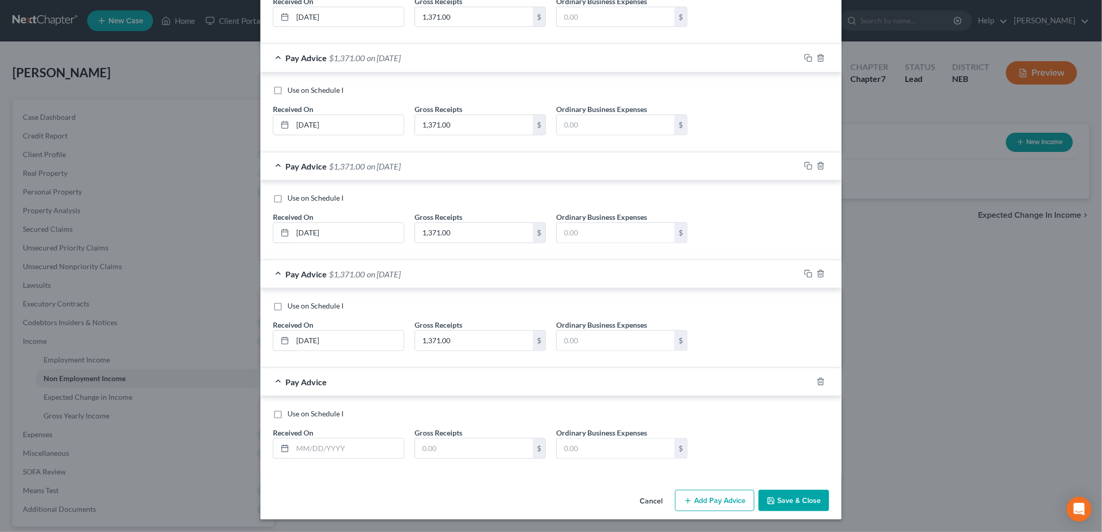
click at [288, 415] on label "Use on Schedule I" at bounding box center [316, 414] width 56 height 10
click at [292, 415] on input "Use on Schedule I" at bounding box center [295, 412] width 7 height 7
checkbox input "true"
click at [330, 452] on input "text" at bounding box center [348, 449] width 111 height 20
type input "10/03/2022"
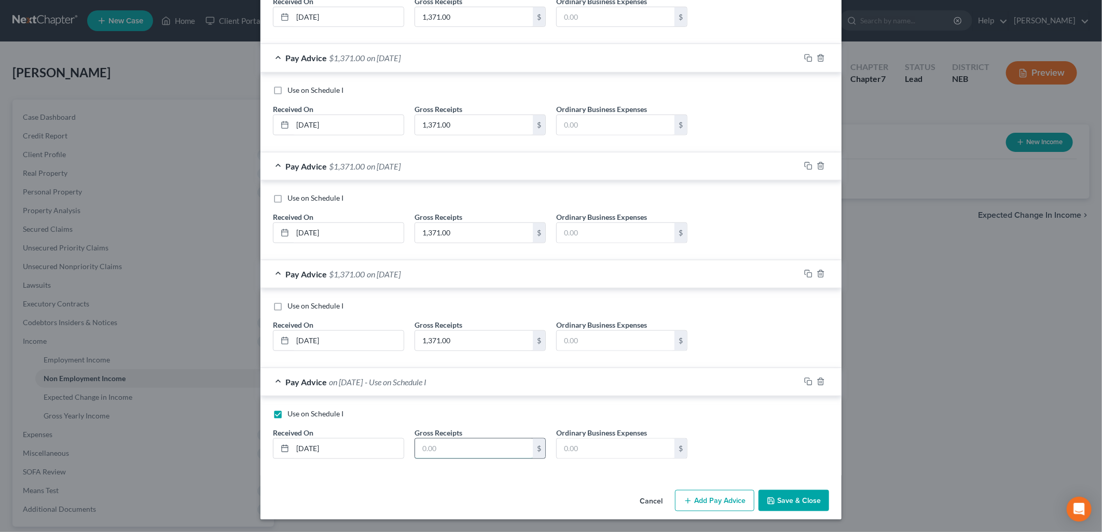
click at [466, 445] on input "text" at bounding box center [474, 449] width 118 height 20
type input "1,371.00"
click at [448, 473] on div "Use on Schedule I Received On * 10/03/2022 Gross Receipts 1,371.00 $ Ordinary B…" at bounding box center [551, 435] width 581 height 79
drag, startPoint x: 802, startPoint y: 501, endPoint x: 760, endPoint y: 492, distance: 43.1
click at [802, 502] on button "Save & Close" at bounding box center [794, 501] width 71 height 22
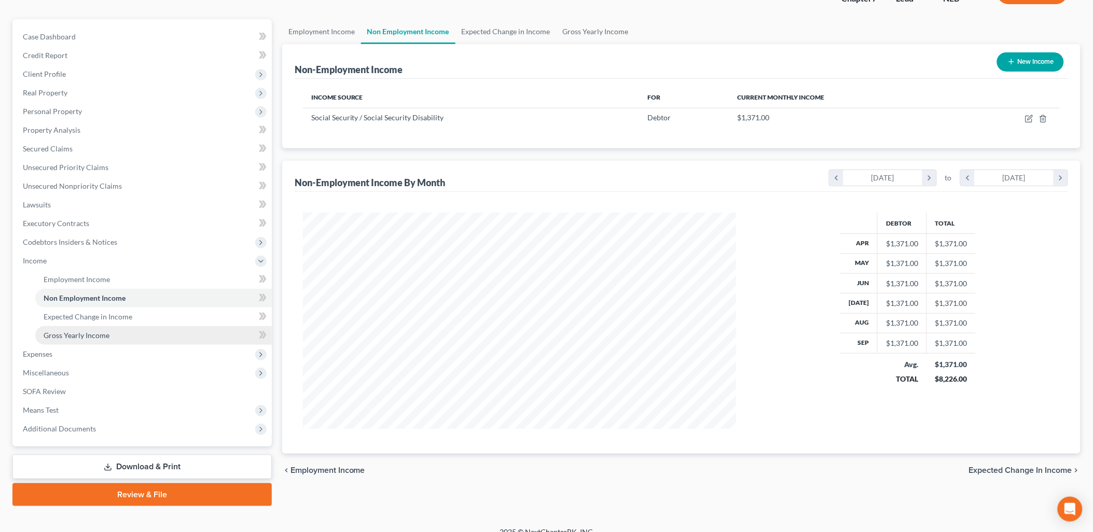
scroll to position [92, 0]
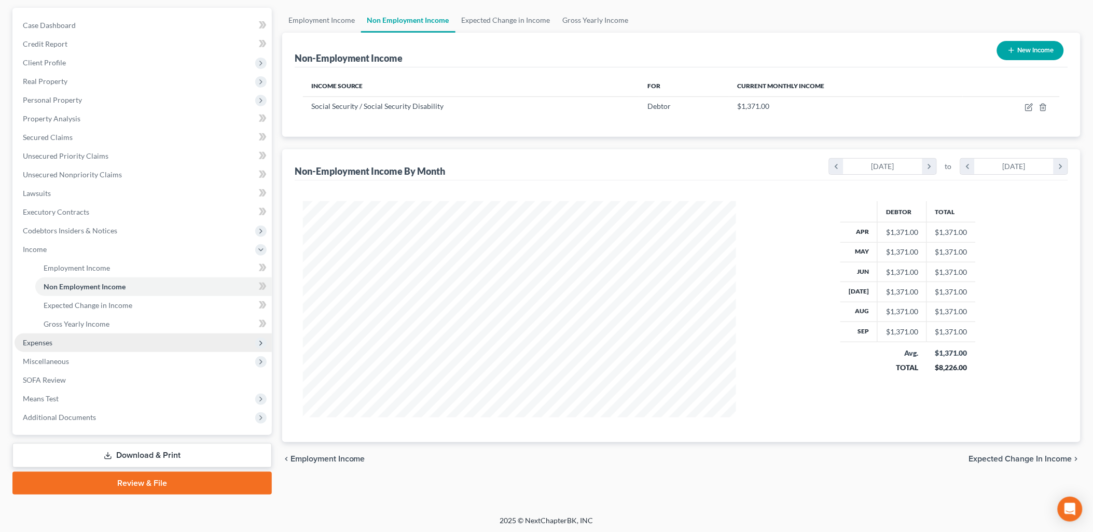
click at [32, 338] on span "Expenses" at bounding box center [38, 342] width 30 height 9
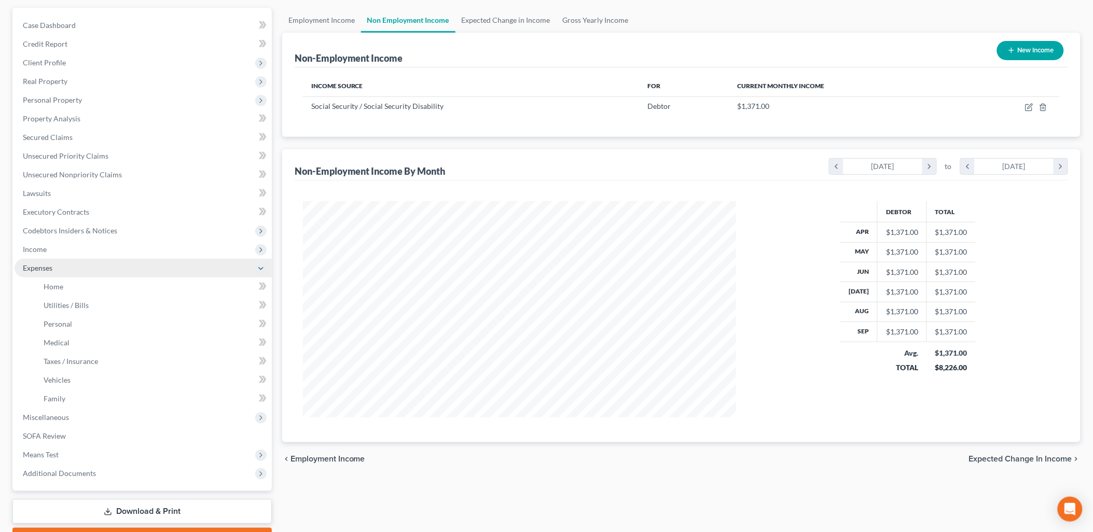
click at [39, 265] on span "Expenses" at bounding box center [38, 268] width 30 height 9
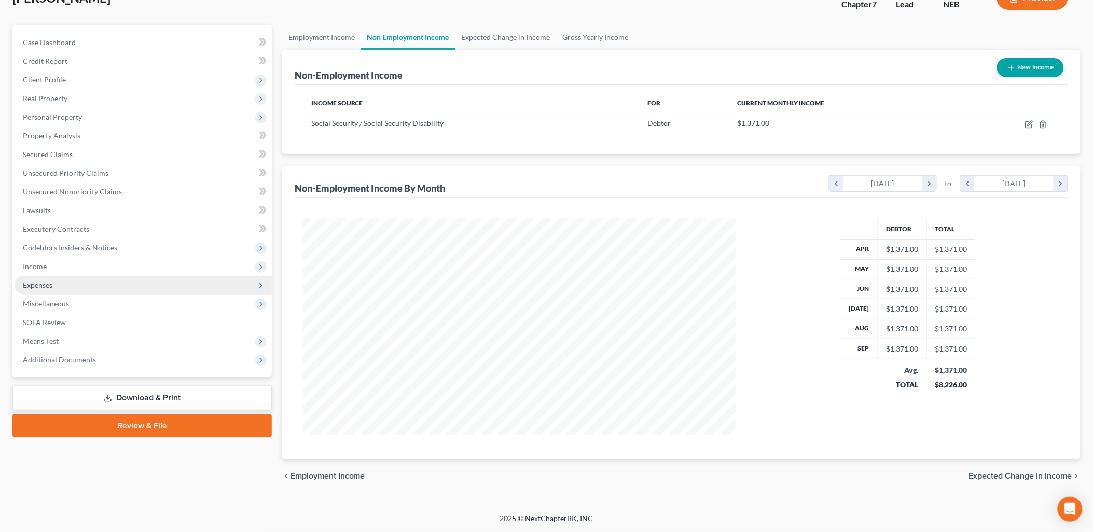
scroll to position [74, 0]
click at [38, 265] on span "Income" at bounding box center [35, 267] width 24 height 9
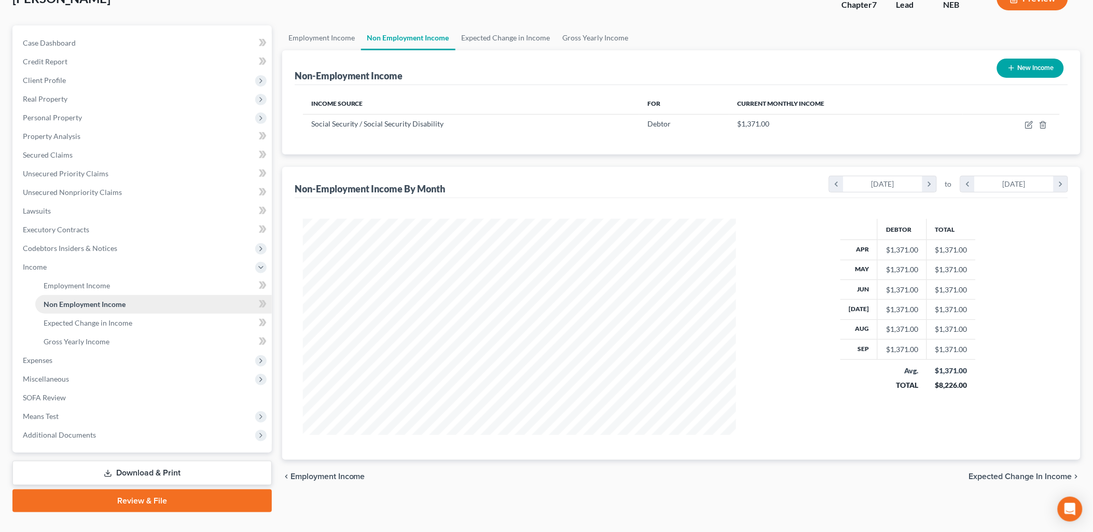
scroll to position [92, 0]
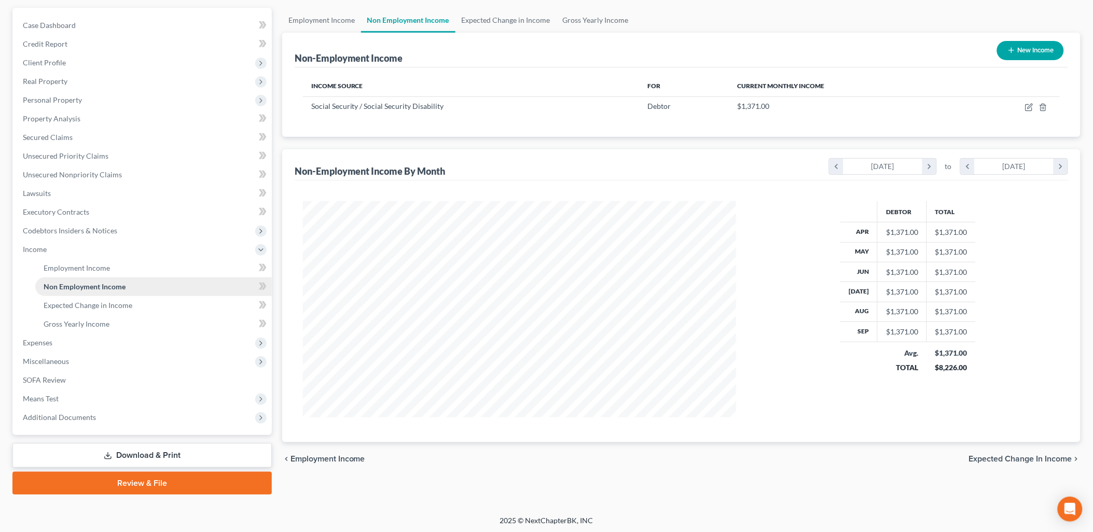
click at [84, 286] on span "Non Employment Income" at bounding box center [85, 286] width 82 height 9
click at [70, 324] on span "Gross Yearly Income" at bounding box center [77, 324] width 66 height 9
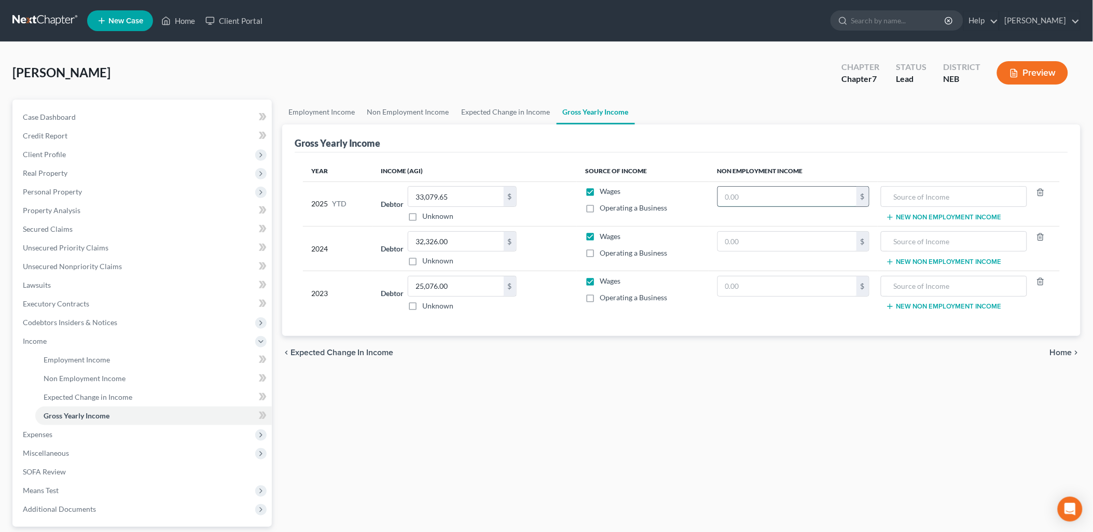
click at [776, 196] on input "text" at bounding box center [787, 197] width 139 height 20
click at [804, 203] on input "13,710" at bounding box center [787, 197] width 139 height 20
type input "13,710"
click at [961, 200] on input "text" at bounding box center [954, 197] width 135 height 20
drag, startPoint x: 992, startPoint y: 193, endPoint x: 922, endPoint y: 196, distance: 70.1
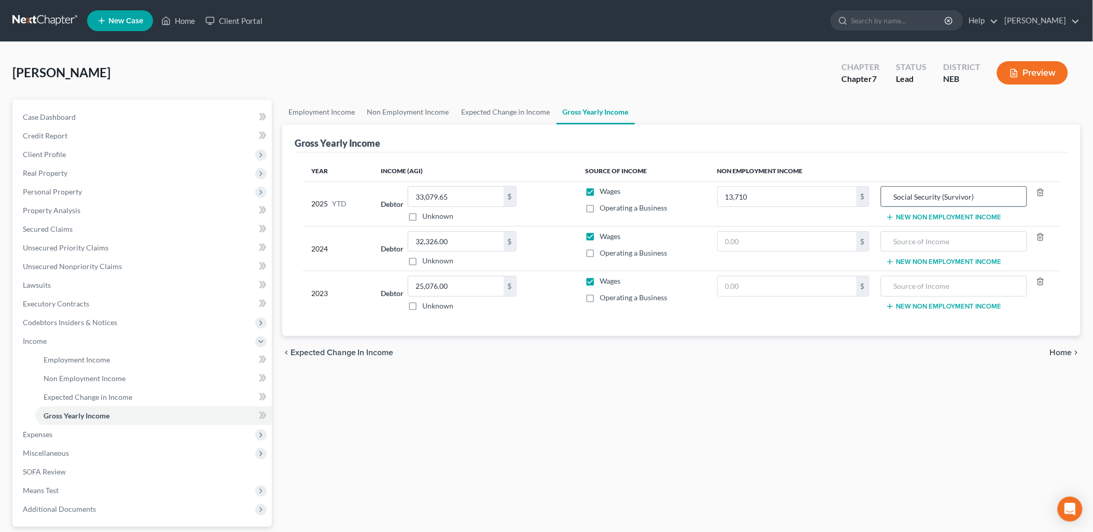
click at [868, 193] on tr "2025 YTD Debtor 33,079.65 $ Unknown Balance Undetermined 33,079.65 $ Unknown Wa…" at bounding box center [681, 204] width 757 height 45
type input "Social Security (Survivor)"
click at [911, 245] on input "text" at bounding box center [954, 242] width 135 height 20
paste input "Social Security (Survivor)"
type input "Social Security (Survivor)"
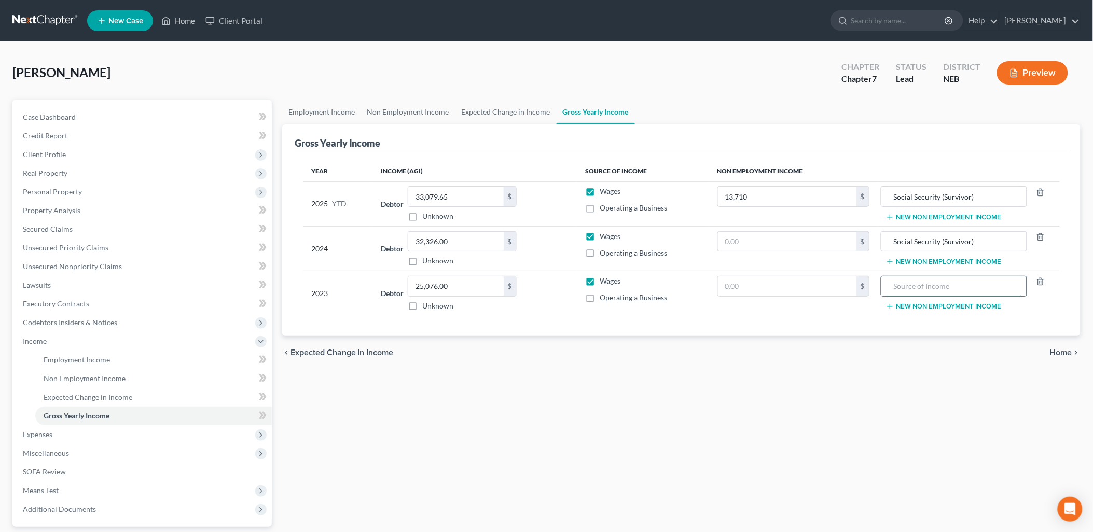
click at [912, 283] on input "text" at bounding box center [954, 287] width 135 height 20
paste input "Social Security (Survivor)"
type input "Social Security (Survivor)"
click at [822, 323] on div "Year Income (AGI) Source of Income Non Employment Income 2025 YTD Debtor 33,079…" at bounding box center [682, 245] width 774 height 184
click at [775, 241] on input "text" at bounding box center [787, 242] width 139 height 20
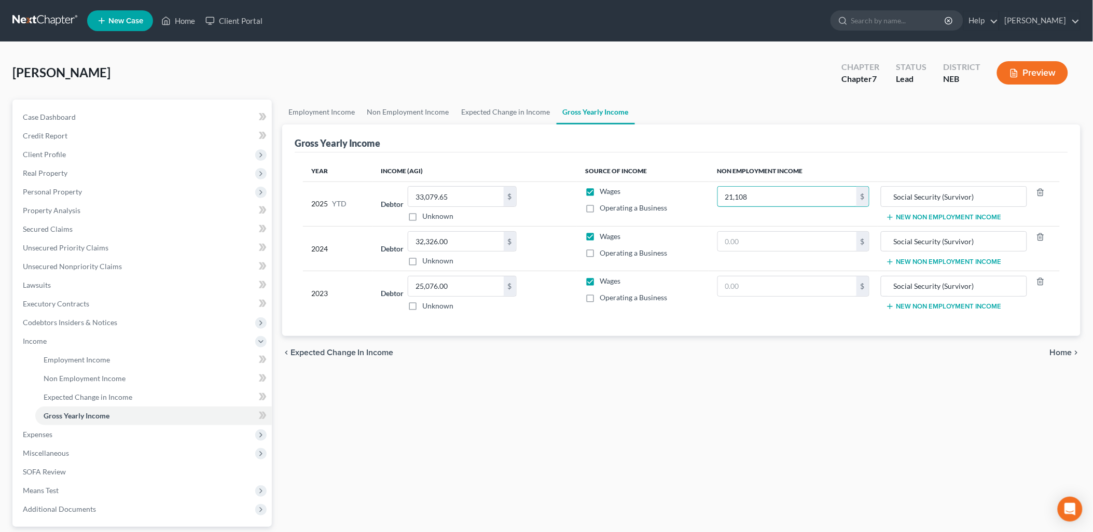
type input "21,108"
click at [678, 229] on td "Wages Operating a Business" at bounding box center [643, 248] width 132 height 45
click at [770, 251] on input "text" at bounding box center [787, 242] width 139 height 20
type input "0"
click at [776, 199] on input "21,108" at bounding box center [787, 197] width 139 height 20
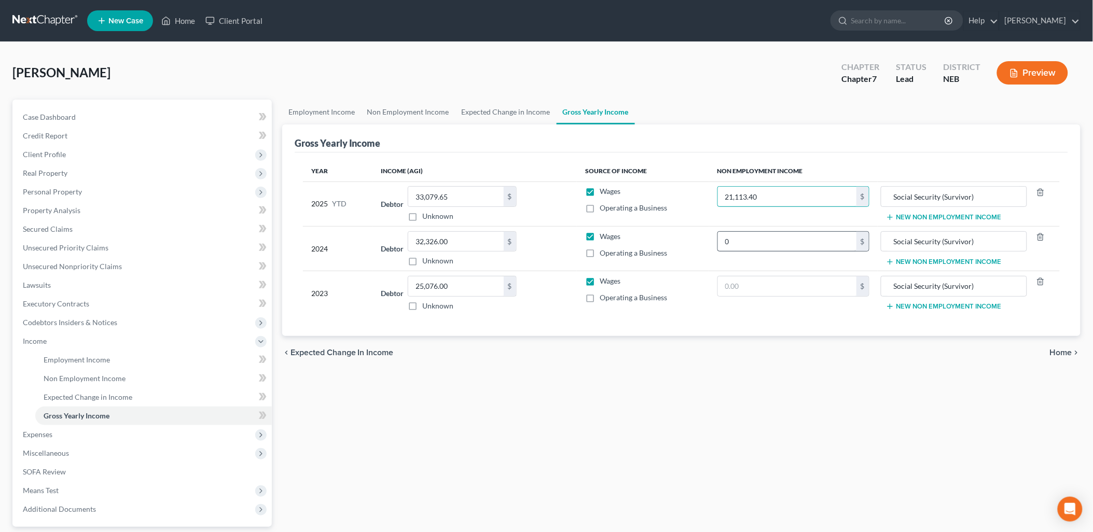
type input "21,113.40"
click at [735, 242] on input "0" at bounding box center [787, 242] width 139 height 20
click at [763, 248] on input "0" at bounding box center [787, 242] width 139 height 20
type input "31,258.80"
click at [780, 287] on input "text" at bounding box center [787, 287] width 139 height 20
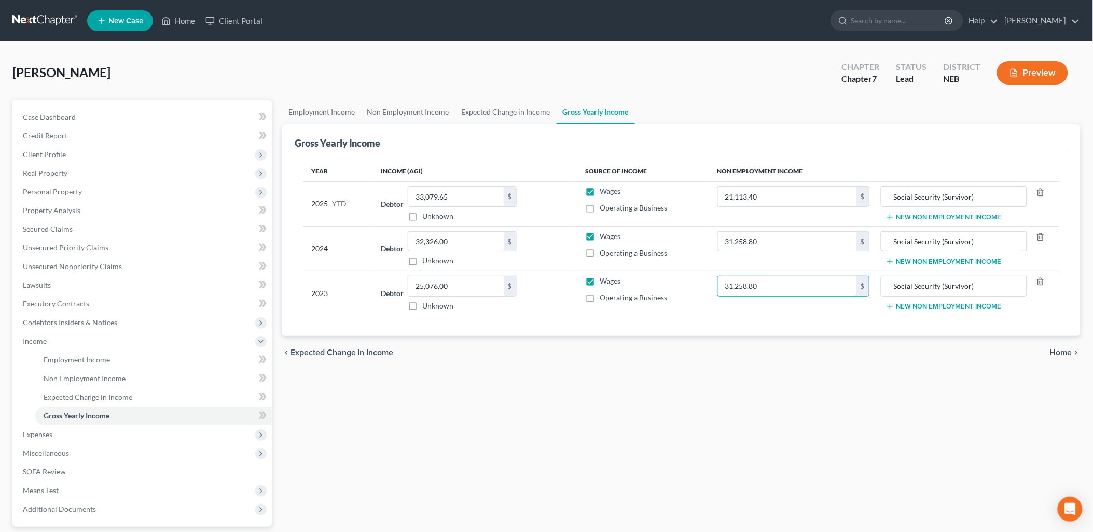
type input "31,258.80"
click at [733, 317] on div "Year Income (AGI) Source of Income Non Employment Income 2025 YTD Debtor 33,079…" at bounding box center [682, 245] width 774 height 184
click at [1062, 351] on span "Home" at bounding box center [1061, 353] width 22 height 8
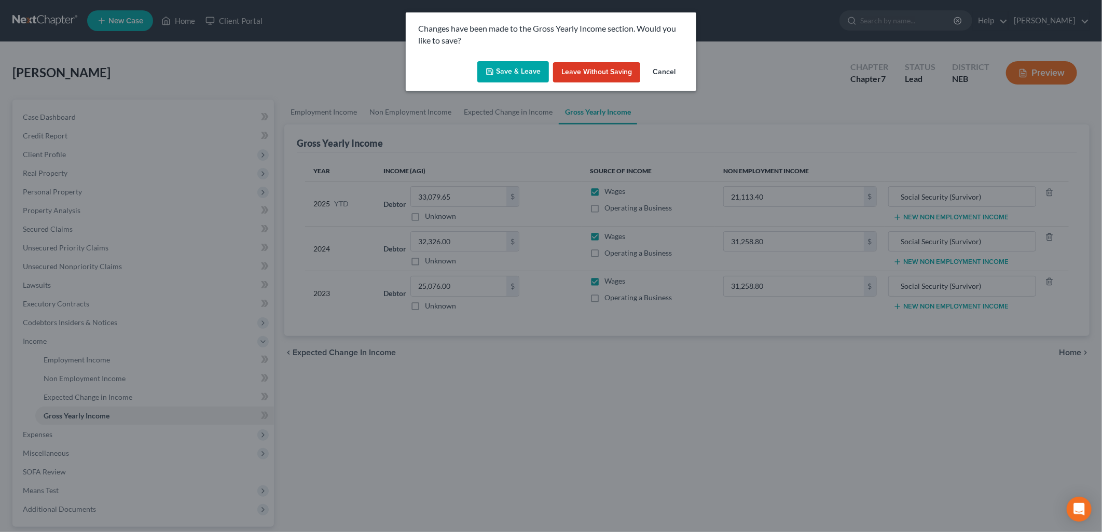
click at [532, 73] on button "Save & Leave" at bounding box center [513, 72] width 72 height 22
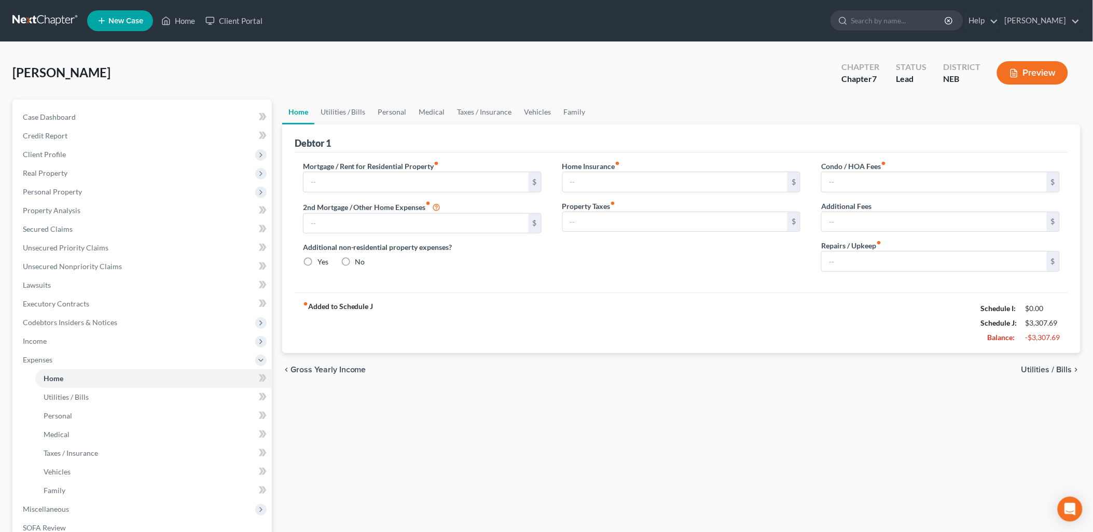
type input "807.77"
type input "0.00"
radio input "true"
type input "0.00"
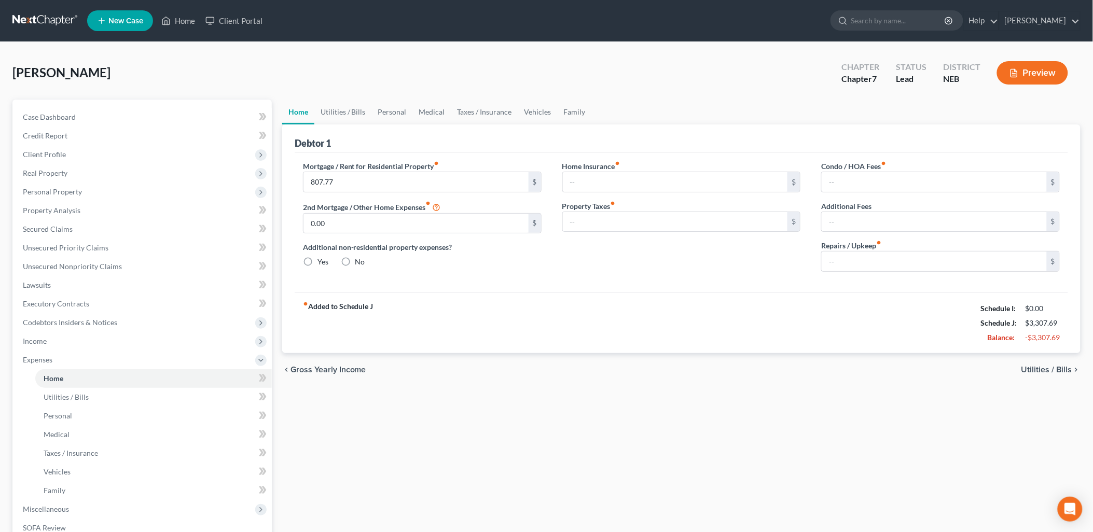
type input "0.00"
click at [1035, 369] on span "Utilities / Bills" at bounding box center [1047, 370] width 51 height 8
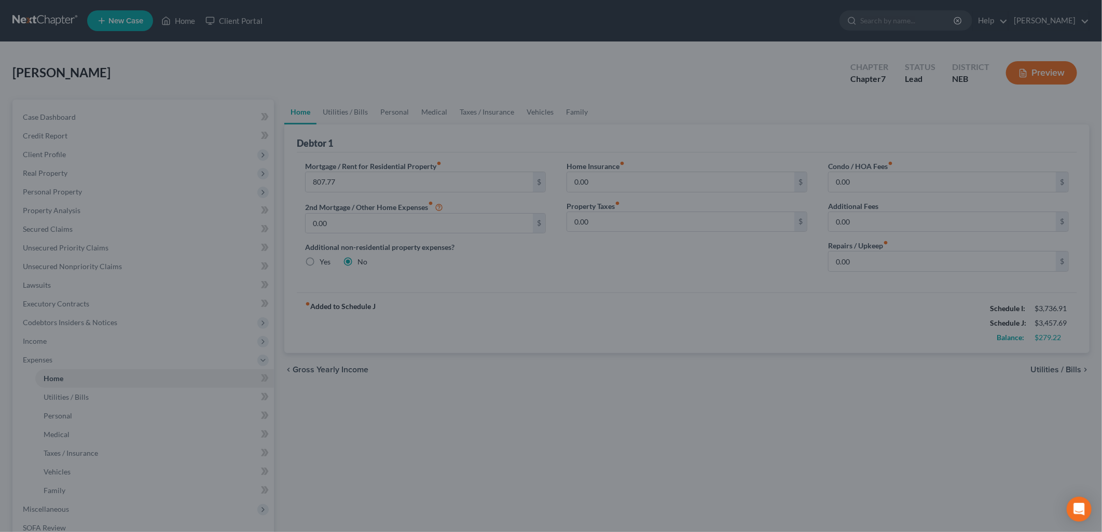
click at [1061, 368] on div at bounding box center [551, 266] width 1102 height 532
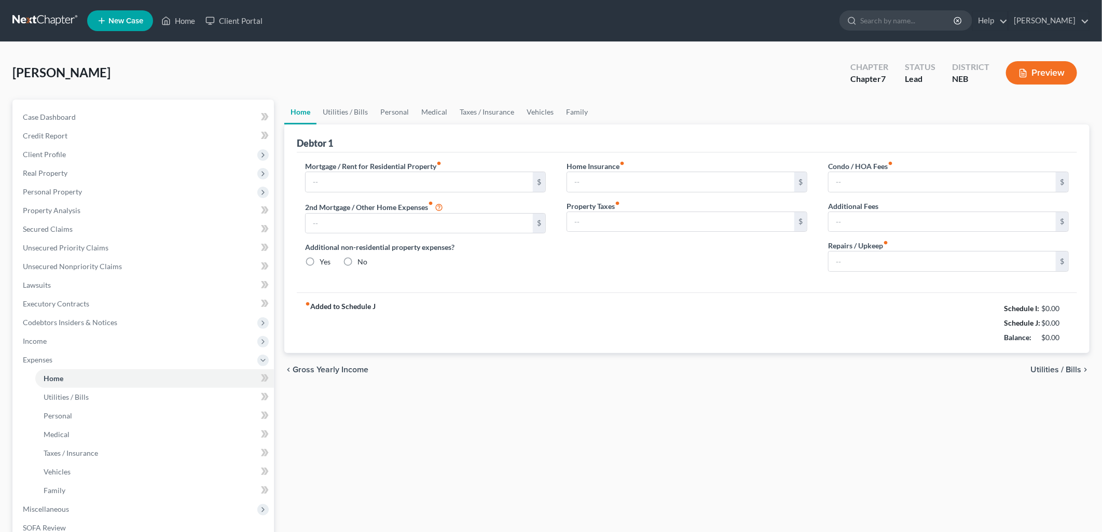
type input "807.77"
type input "0.00"
radio input "true"
type input "0.00"
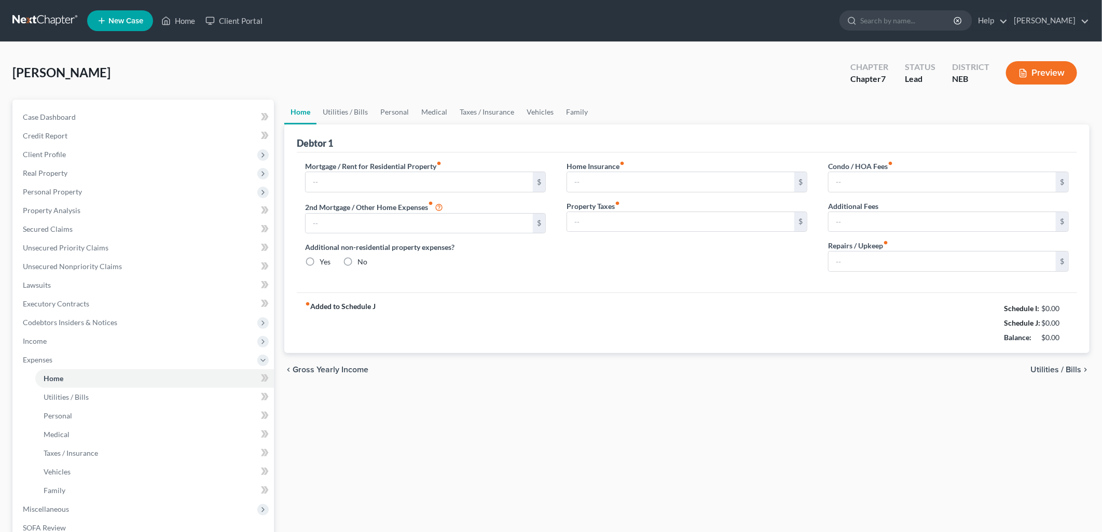
type input "0.00"
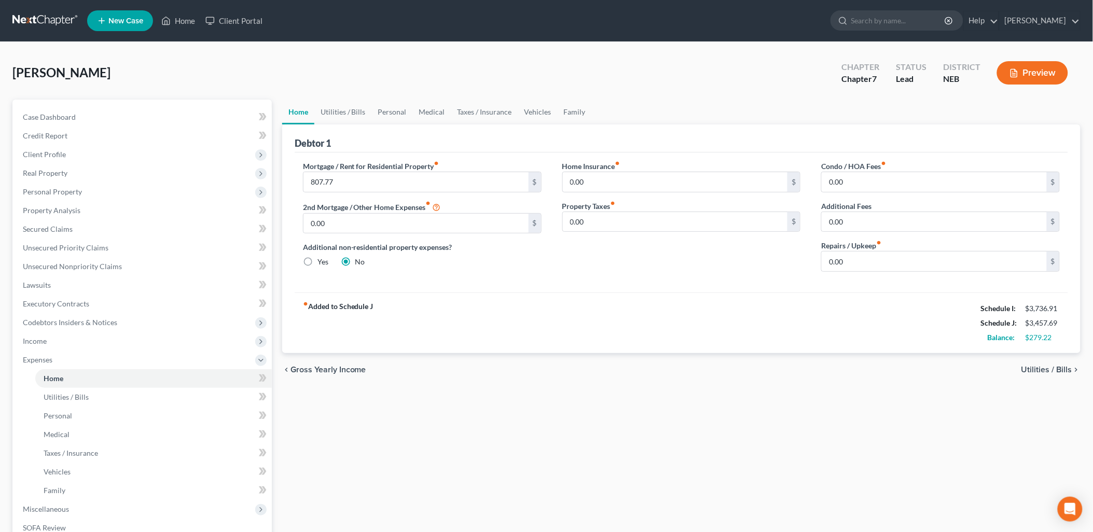
click at [1051, 367] on span "Utilities / Bills" at bounding box center [1047, 370] width 51 height 8
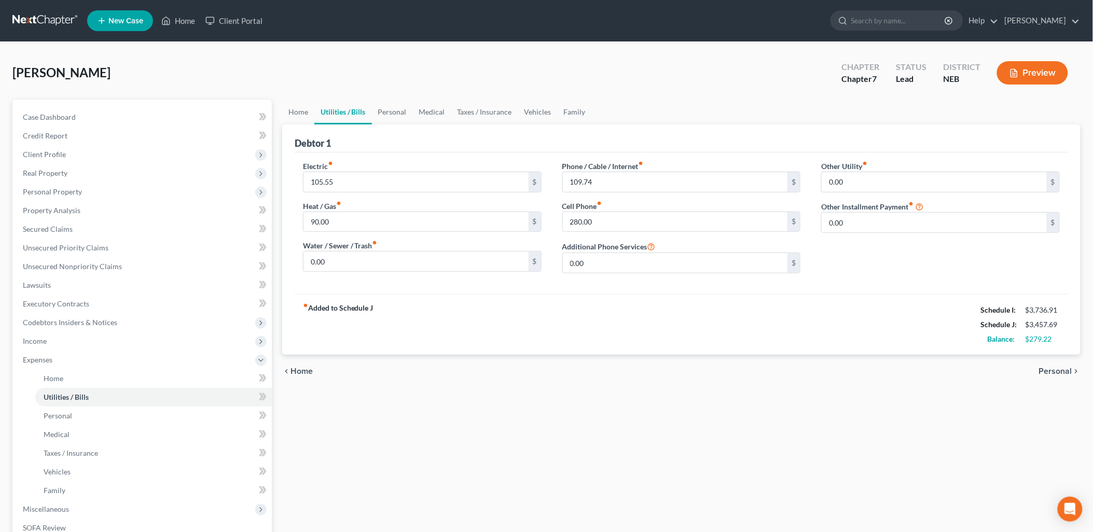
click at [1059, 372] on span "Personal" at bounding box center [1056, 371] width 33 height 8
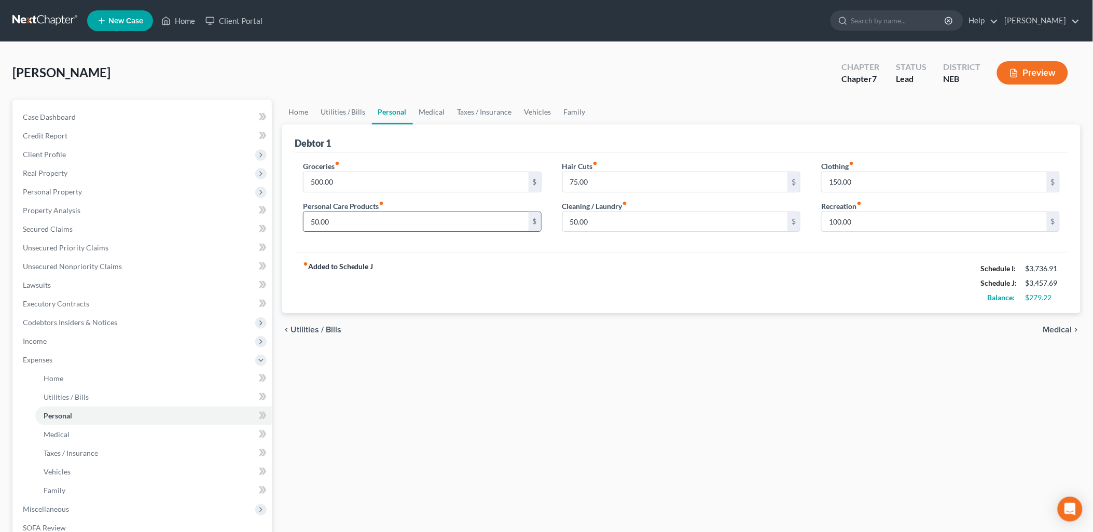
click at [312, 225] on input "50.00" at bounding box center [416, 222] width 225 height 20
type input "75.00"
click at [571, 323] on div "chevron_left Utilities / Bills Medical chevron_right" at bounding box center [681, 329] width 799 height 33
click at [829, 178] on input "150.00" at bounding box center [934, 182] width 225 height 20
type input "300.00"
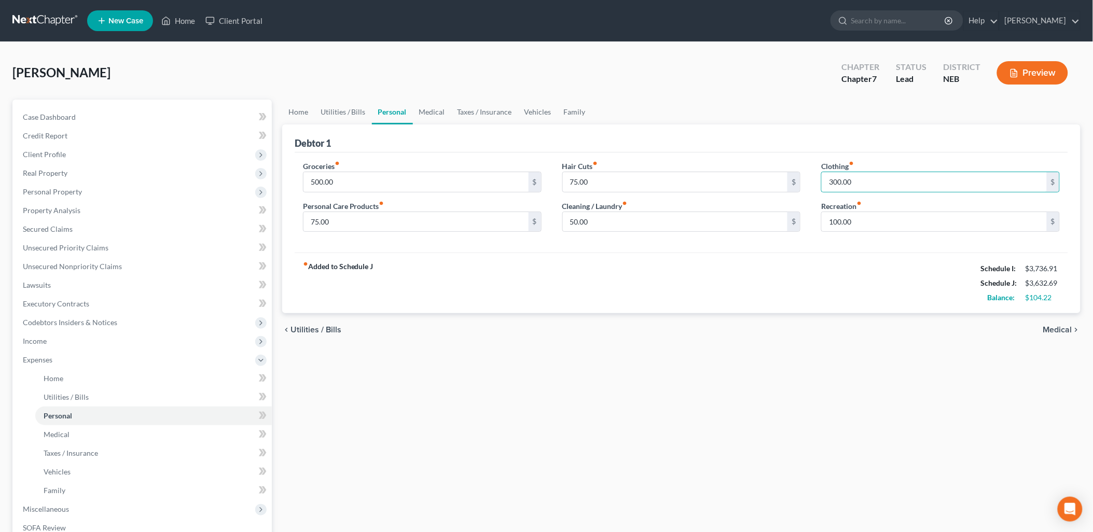
click at [838, 262] on div "fiber_manual_record Added to Schedule J Schedule I: $3,736.91 Schedule J: $3,63…" at bounding box center [682, 283] width 774 height 61
click at [867, 262] on div "fiber_manual_record Added to Schedule J Schedule I: $3,736.91 Schedule J: $3,63…" at bounding box center [682, 283] width 774 height 61
click at [837, 224] on input "100.00" at bounding box center [934, 222] width 225 height 20
type input "150.00"
click at [835, 278] on div "fiber_manual_record Added to Schedule J Schedule I: $3,736.91 Schedule J: $3,68…" at bounding box center [682, 283] width 774 height 61
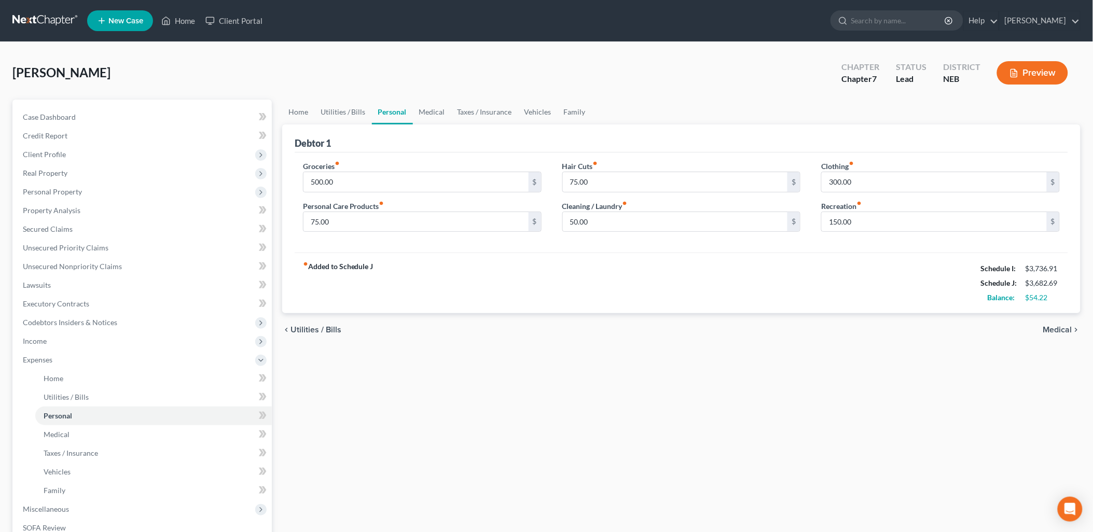
click at [1071, 327] on span "Medical" at bounding box center [1058, 330] width 29 height 8
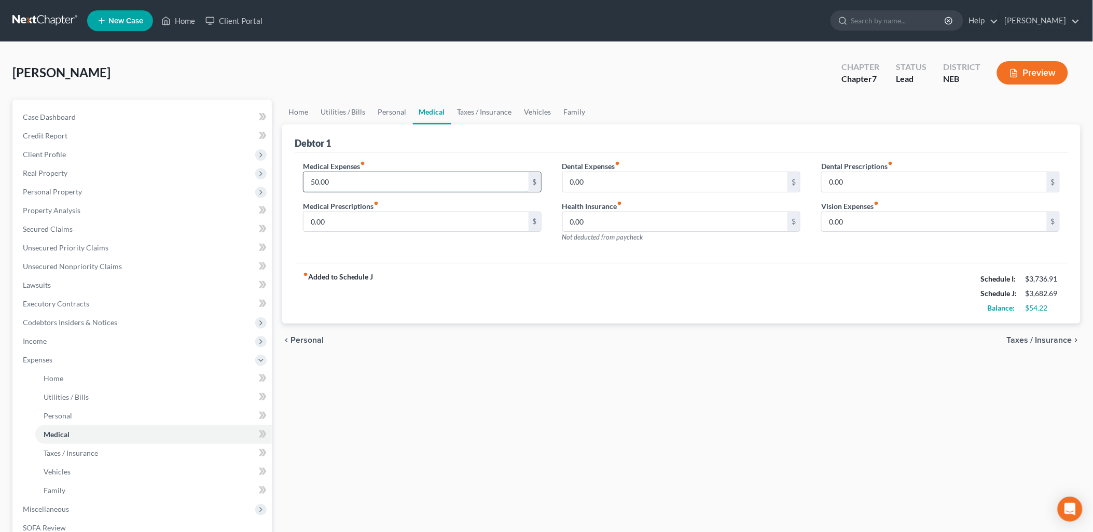
click at [358, 182] on input "50.00" at bounding box center [416, 182] width 225 height 20
type input "100.00"
click at [407, 289] on div "fiber_manual_record Added to Schedule J Schedule I: $3,736.91 Schedule J: $3,73…" at bounding box center [682, 293] width 774 height 61
click at [1024, 336] on span "Taxes / Insurance" at bounding box center [1039, 340] width 65 height 8
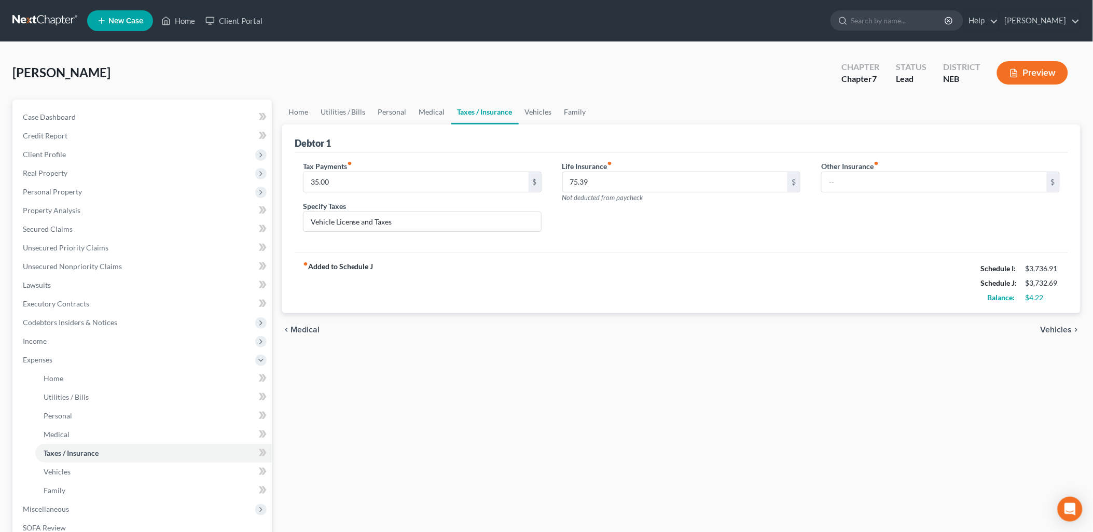
click at [1064, 327] on span "Vehicles" at bounding box center [1057, 330] width 32 height 8
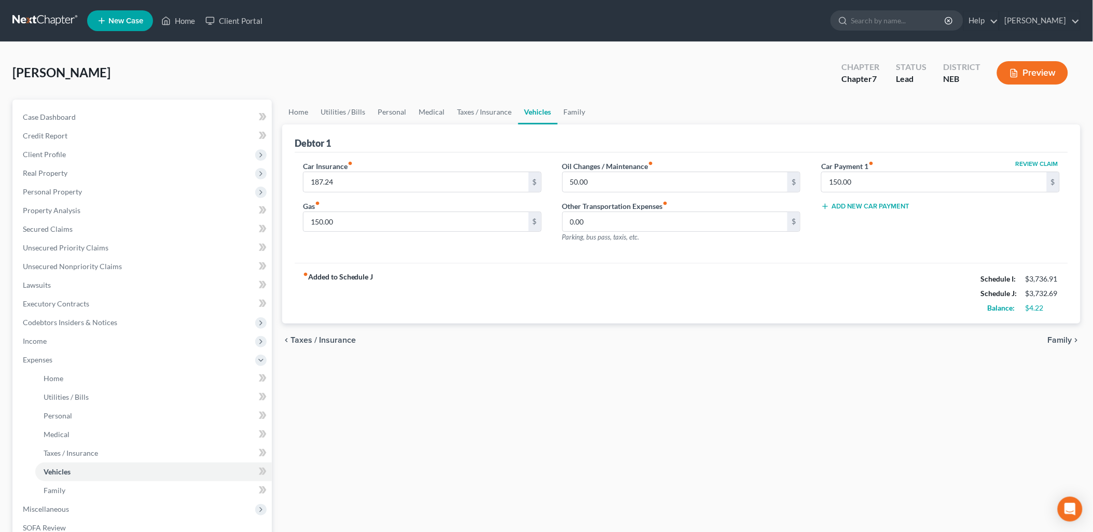
click at [418, 301] on div "fiber_manual_record Added to Schedule J Schedule I: $3,736.91 Schedule J: $3,73…" at bounding box center [682, 293] width 774 height 61
click at [570, 179] on input "50.00" at bounding box center [675, 182] width 225 height 20
type input "75.00"
click at [516, 292] on div "fiber_manual_record Added to Schedule J Schedule I: $3,736.91 Schedule J: $3,75…" at bounding box center [682, 293] width 774 height 61
click at [1064, 340] on span "Family" at bounding box center [1060, 340] width 24 height 8
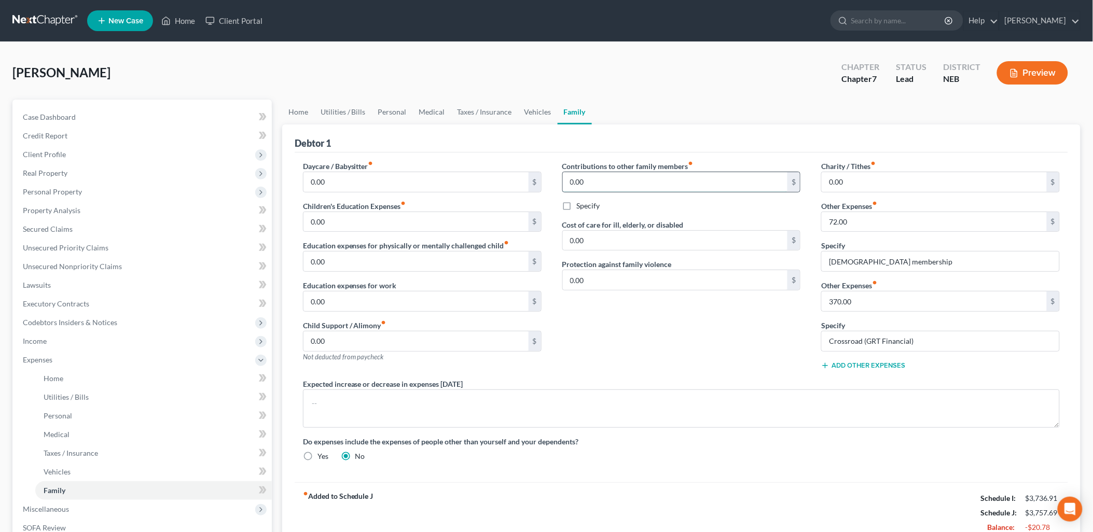
click at [589, 174] on input "0.00" at bounding box center [675, 182] width 225 height 20
type input "100.00"
click at [577, 207] on label "Specify" at bounding box center [588, 206] width 23 height 10
click at [581, 207] on input "Specify" at bounding box center [584, 204] width 7 height 7
checkbox input "true"
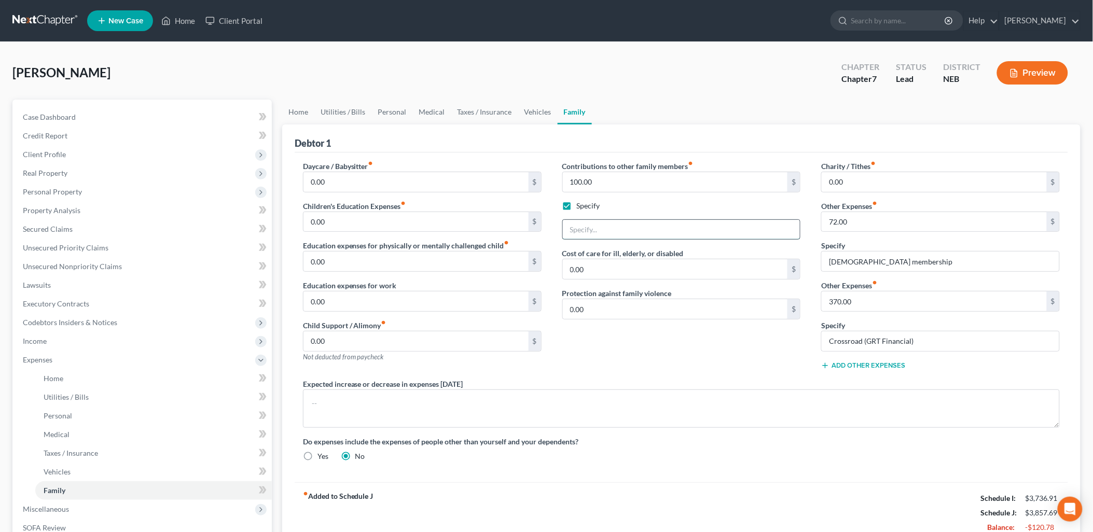
click at [578, 229] on input "text" at bounding box center [682, 230] width 238 height 20
drag, startPoint x: 686, startPoint y: 226, endPoint x: 626, endPoint y: 228, distance: 60.2
click at [626, 228] on input "Contributions to Husband's parents" at bounding box center [682, 230] width 238 height 20
click at [652, 359] on div "Contributions to other family members fiber_manual_record 100.00 $ Specify Cont…" at bounding box center [681, 270] width 259 height 218
click at [698, 228] on input "Contributions to Family and Friends" at bounding box center [682, 230] width 238 height 20
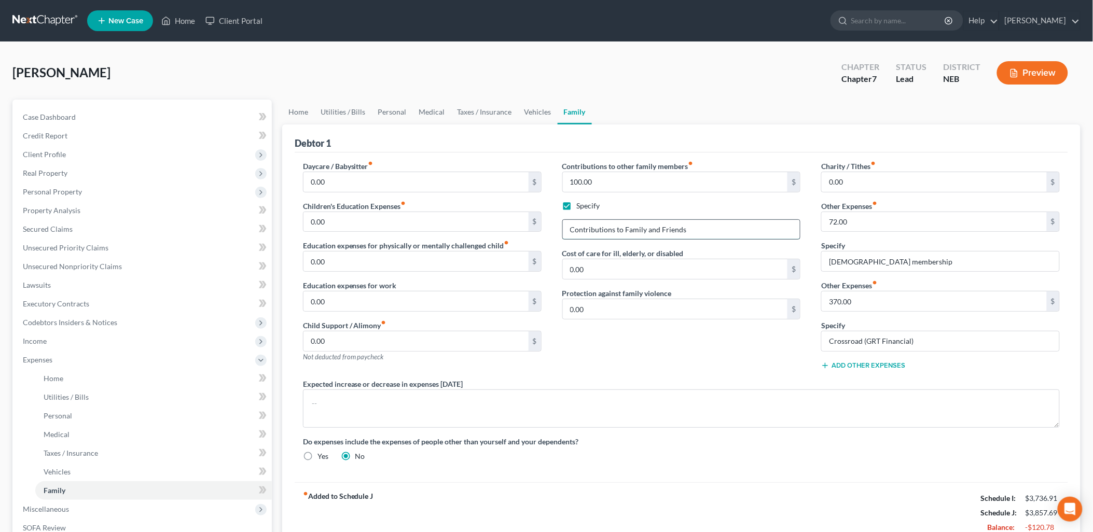
type input "Contributions to Family and Friends"
click at [652, 361] on div "Contributions to other family members fiber_manual_record 100.00 $ Specify Cont…" at bounding box center [681, 270] width 259 height 218
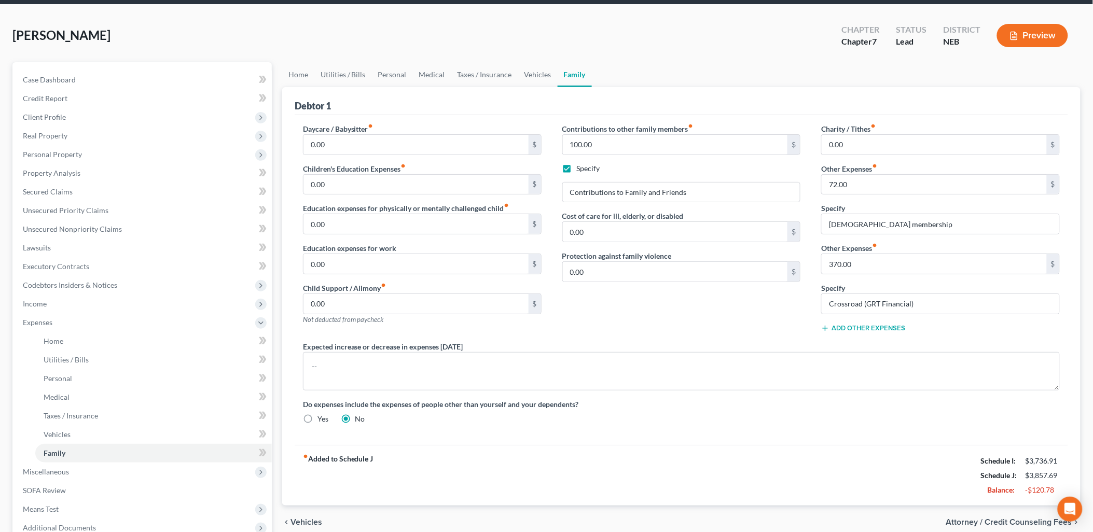
scroll to position [58, 0]
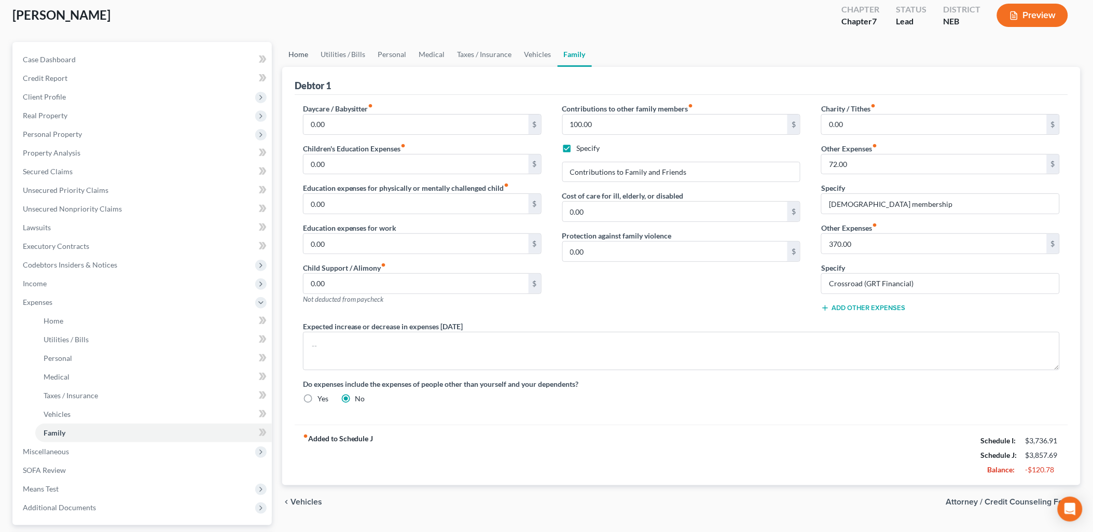
click at [302, 54] on link "Home" at bounding box center [298, 54] width 32 height 25
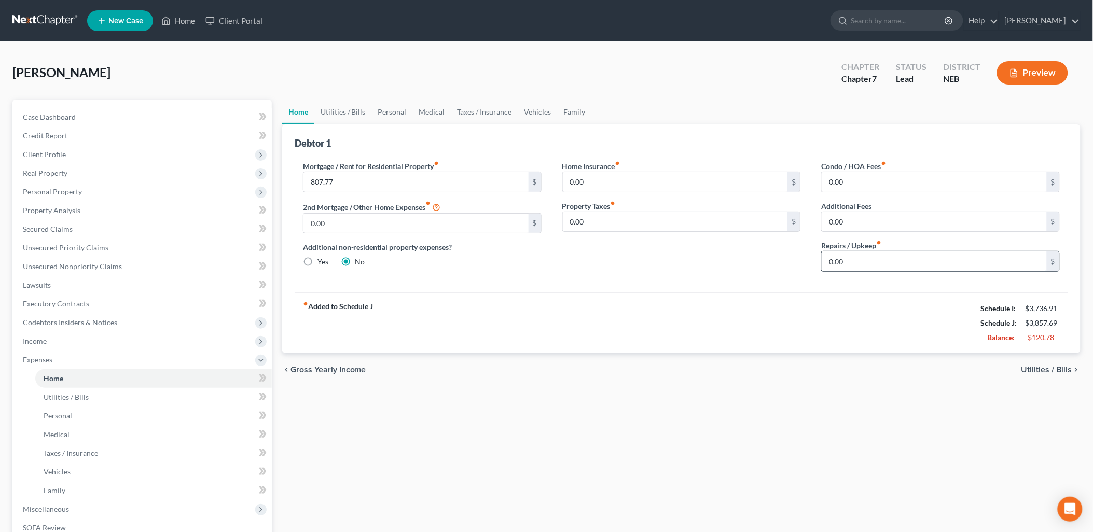
click at [897, 265] on input "0.00" at bounding box center [934, 262] width 225 height 20
click at [338, 114] on link "Utilities / Bills" at bounding box center [343, 112] width 58 height 25
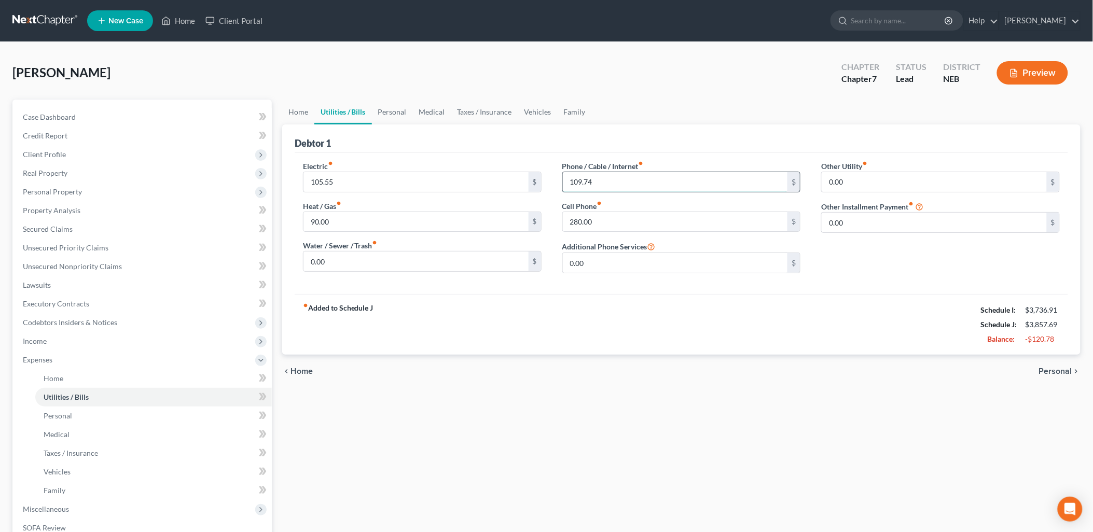
click at [624, 184] on input "109.74" at bounding box center [675, 182] width 225 height 20
type input "150.00"
click at [637, 288] on div "Electric fiber_manual_record 105.55 $ Heat / Gas fiber_manual_record 90.00 $ Wa…" at bounding box center [682, 224] width 774 height 142
click at [1055, 372] on span "Personal" at bounding box center [1056, 371] width 33 height 8
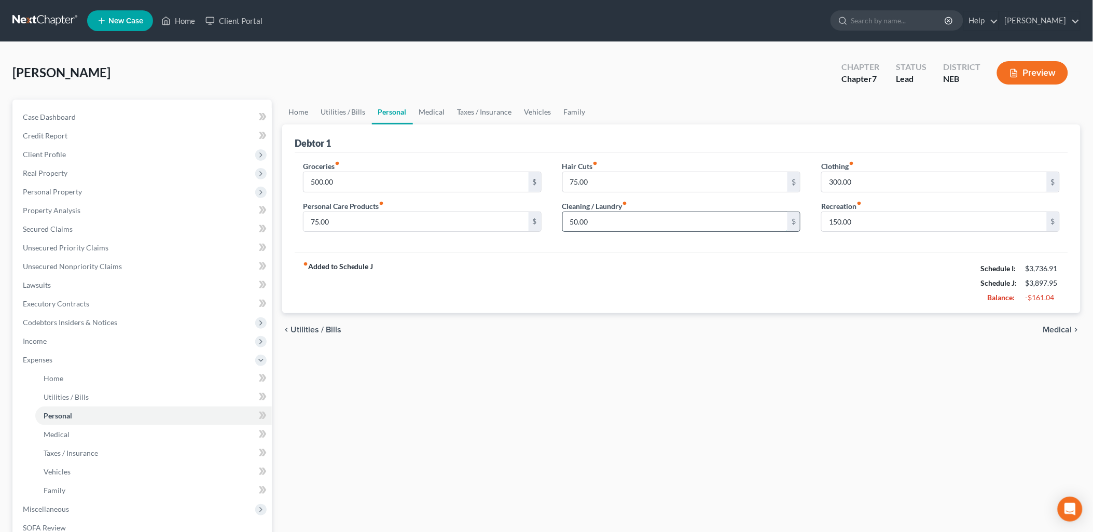
click at [567, 219] on input "50.00" at bounding box center [675, 222] width 225 height 20
click at [613, 313] on div "chevron_left Utilities / Bills Medical chevron_right" at bounding box center [681, 329] width 799 height 33
click at [601, 220] on input "75.00" at bounding box center [675, 222] width 225 height 20
type input "50.00"
drag, startPoint x: 450, startPoint y: 279, endPoint x: 461, endPoint y: 289, distance: 14.0
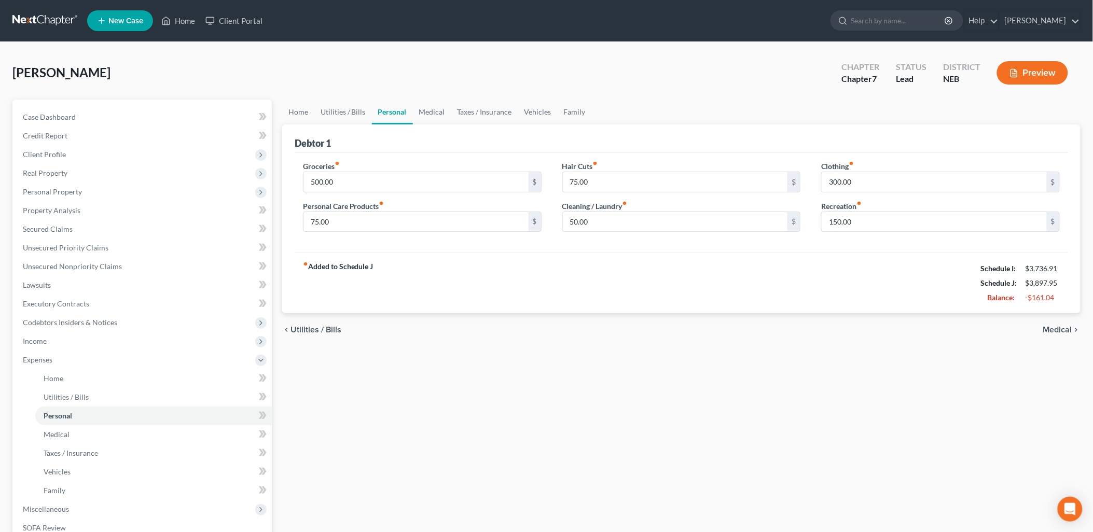
click at [458, 282] on div "fiber_manual_record Added to Schedule J Schedule I: $3,736.91 Schedule J: $3,89…" at bounding box center [682, 283] width 774 height 61
click at [1058, 330] on span "Medical" at bounding box center [1058, 330] width 29 height 8
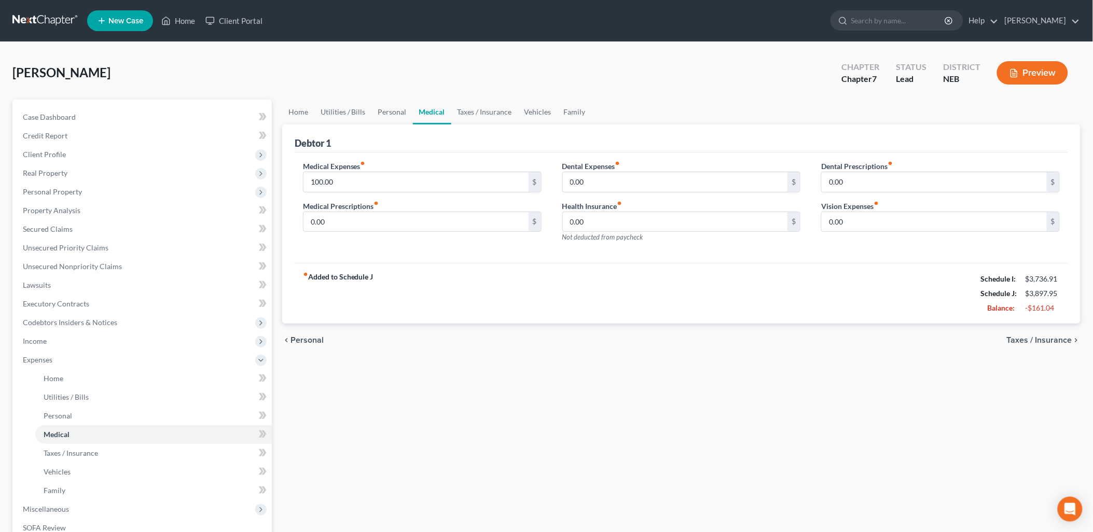
click at [1042, 339] on span "Taxes / Insurance" at bounding box center [1039, 340] width 65 height 8
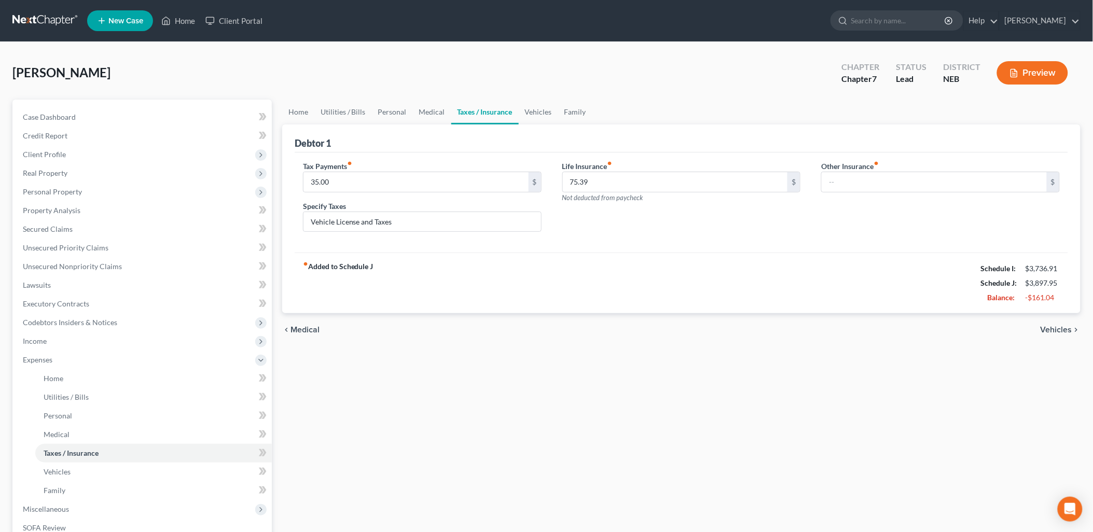
click at [1051, 329] on span "Vehicles" at bounding box center [1057, 330] width 32 height 8
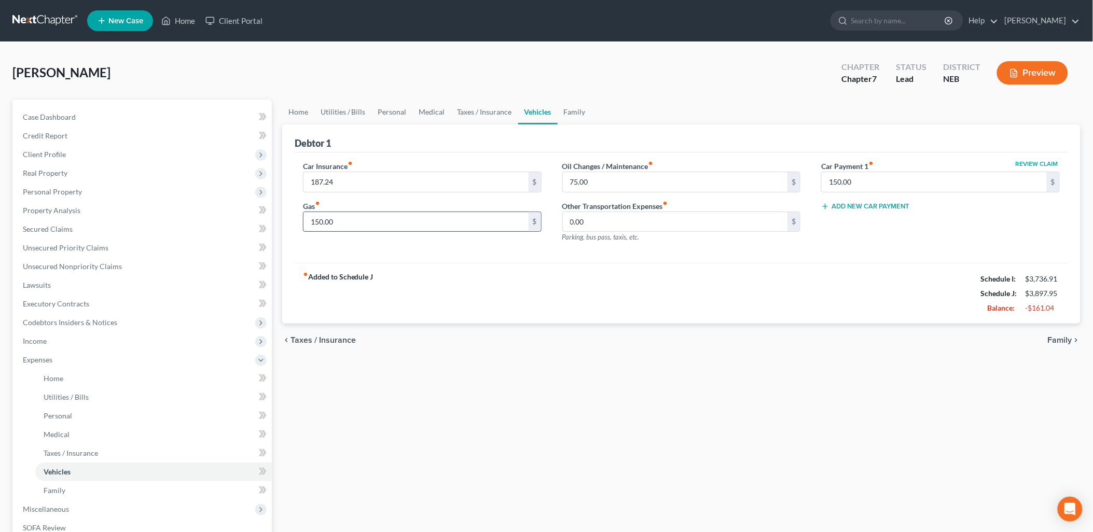
click at [306, 218] on input "150.00" at bounding box center [416, 222] width 225 height 20
type input "175.00"
click at [549, 327] on div "chevron_left Taxes / Insurance Family chevron_right" at bounding box center [681, 340] width 799 height 33
click at [539, 302] on div "fiber_manual_record Added to Schedule J Schedule I: $3,736.91 Schedule J: $3,92…" at bounding box center [682, 293] width 774 height 61
click at [1059, 336] on span "Family" at bounding box center [1060, 340] width 24 height 8
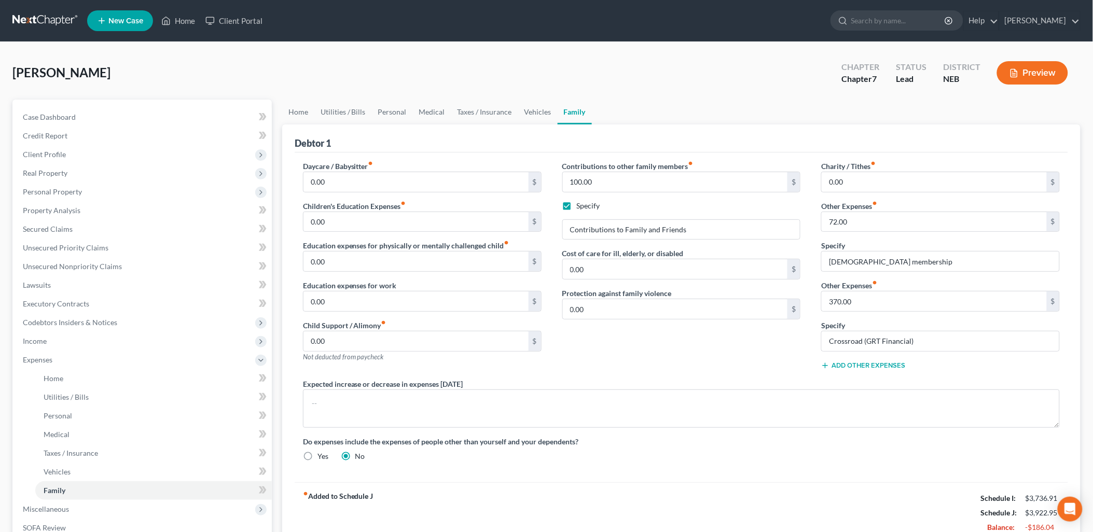
click at [708, 372] on div "Contributions to other family members fiber_manual_record 100.00 $ Specify Cont…" at bounding box center [681, 270] width 259 height 218
click at [785, 454] on div "Do expenses include the expenses of people other than yourself and your depende…" at bounding box center [682, 448] width 778 height 25
click at [577, 204] on label "Specify" at bounding box center [588, 206] width 23 height 10
click at [581, 204] on input "Specify" at bounding box center [584, 204] width 7 height 7
checkbox input "false"
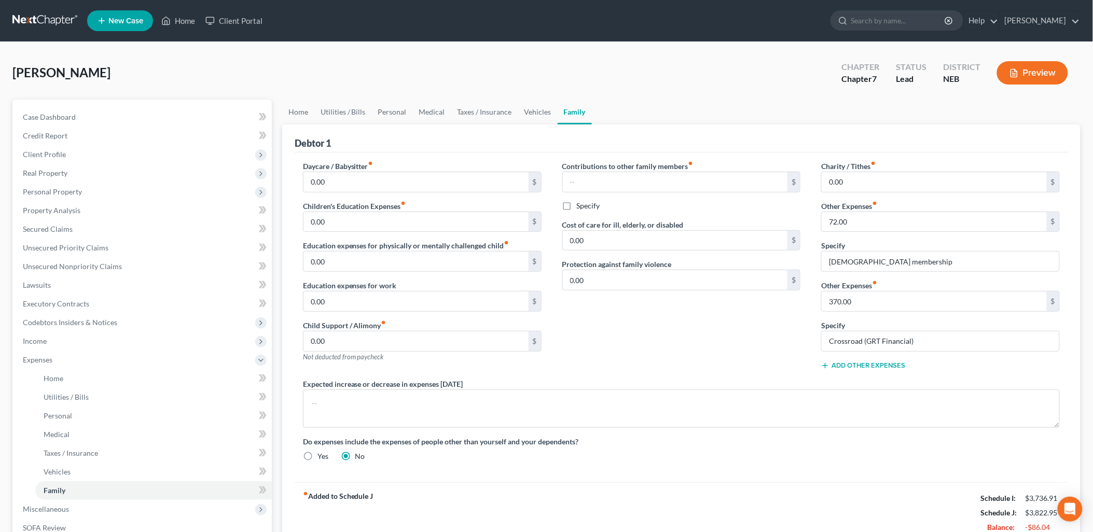
click at [655, 474] on div "Daycare / Babysitter fiber_manual_record 0.00 $ Children's Education Expenses f…" at bounding box center [682, 318] width 774 height 330
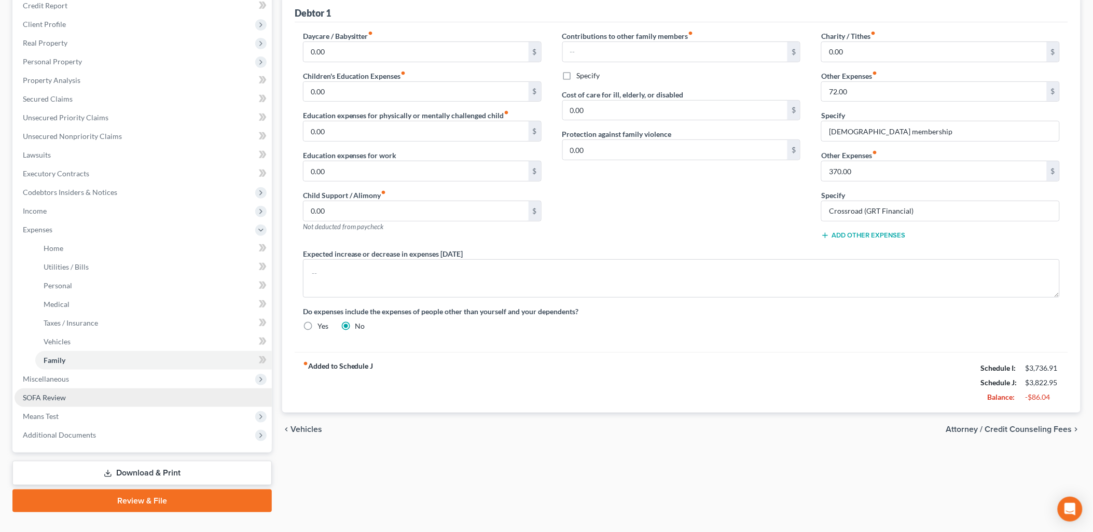
scroll to position [148, 0]
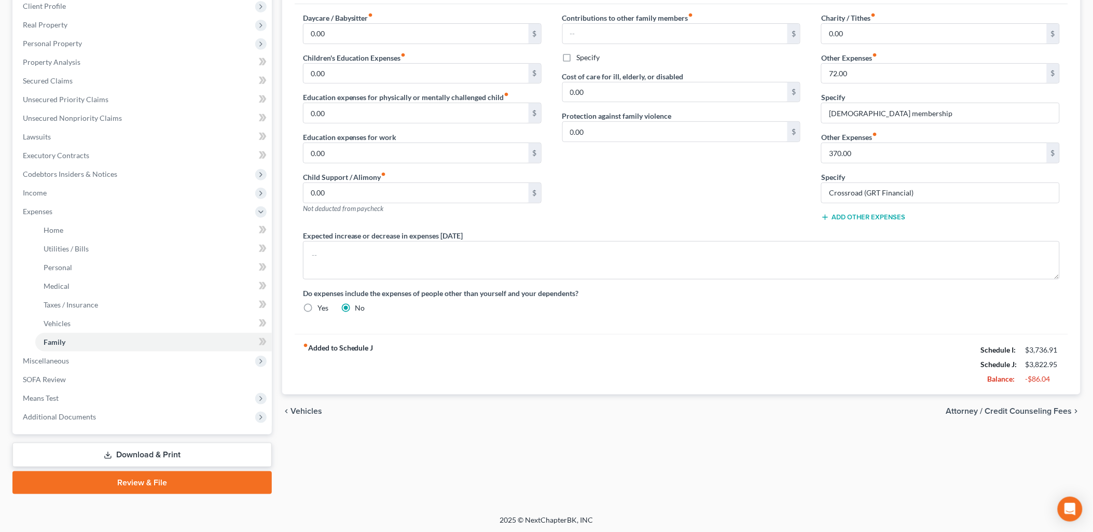
click at [148, 452] on link "Download & Print" at bounding box center [141, 455] width 259 height 24
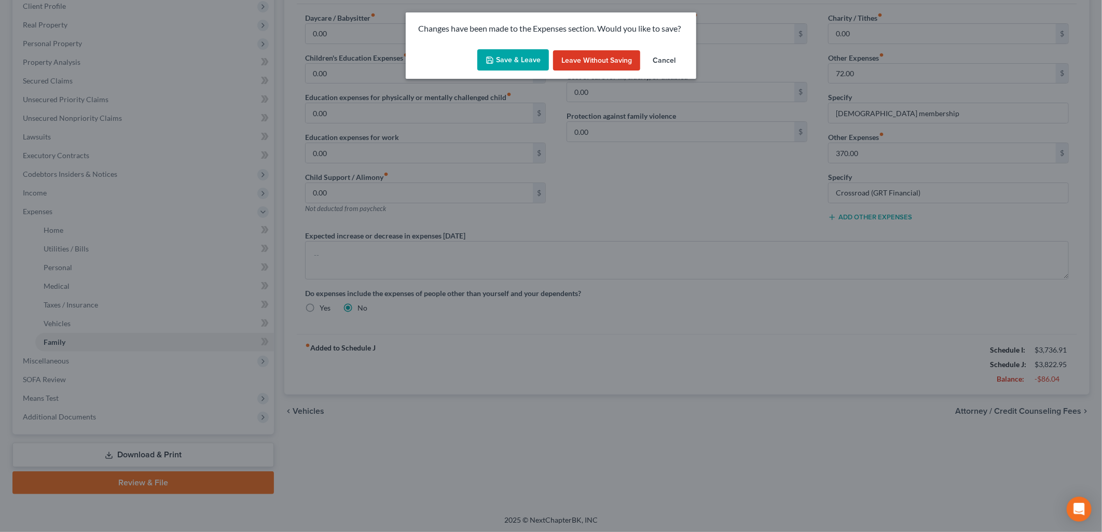
click at [489, 60] on icon "button" at bounding box center [490, 60] width 8 height 8
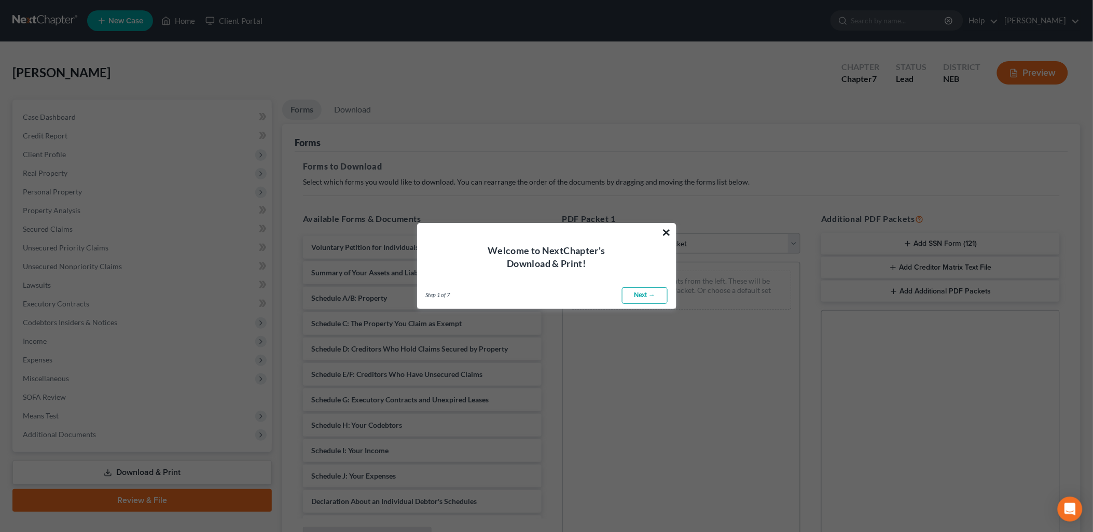
click at [667, 227] on button "×" at bounding box center [667, 232] width 10 height 17
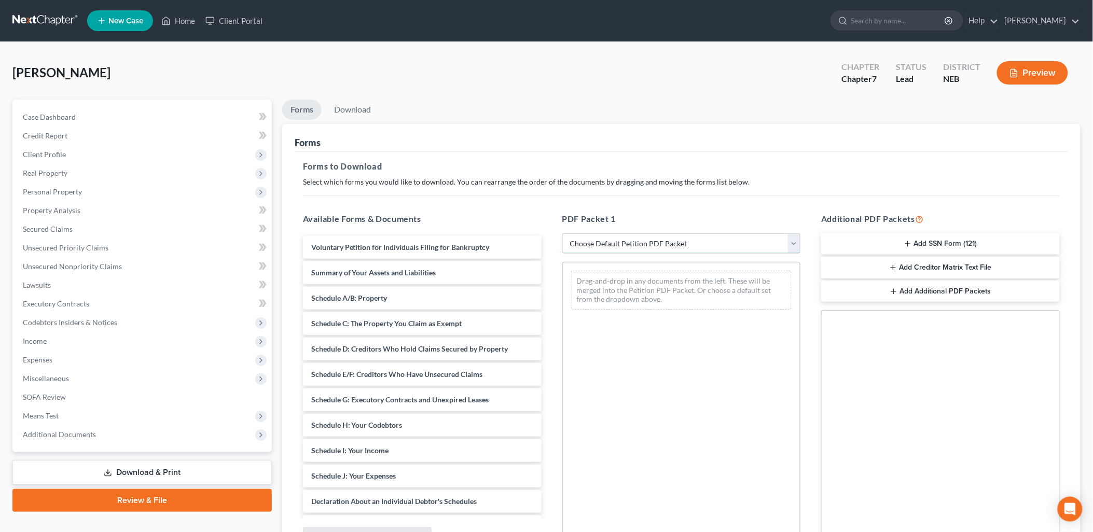
click at [668, 239] on select "Choose Default Petition PDF Packet Complete Bankruptcy Petition (all forms and …" at bounding box center [682, 244] width 239 height 21
select select "0"
click at [567, 234] on select "Choose Default Petition PDF Packet Complete Bankruptcy Petition (all forms and …" at bounding box center [682, 244] width 239 height 21
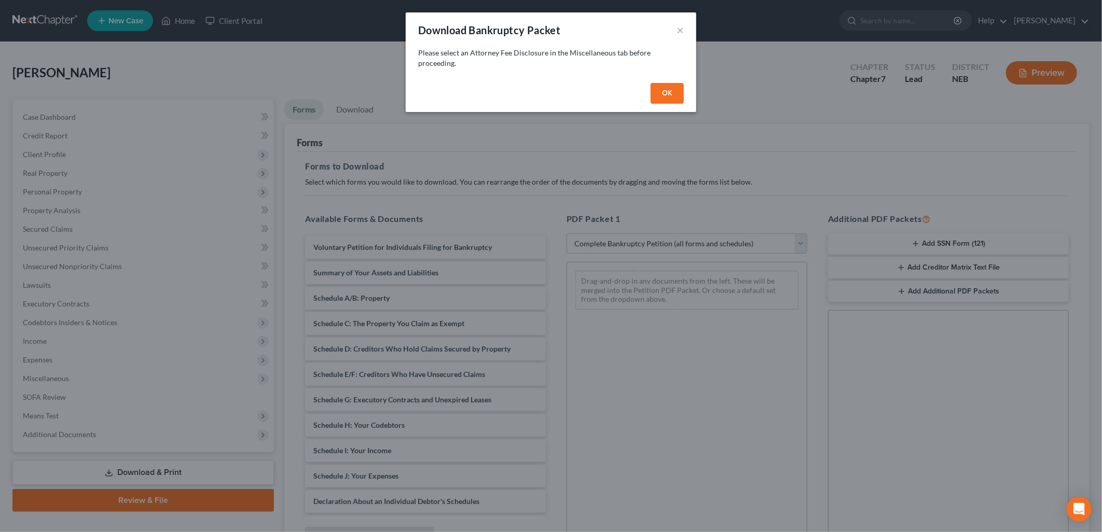
click at [668, 92] on button "OK" at bounding box center [667, 93] width 33 height 21
select select
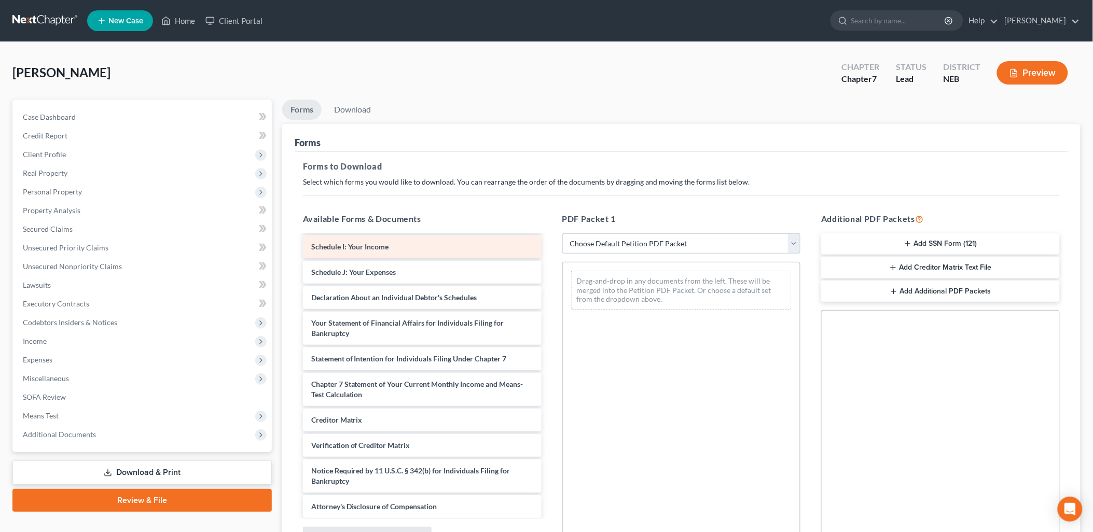
scroll to position [206, 0]
click at [43, 376] on span "Miscellaneous" at bounding box center [46, 378] width 46 height 9
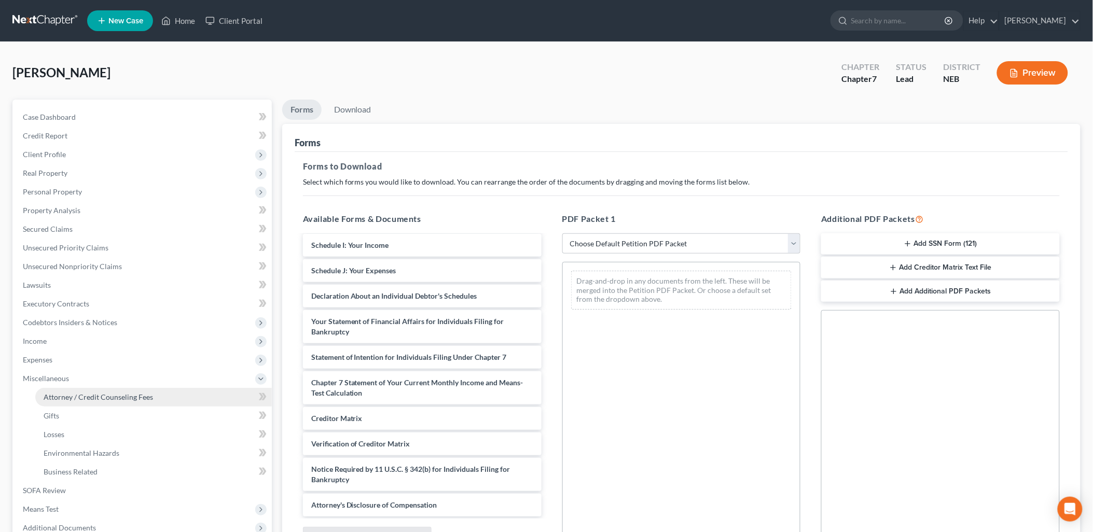
click at [165, 395] on link "Attorney / Credit Counseling Fees" at bounding box center [153, 397] width 237 height 19
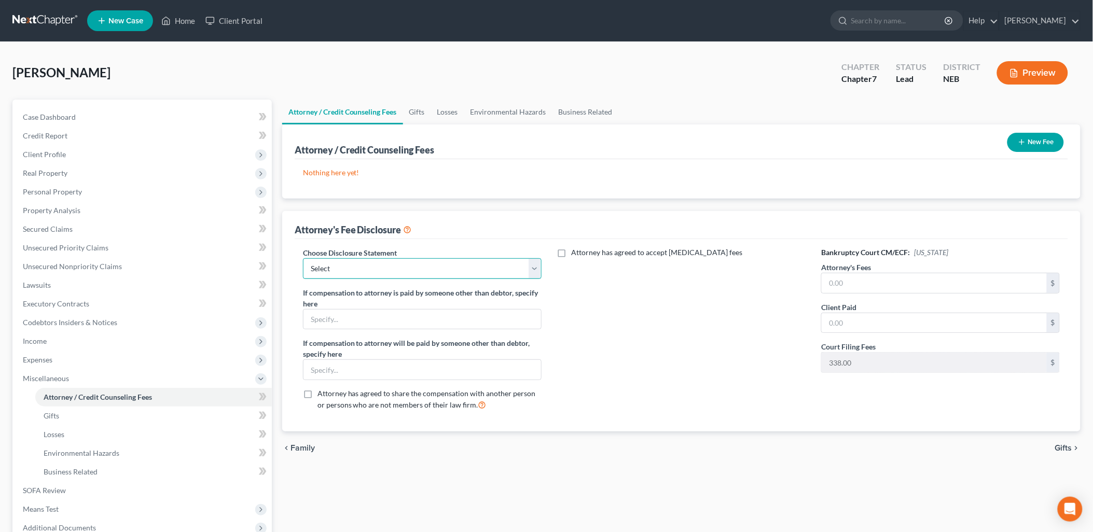
click at [428, 263] on select "Select Disclosure" at bounding box center [422, 268] width 239 height 21
select select "0"
click at [303, 258] on select "Select Disclosure" at bounding box center [422, 268] width 239 height 21
click at [1040, 143] on button "New Fee" at bounding box center [1036, 142] width 57 height 19
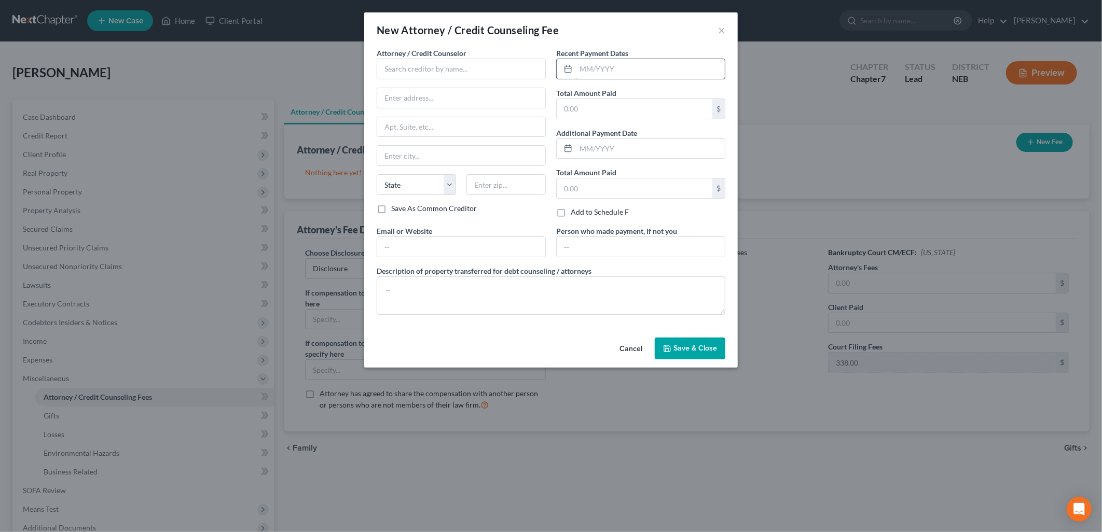
click at [623, 70] on input "text" at bounding box center [650, 69] width 149 height 20
click at [487, 71] on input "text" at bounding box center [461, 69] width 169 height 21
type input "Michael D. Carper"
type input "3915 N Avenue, Ste. C"
type input "PO Box 924"
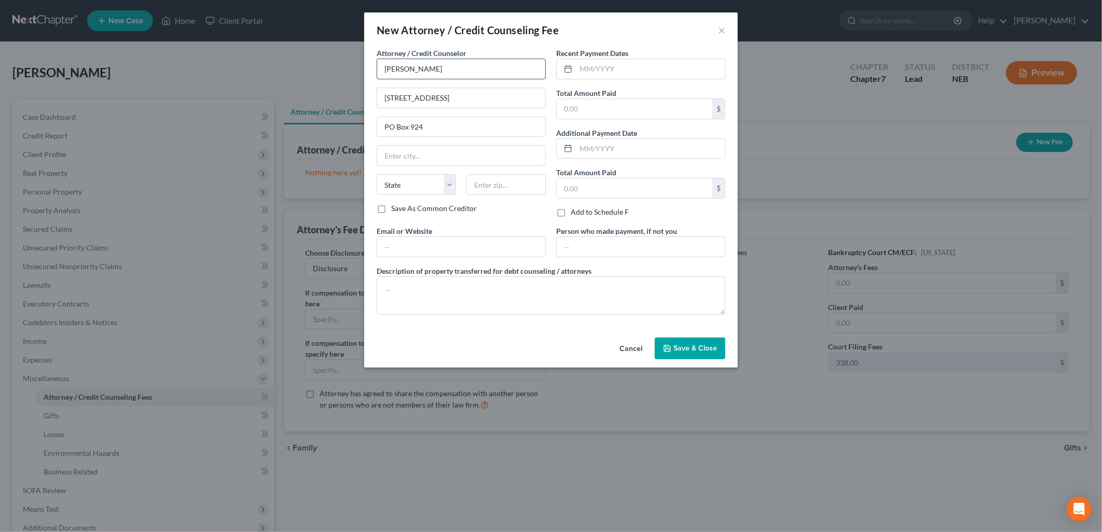
type input "Kearney"
select select "30"
type input "68848"
type input "mike@mdcarperlaw.com"
click at [651, 64] on input "text" at bounding box center [650, 69] width 149 height 20
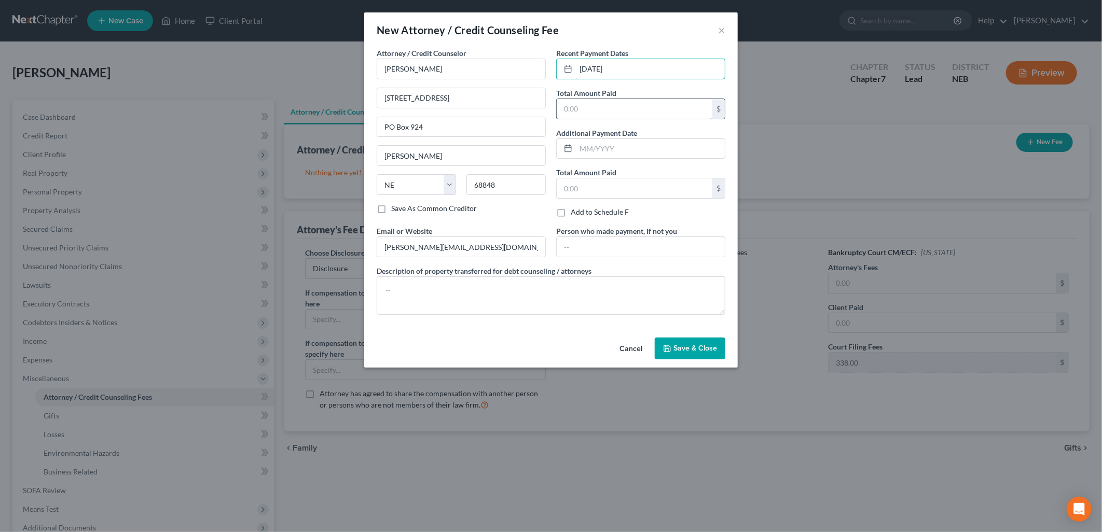
type input "08/20/2025"
click at [623, 109] on input "text" at bounding box center [635, 109] width 156 height 20
type input "2,000.00"
click at [687, 347] on span "Save & Close" at bounding box center [696, 348] width 44 height 9
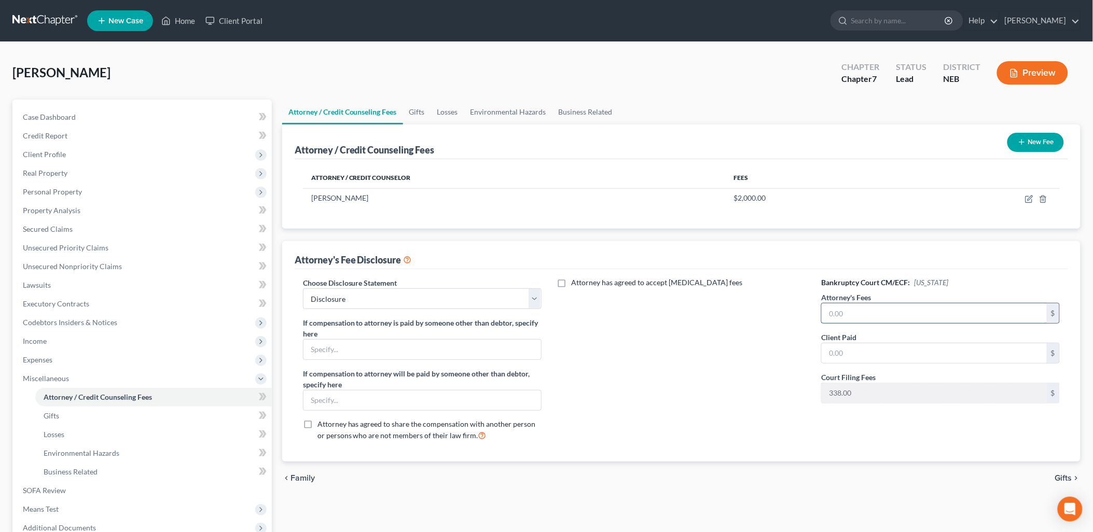
click at [841, 317] on input "text" at bounding box center [934, 314] width 225 height 20
type input "1,662.00"
click at [840, 359] on input "text" at bounding box center [934, 354] width 225 height 20
type input "2,000.00"
click at [741, 374] on div "Attorney has agreed to accept retainer fees" at bounding box center [681, 364] width 259 height 172
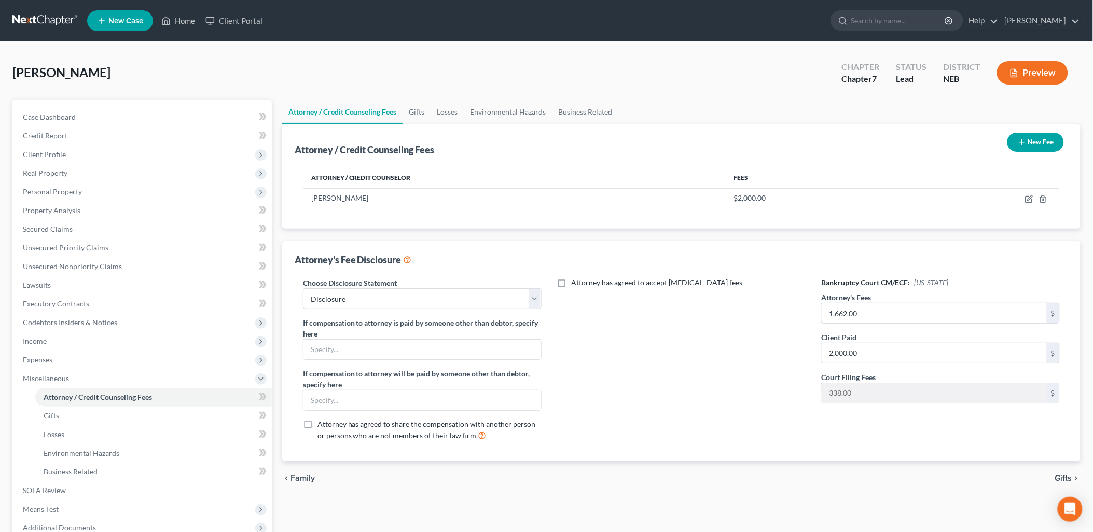
click at [1069, 479] on span "Gifts" at bounding box center [1064, 478] width 17 height 8
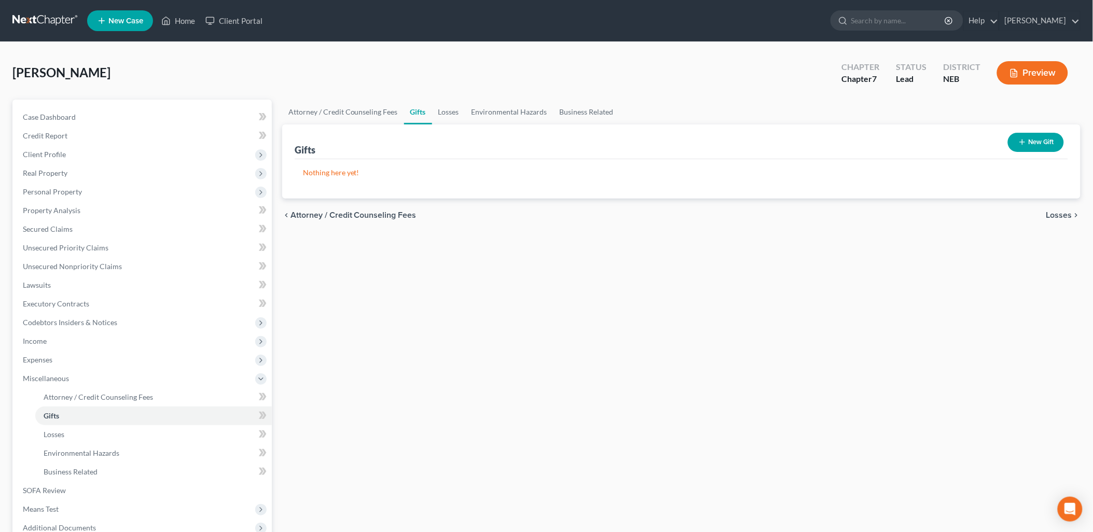
click at [1065, 216] on span "Losses" at bounding box center [1060, 215] width 26 height 8
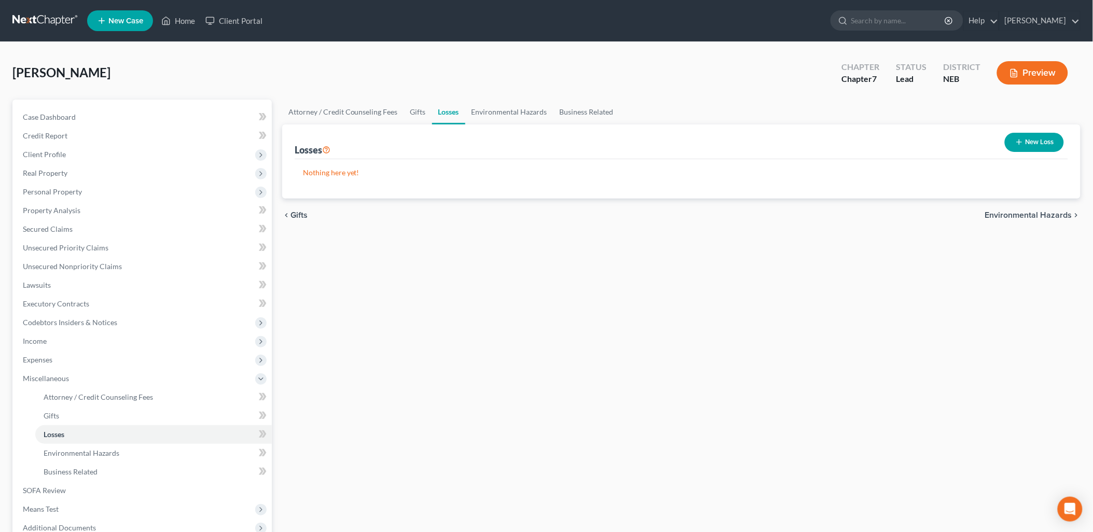
click at [1032, 211] on span "Environmental Hazards" at bounding box center [1029, 215] width 87 height 8
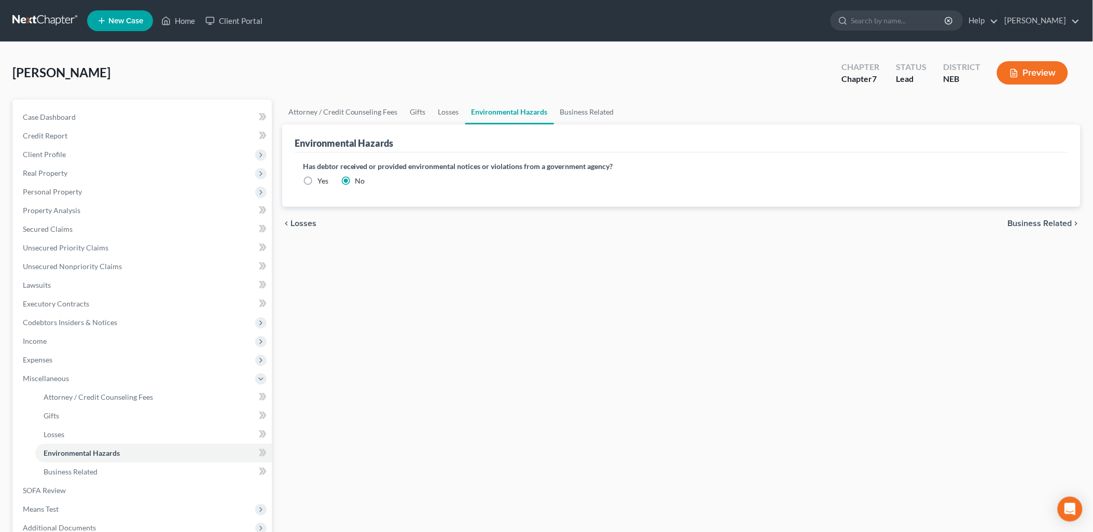
click at [1017, 221] on span "Business Related" at bounding box center [1040, 224] width 64 height 8
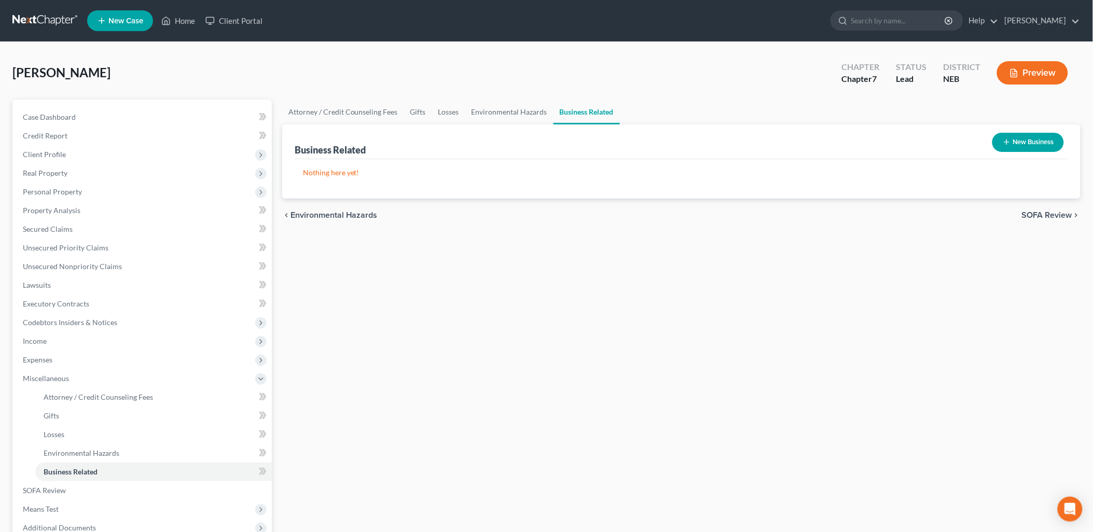
click at [1049, 215] on span "SOFA Review" at bounding box center [1047, 215] width 50 height 8
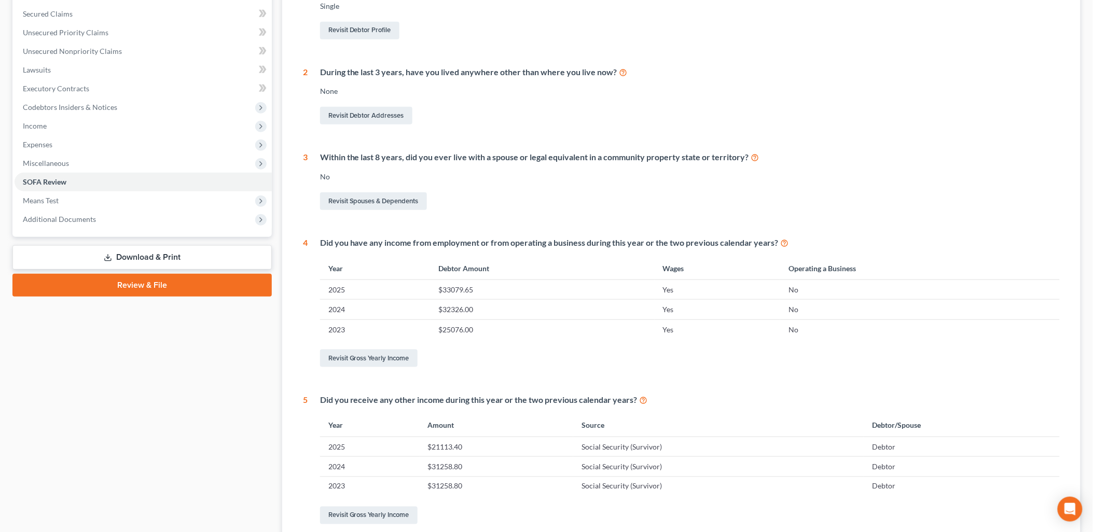
scroll to position [319, 0]
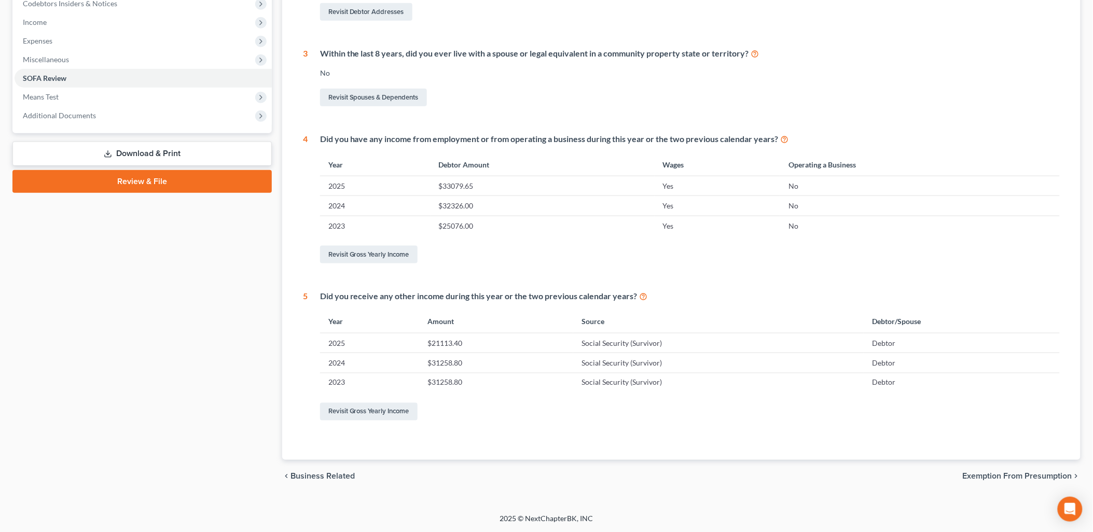
click at [983, 479] on span "Exemption from Presumption" at bounding box center [1018, 477] width 110 height 8
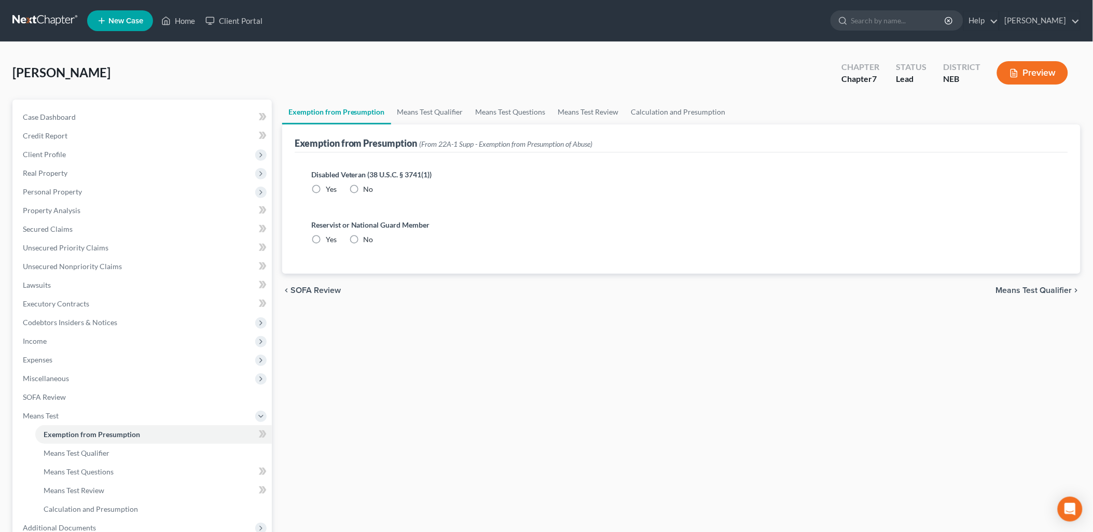
click at [364, 188] on label "No" at bounding box center [369, 189] width 10 height 10
click at [368, 188] on input "No" at bounding box center [371, 187] width 7 height 7
radio input "true"
click at [364, 240] on label "No" at bounding box center [369, 240] width 10 height 10
click at [368, 240] on input "No" at bounding box center [371, 238] width 7 height 7
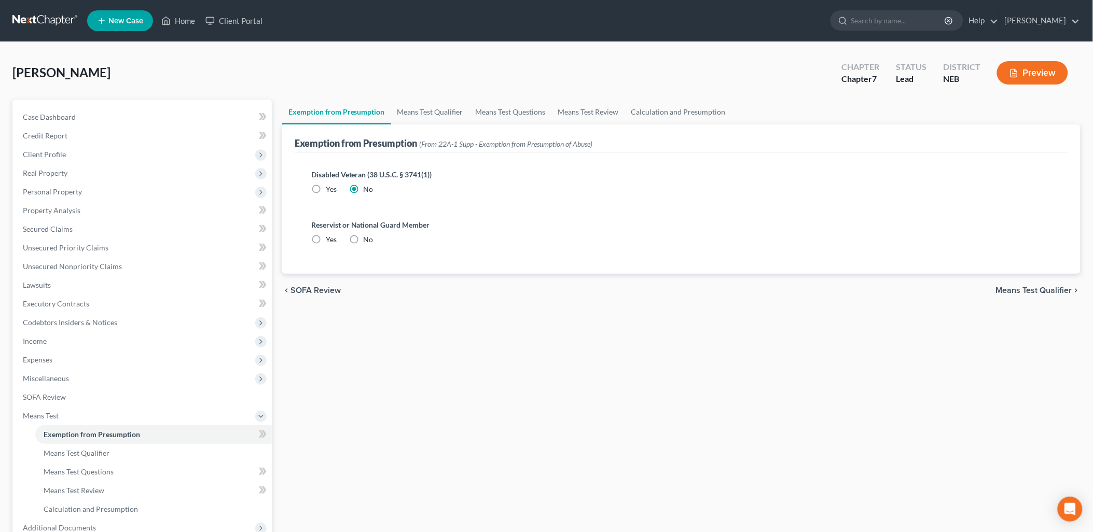
radio input "true"
click at [364, 238] on label "No" at bounding box center [369, 240] width 10 height 10
click at [368, 238] on input "No" at bounding box center [371, 238] width 7 height 7
click at [1034, 291] on span "Means Test Qualifier" at bounding box center [1034, 290] width 76 height 8
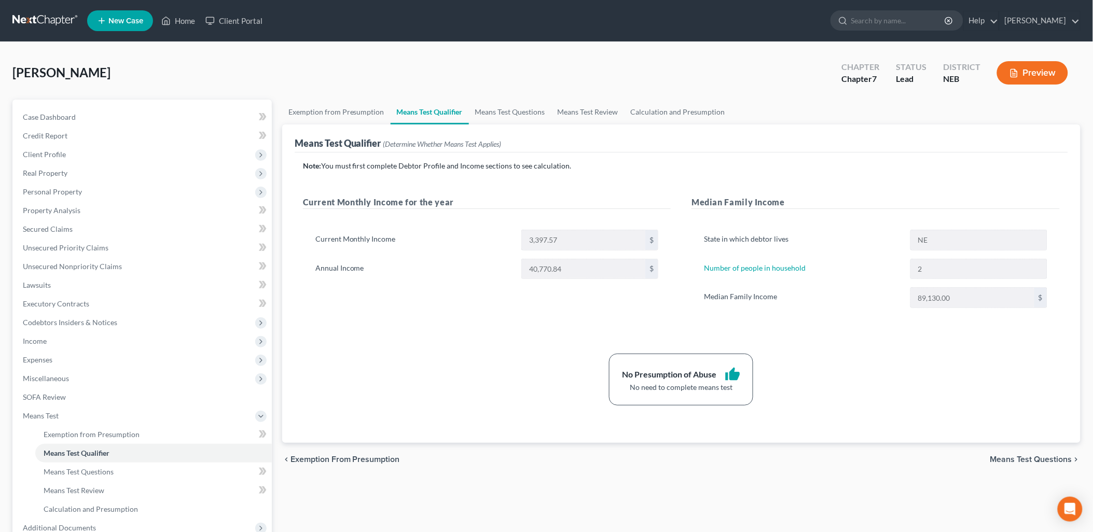
click at [1028, 459] on span "Means Test Questions" at bounding box center [1032, 460] width 82 height 8
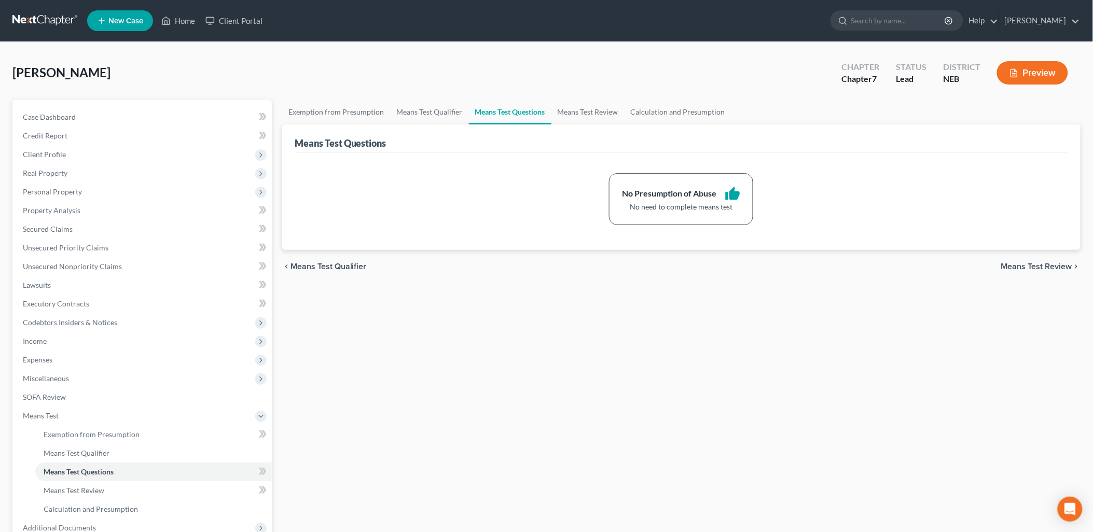
click at [1022, 263] on span "Means Test Review" at bounding box center [1037, 267] width 71 height 8
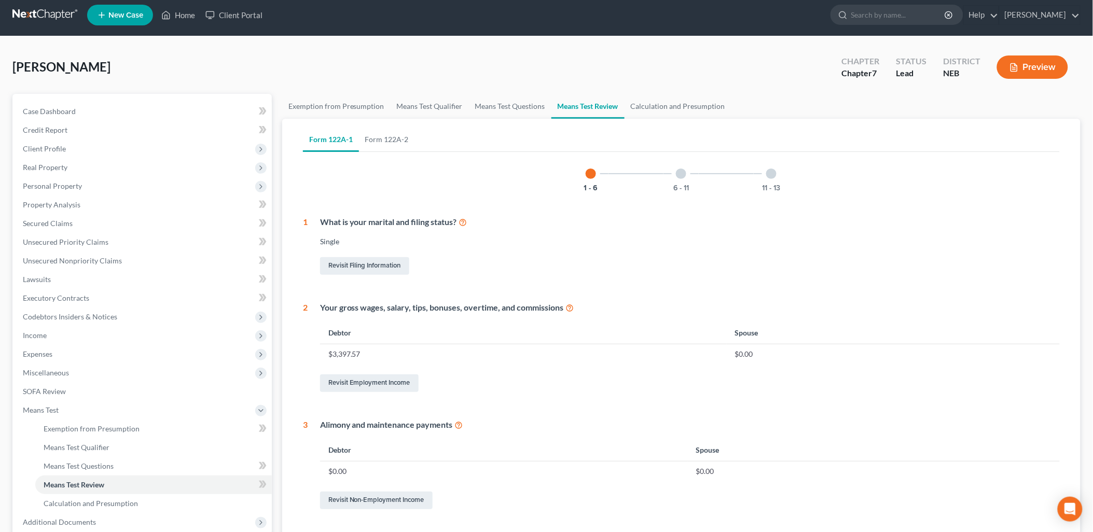
scroll to position [3, 0]
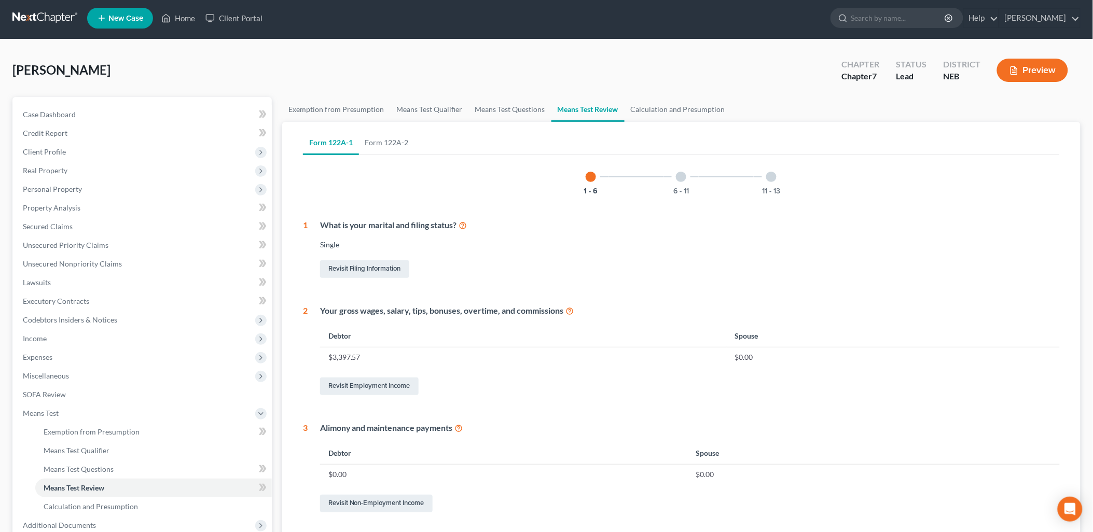
click at [681, 174] on div at bounding box center [681, 177] width 10 height 10
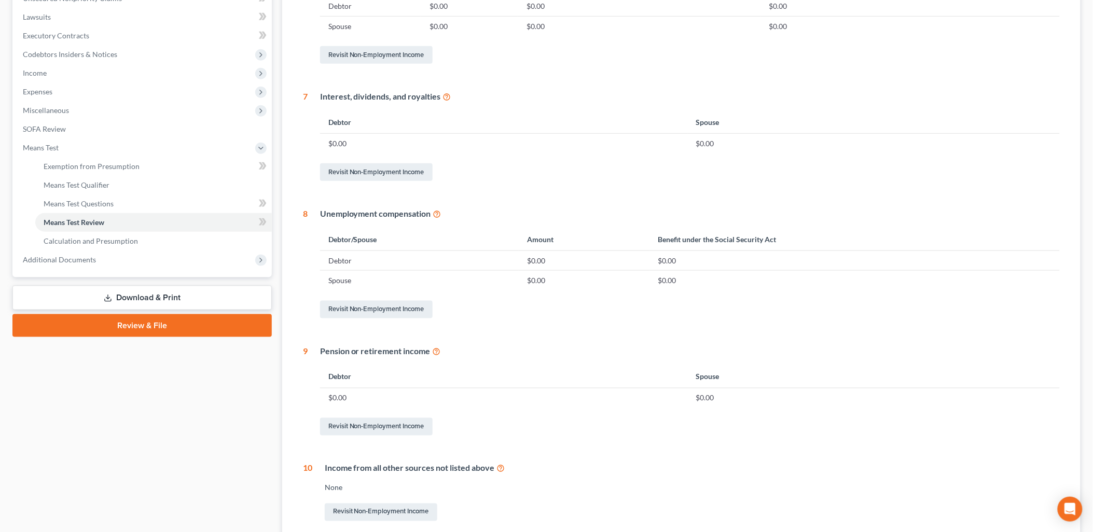
scroll to position [80, 0]
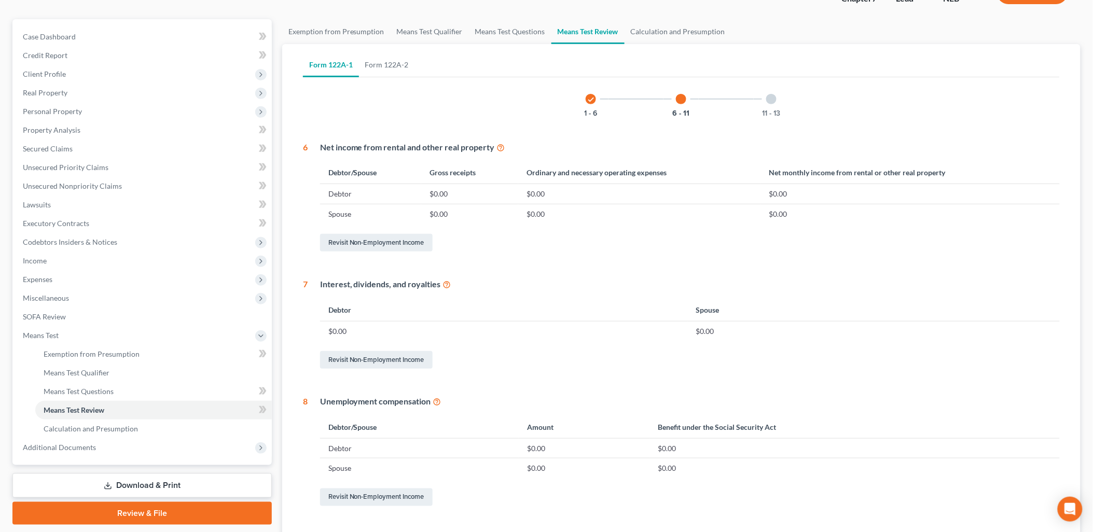
click at [773, 100] on div at bounding box center [772, 99] width 10 height 10
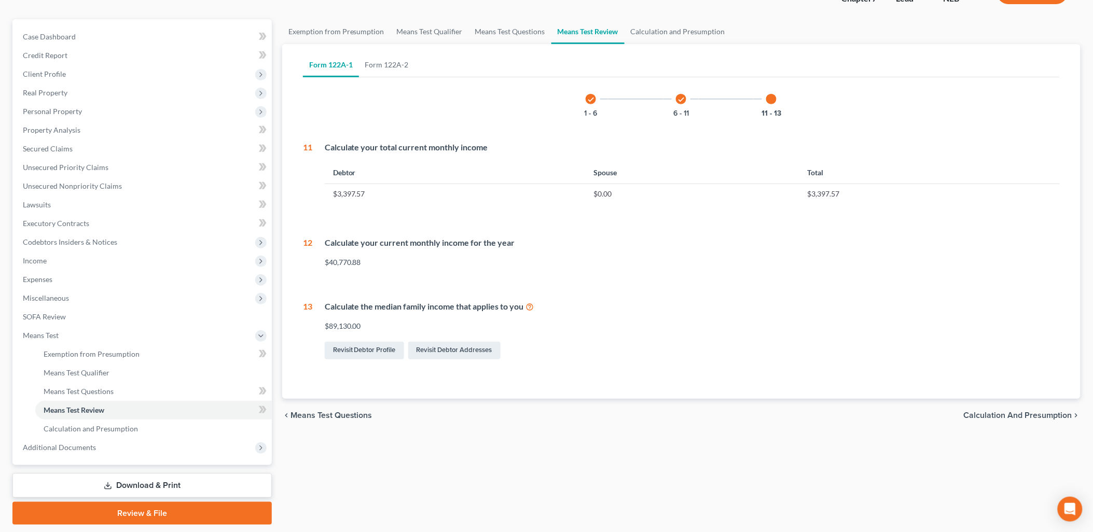
click at [984, 415] on span "Calculation and Presumption" at bounding box center [1018, 416] width 108 height 8
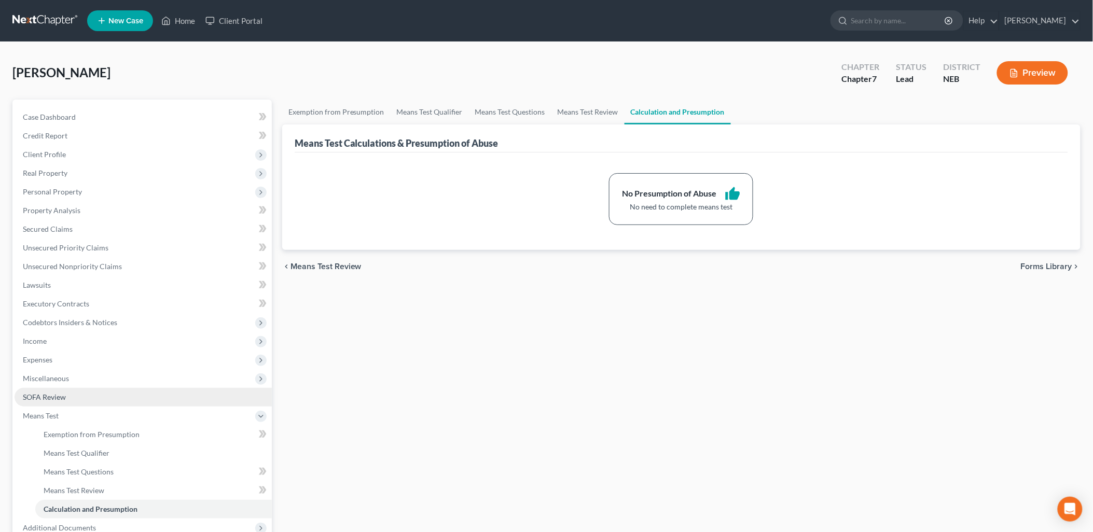
click at [57, 393] on span "SOFA Review" at bounding box center [44, 397] width 43 height 9
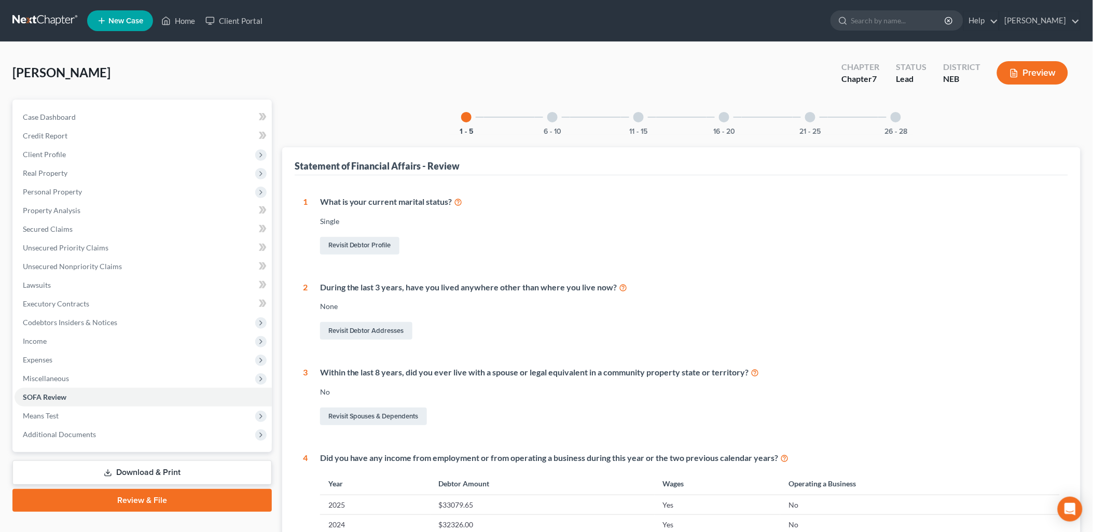
click at [552, 118] on div at bounding box center [553, 117] width 10 height 10
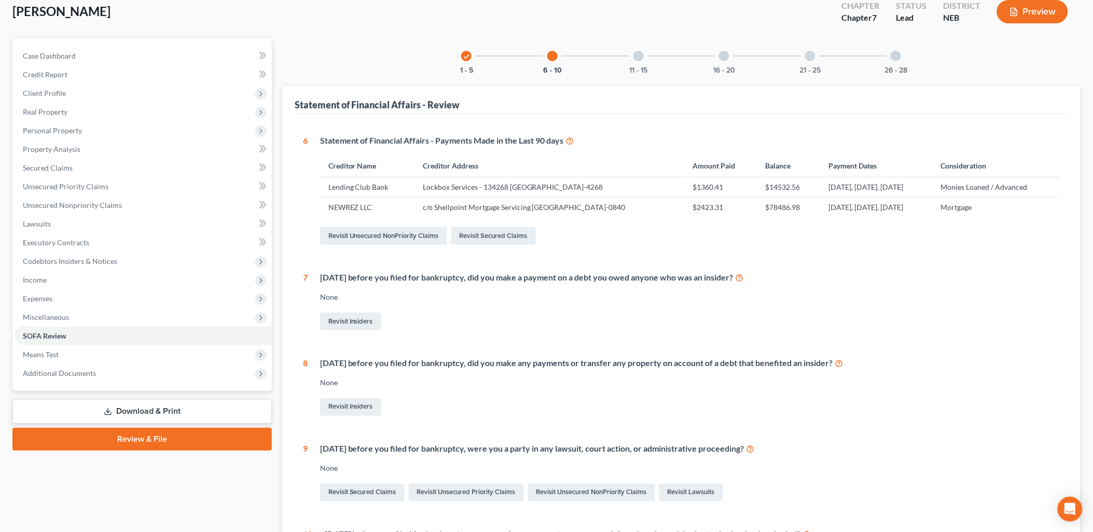
scroll to position [54, 0]
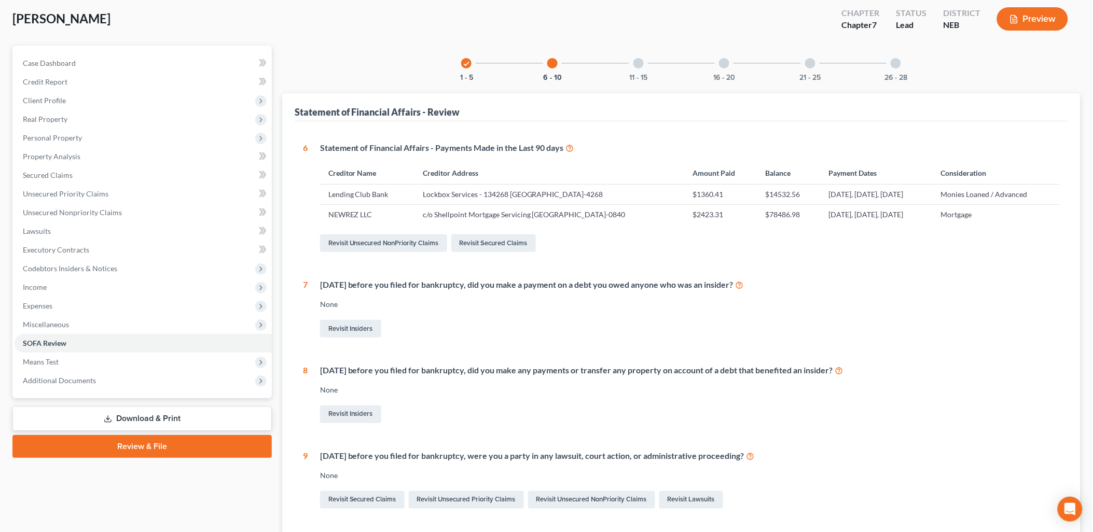
click at [637, 60] on div at bounding box center [639, 63] width 10 height 10
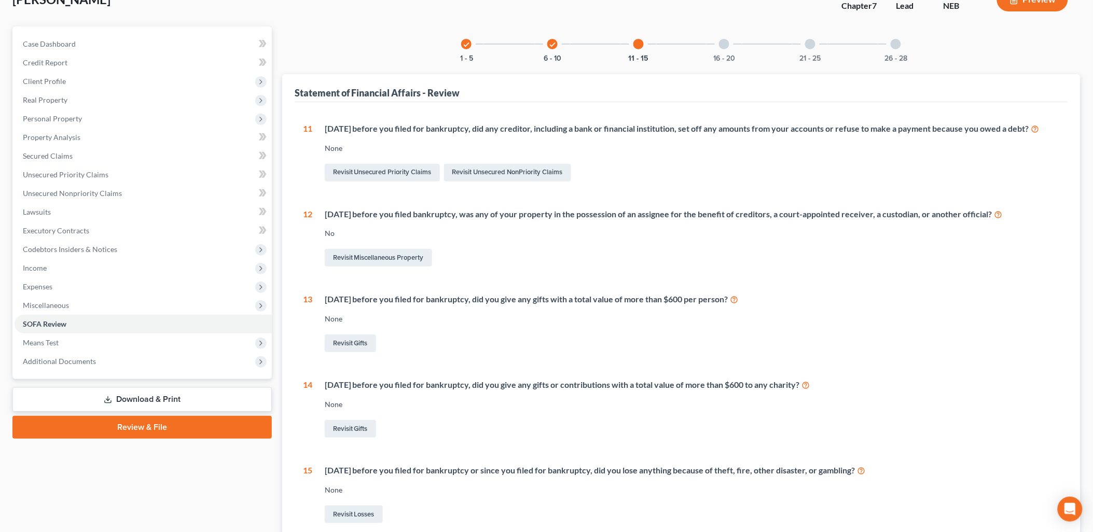
scroll to position [0, 0]
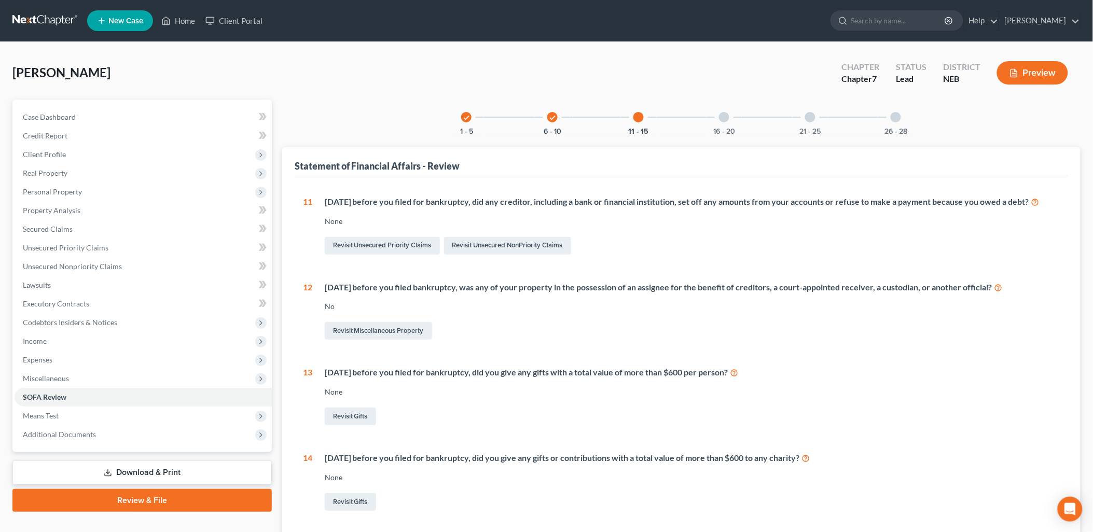
click at [727, 112] on div at bounding box center [724, 117] width 10 height 10
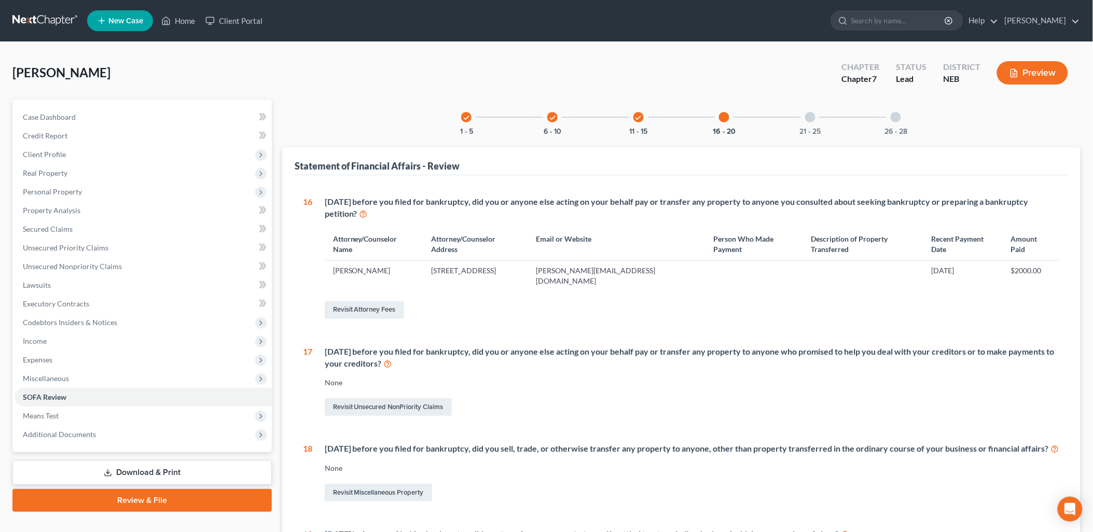
click at [812, 121] on div at bounding box center [810, 117] width 10 height 10
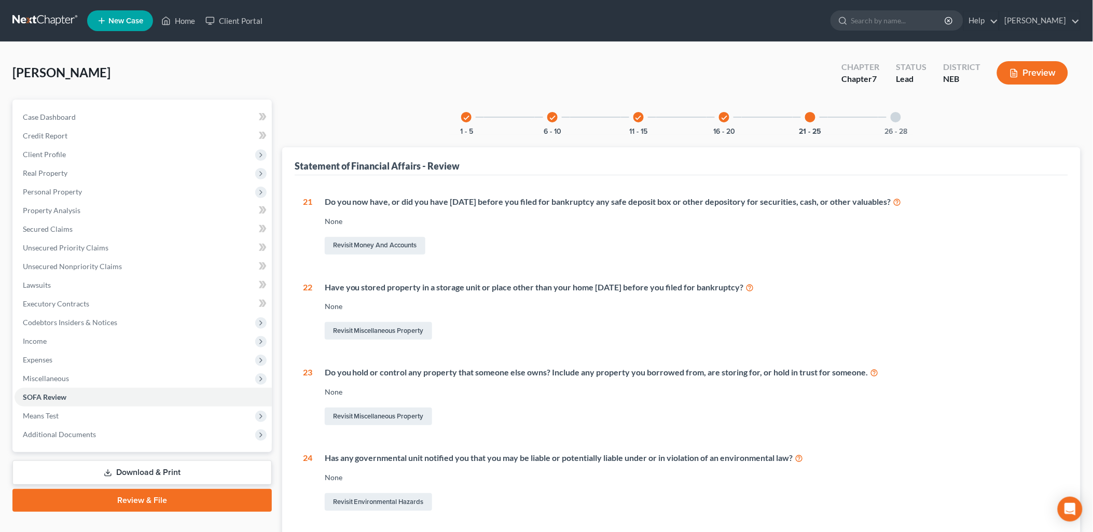
click at [897, 121] on div at bounding box center [896, 117] width 10 height 10
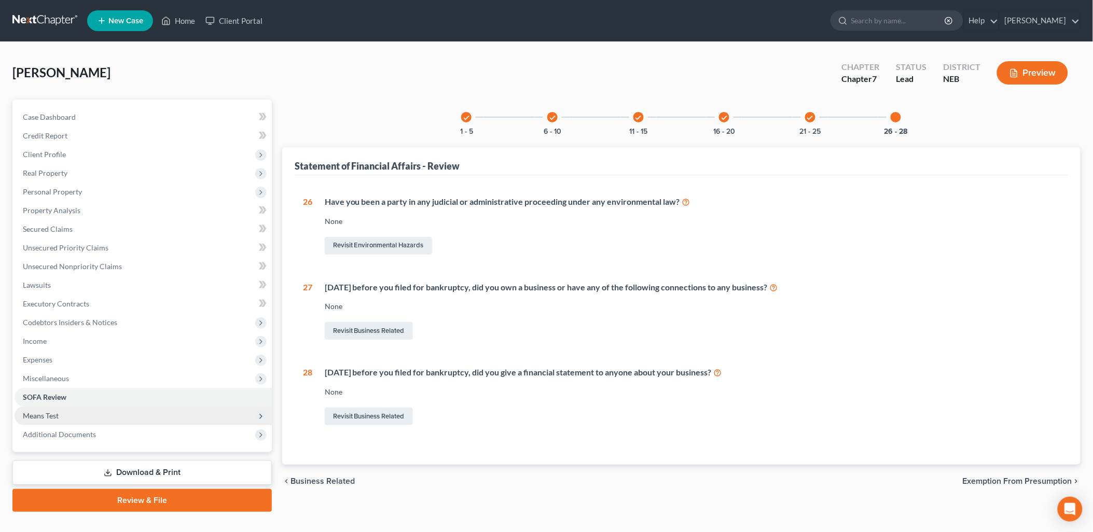
click at [59, 417] on span "Means Test" at bounding box center [143, 416] width 257 height 19
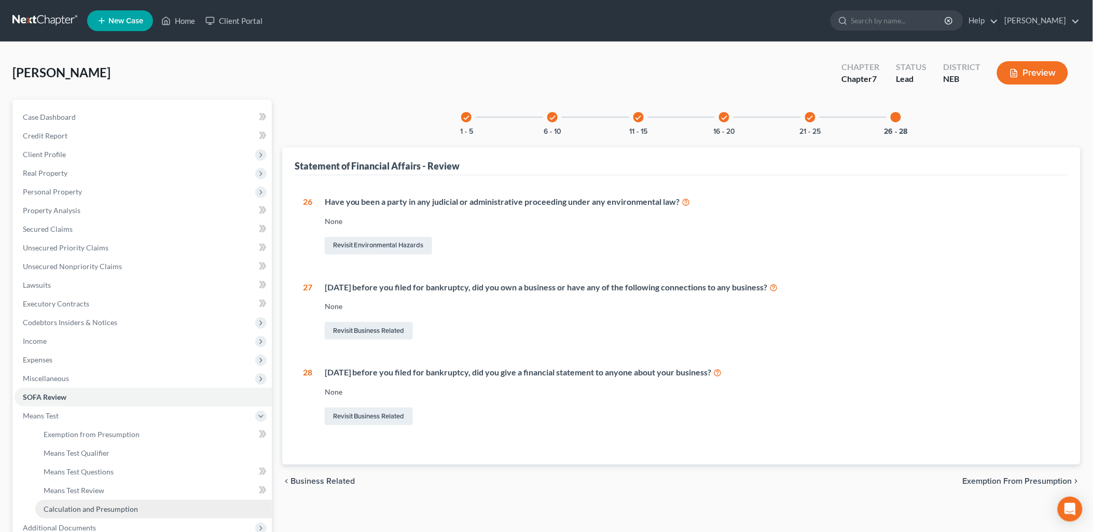
click at [89, 501] on link "Calculation and Presumption" at bounding box center [153, 509] width 237 height 19
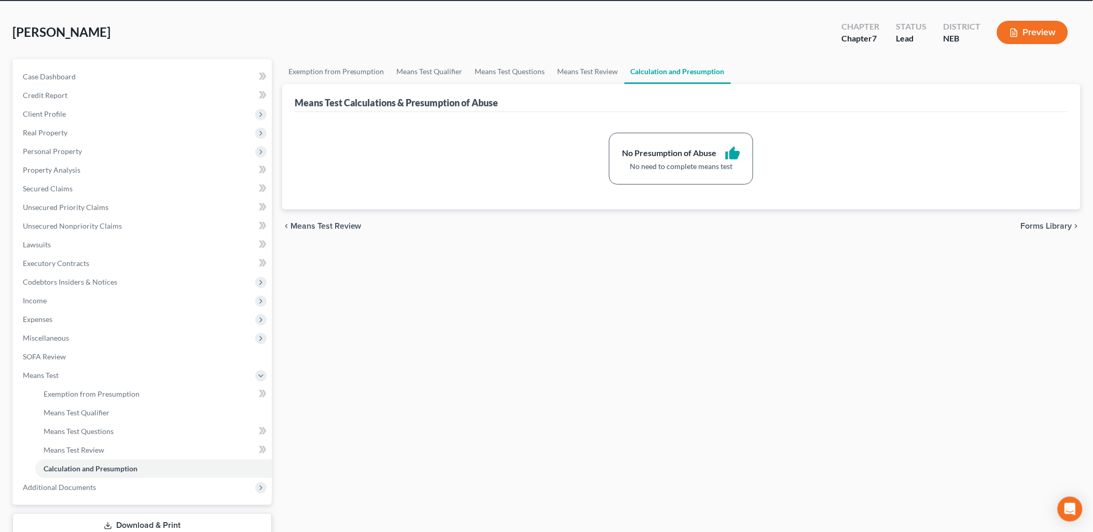
scroll to position [58, 0]
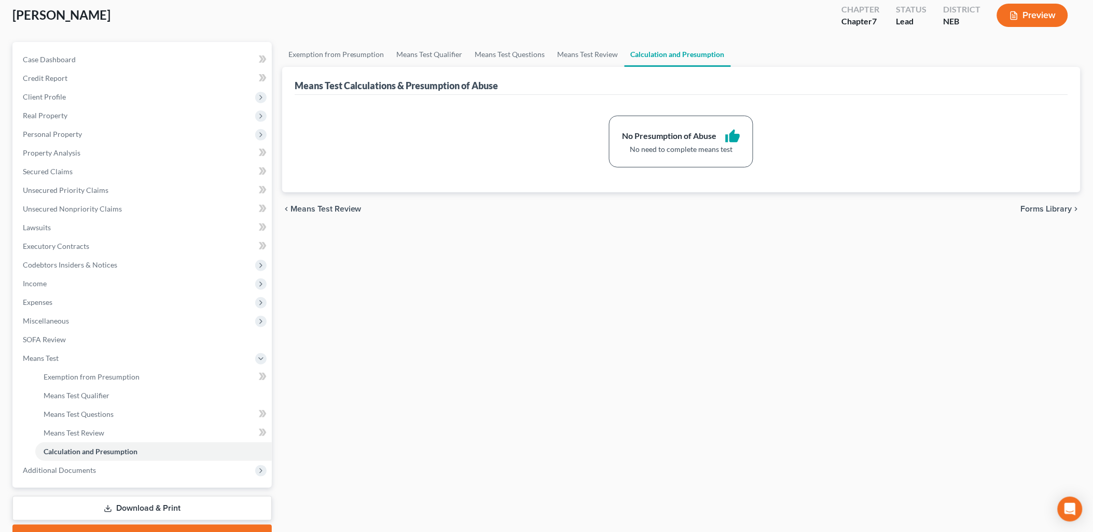
click at [135, 508] on link "Download & Print" at bounding box center [141, 509] width 259 height 24
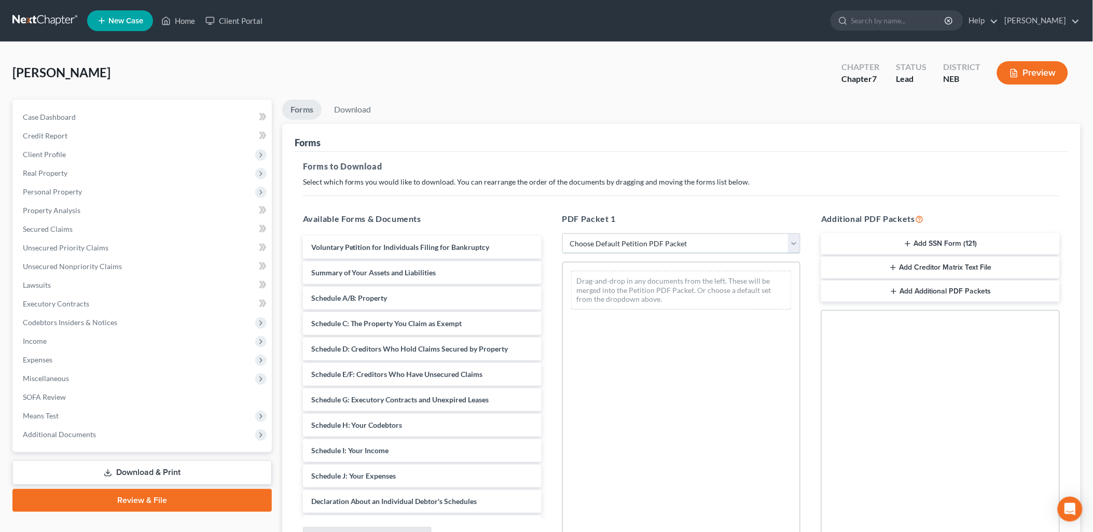
click at [675, 248] on select "Choose Default Petition PDF Packet Complete Bankruptcy Petition (all forms and …" at bounding box center [682, 244] width 239 height 21
select select "0"
click at [563, 234] on select "Choose Default Petition PDF Packet Complete Bankruptcy Petition (all forms and …" at bounding box center [682, 244] width 239 height 21
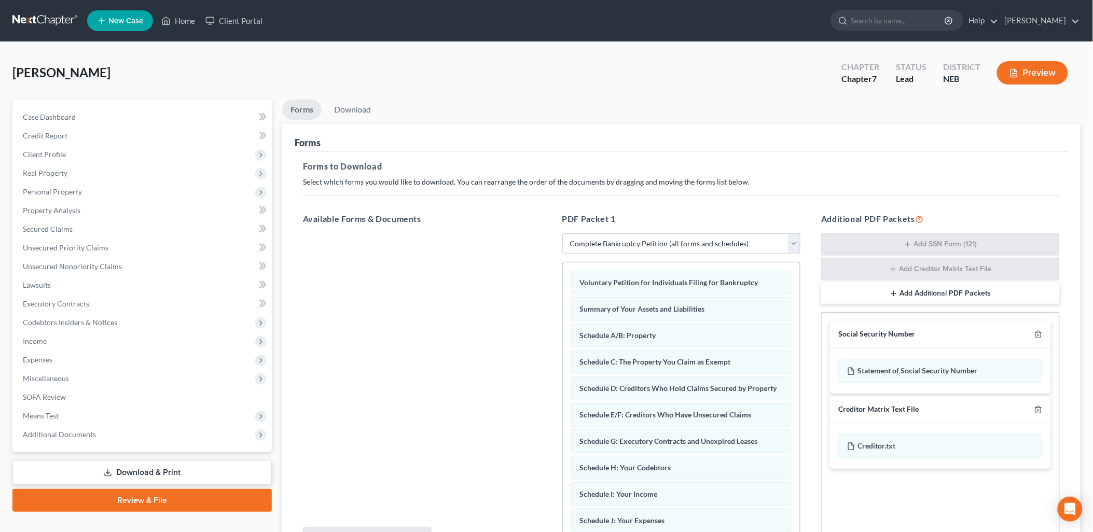
click at [666, 215] on h5 "PDF Packet 1" at bounding box center [682, 219] width 239 height 12
click at [337, 106] on link "Download" at bounding box center [353, 110] width 54 height 20
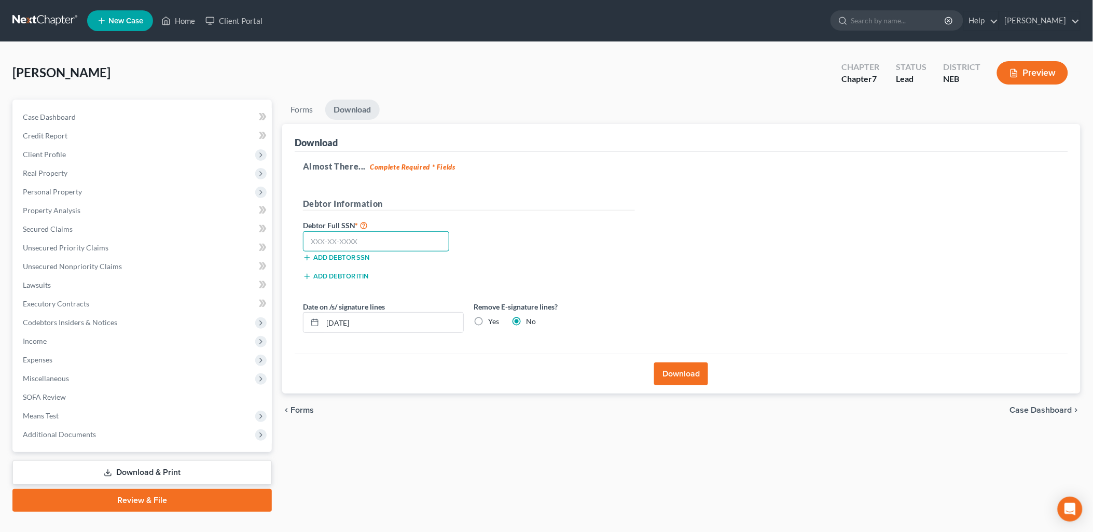
click at [403, 245] on input "text" at bounding box center [376, 241] width 147 height 21
click at [403, 245] on input "507-15-768" at bounding box center [376, 241] width 147 height 21
type input "507-15-7692"
click at [393, 329] on input "10/13/2025" at bounding box center [393, 323] width 141 height 20
type input "1"
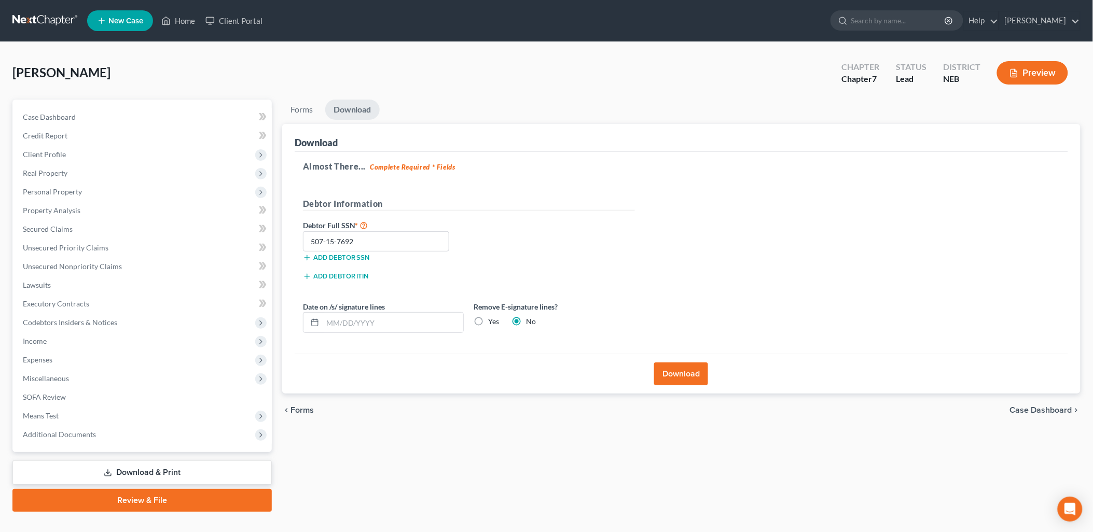
click at [489, 321] on label "Yes" at bounding box center [494, 322] width 11 height 10
click at [493, 321] on input "Yes" at bounding box center [496, 320] width 7 height 7
radio input "true"
radio input "false"
click at [679, 370] on button "Download" at bounding box center [681, 374] width 54 height 23
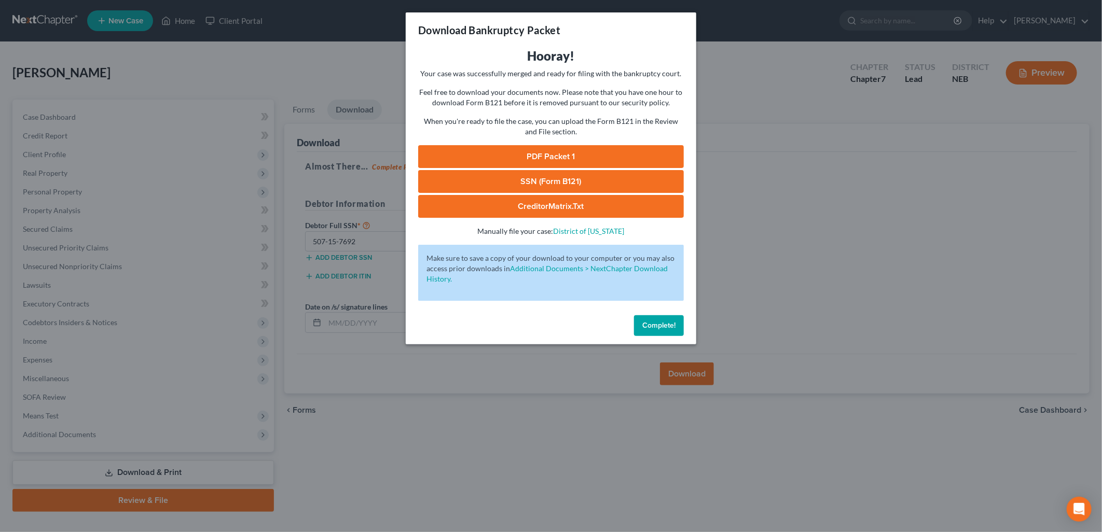
click at [523, 154] on link "PDF Packet 1" at bounding box center [551, 156] width 266 height 23
click at [526, 175] on link "SSN (Form B121)" at bounding box center [551, 181] width 266 height 23
click at [579, 210] on link "CreditorMatrix.txt" at bounding box center [551, 206] width 266 height 23
drag, startPoint x: 660, startPoint y: 322, endPoint x: 775, endPoint y: 300, distance: 116.7
click at [660, 322] on span "Complete!" at bounding box center [658, 325] width 33 height 9
